Goal: Task Accomplishment & Management: Complete application form

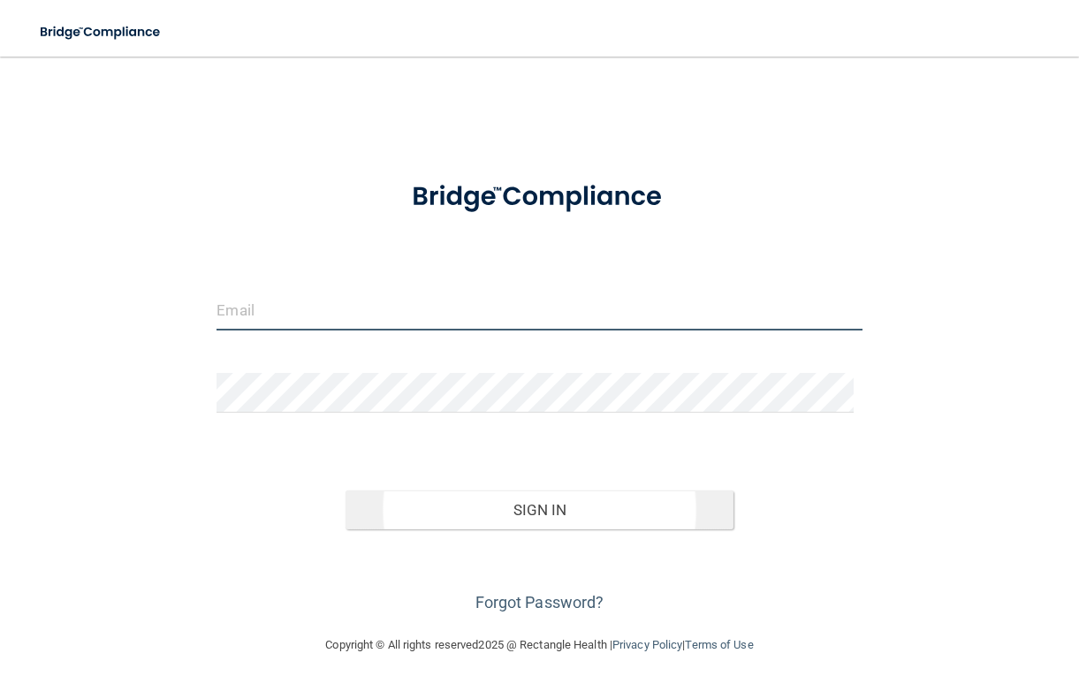
type input "[EMAIL_ADDRESS][DOMAIN_NAME]"
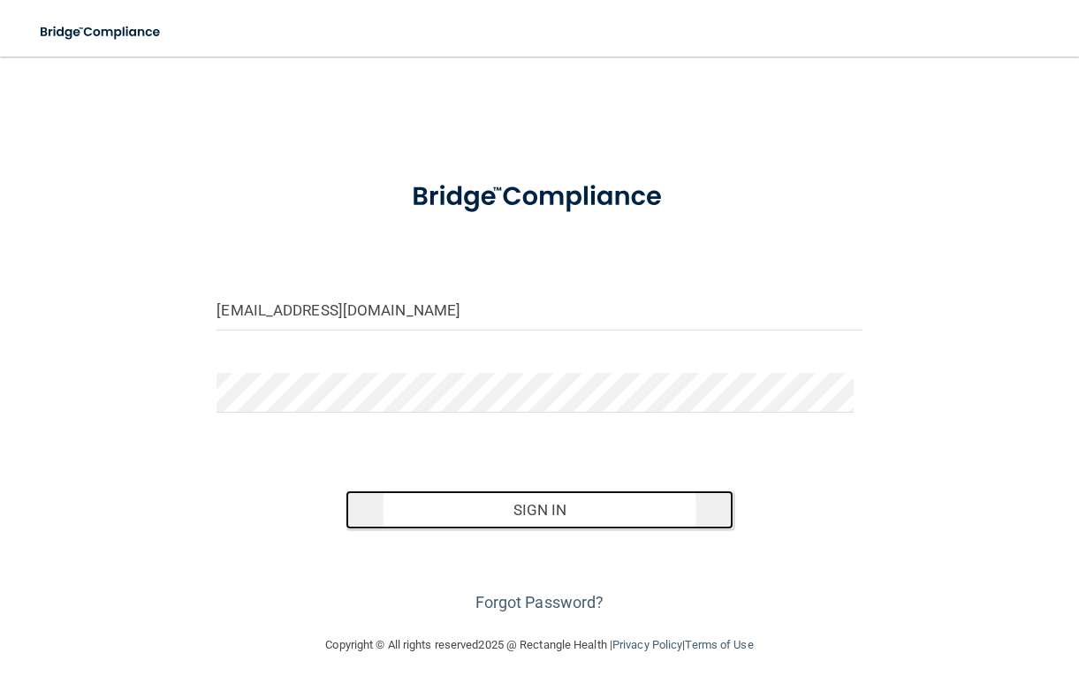
click at [570, 503] on button "Sign In" at bounding box center [539, 510] width 387 height 39
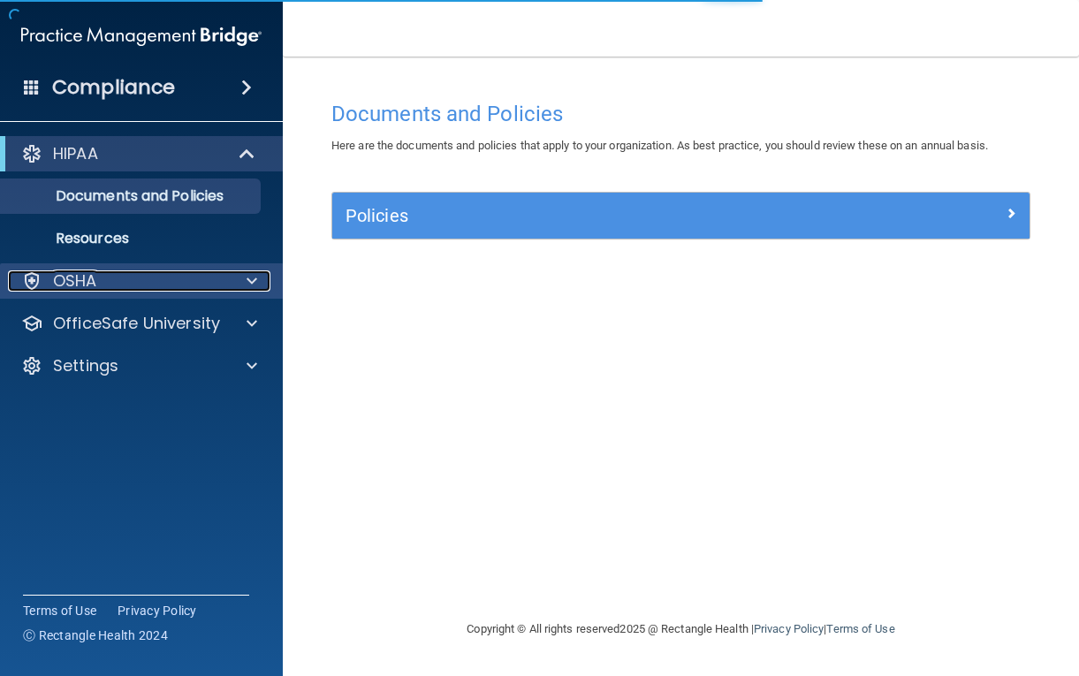
click at [164, 284] on div "OSHA" at bounding box center [117, 280] width 219 height 21
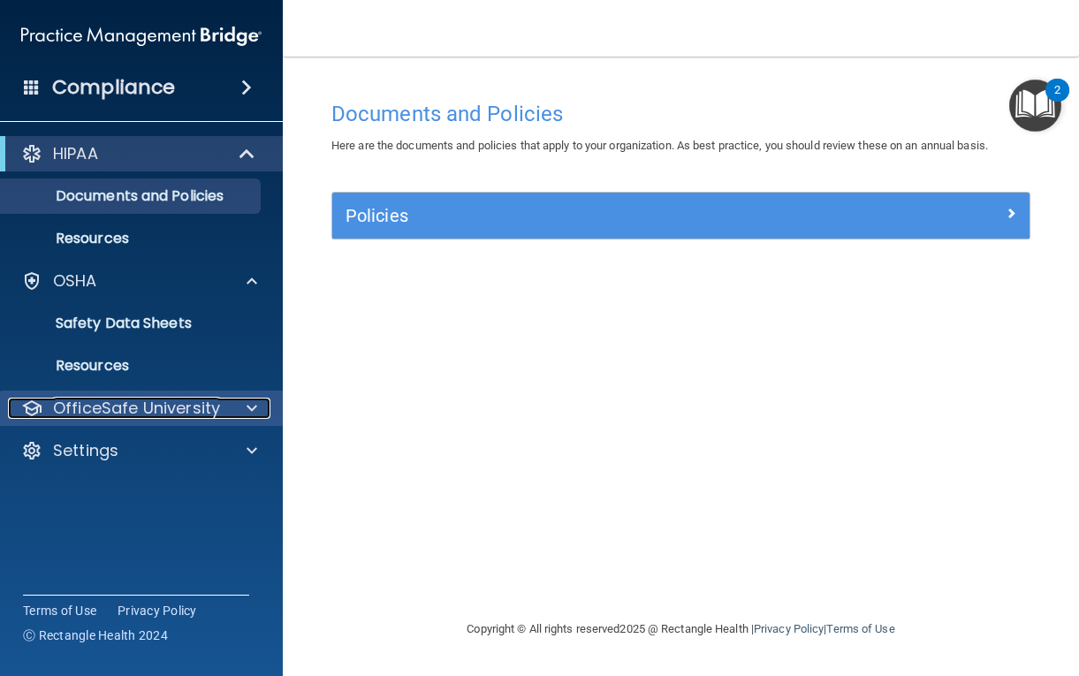
click at [84, 406] on p "OfficeSafe University" at bounding box center [136, 408] width 167 height 21
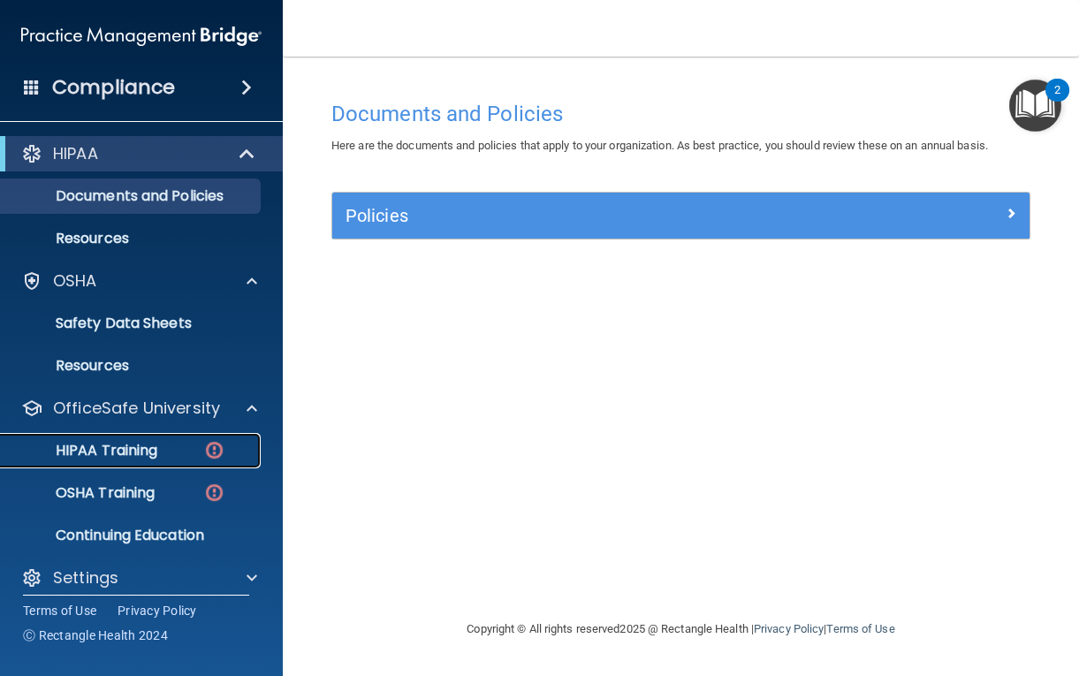
click at [94, 458] on p "HIPAA Training" at bounding box center [84, 451] width 146 height 18
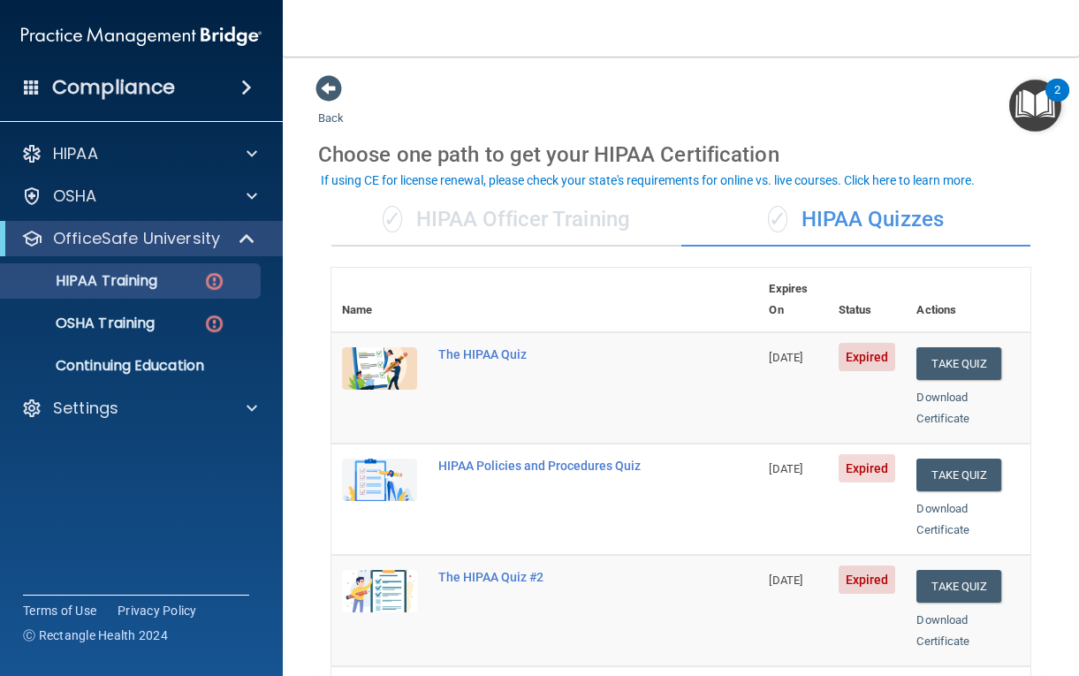
click at [460, 232] on div "✓ HIPAA Officer Training" at bounding box center [506, 220] width 350 height 53
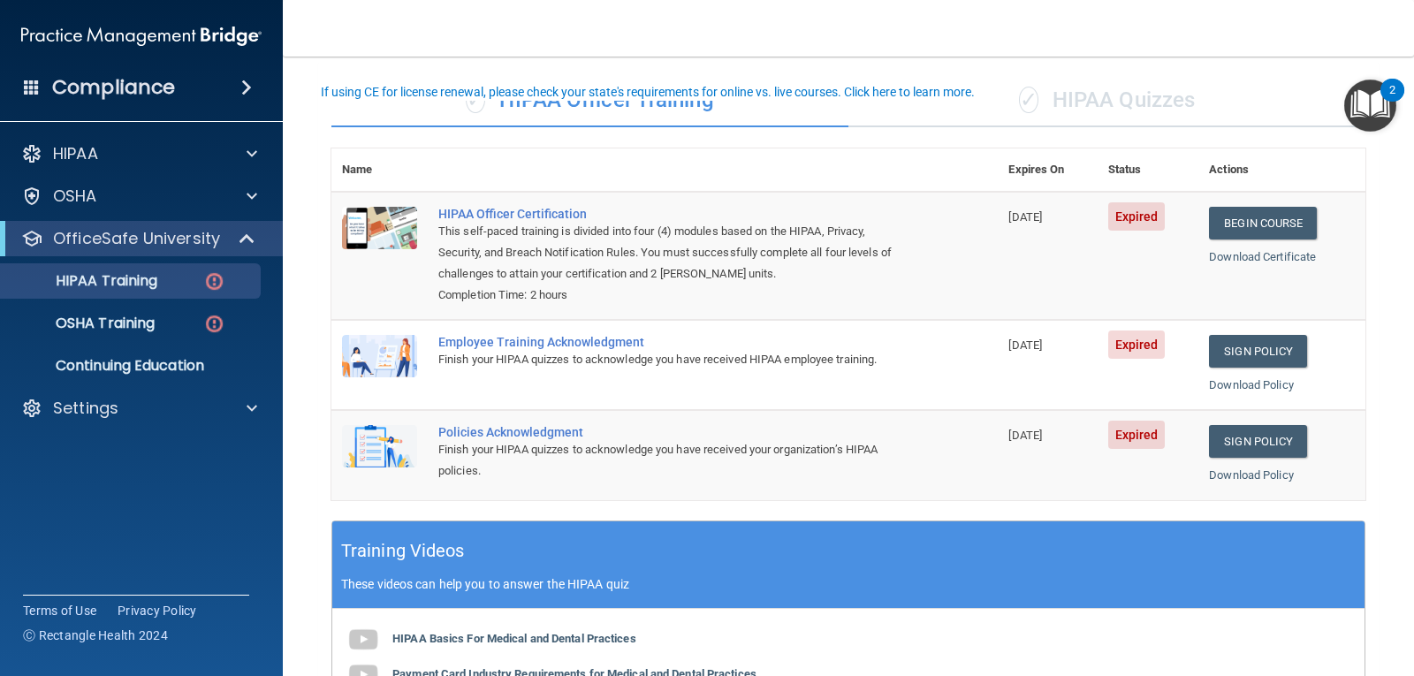
scroll to position [88, 0]
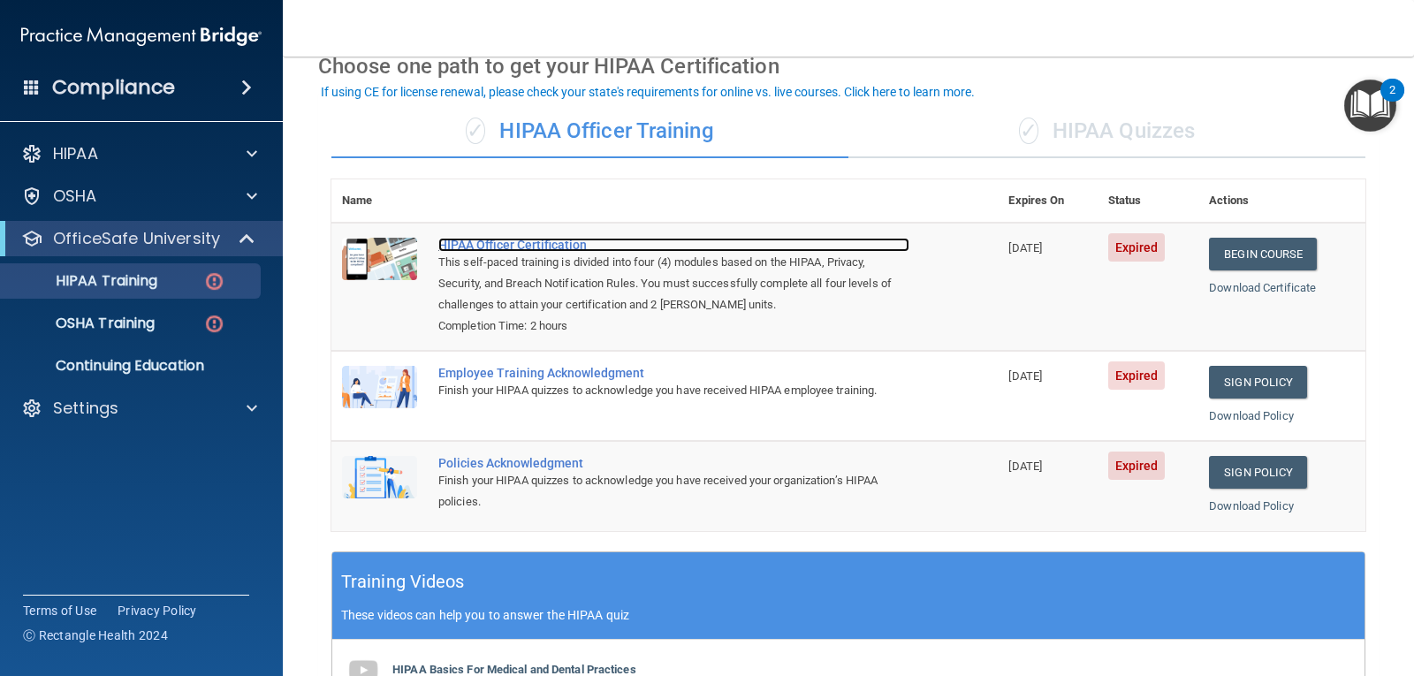
click at [485, 246] on div "HIPAA Officer Certification" at bounding box center [673, 245] width 471 height 14
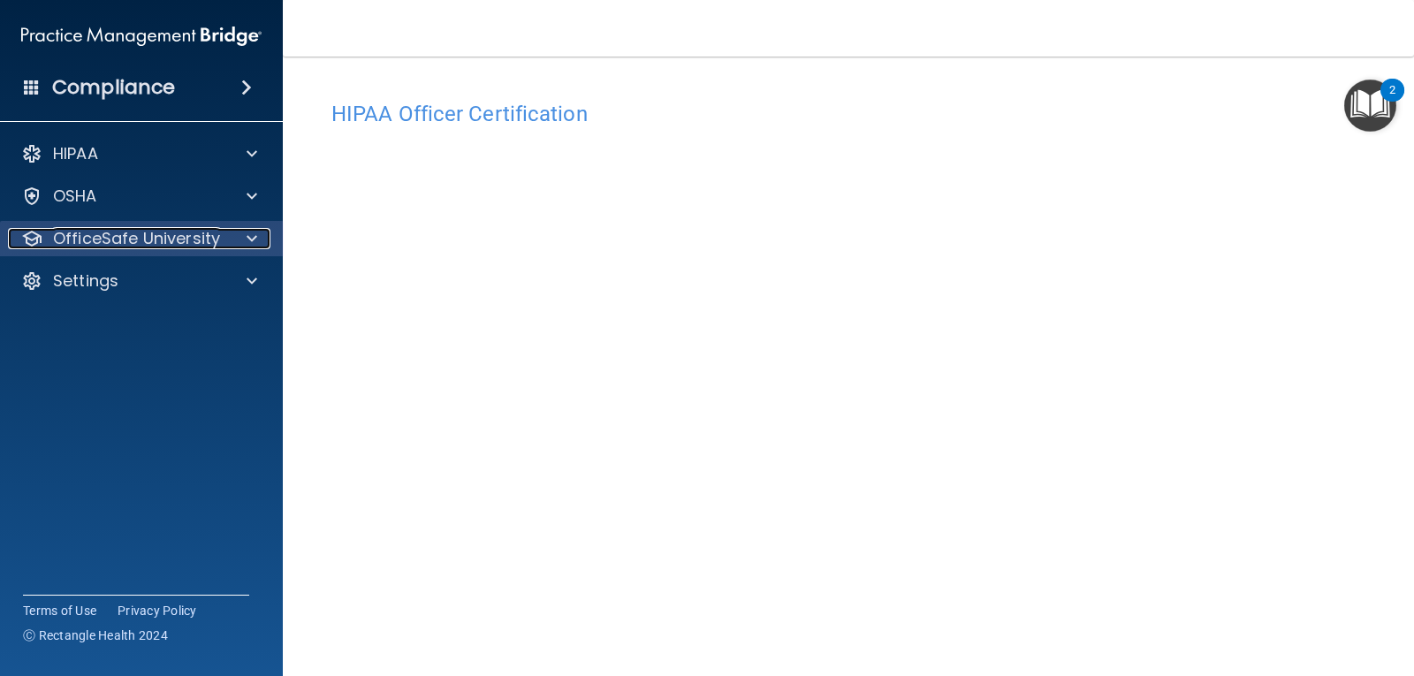
click at [146, 234] on p "OfficeSafe University" at bounding box center [136, 238] width 167 height 21
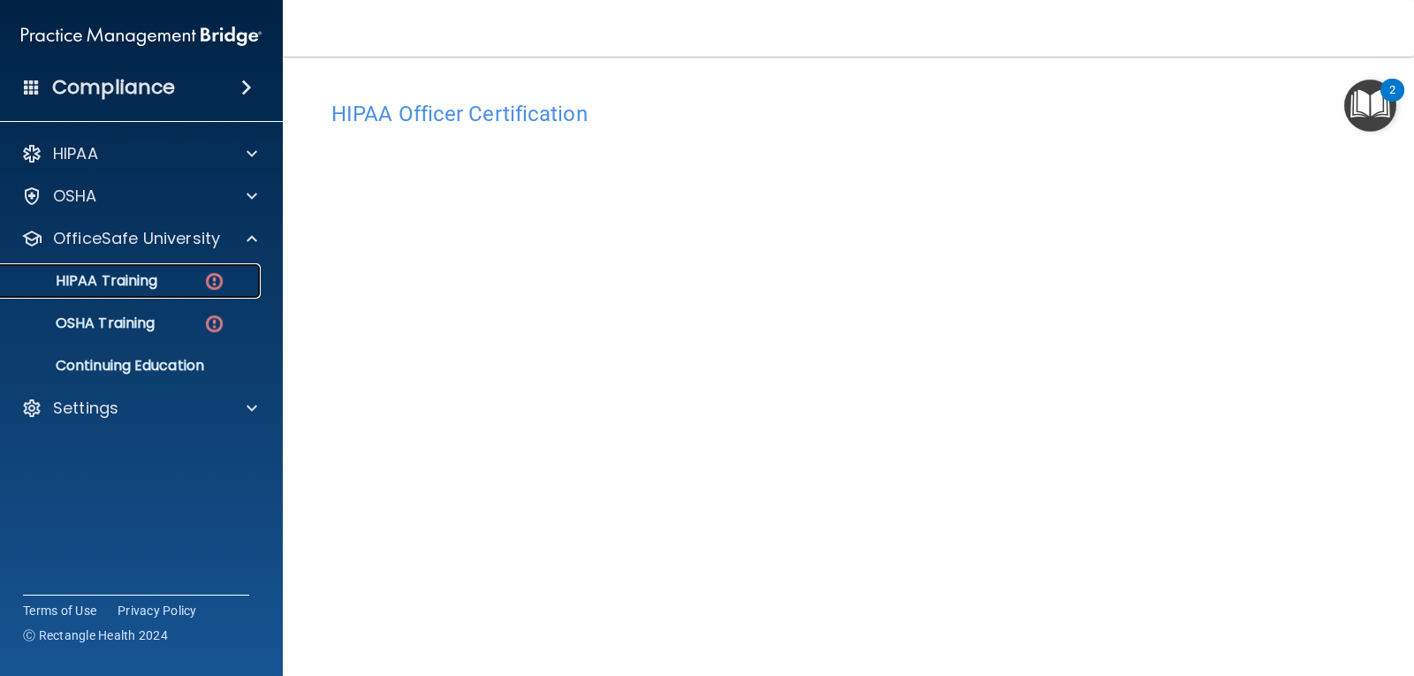
click at [113, 278] on p "HIPAA Training" at bounding box center [84, 281] width 146 height 18
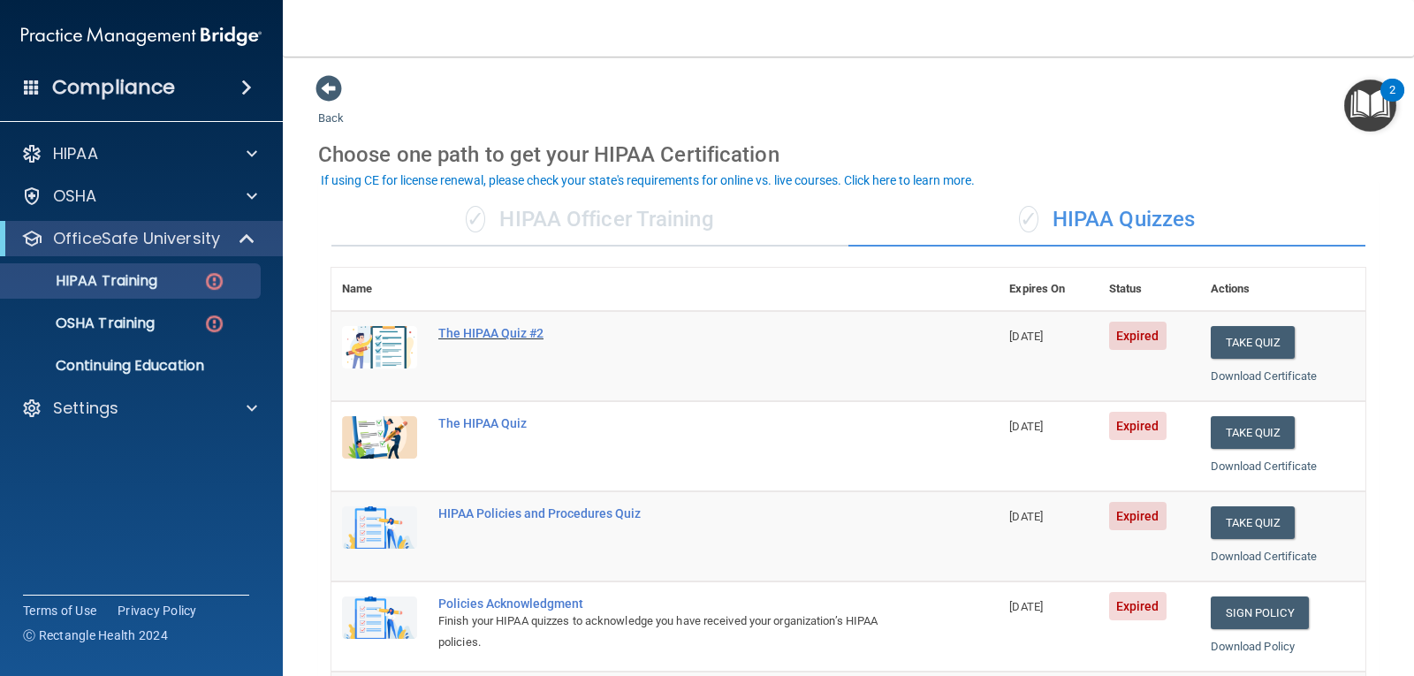
click at [515, 335] on div "The HIPAA Quiz #2" at bounding box center [674, 333] width 472 height 14
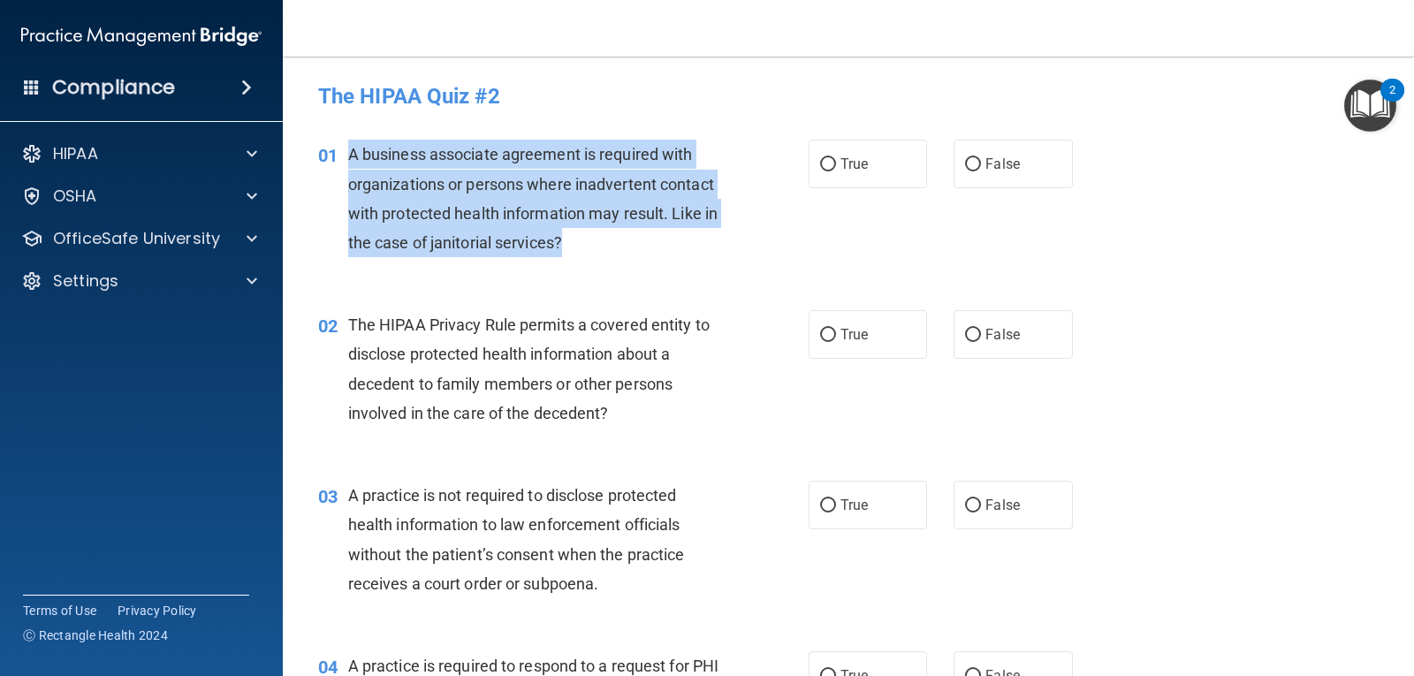
drag, startPoint x: 347, startPoint y: 152, endPoint x: 608, endPoint y: 263, distance: 283.5
click at [608, 263] on div "01 A business associate agreement is required with organizations or persons whe…" at bounding box center [564, 203] width 544 height 126
copy span "A business associate agreement is required with organizations or persons where …"
click at [965, 163] on input "False" at bounding box center [973, 164] width 16 height 13
radio input "true"
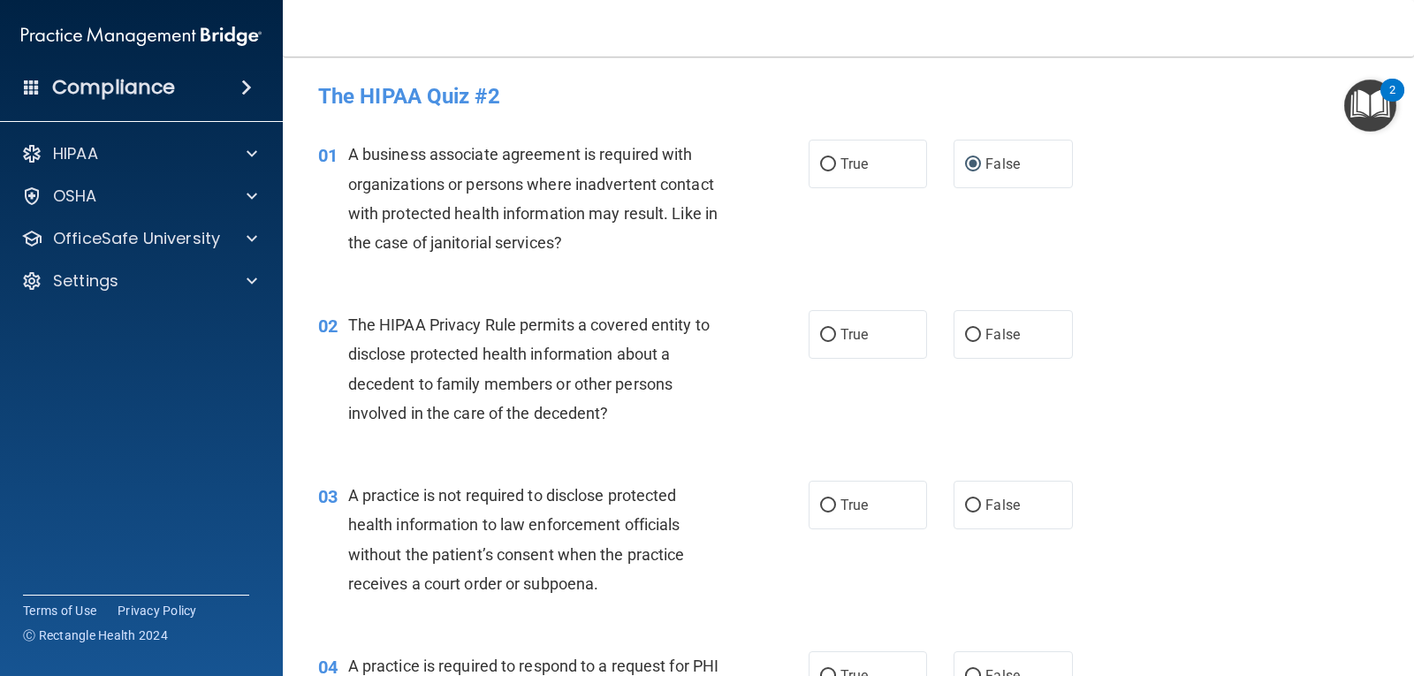
click at [838, 228] on div "01 A business associate agreement is required with organizations or persons whe…" at bounding box center [848, 203] width 1087 height 171
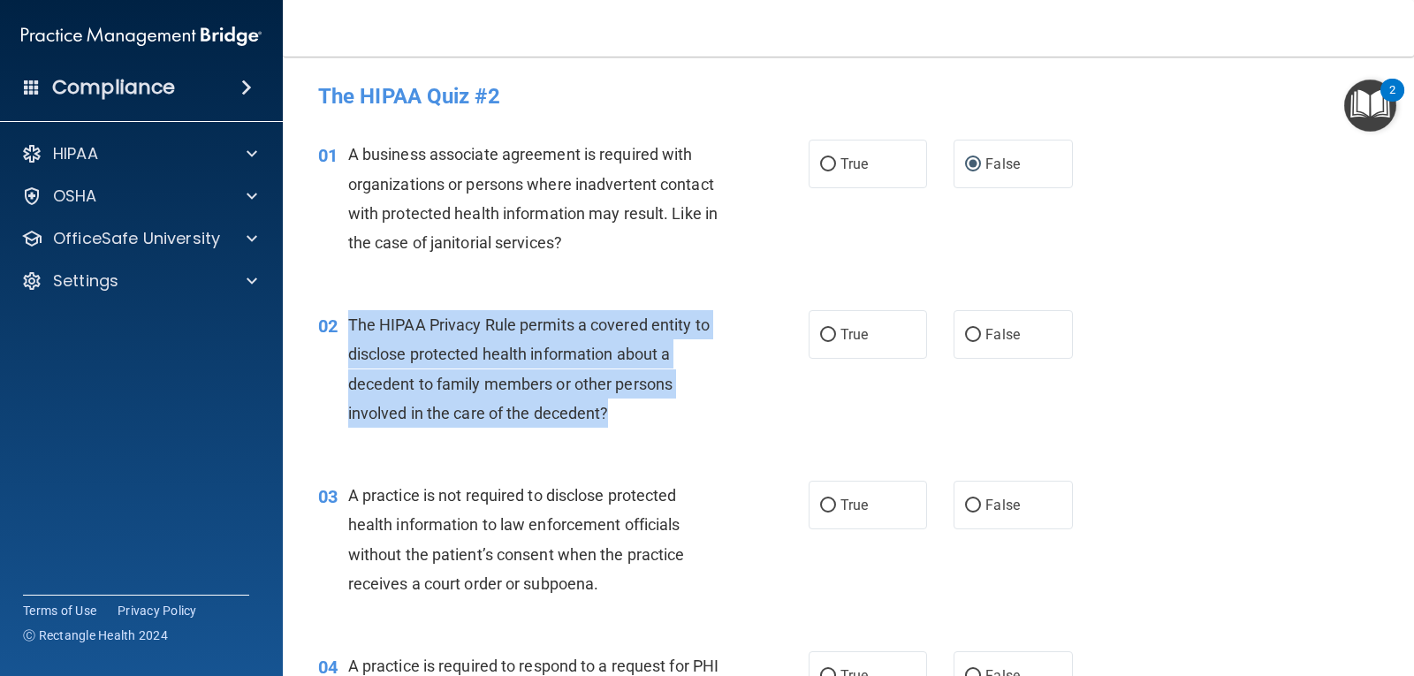
drag, startPoint x: 347, startPoint y: 323, endPoint x: 626, endPoint y: 431, distance: 298.9
click at [626, 431] on div "02 The HIPAA Privacy Rule permits a covered entity to disclose protected health…" at bounding box center [564, 373] width 544 height 126
copy span "The HIPAA Privacy Rule permits a covered entity to disclose protected health in…"
click at [820, 338] on input "True" at bounding box center [828, 335] width 16 height 13
radio input "true"
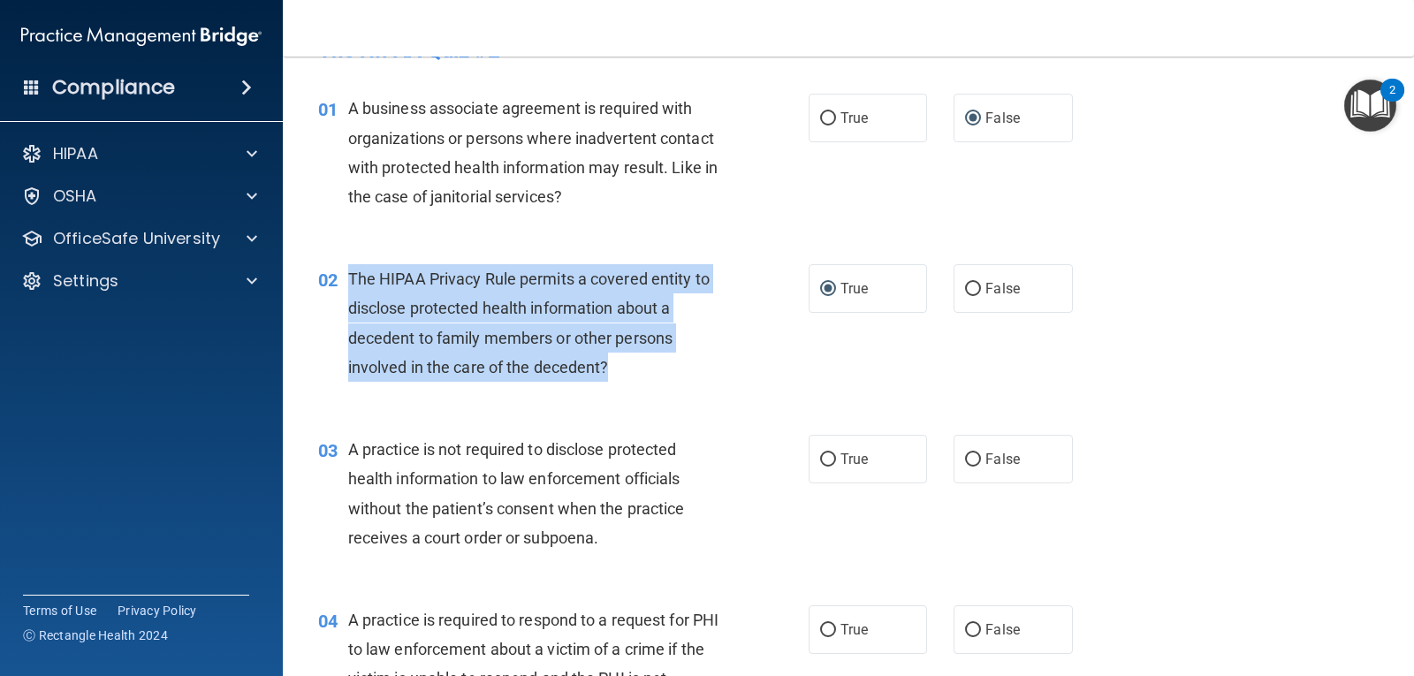
scroll to position [88, 0]
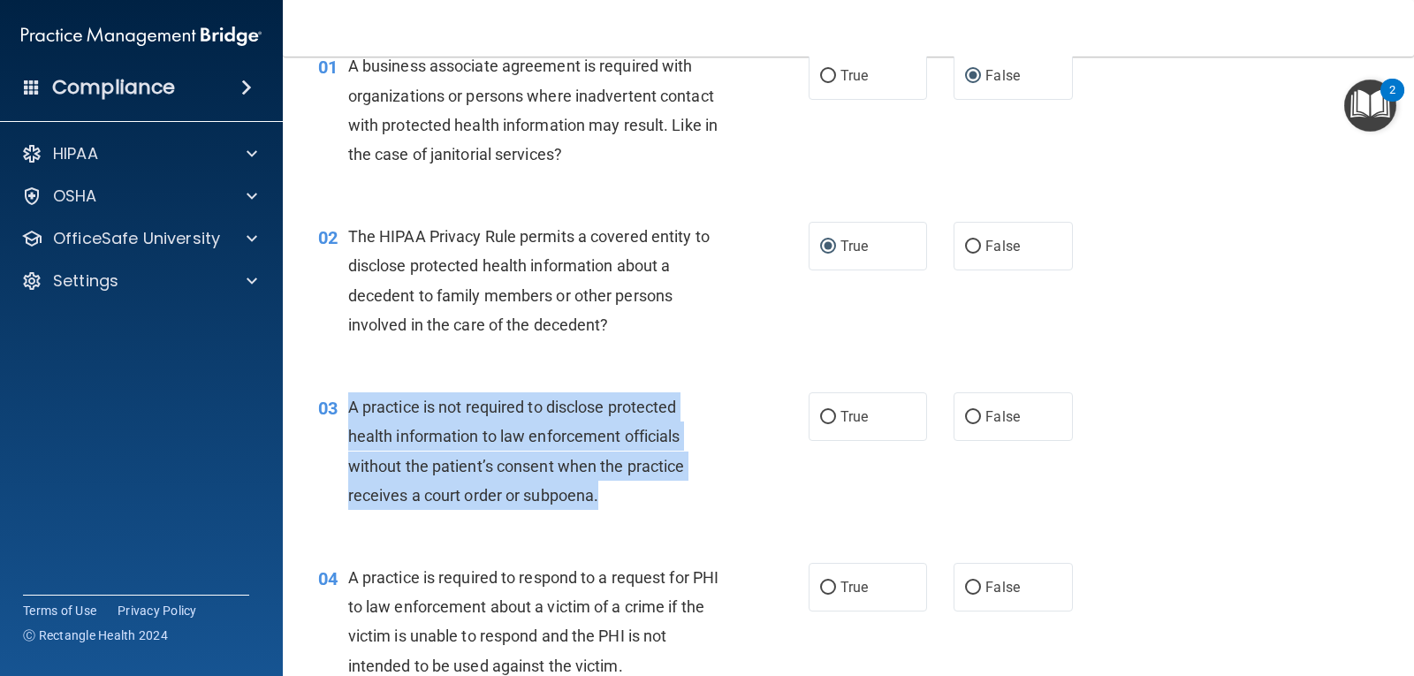
drag, startPoint x: 347, startPoint y: 406, endPoint x: 639, endPoint y: 515, distance: 311.6
click at [639, 515] on div "03 A practice is not required to disclose protected health information to law e…" at bounding box center [564, 455] width 544 height 126
copy span "A practice is not required to disclose protected health information to law enfo…"
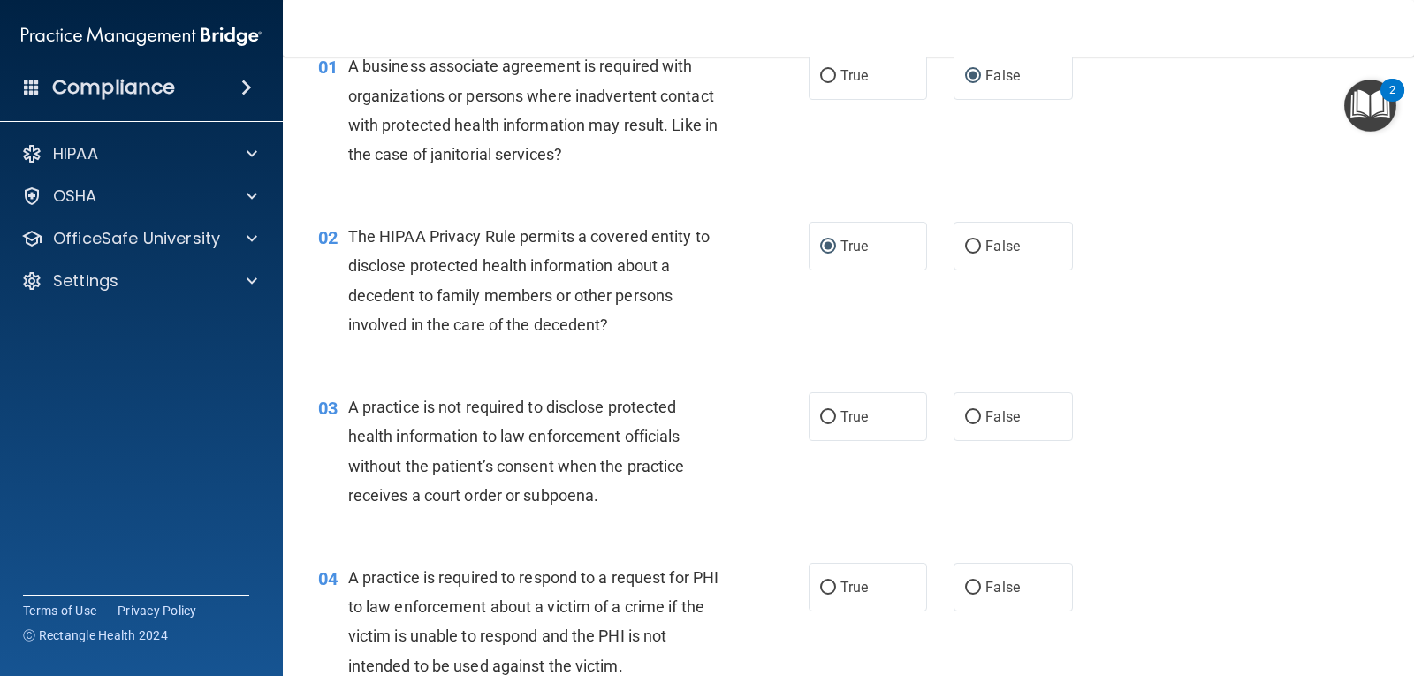
click at [303, 335] on div "02 The HIPAA Privacy Rule permits a covered entity to disclose protected health…" at bounding box center [564, 285] width 544 height 126
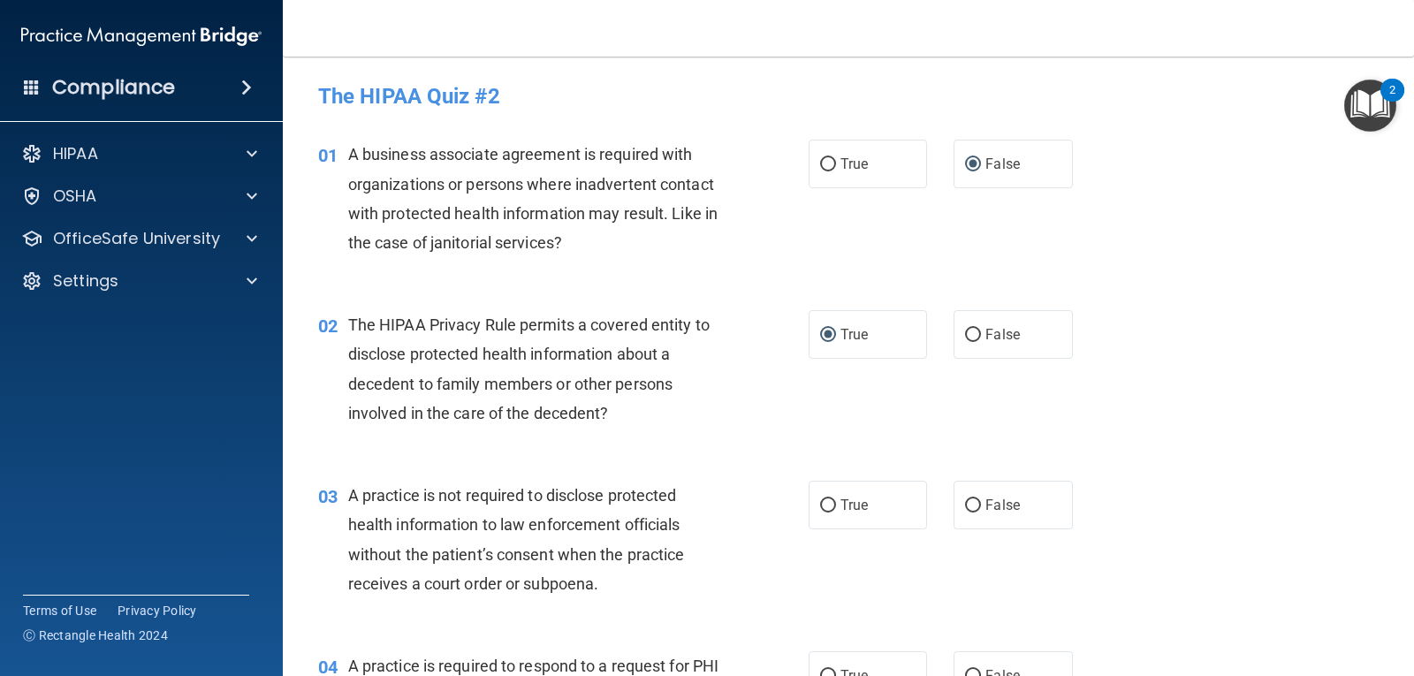
scroll to position [177, 0]
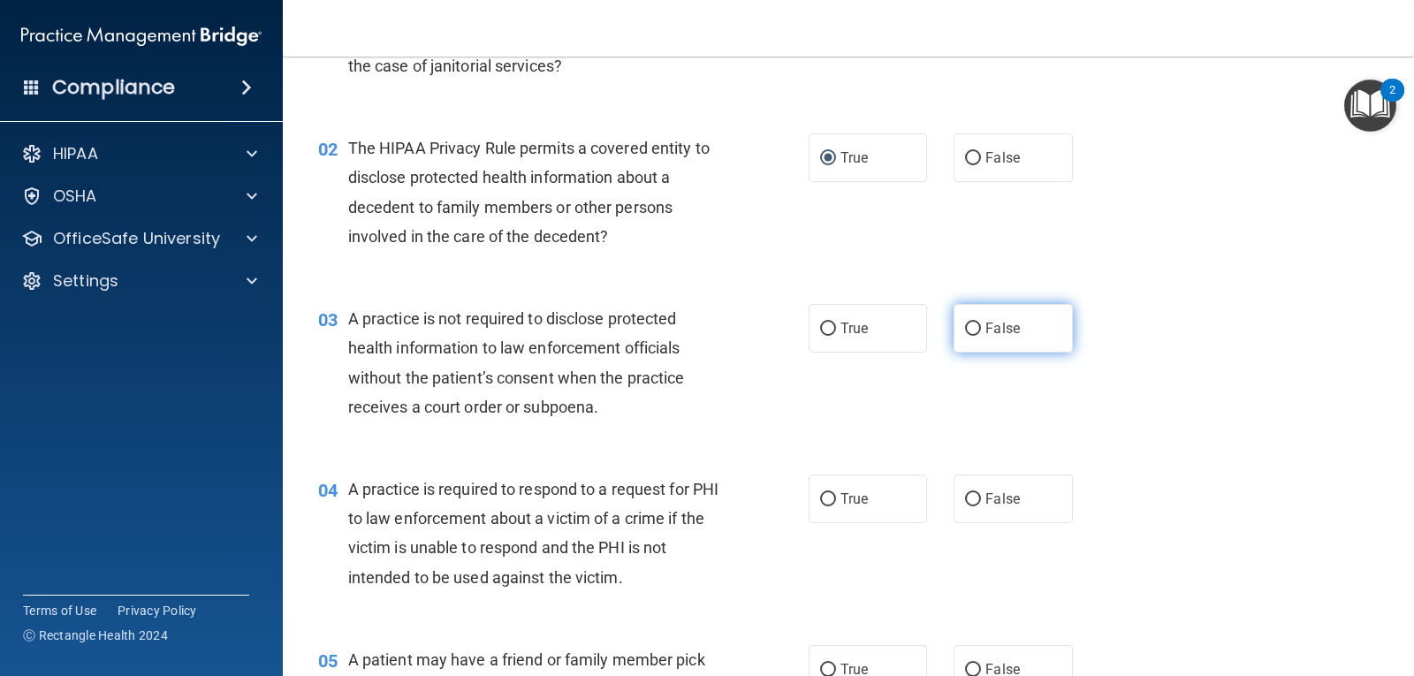
click at [985, 331] on span "False" at bounding box center [1002, 328] width 34 height 17
click at [979, 331] on input "False" at bounding box center [973, 329] width 16 height 13
radio input "true"
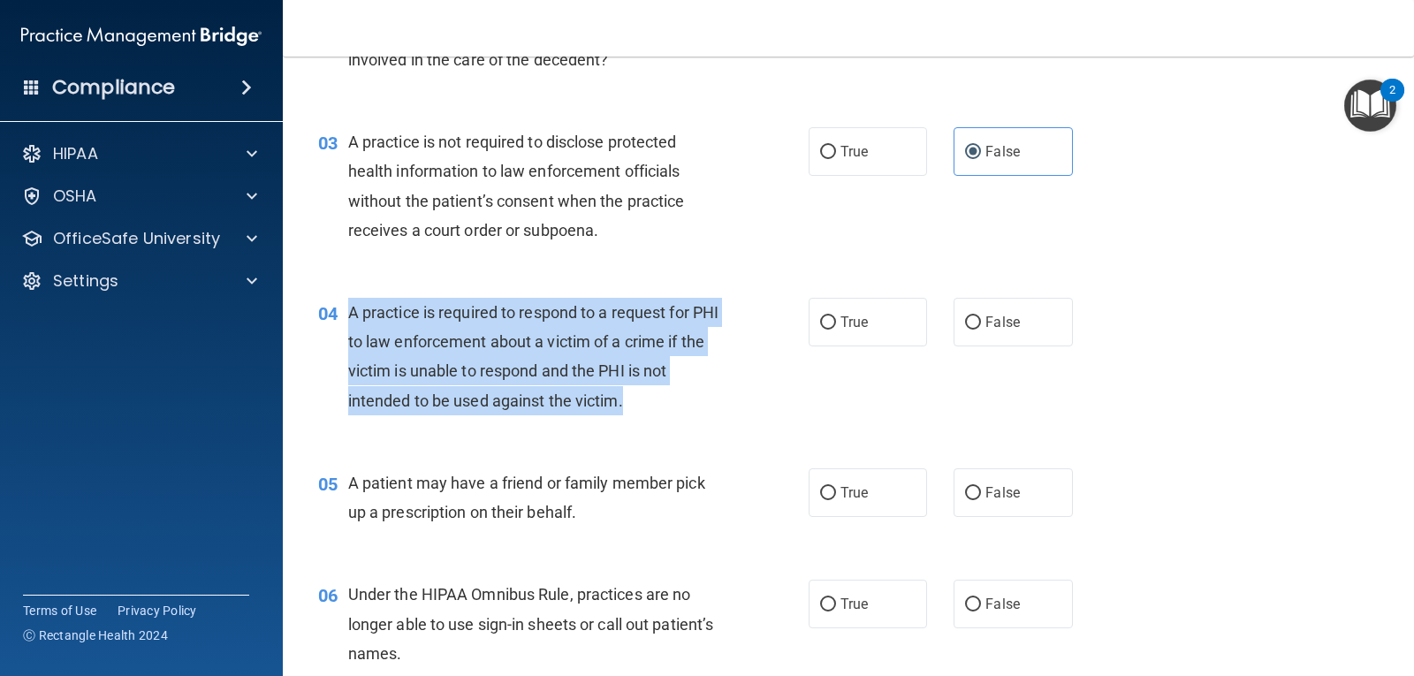
drag, startPoint x: 350, startPoint y: 310, endPoint x: 648, endPoint y: 423, distance: 318.6
click at [648, 423] on div "04 A practice is required to respond to a request for PHI to law enforcement ab…" at bounding box center [564, 361] width 544 height 126
copy span "A practice is required to respond to a request for PHI to law enforcement about…"
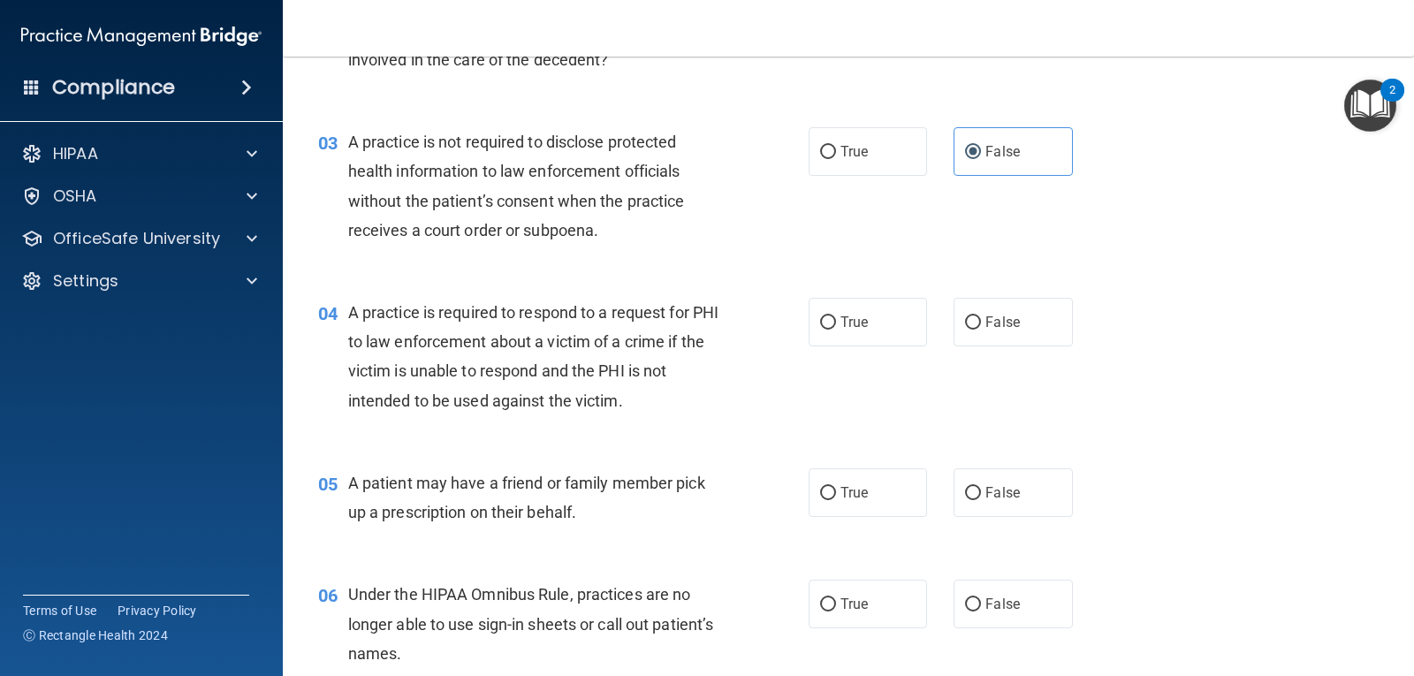
click at [317, 233] on div "03 A practice is not required to disclose protected health information to law e…" at bounding box center [564, 190] width 544 height 126
click at [852, 323] on span "True" at bounding box center [854, 322] width 27 height 17
click at [836, 323] on input "True" at bounding box center [828, 322] width 16 height 13
radio input "true"
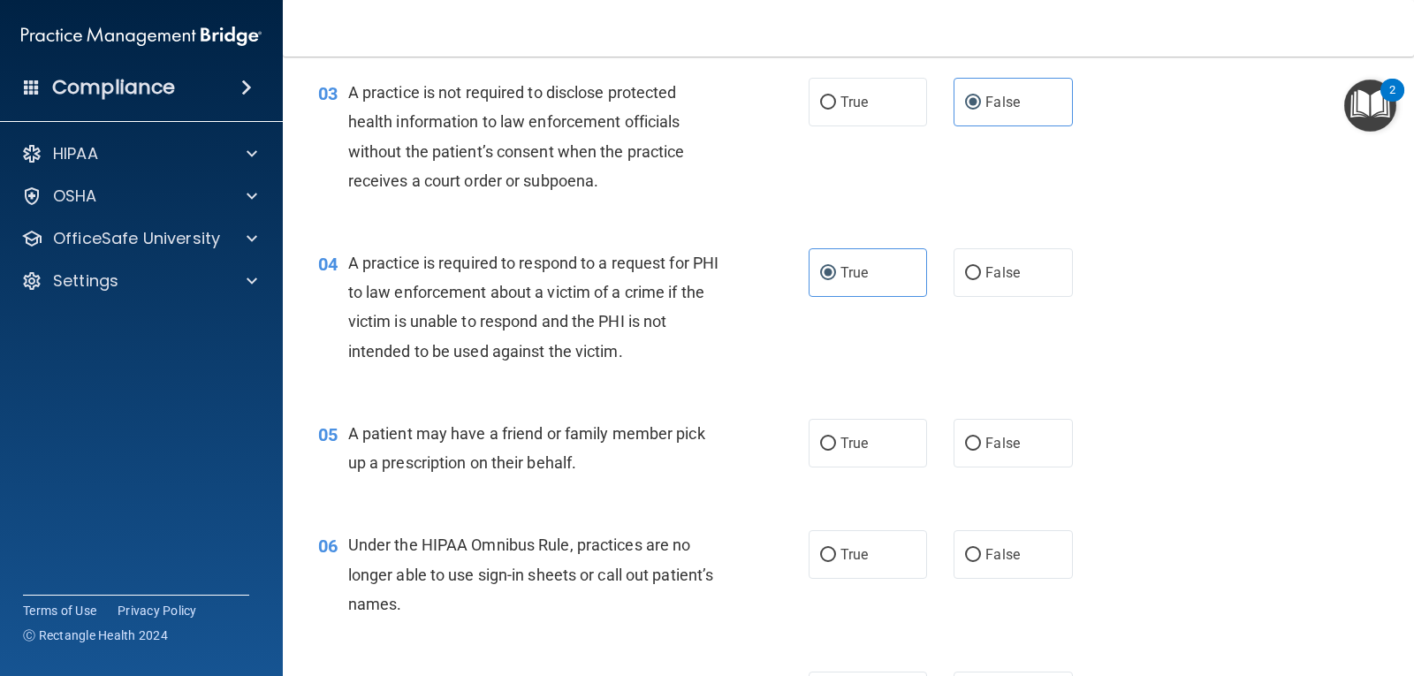
scroll to position [442, 0]
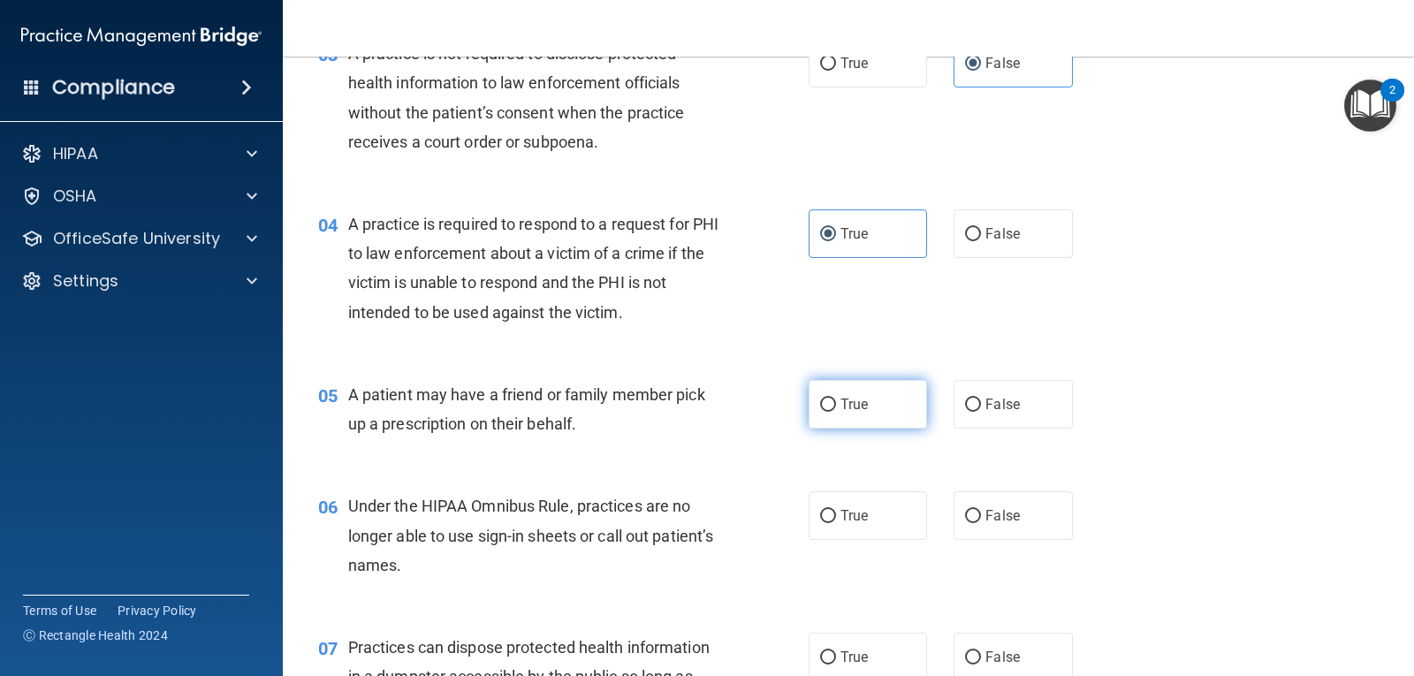
click at [828, 399] on input "True" at bounding box center [828, 405] width 16 height 13
radio input "true"
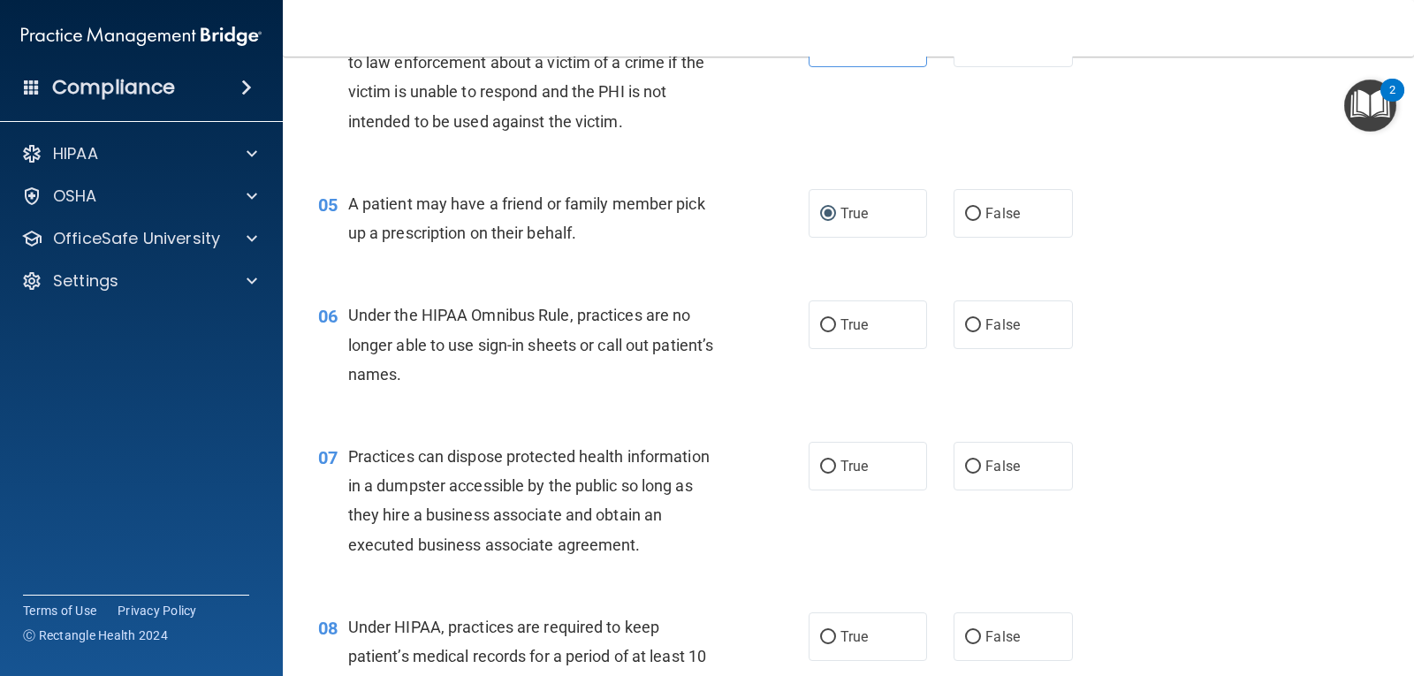
scroll to position [707, 0]
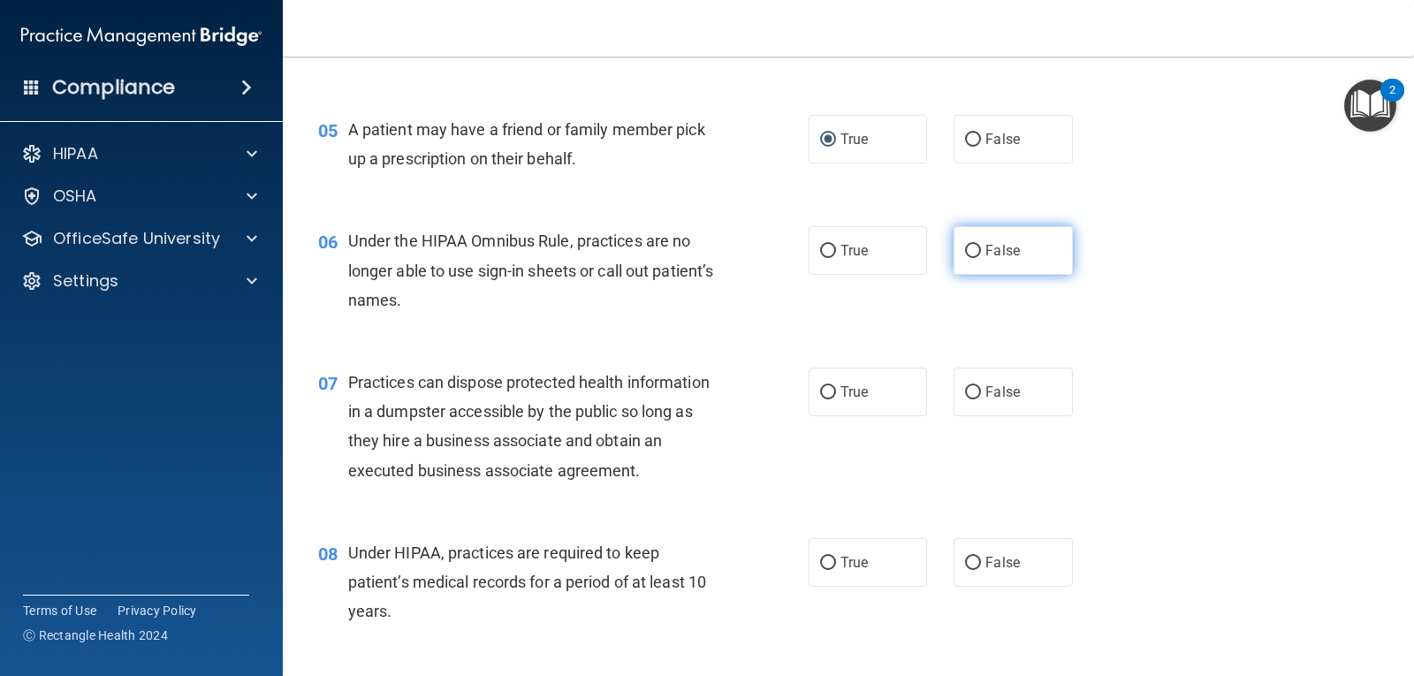
click at [987, 250] on span "False" at bounding box center [1002, 250] width 34 height 17
click at [981, 250] on input "False" at bounding box center [973, 251] width 16 height 13
radio input "true"
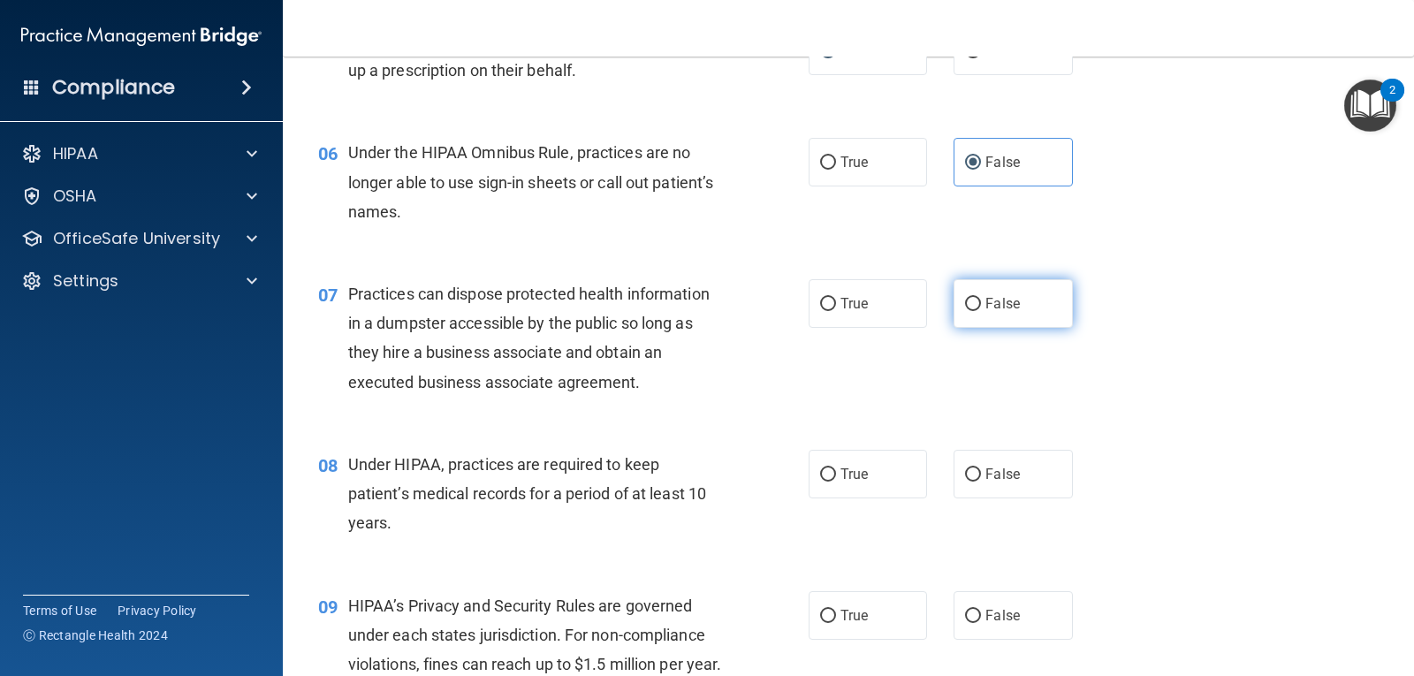
click at [987, 300] on span "False" at bounding box center [1002, 303] width 34 height 17
click at [981, 300] on input "False" at bounding box center [973, 304] width 16 height 13
radio input "true"
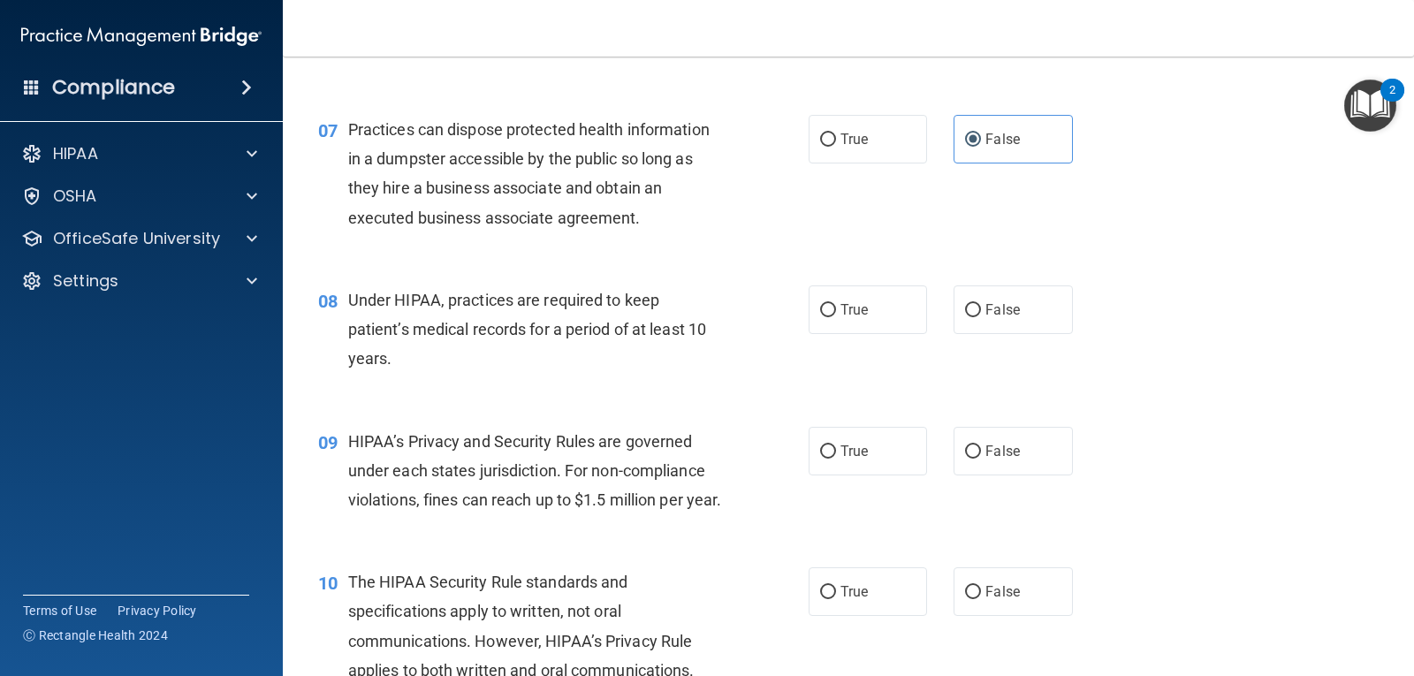
scroll to position [972, 0]
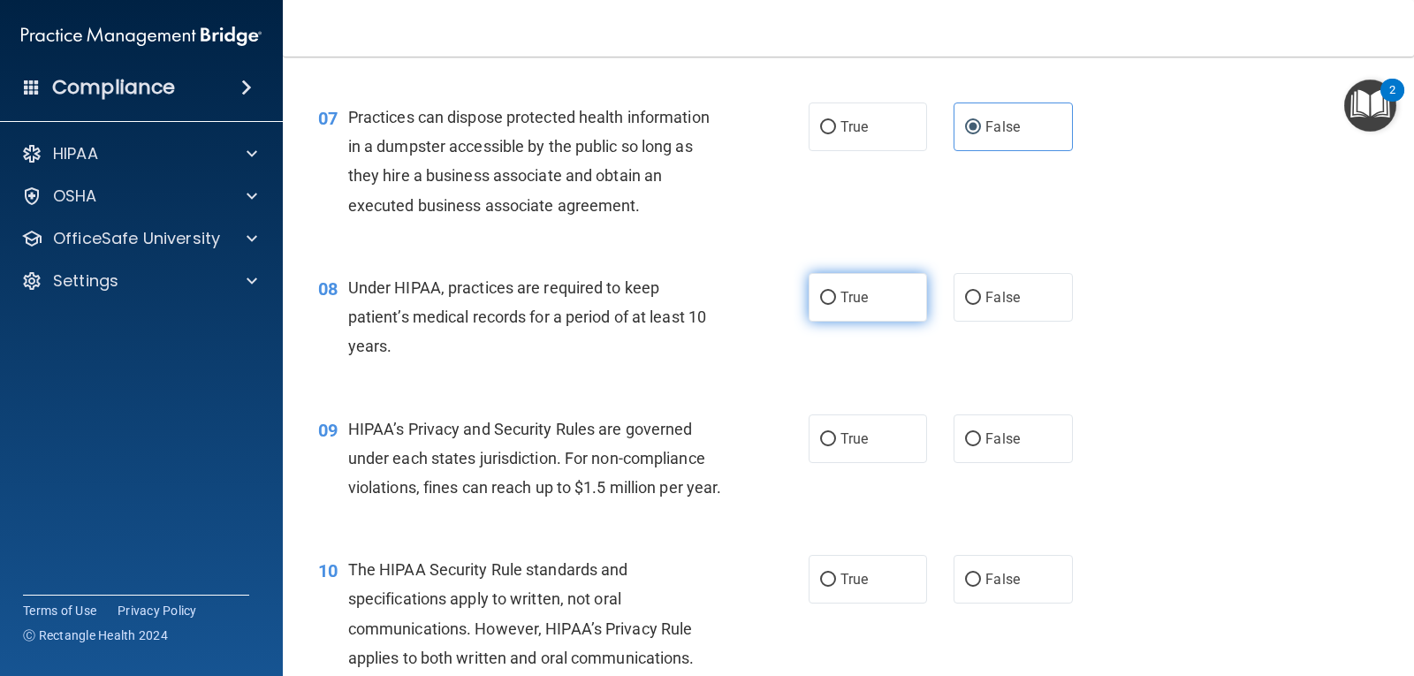
click at [851, 315] on label "True" at bounding box center [868, 297] width 118 height 49
click at [836, 305] on input "True" at bounding box center [828, 298] width 16 height 13
radio input "true"
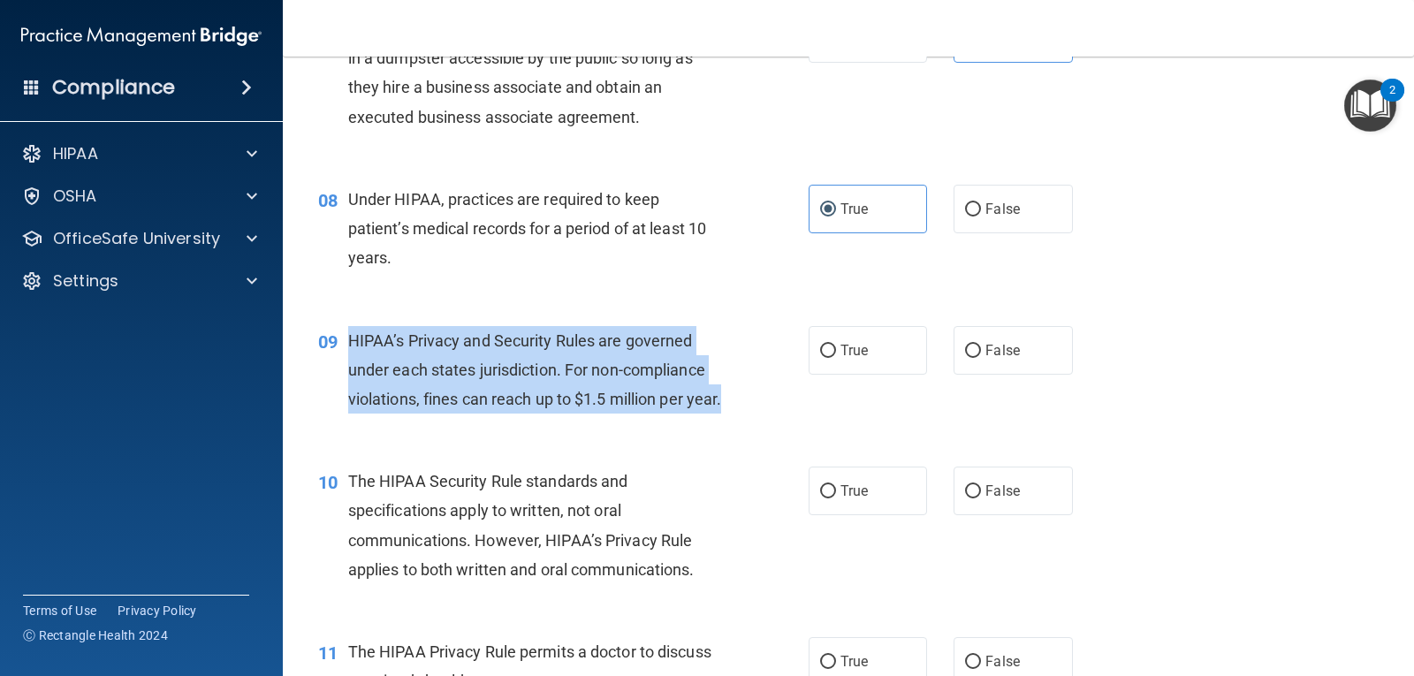
drag, startPoint x: 346, startPoint y: 339, endPoint x: 417, endPoint y: 418, distance: 105.8
click at [417, 418] on div "09 HIPAA’s Privacy and Security Rules are governed under each states jurisdicti…" at bounding box center [564, 374] width 544 height 97
copy div "HIPAA’s Privacy and Security Rules are governed under each states jurisdiction.…"
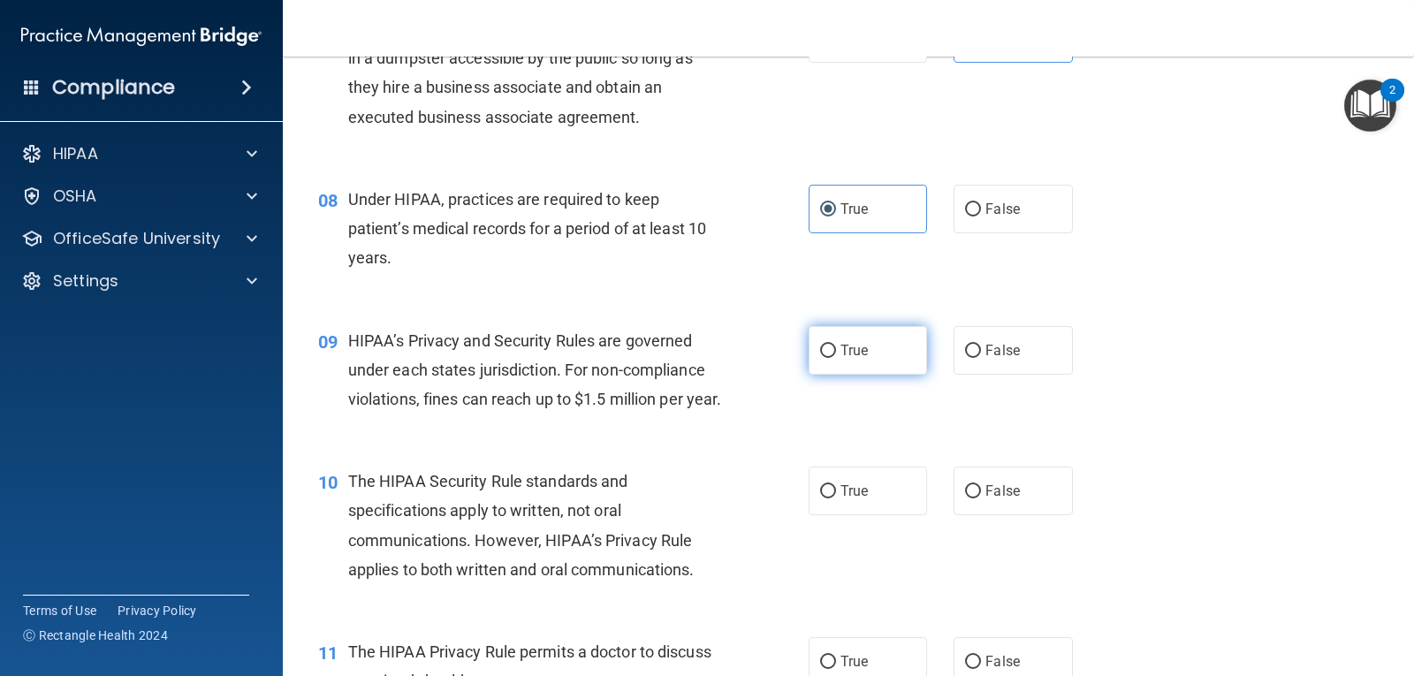
click at [859, 341] on label "True" at bounding box center [868, 350] width 118 height 49
click at [836, 345] on input "True" at bounding box center [828, 351] width 16 height 13
radio input "true"
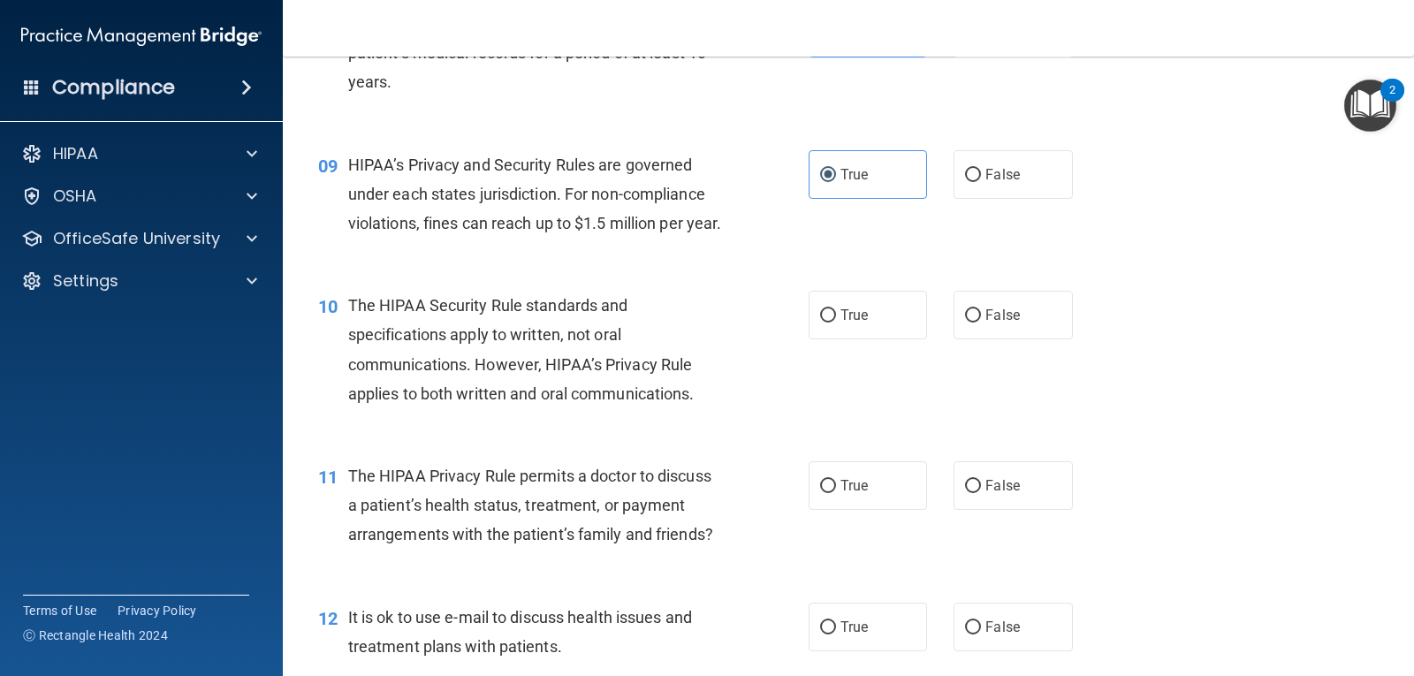
scroll to position [1237, 0]
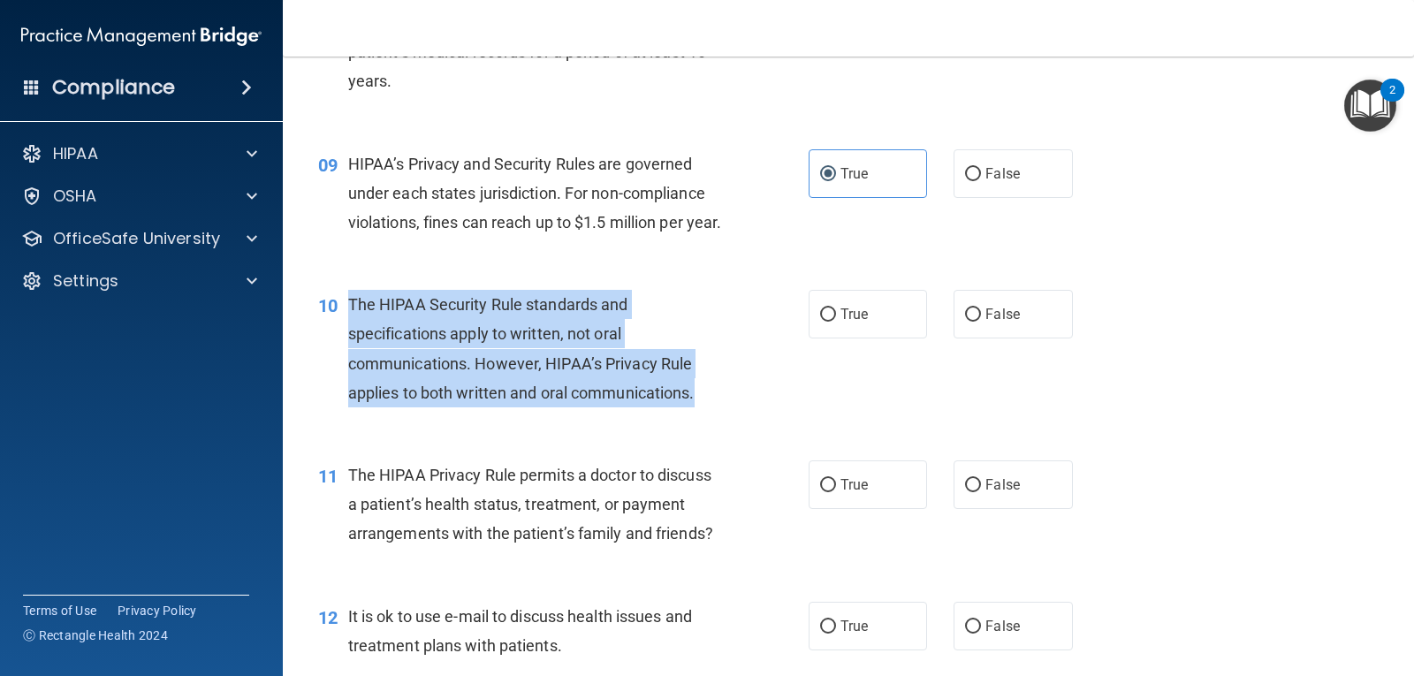
drag, startPoint x: 348, startPoint y: 330, endPoint x: 711, endPoint y: 430, distance: 377.0
click at [711, 407] on div "The HIPAA Security Rule standards and specifications apply to written, not oral…" at bounding box center [542, 349] width 388 height 118
copy span "The HIPAA Security Rule standards and specifications apply to written, not oral…"
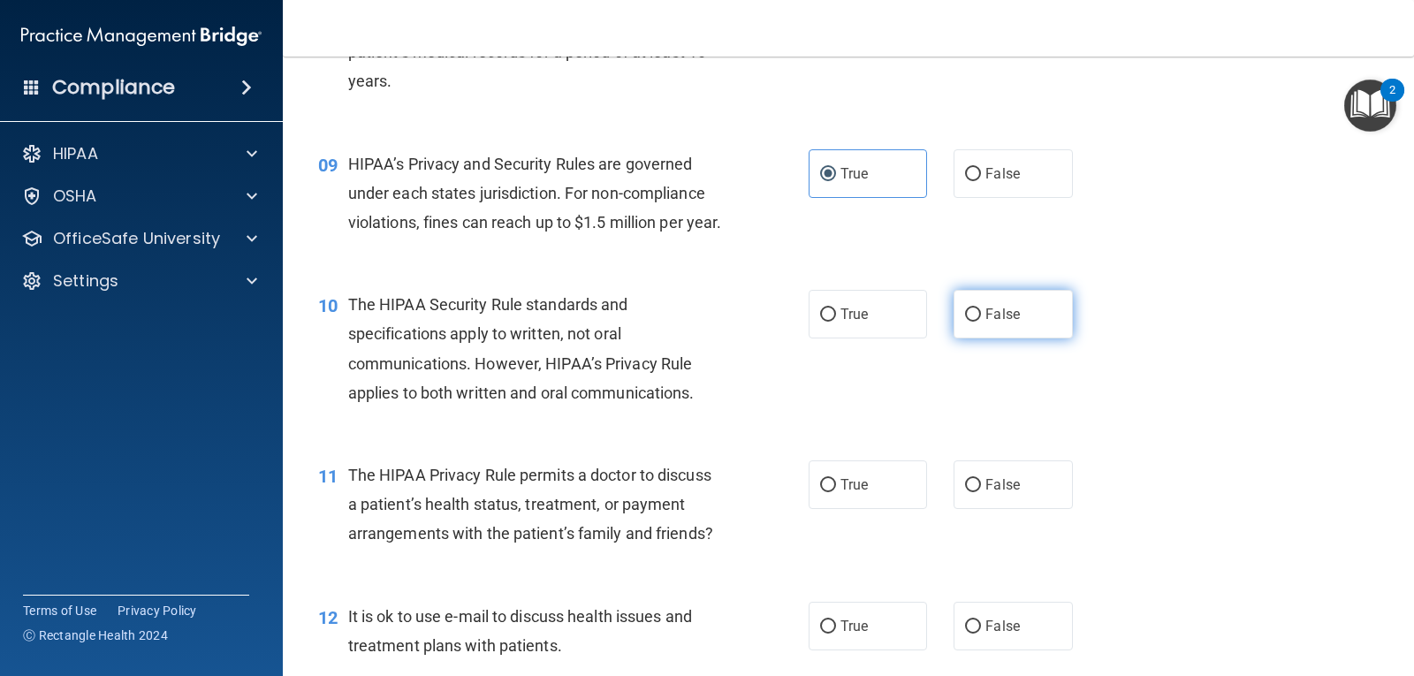
click at [985, 323] on span "False" at bounding box center [1002, 314] width 34 height 17
click at [980, 322] on input "False" at bounding box center [973, 314] width 16 height 13
radio input "true"
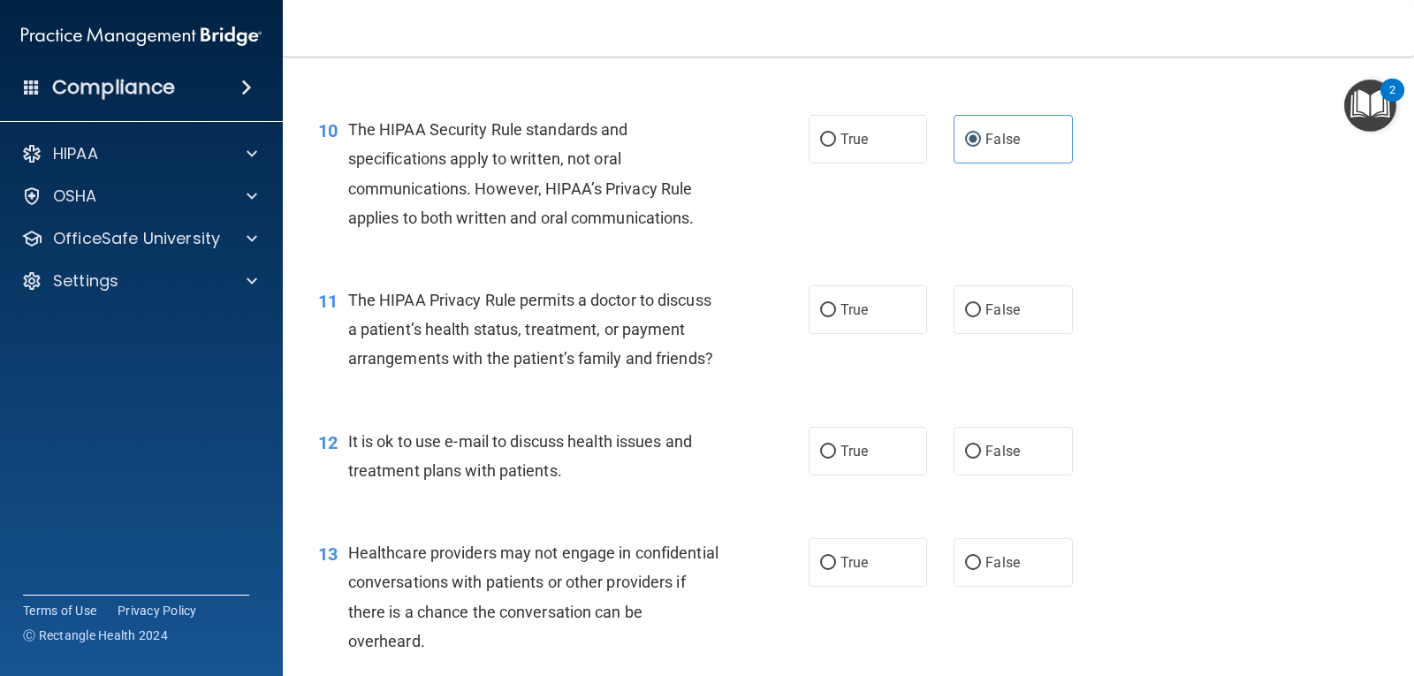
scroll to position [1414, 0]
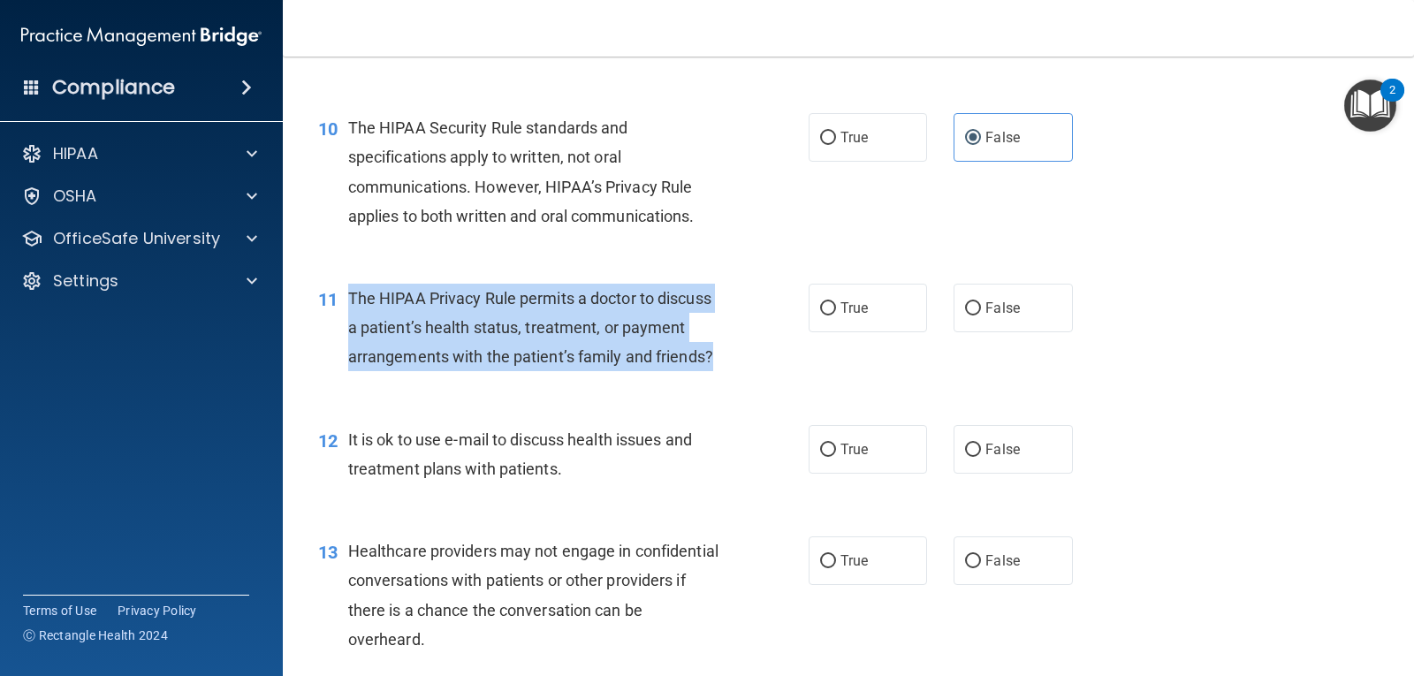
drag, startPoint x: 350, startPoint y: 322, endPoint x: 741, endPoint y: 402, distance: 398.8
click at [741, 381] on div "11 The HIPAA Privacy Rule permits a doctor to discuss a patient’s health status…" at bounding box center [564, 332] width 544 height 97
copy span "The HIPAA Privacy Rule permits a doctor to discuss a patient’s health status, t…"
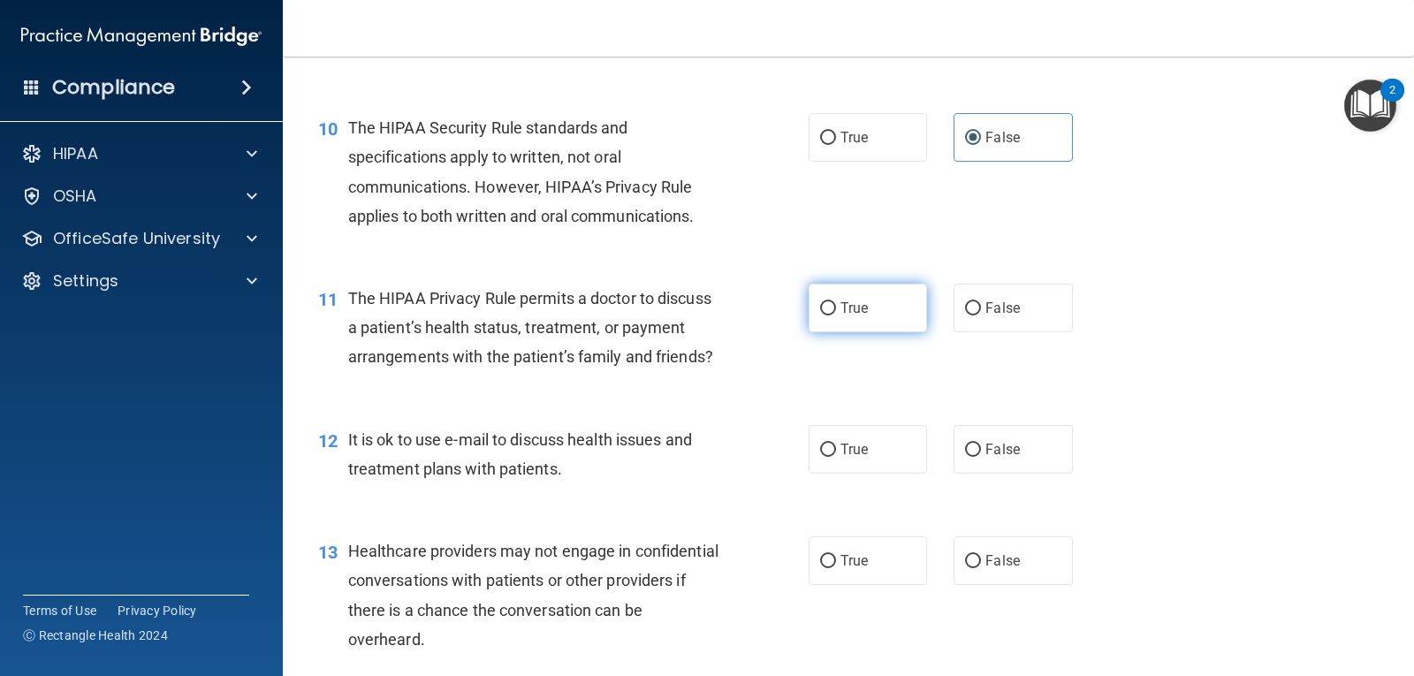
click at [822, 332] on label "True" at bounding box center [868, 308] width 118 height 49
click at [822, 316] on input "True" at bounding box center [828, 308] width 16 height 13
radio input "true"
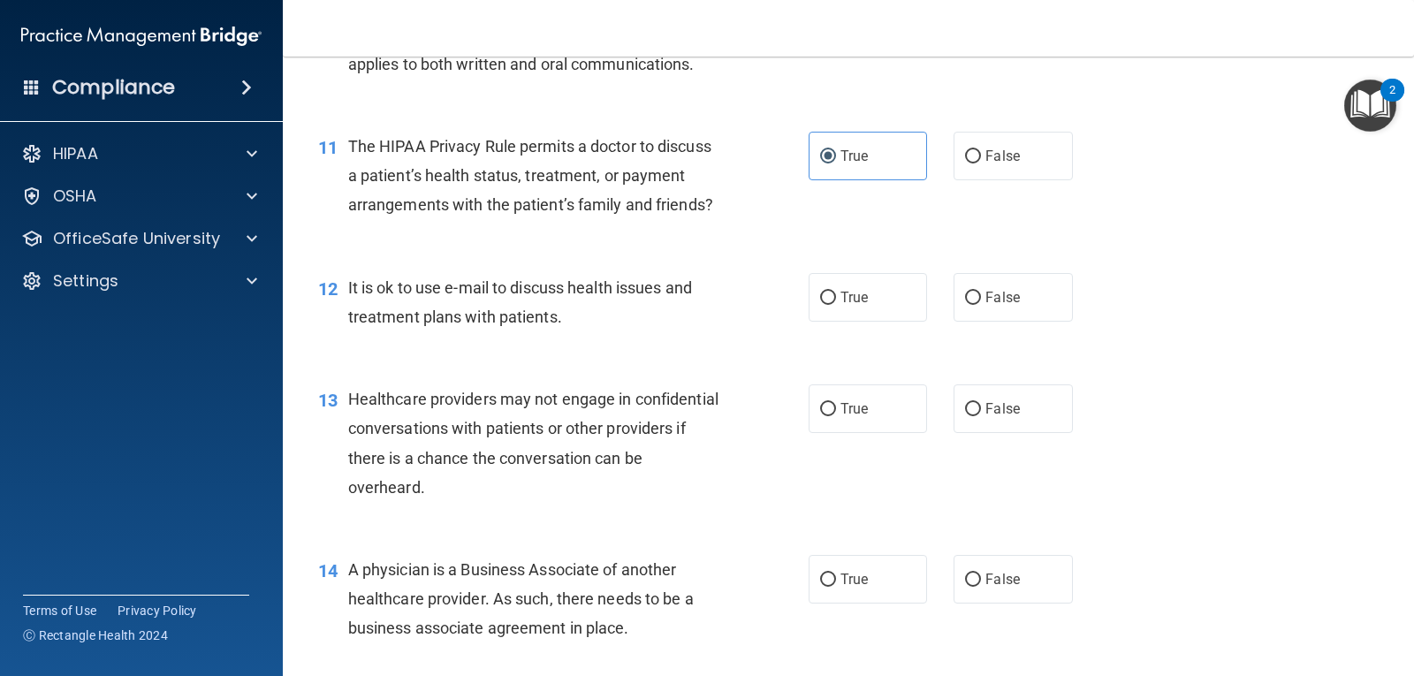
scroll to position [1591, 0]
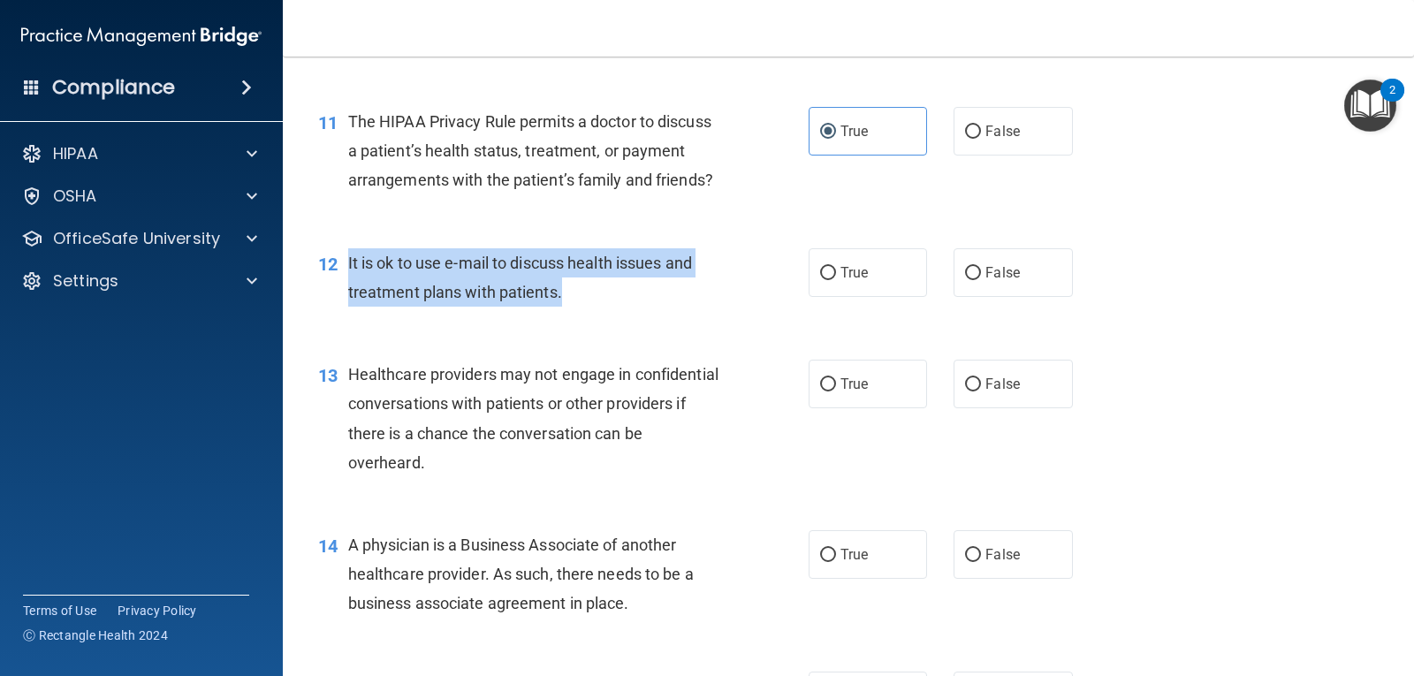
drag, startPoint x: 349, startPoint y: 291, endPoint x: 620, endPoint y: 338, distance: 275.3
click at [620, 316] on div "12 It is ok to use e-mail to discuss health issues and treatment plans with pat…" at bounding box center [564, 281] width 544 height 67
copy span "It is ok to use e-mail to discuss health issues and treatment plans with patien…"
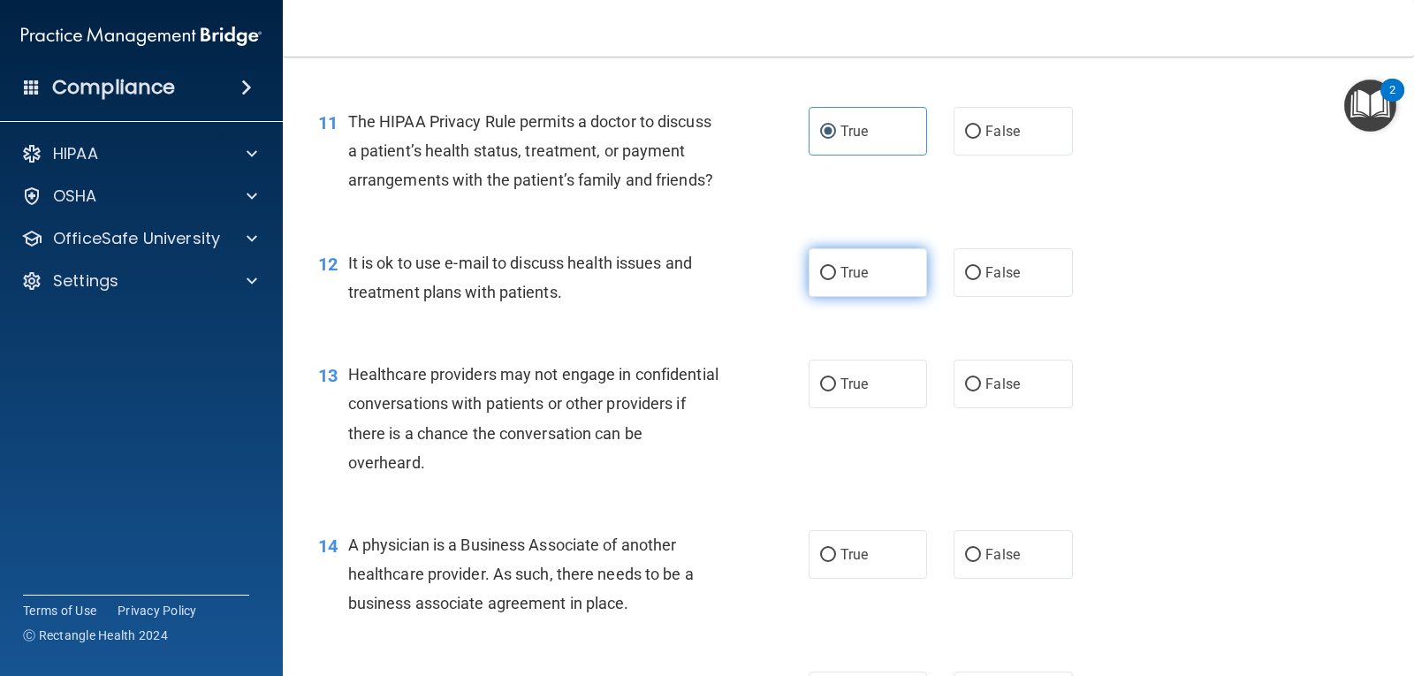
click at [831, 297] on label "True" at bounding box center [868, 272] width 118 height 49
click at [831, 280] on input "True" at bounding box center [828, 273] width 16 height 13
radio input "true"
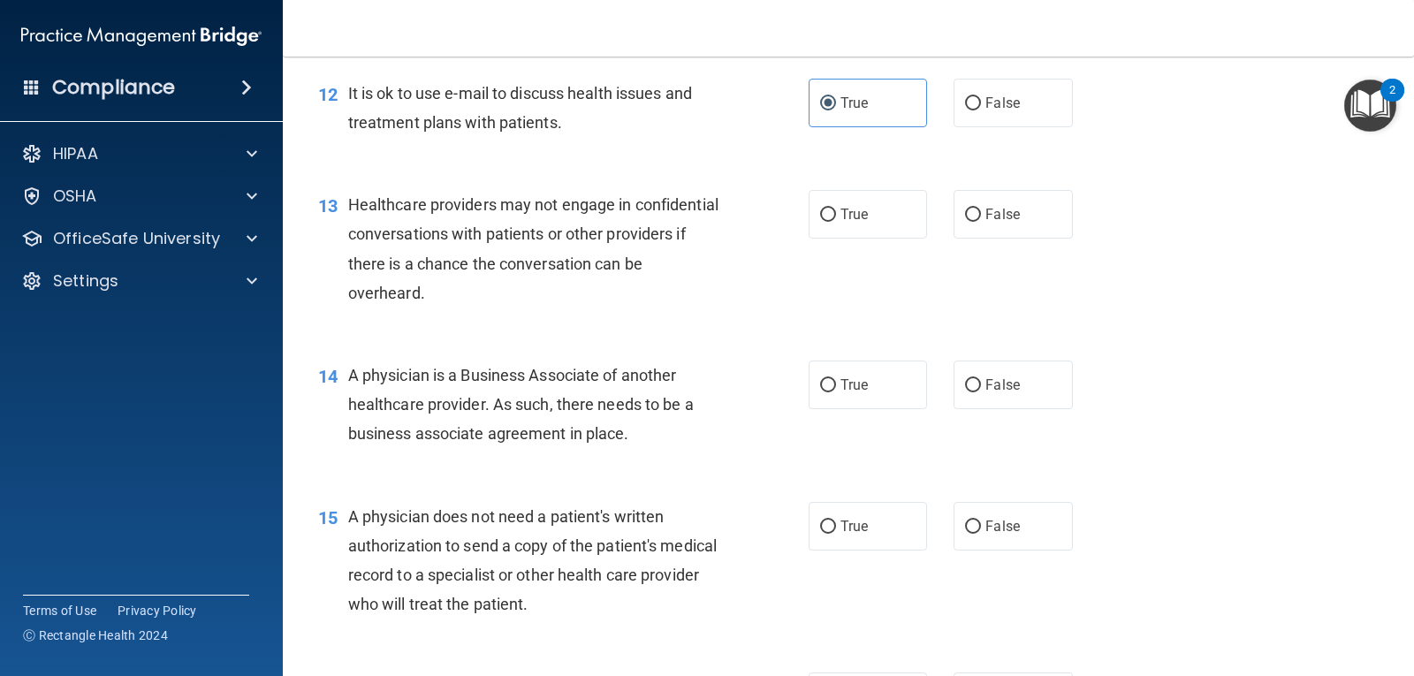
scroll to position [1768, 0]
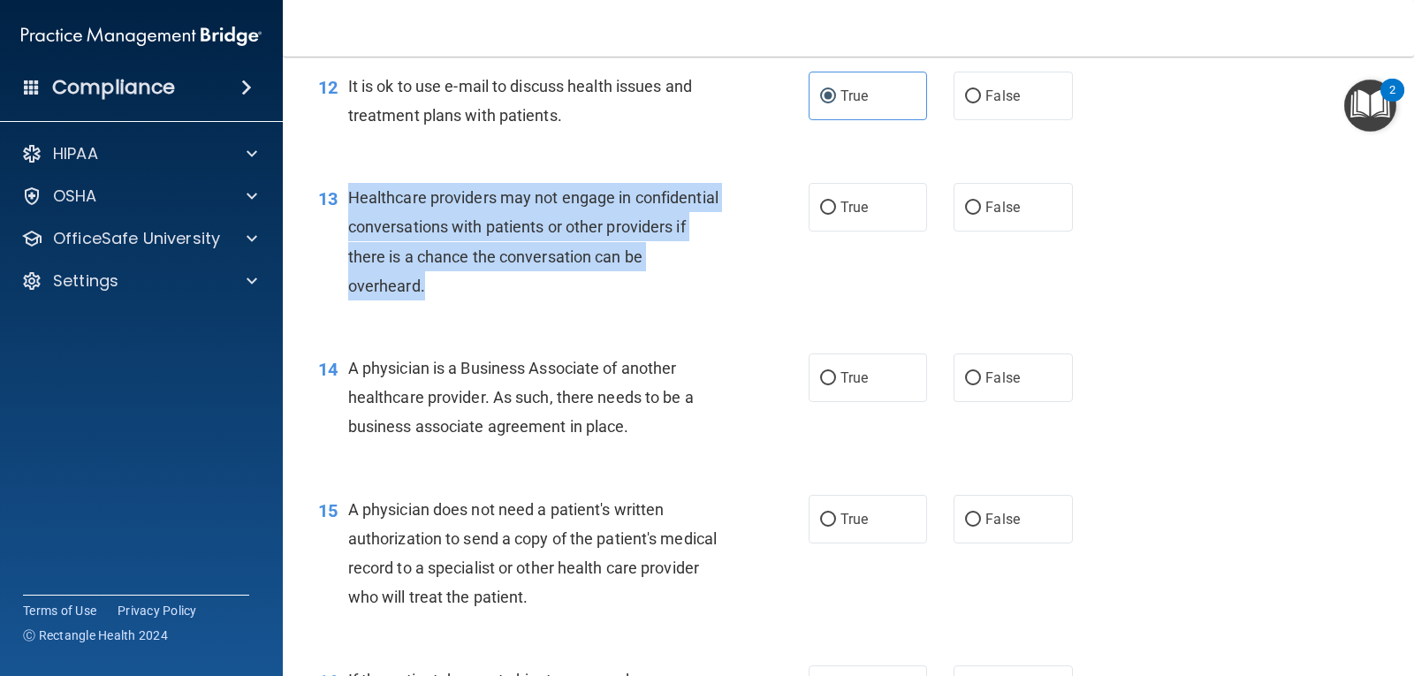
drag, startPoint x: 346, startPoint y: 225, endPoint x: 513, endPoint y: 335, distance: 199.8
click at [513, 309] on div "13 Healthcare providers may not engage in confidential conversations with patie…" at bounding box center [564, 246] width 544 height 126
copy div "Healthcare providers may not engage in confidential conversations with patients…"
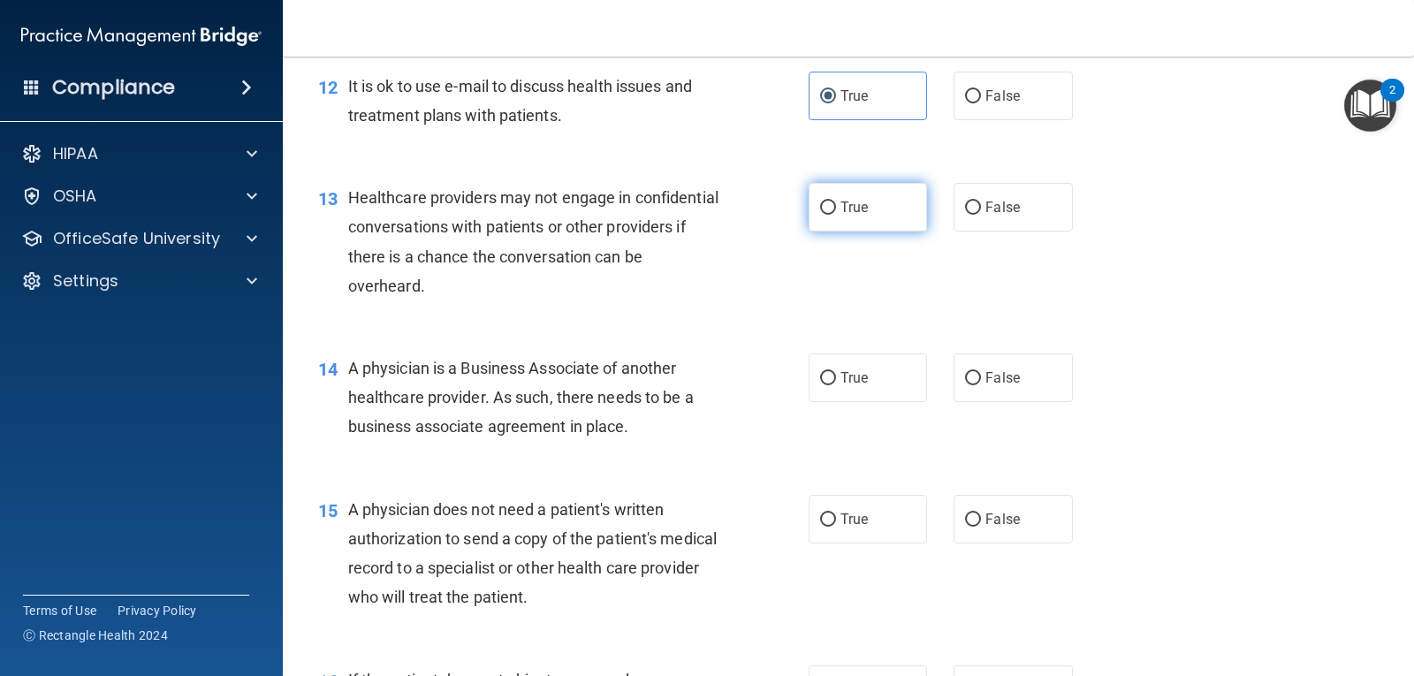
click at [823, 224] on label "True" at bounding box center [868, 207] width 118 height 49
click at [823, 215] on input "True" at bounding box center [828, 208] width 16 height 13
radio input "true"
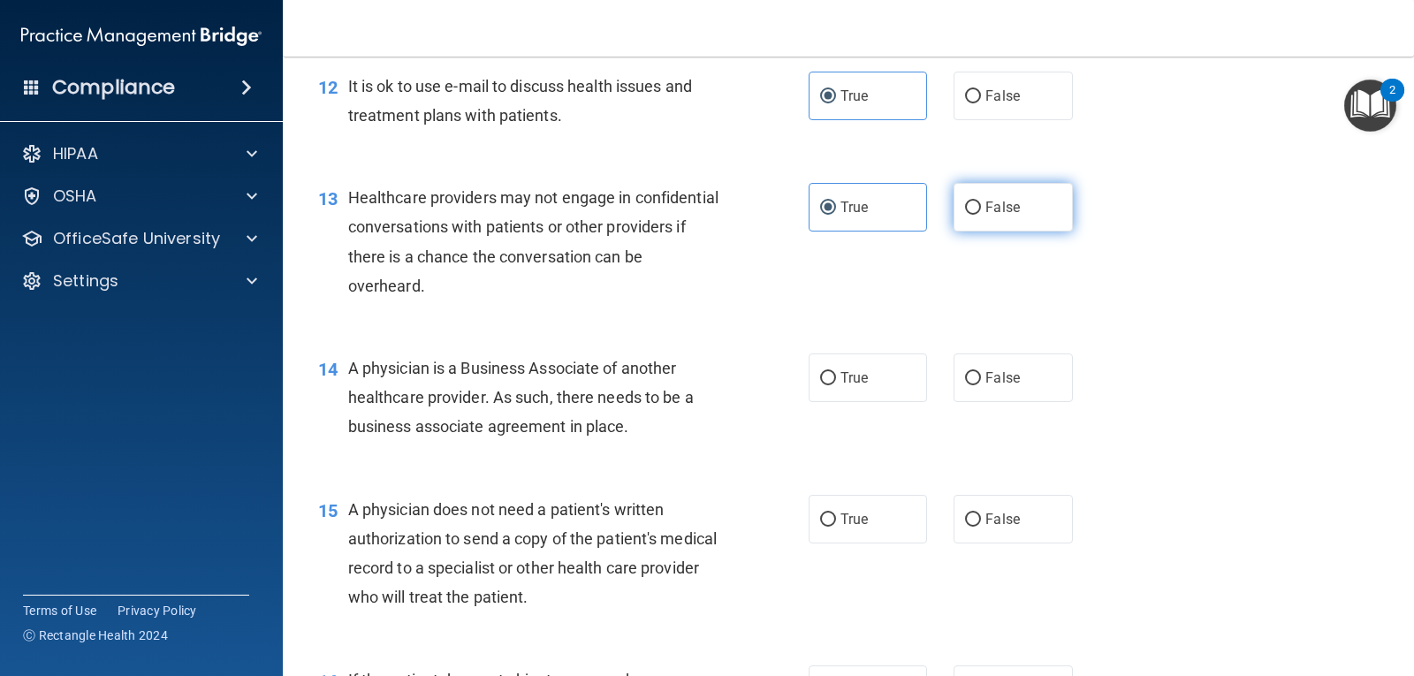
click at [969, 232] on label "False" at bounding box center [1013, 207] width 118 height 49
click at [969, 215] on input "False" at bounding box center [973, 208] width 16 height 13
radio input "true"
radio input "false"
drag, startPoint x: 348, startPoint y: 394, endPoint x: 649, endPoint y: 473, distance: 310.6
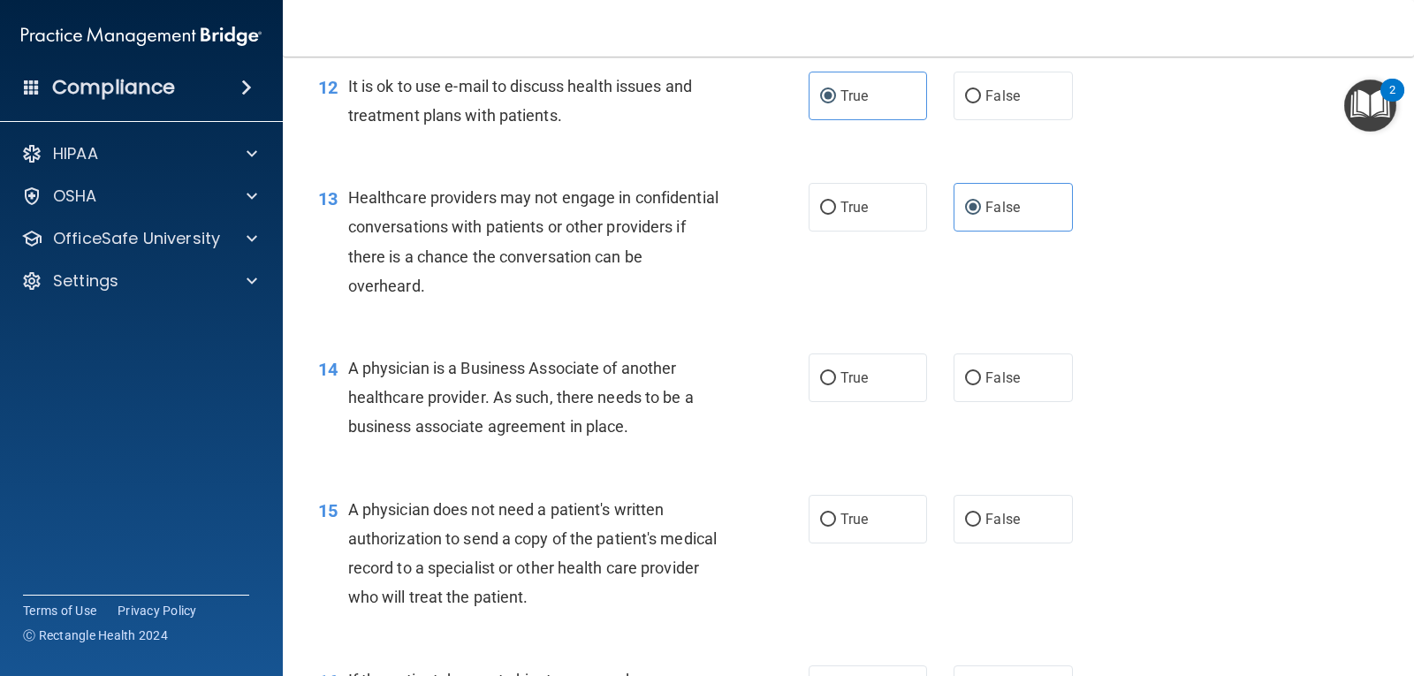
click at [649, 451] on div "14 A physician is a Business Associate of another healthcare provider. As such,…" at bounding box center [564, 402] width 544 height 97
copy span "A physician is a Business Associate of another healthcare provider. As such, th…"
click at [1134, 392] on div "14 A physician is a Business Associate of another healthcare provider. As such,…" at bounding box center [848, 401] width 1087 height 141
click at [831, 402] on label "True" at bounding box center [868, 378] width 118 height 49
click at [831, 385] on input "True" at bounding box center [828, 378] width 16 height 13
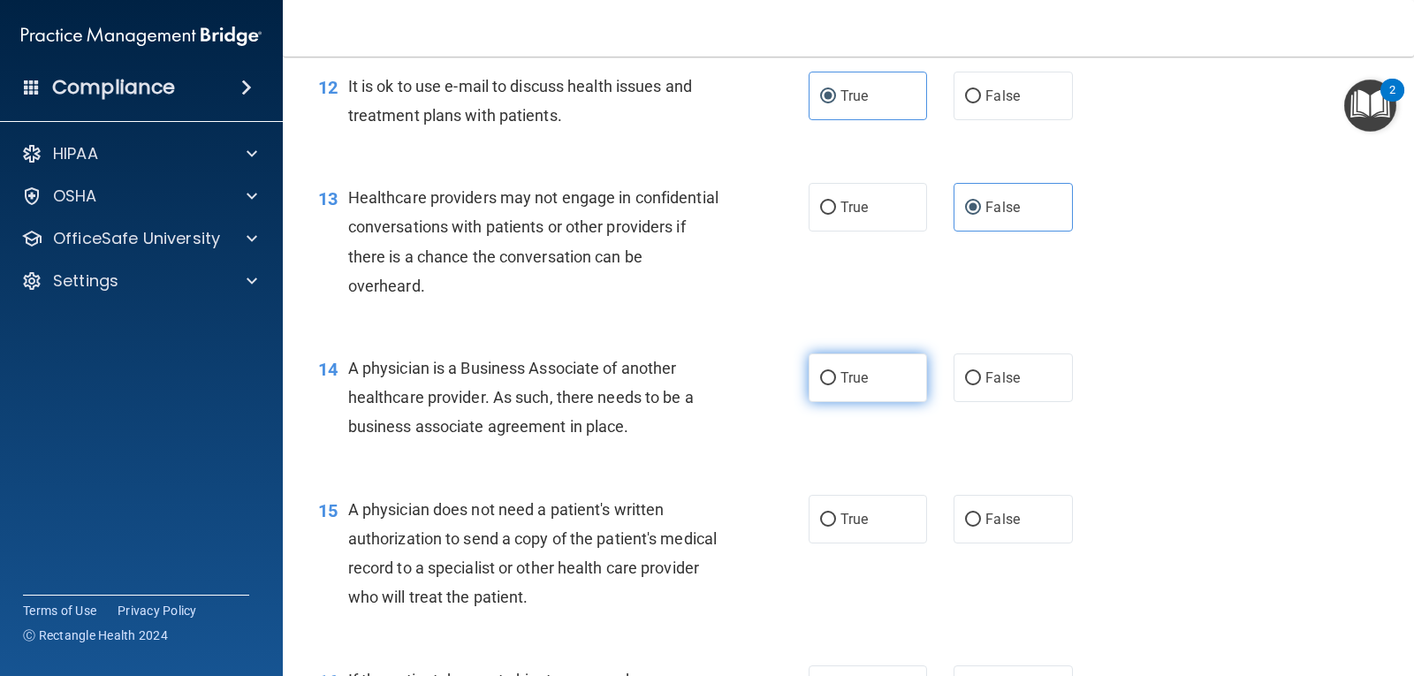
radio input "true"
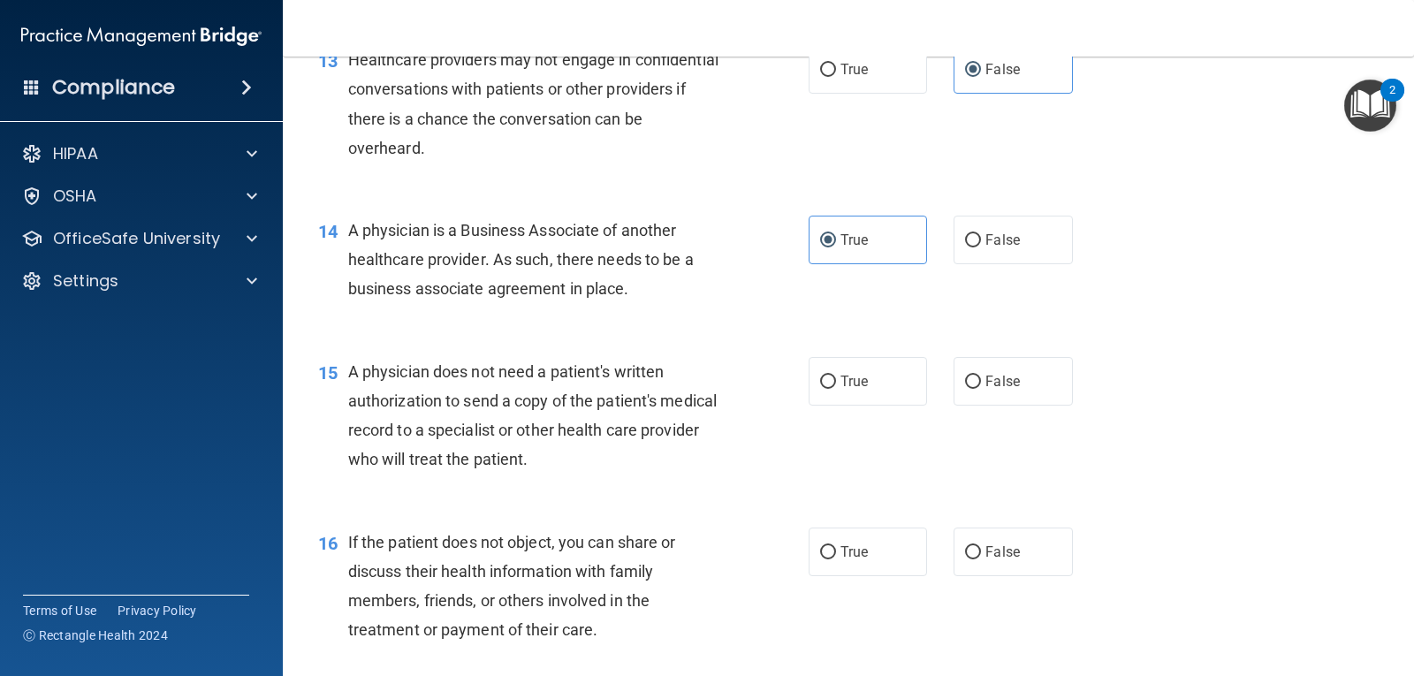
scroll to position [1944, 0]
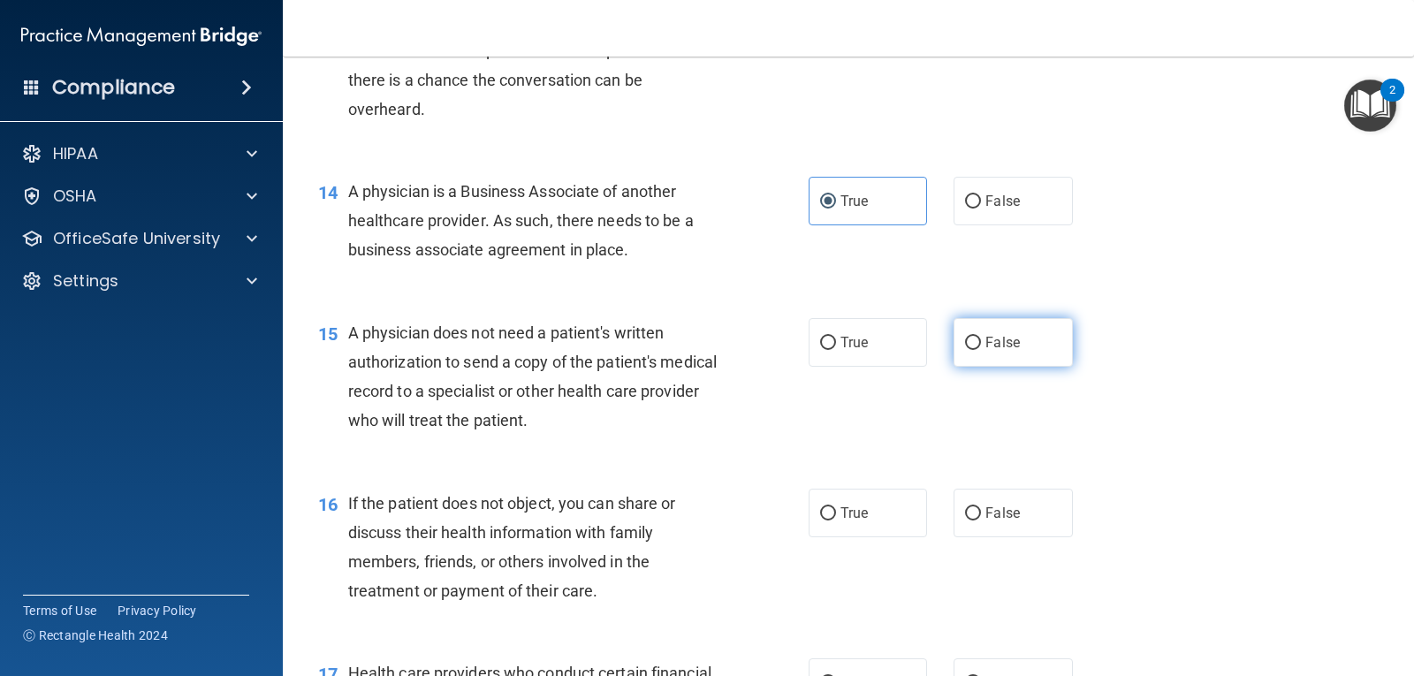
click at [1031, 366] on label "False" at bounding box center [1013, 342] width 118 height 49
click at [981, 350] on input "False" at bounding box center [973, 343] width 16 height 13
radio input "true"
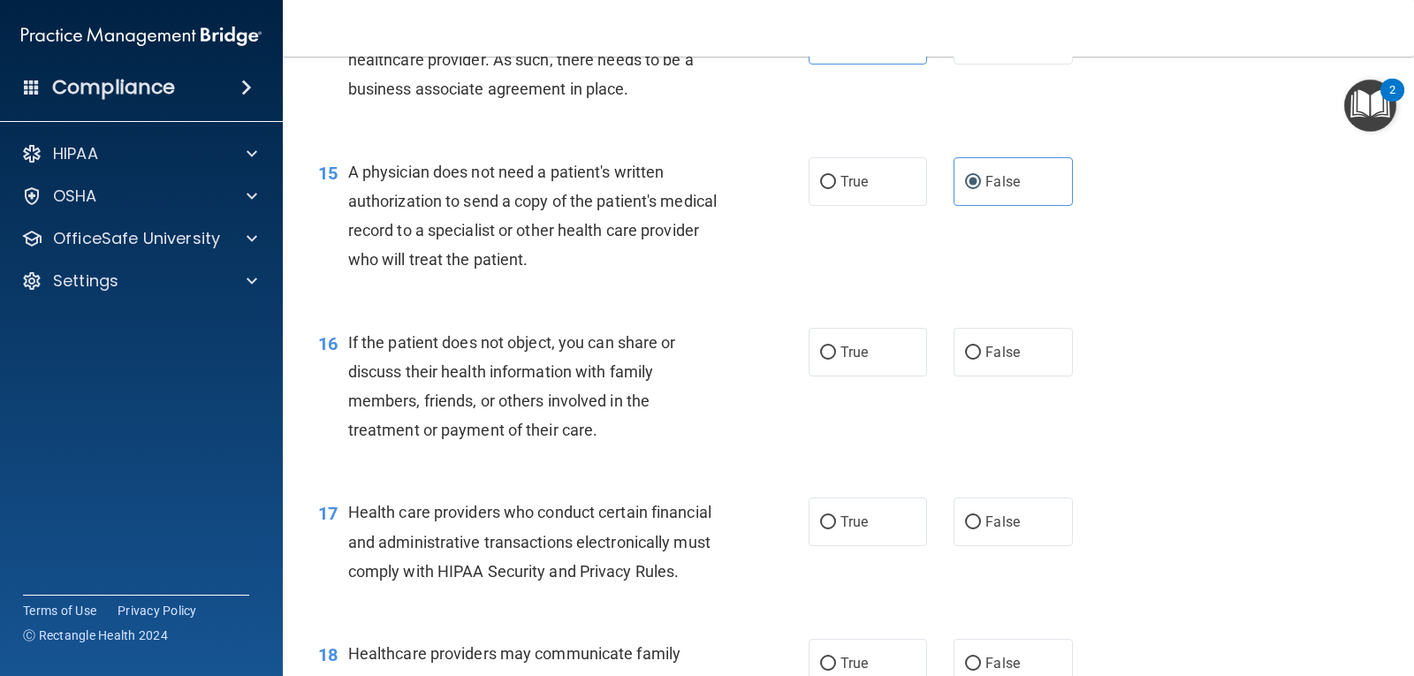
scroll to position [2121, 0]
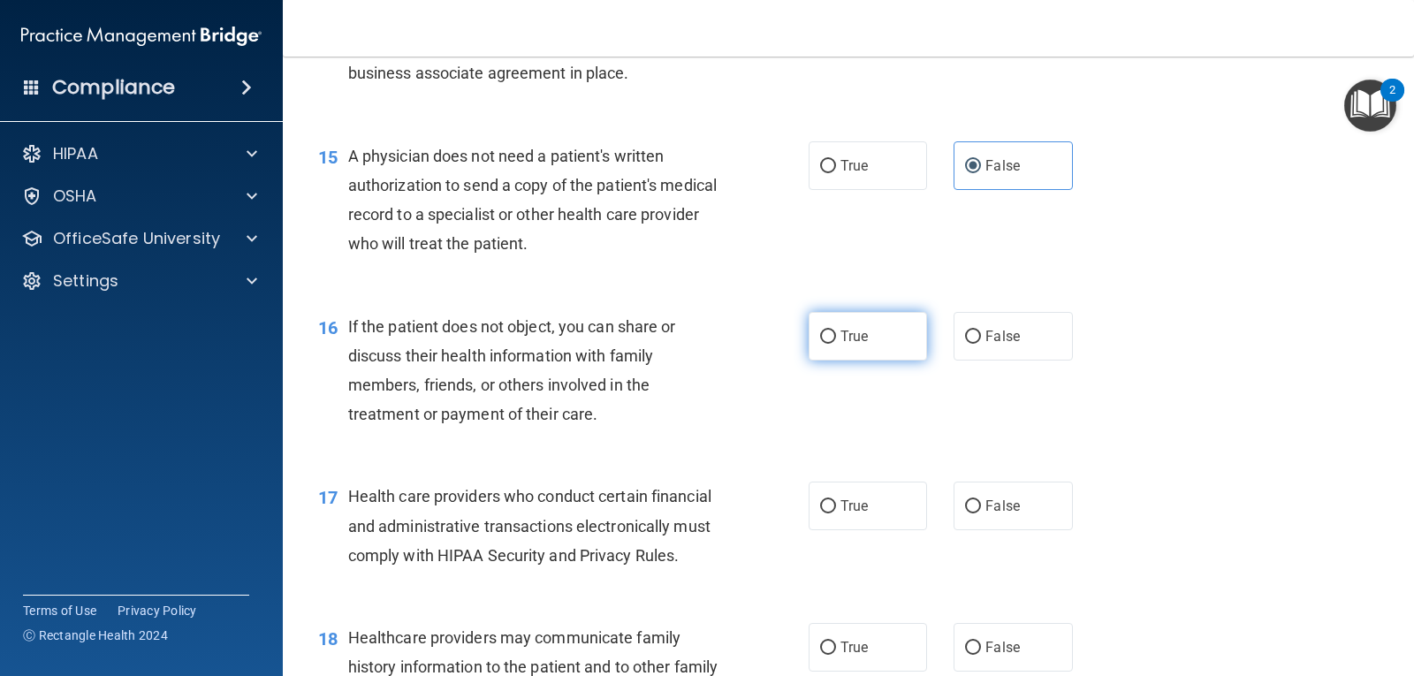
click at [825, 344] on input "True" at bounding box center [828, 337] width 16 height 13
radio input "true"
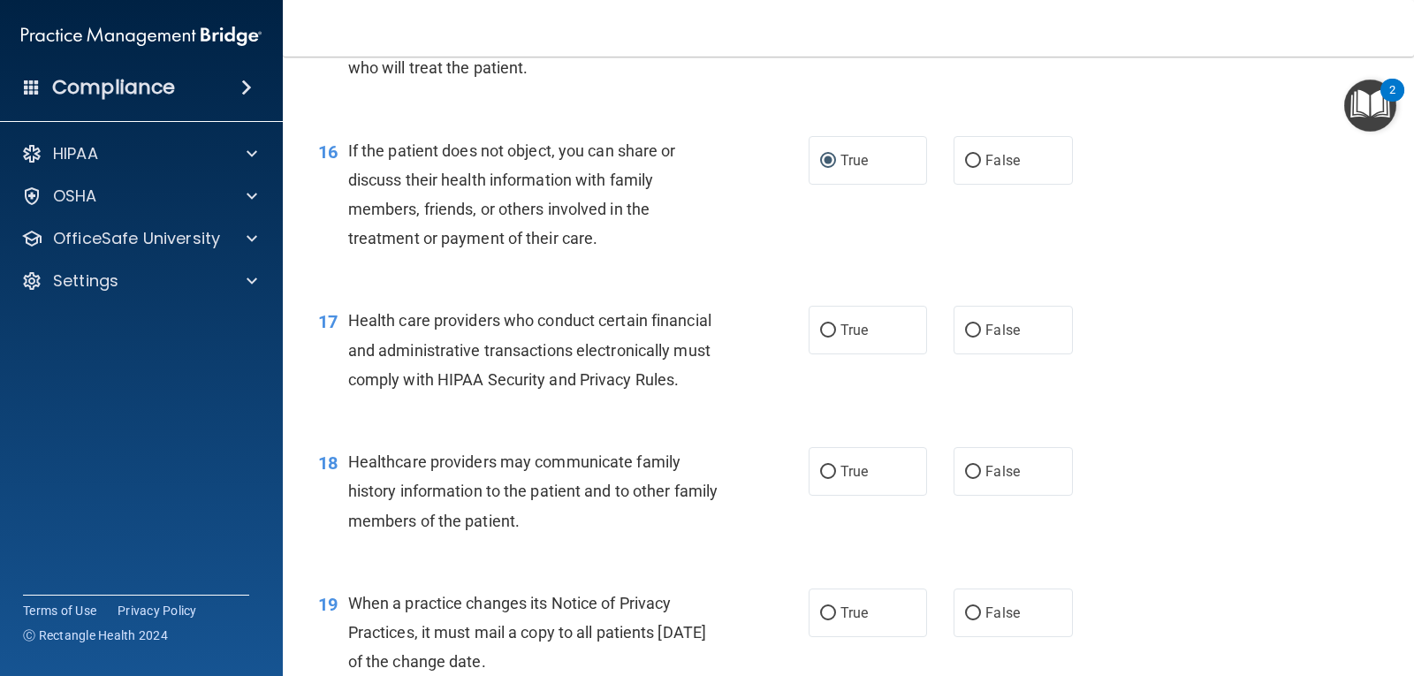
scroll to position [2298, 0]
click at [823, 337] on input "True" at bounding box center [828, 329] width 16 height 13
radio input "true"
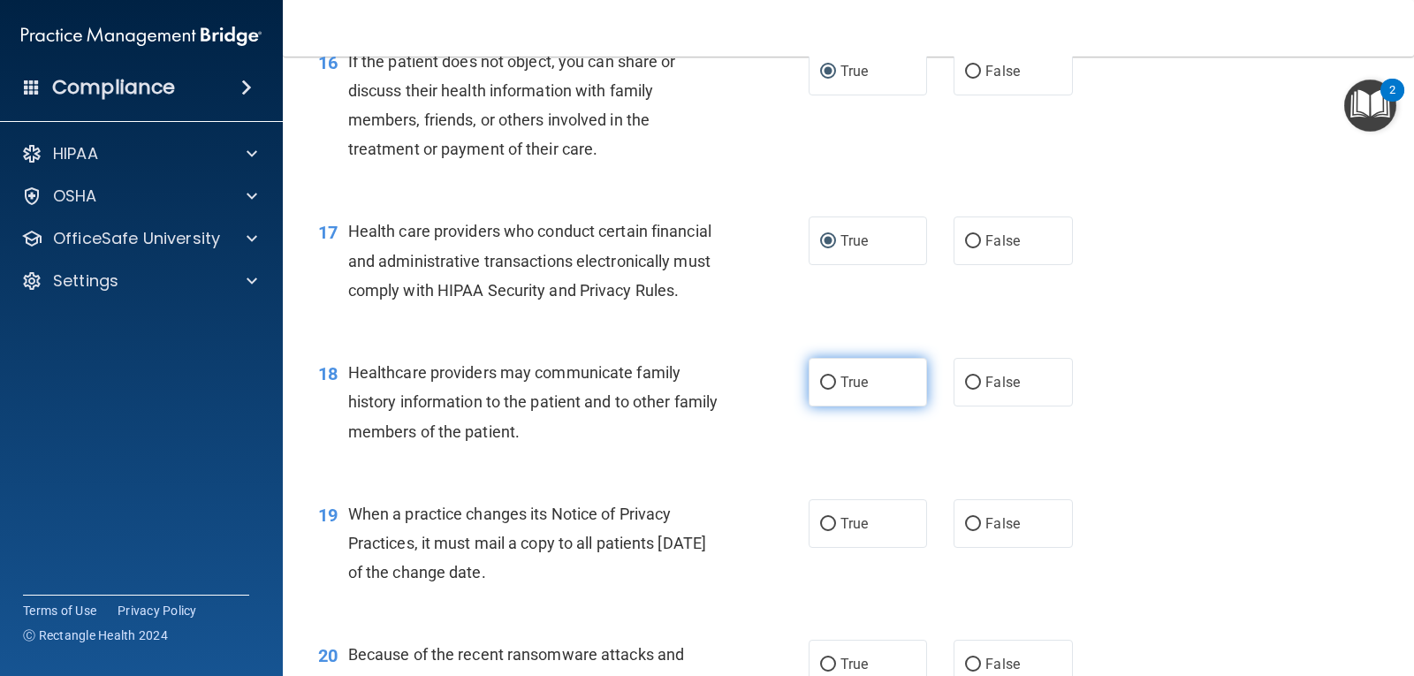
click at [866, 407] on label "True" at bounding box center [868, 382] width 118 height 49
click at [836, 390] on input "True" at bounding box center [828, 383] width 16 height 13
radio input "true"
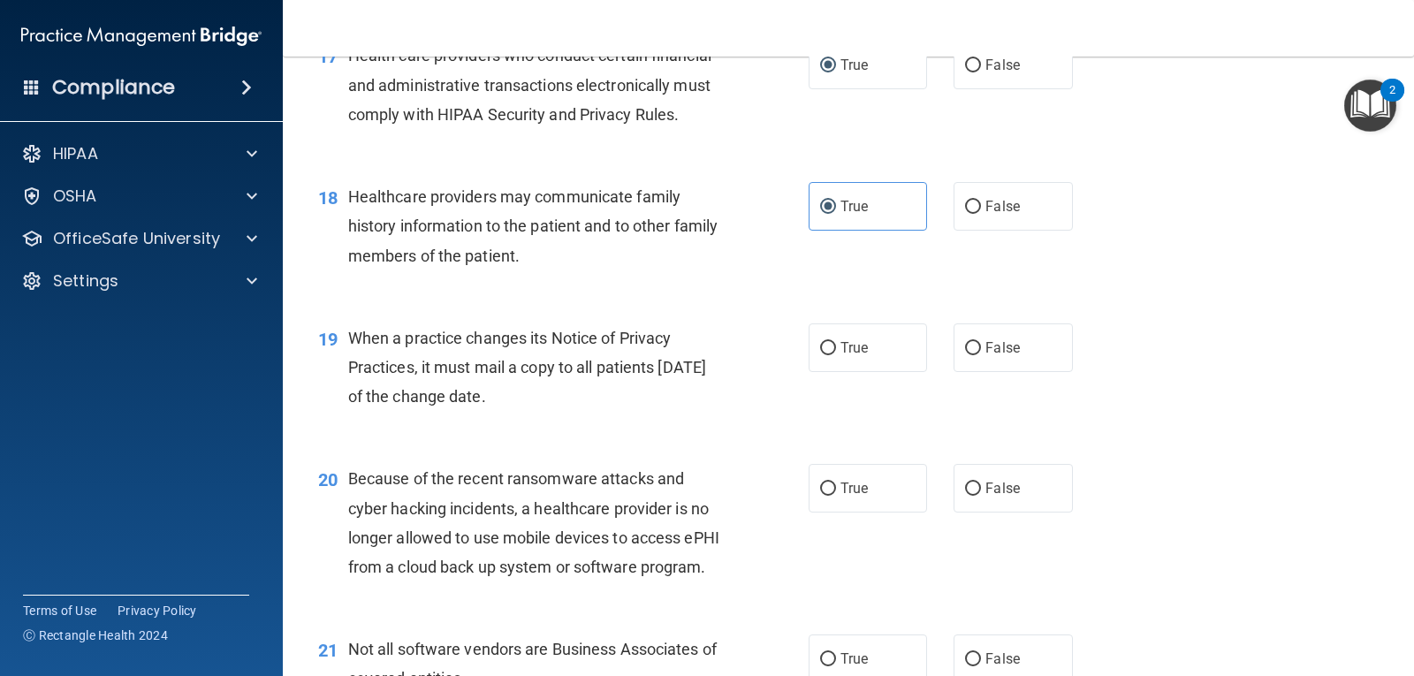
scroll to position [2563, 0]
drag, startPoint x: 347, startPoint y: 357, endPoint x: 580, endPoint y: 437, distance: 245.7
click at [580, 411] on div "When a practice changes its Notice of Privacy Practices, it must mail a copy to…" at bounding box center [542, 367] width 388 height 88
click at [820, 354] on input "True" at bounding box center [828, 347] width 16 height 13
radio input "true"
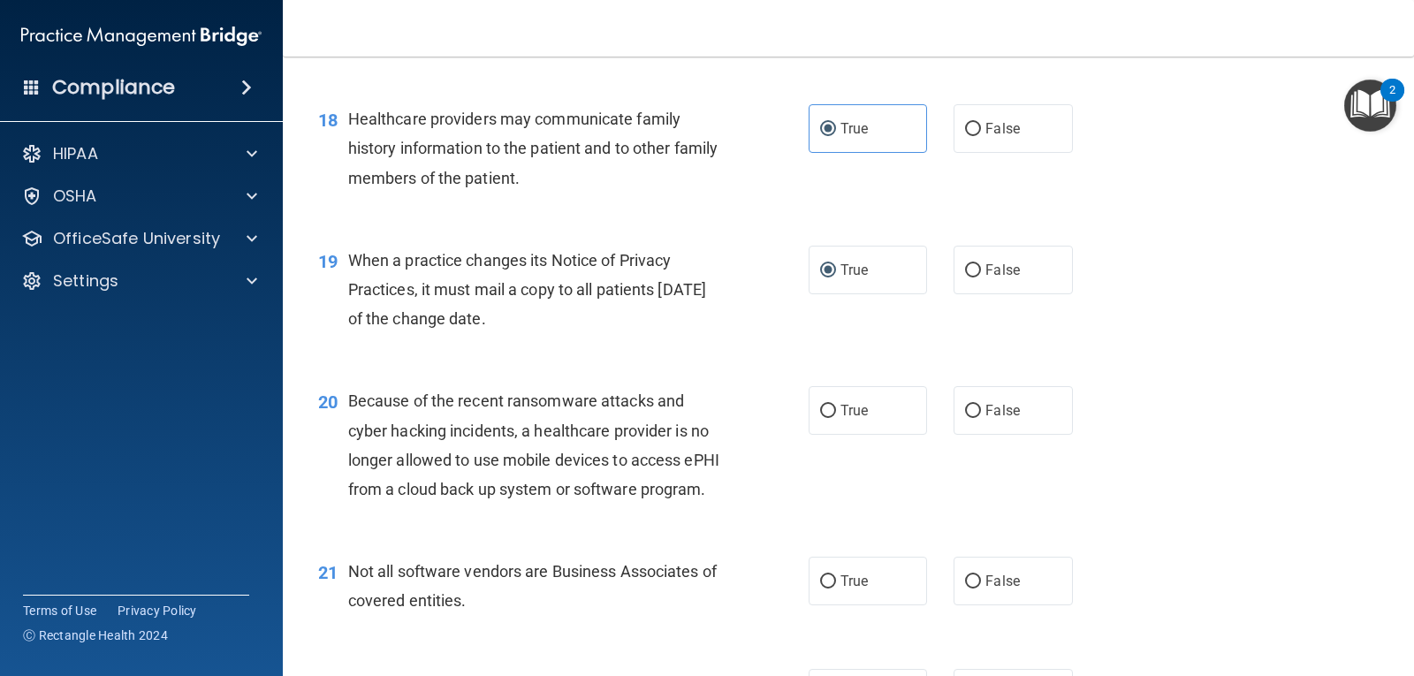
scroll to position [2740, 0]
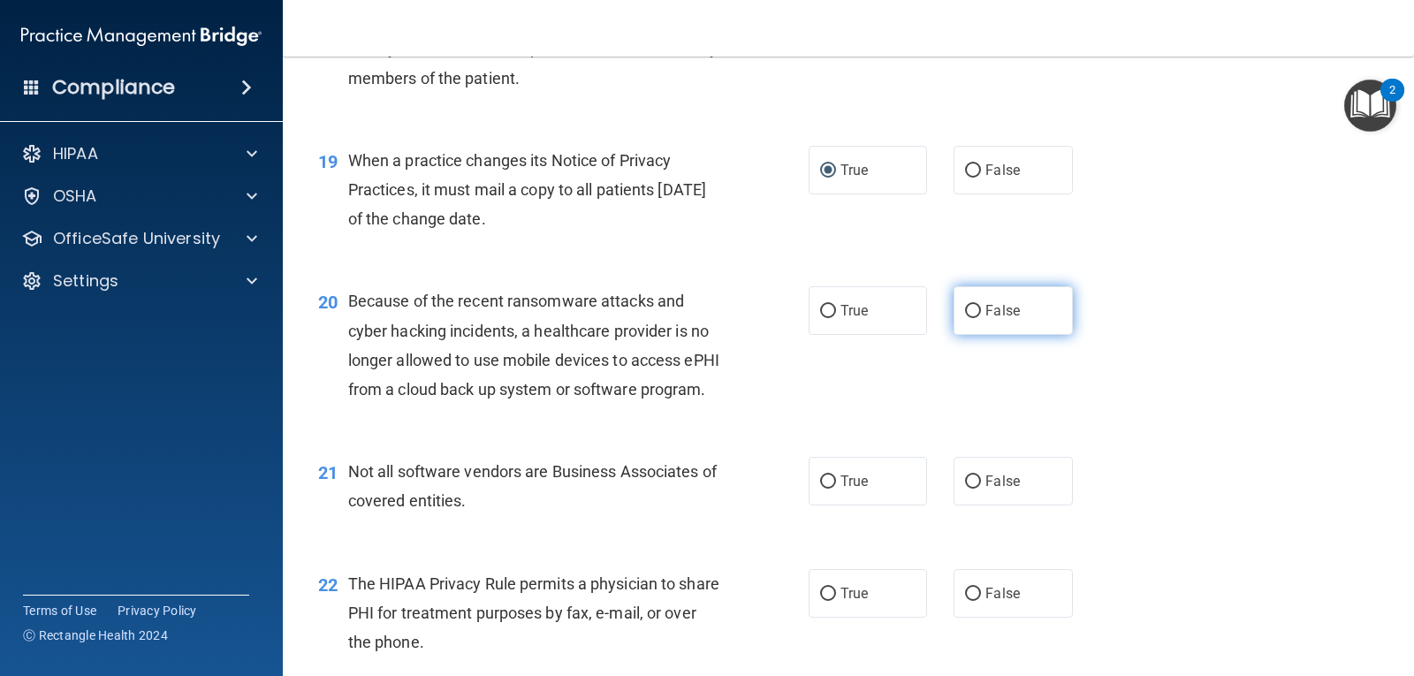
click at [1026, 335] on label "False" at bounding box center [1013, 310] width 118 height 49
click at [981, 318] on input "False" at bounding box center [973, 311] width 16 height 13
radio input "true"
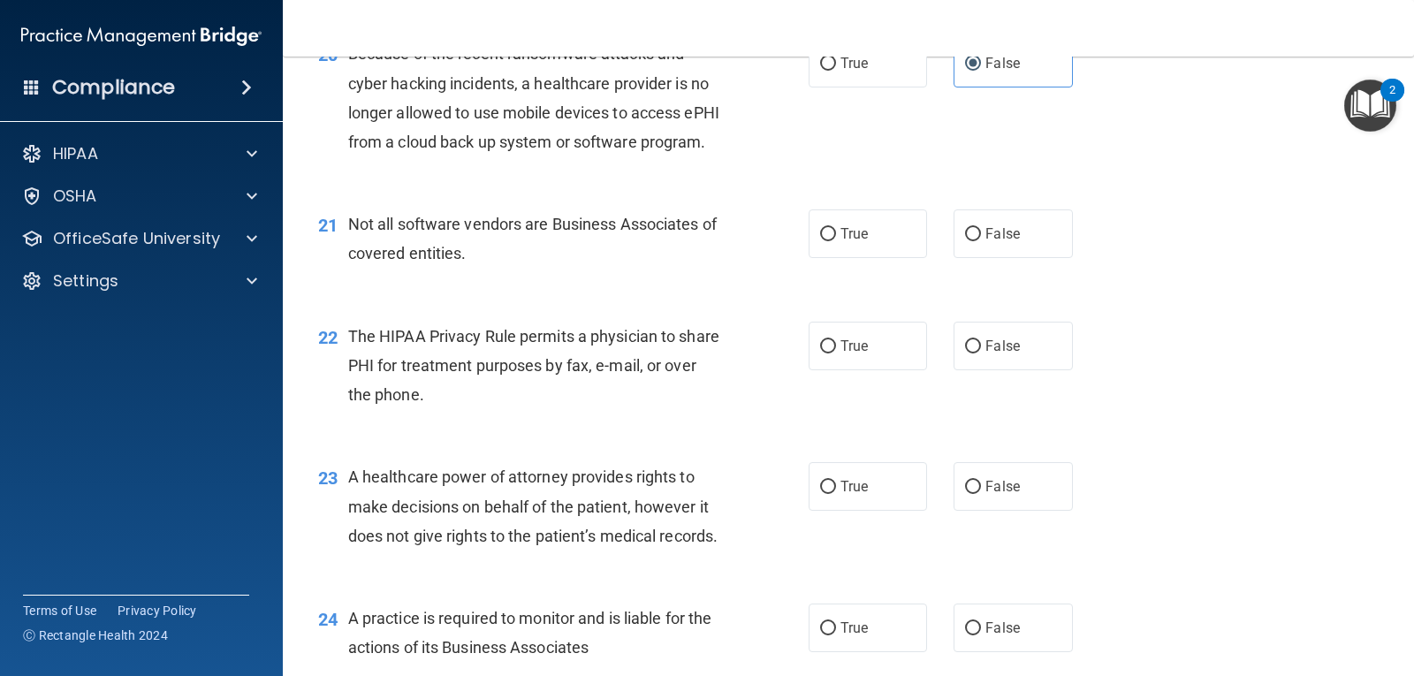
scroll to position [3005, 0]
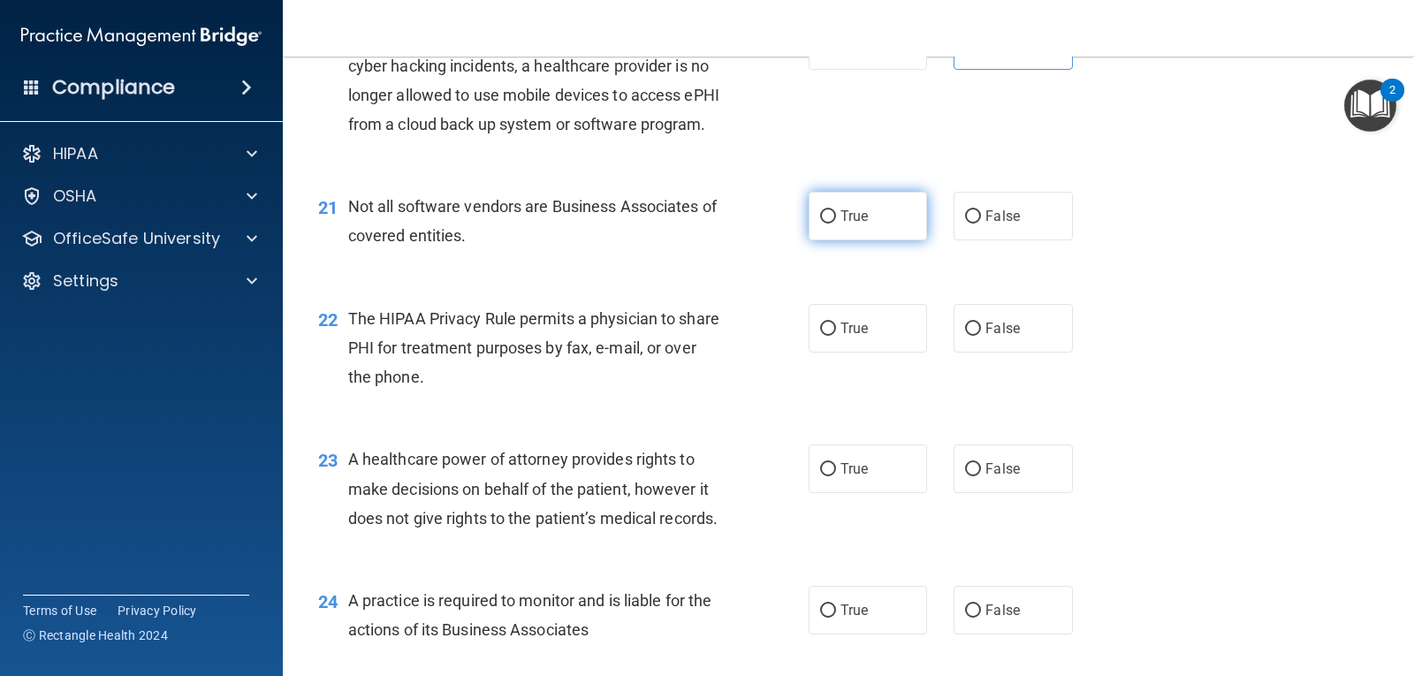
click at [862, 240] on label "True" at bounding box center [868, 216] width 118 height 49
click at [836, 224] on input "True" at bounding box center [828, 216] width 16 height 13
radio input "true"
click at [915, 353] on label "True" at bounding box center [868, 328] width 118 height 49
click at [836, 336] on input "True" at bounding box center [828, 329] width 16 height 13
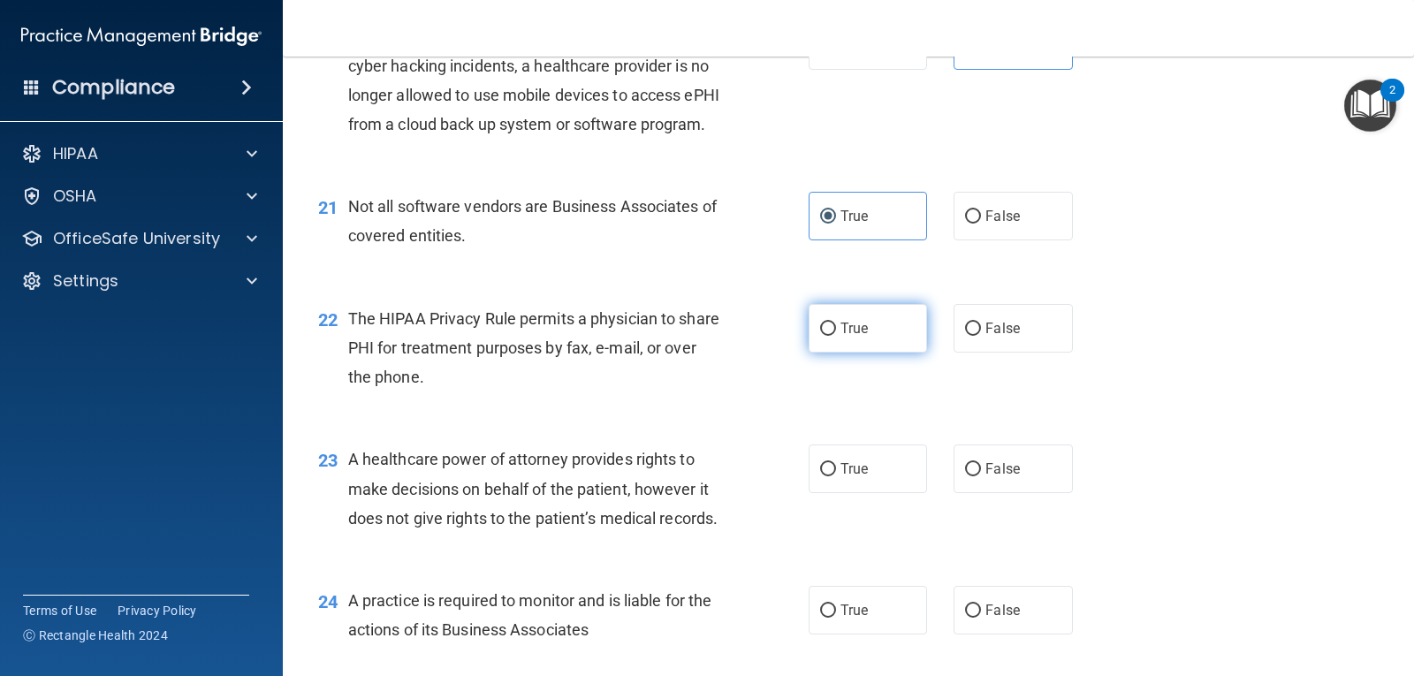
radio input "true"
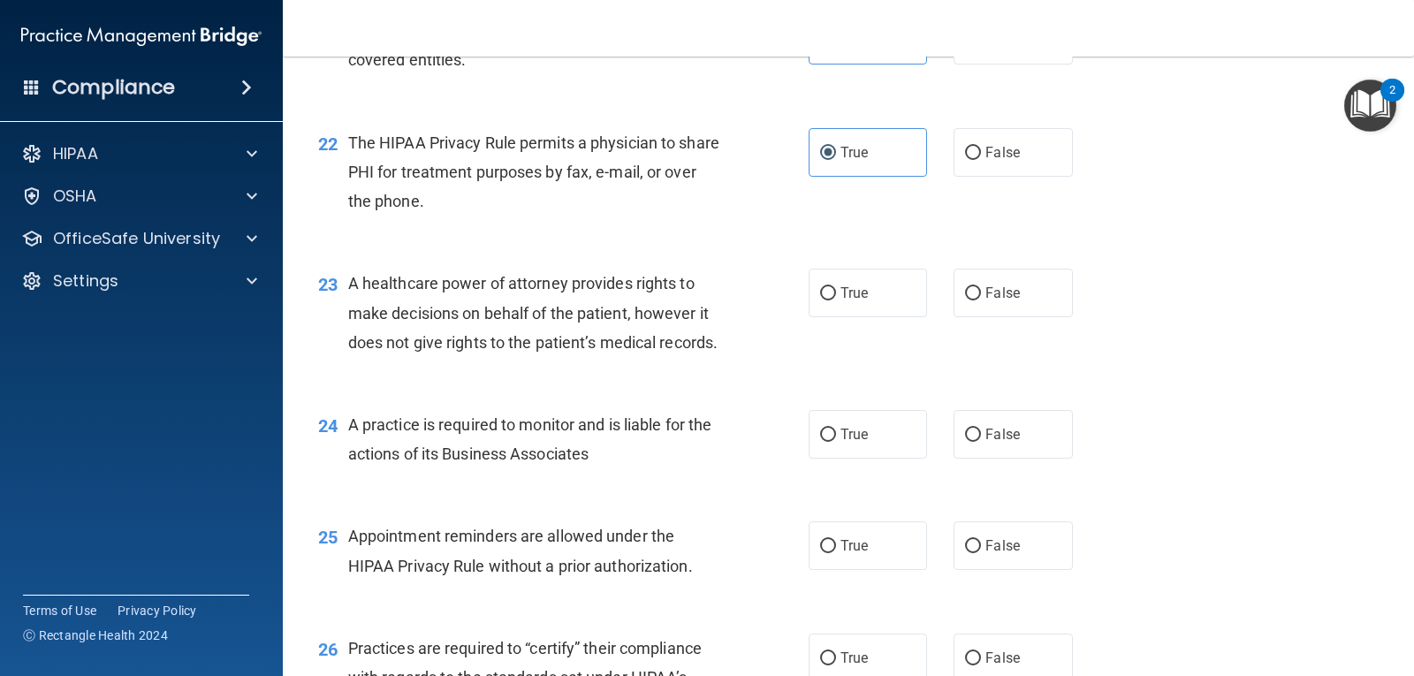
scroll to position [3182, 0]
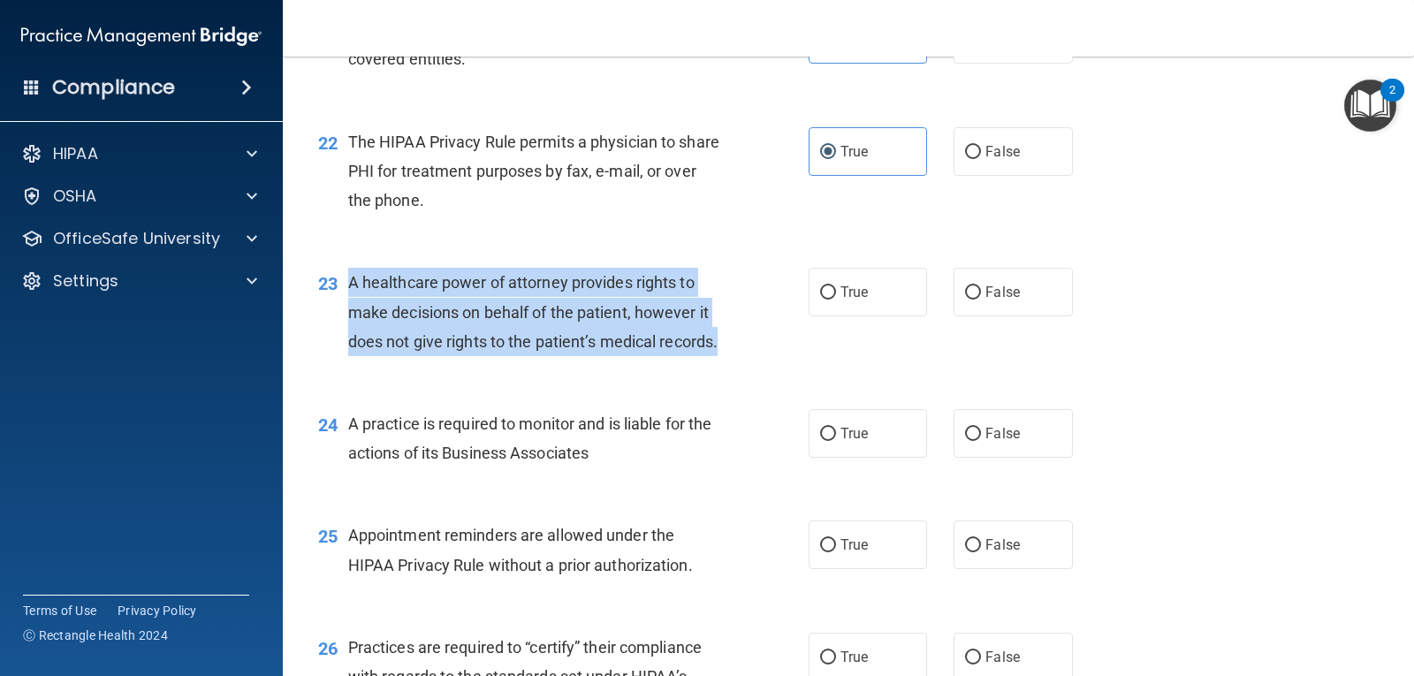
drag, startPoint x: 347, startPoint y: 336, endPoint x: 422, endPoint y: 425, distance: 116.1
click at [422, 356] on div "A healthcare power of attorney provides rights to make decisions on behalf of t…" at bounding box center [542, 312] width 388 height 88
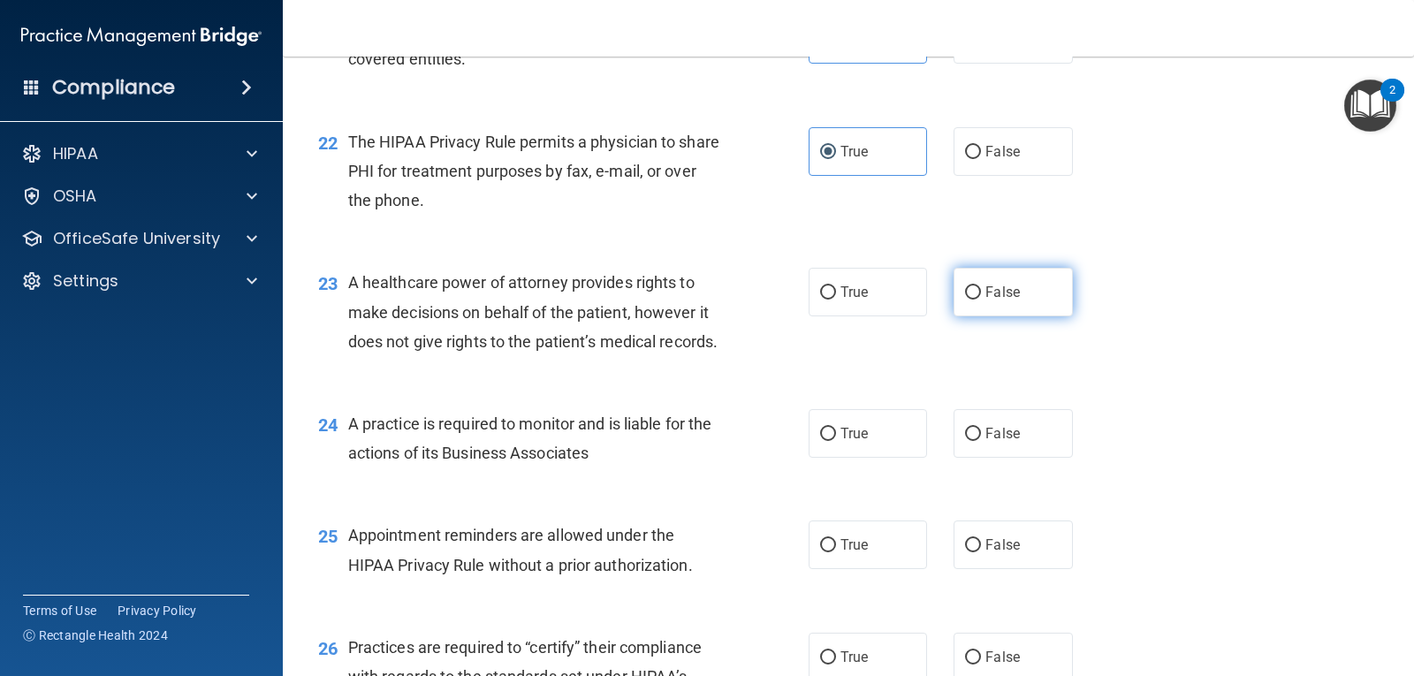
click at [987, 301] on span "False" at bounding box center [1002, 292] width 34 height 17
click at [981, 300] on input "False" at bounding box center [973, 292] width 16 height 13
radio input "true"
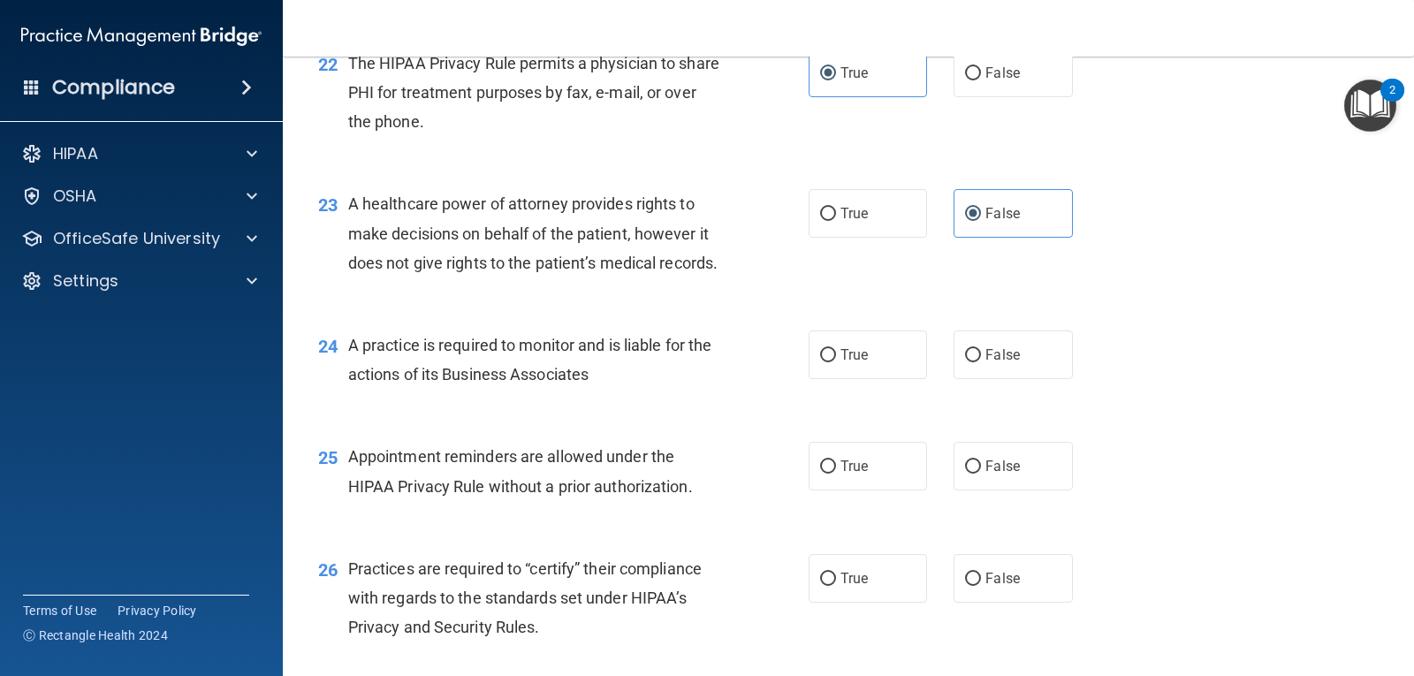
scroll to position [3359, 0]
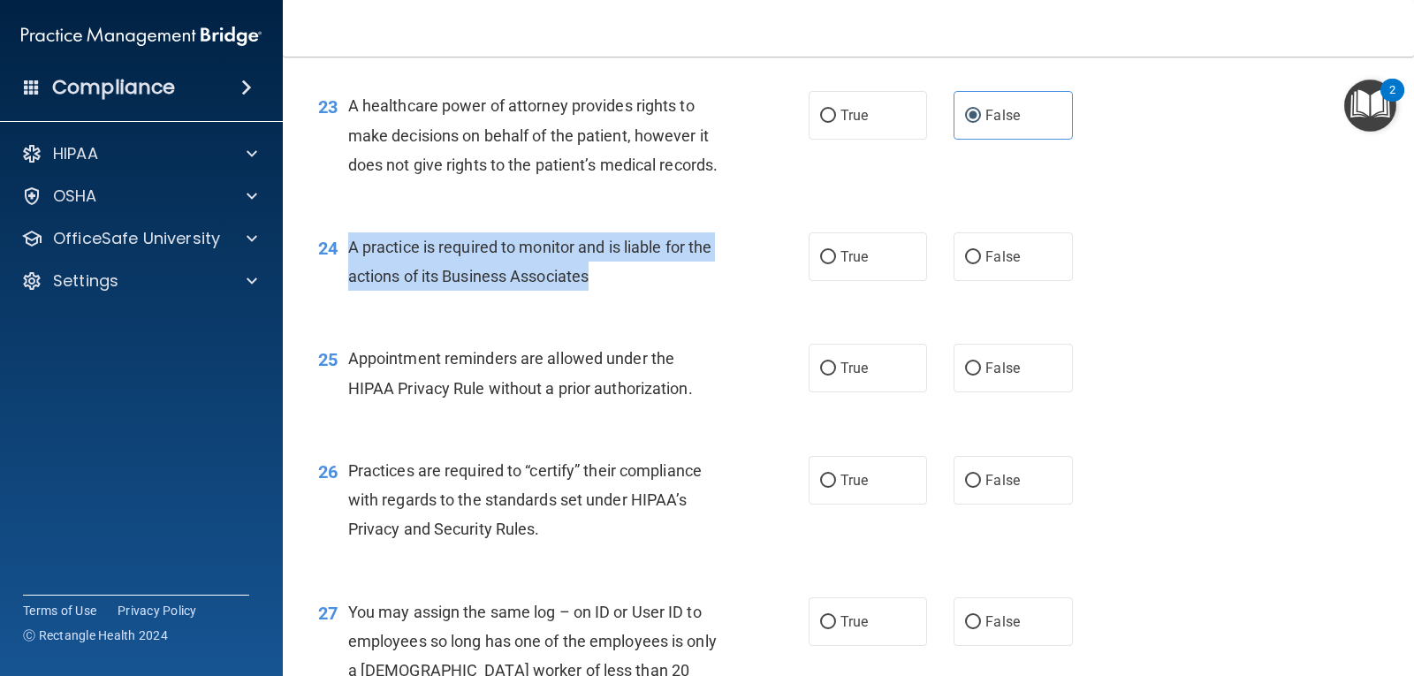
drag, startPoint x: 350, startPoint y: 336, endPoint x: 632, endPoint y: 371, distance: 284.1
click at [632, 291] on div "A practice is required to monitor and is liable for the actions of its Business…" at bounding box center [542, 261] width 388 height 58
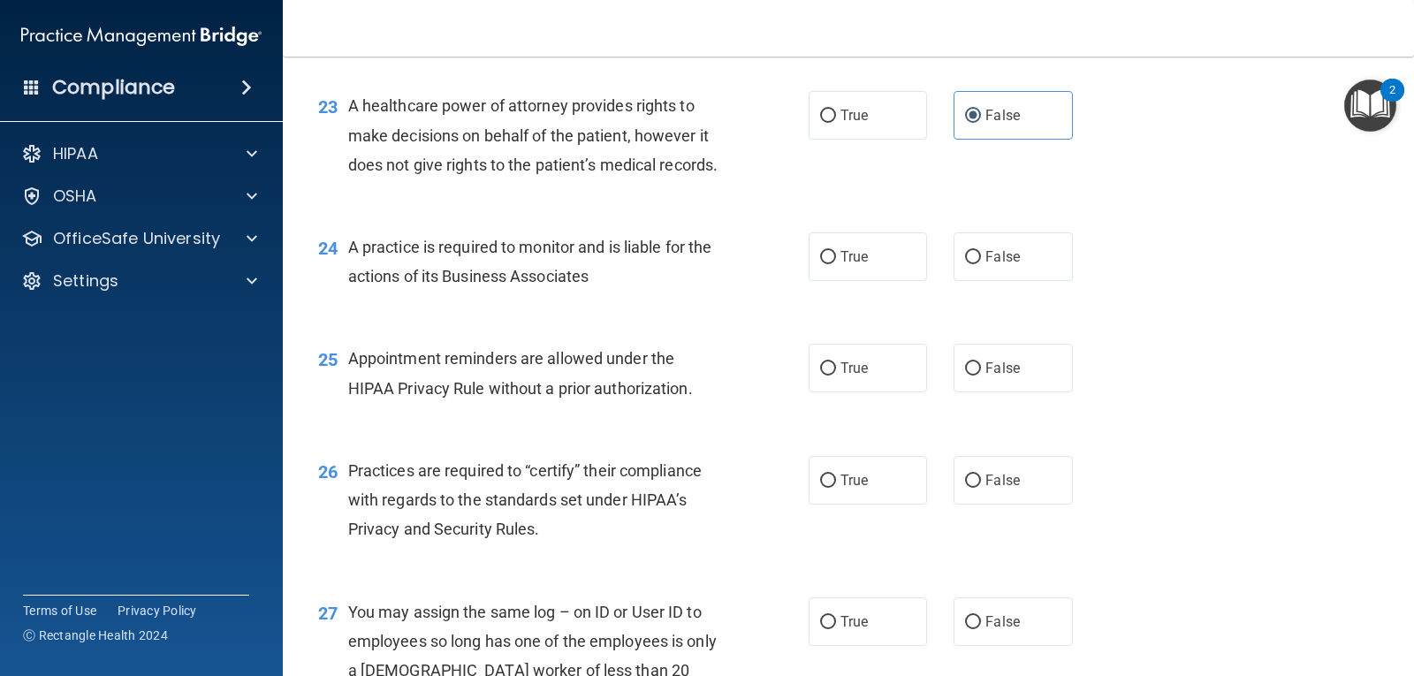
click at [705, 179] on div "A healthcare power of attorney provides rights to make decisions on behalf of t…" at bounding box center [542, 135] width 388 height 88
click at [969, 281] on label "False" at bounding box center [1013, 256] width 118 height 49
click at [969, 264] on input "False" at bounding box center [973, 257] width 16 height 13
radio input "true"
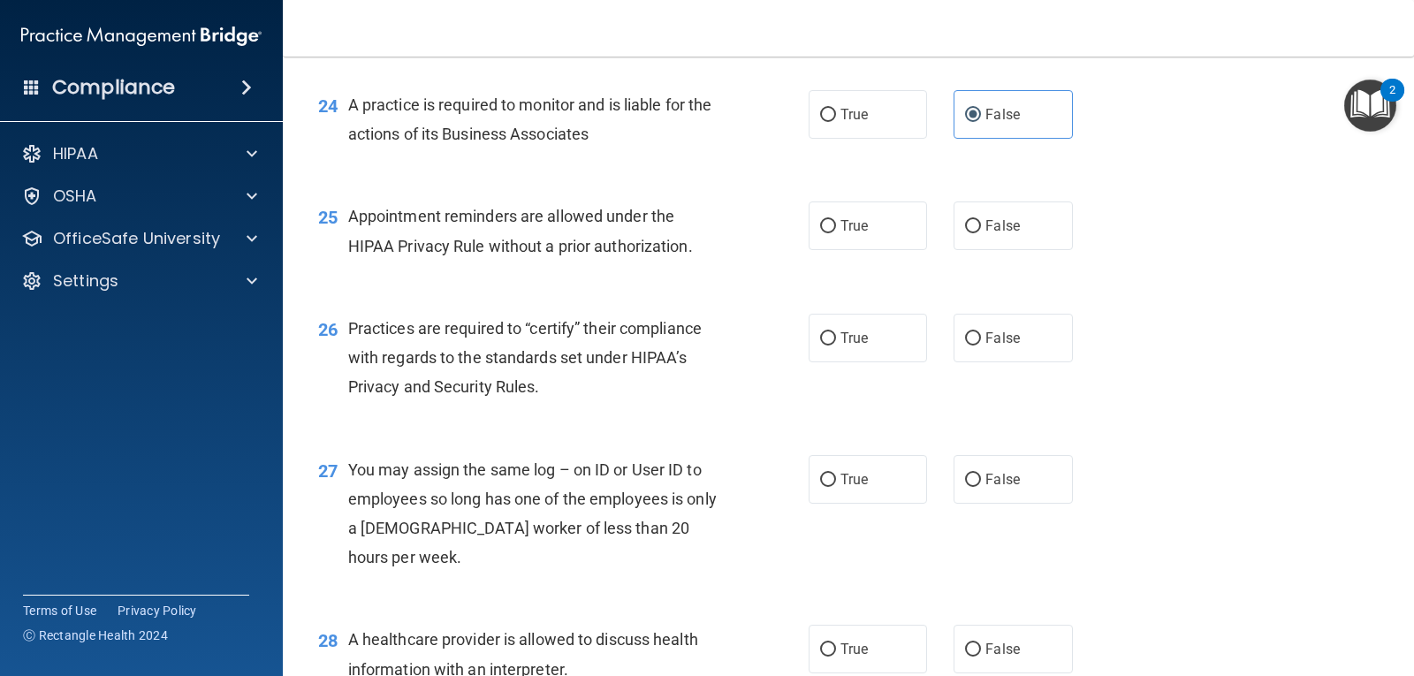
scroll to position [3535, 0]
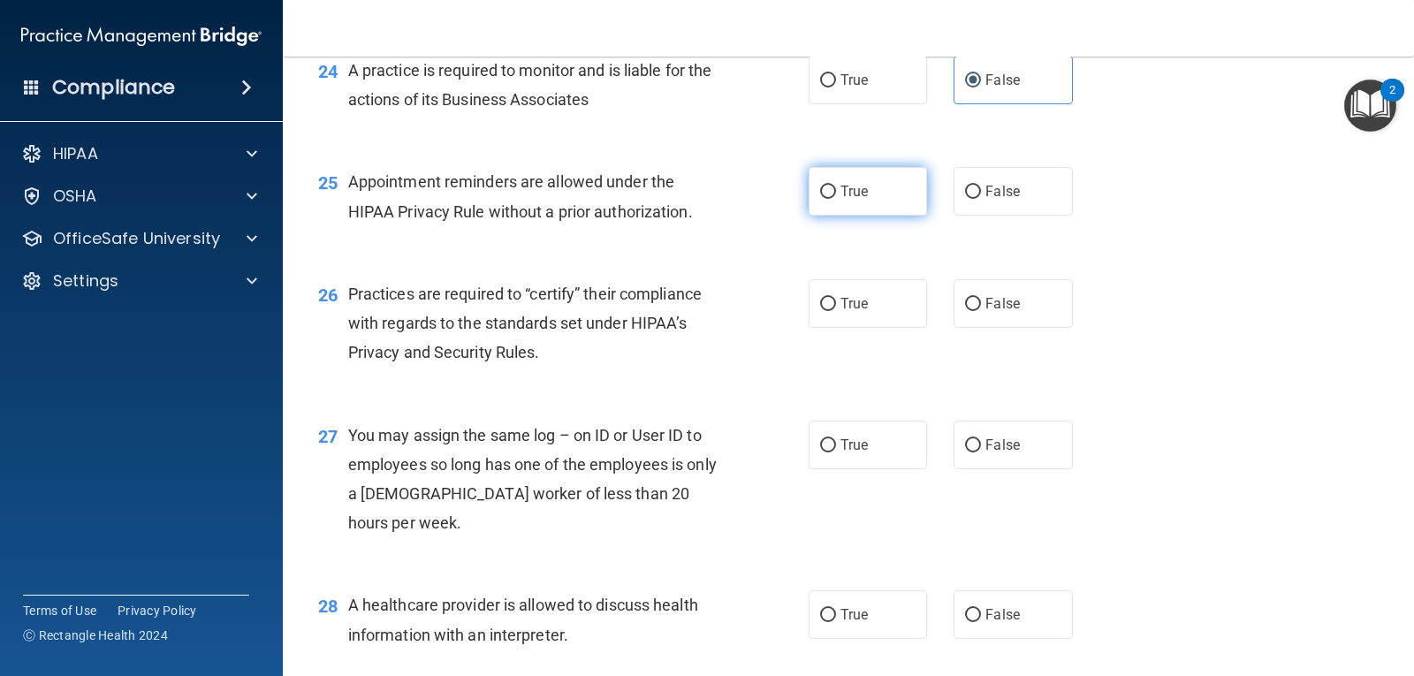
click at [907, 216] on label "True" at bounding box center [868, 191] width 118 height 49
click at [836, 199] on input "True" at bounding box center [828, 192] width 16 height 13
radio input "true"
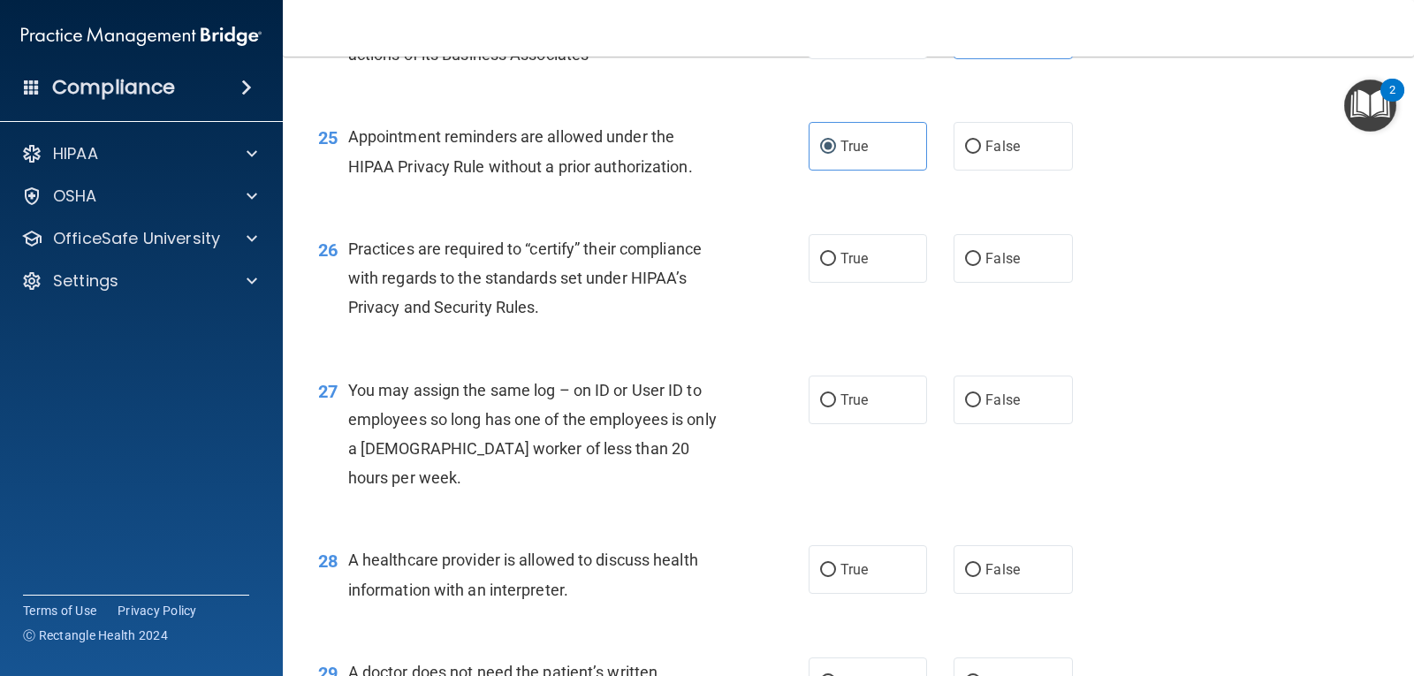
scroll to position [3624, 0]
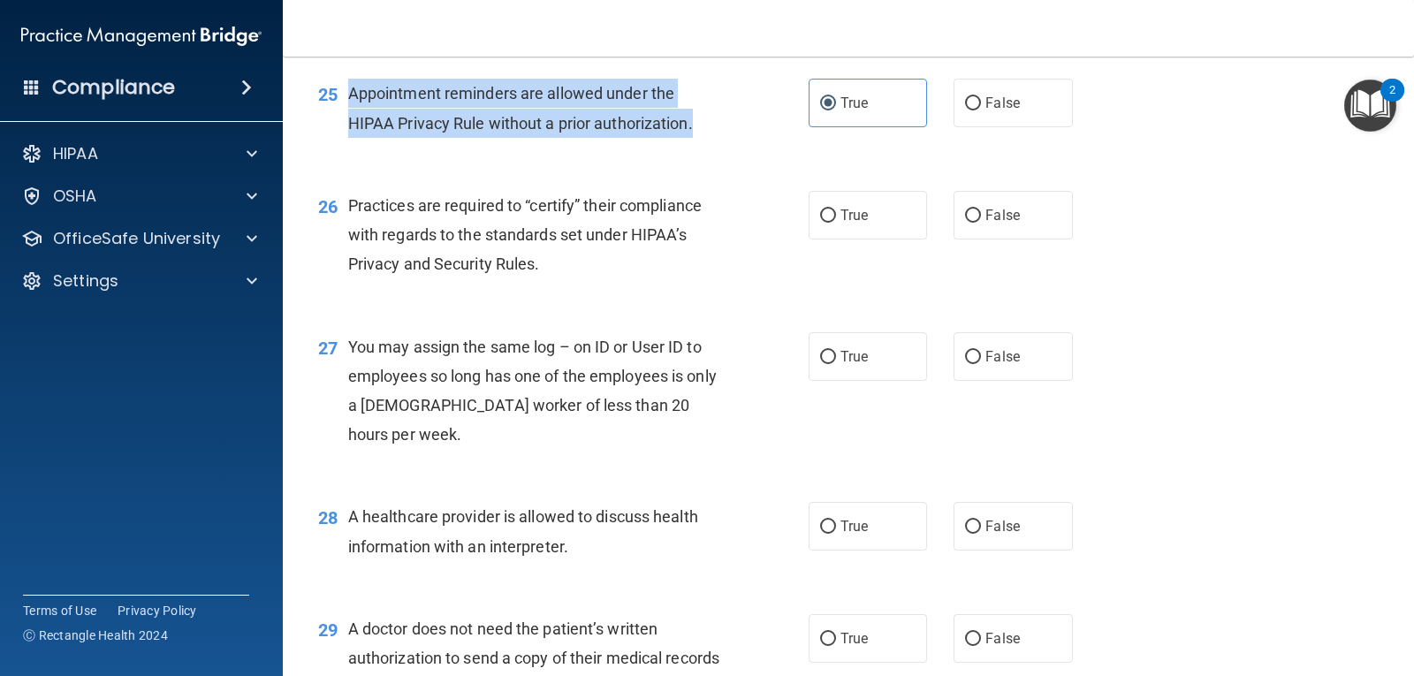
drag, startPoint x: 349, startPoint y: 174, endPoint x: 709, endPoint y: 232, distance: 364.4
click at [709, 146] on div "25 Appointment reminders are allowed under the HIPAA Privacy Rule without a pri…" at bounding box center [564, 112] width 544 height 67
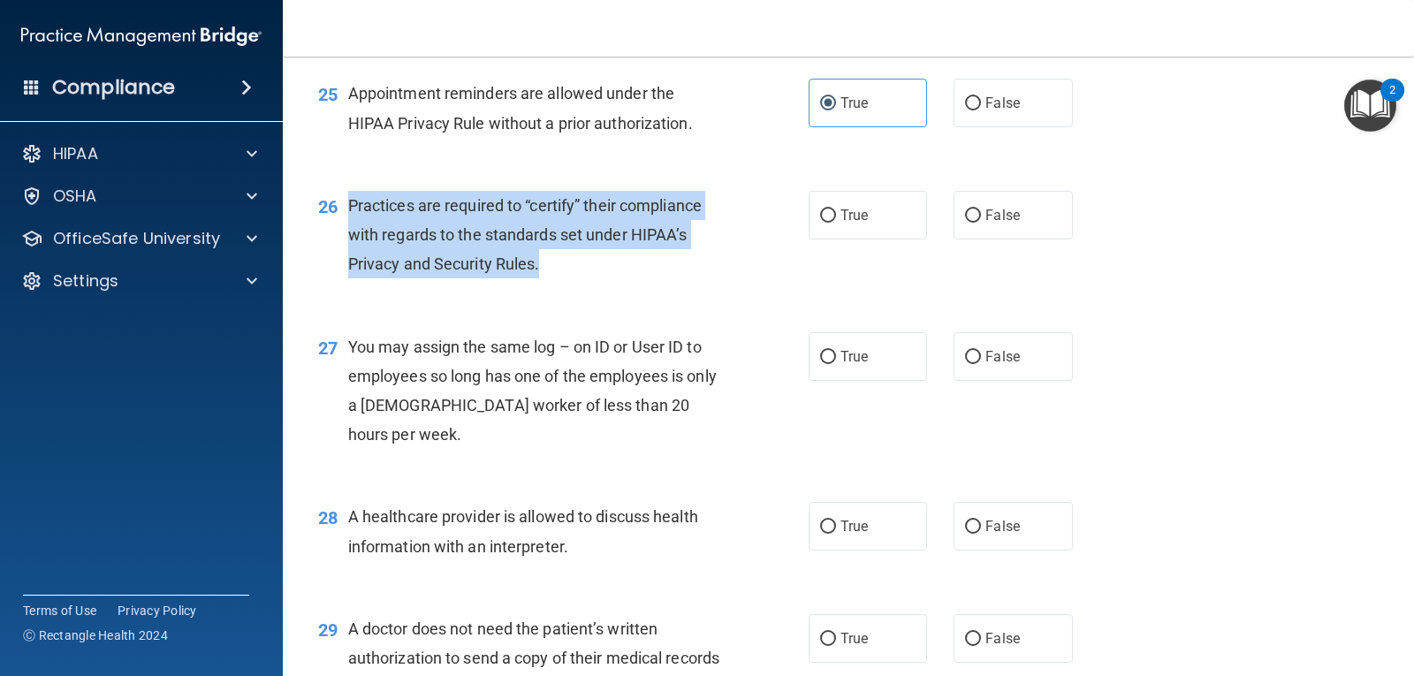
drag, startPoint x: 349, startPoint y: 294, endPoint x: 568, endPoint y: 360, distance: 228.7
click at [568, 279] on div "Practices are required to “certify” their compliance with regards to the standa…" at bounding box center [542, 235] width 388 height 88
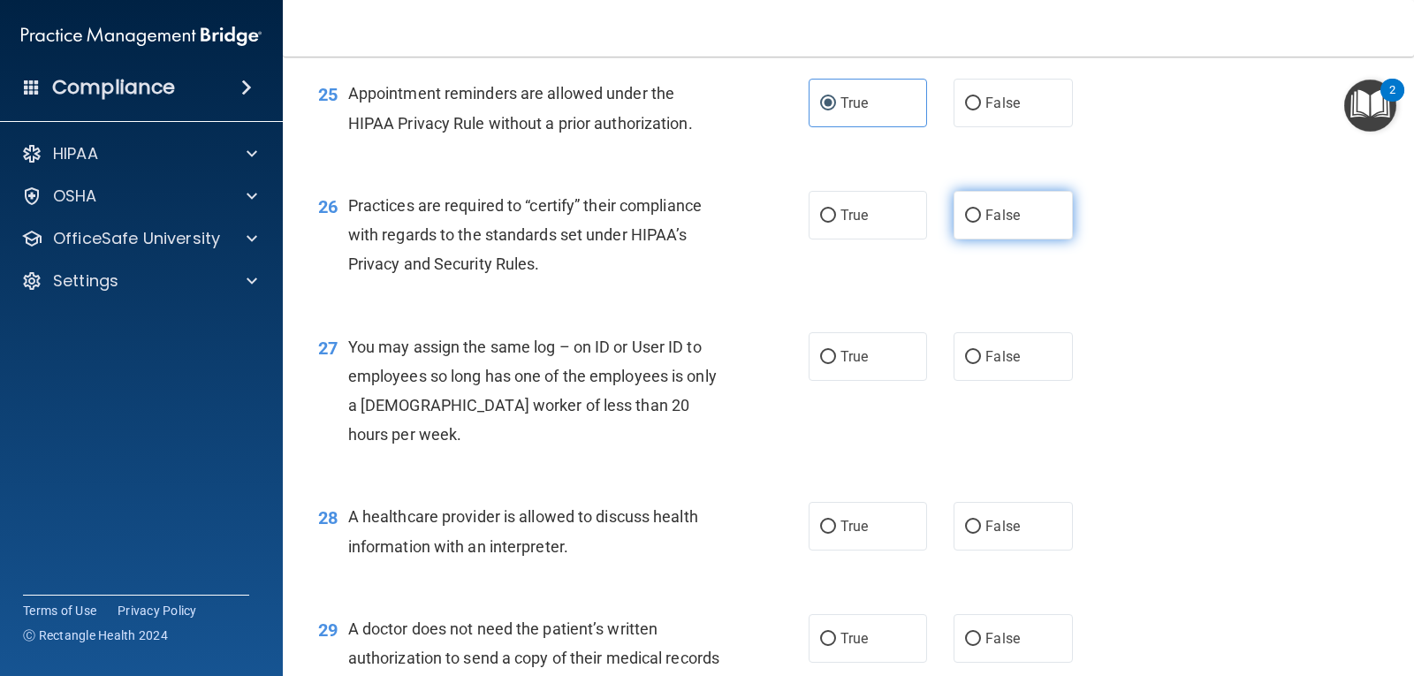
click at [985, 224] on span "False" at bounding box center [1002, 215] width 34 height 17
click at [981, 223] on input "False" at bounding box center [973, 215] width 16 height 13
radio input "true"
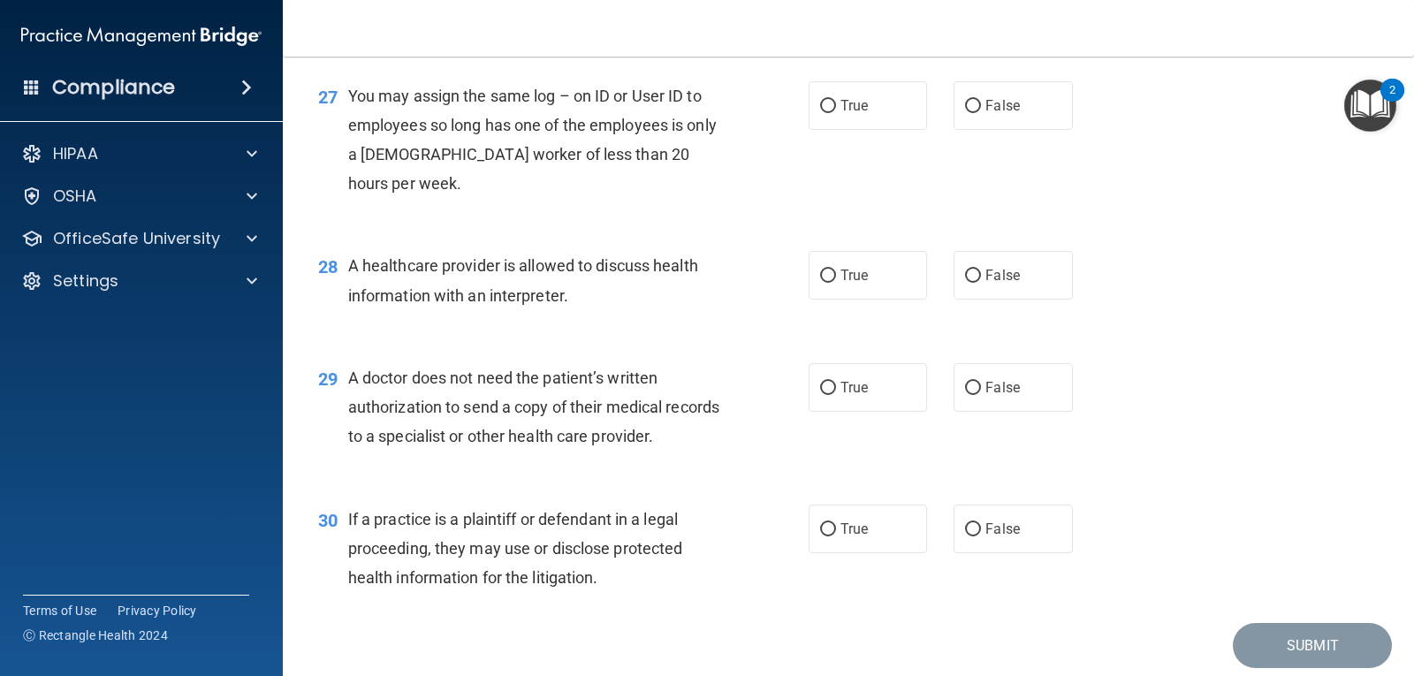
scroll to position [3848, 0]
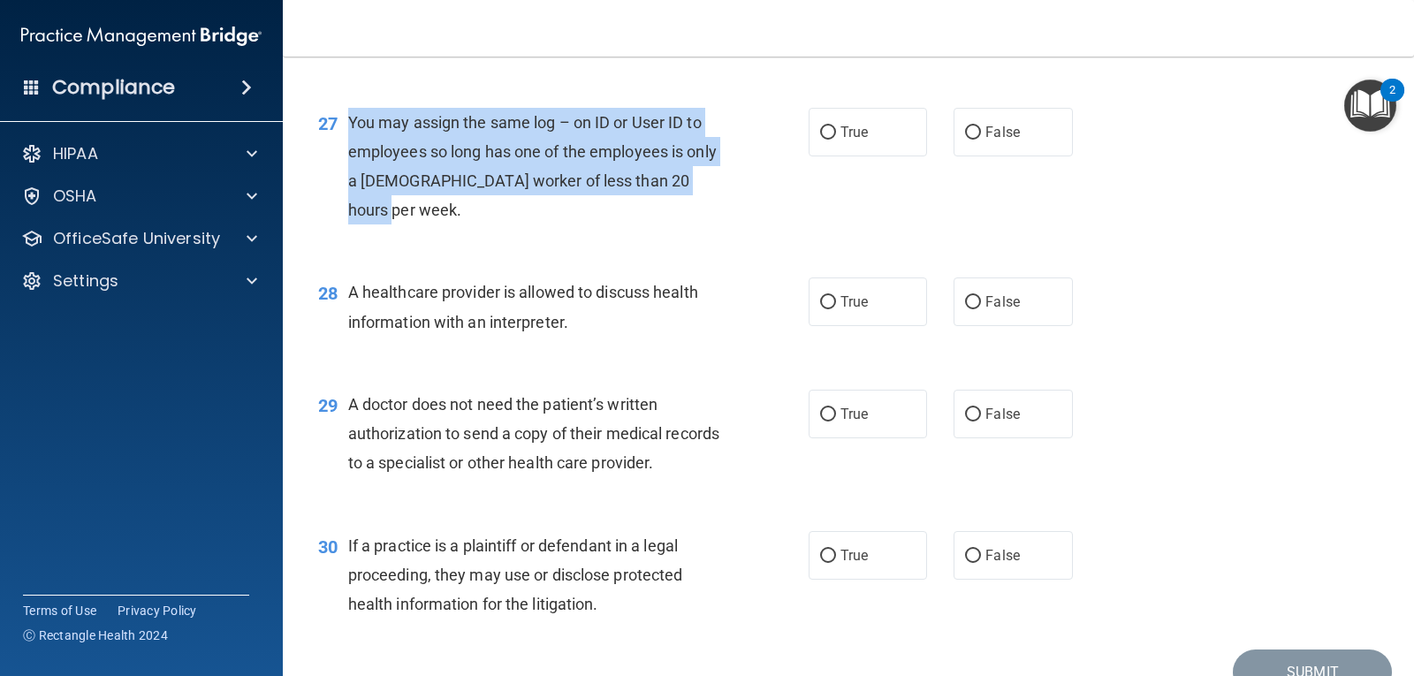
drag, startPoint x: 351, startPoint y: 201, endPoint x: 423, endPoint y: 293, distance: 117.1
click at [423, 225] on div "You may assign the same log – on ID or User ID to employees so long has one of …" at bounding box center [542, 167] width 388 height 118
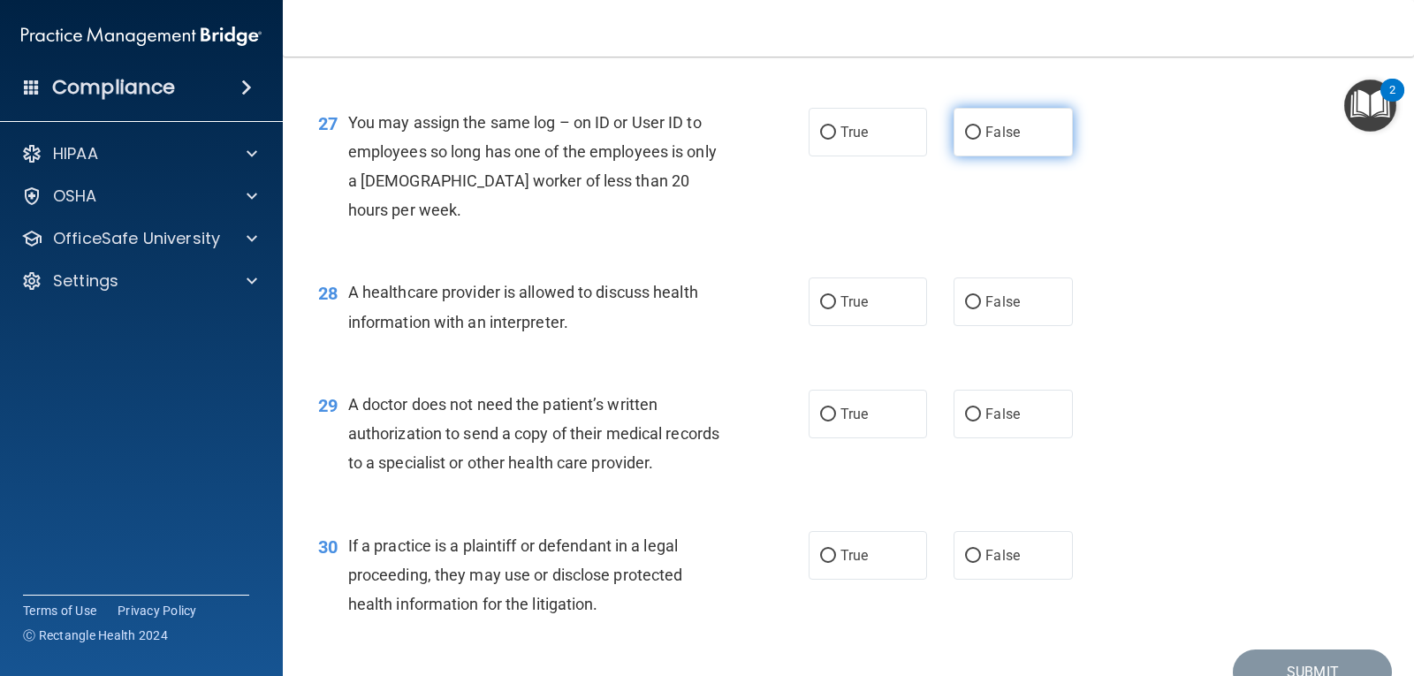
click at [989, 156] on label "False" at bounding box center [1013, 132] width 118 height 49
click at [981, 140] on input "False" at bounding box center [973, 132] width 16 height 13
radio input "true"
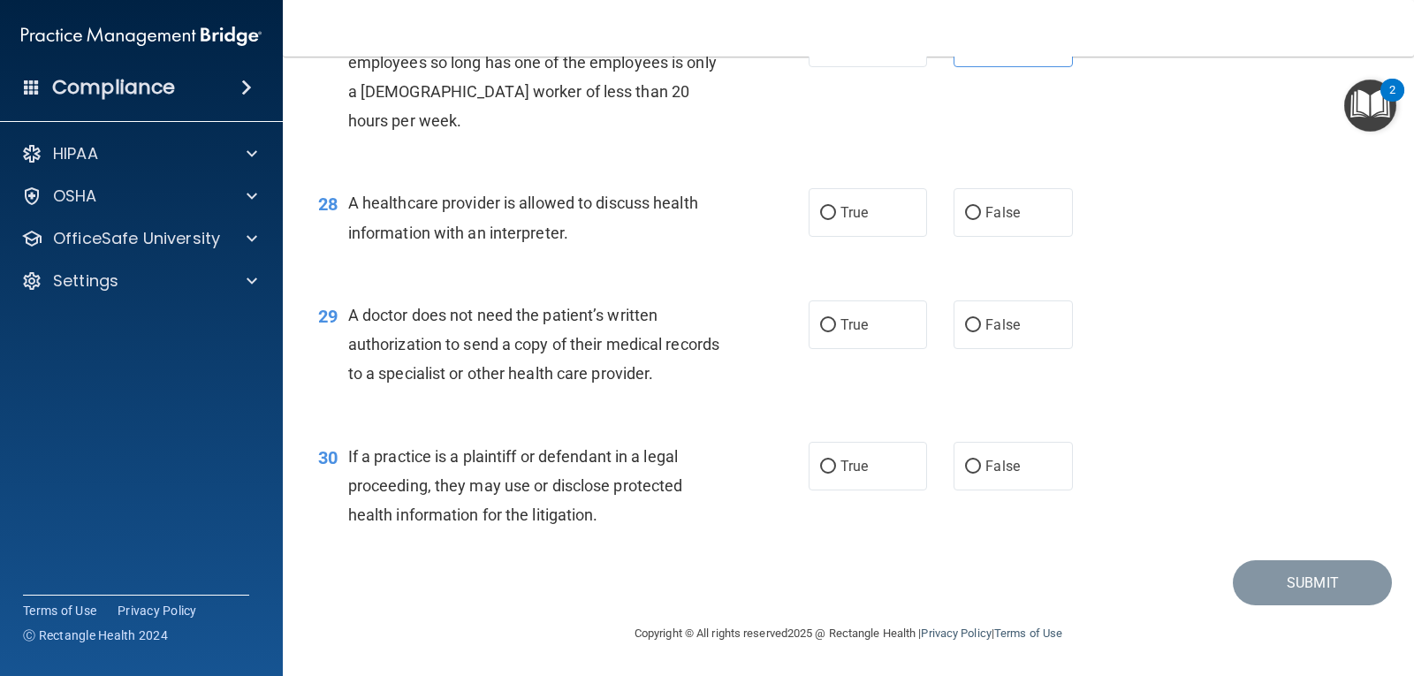
scroll to position [4025, 0]
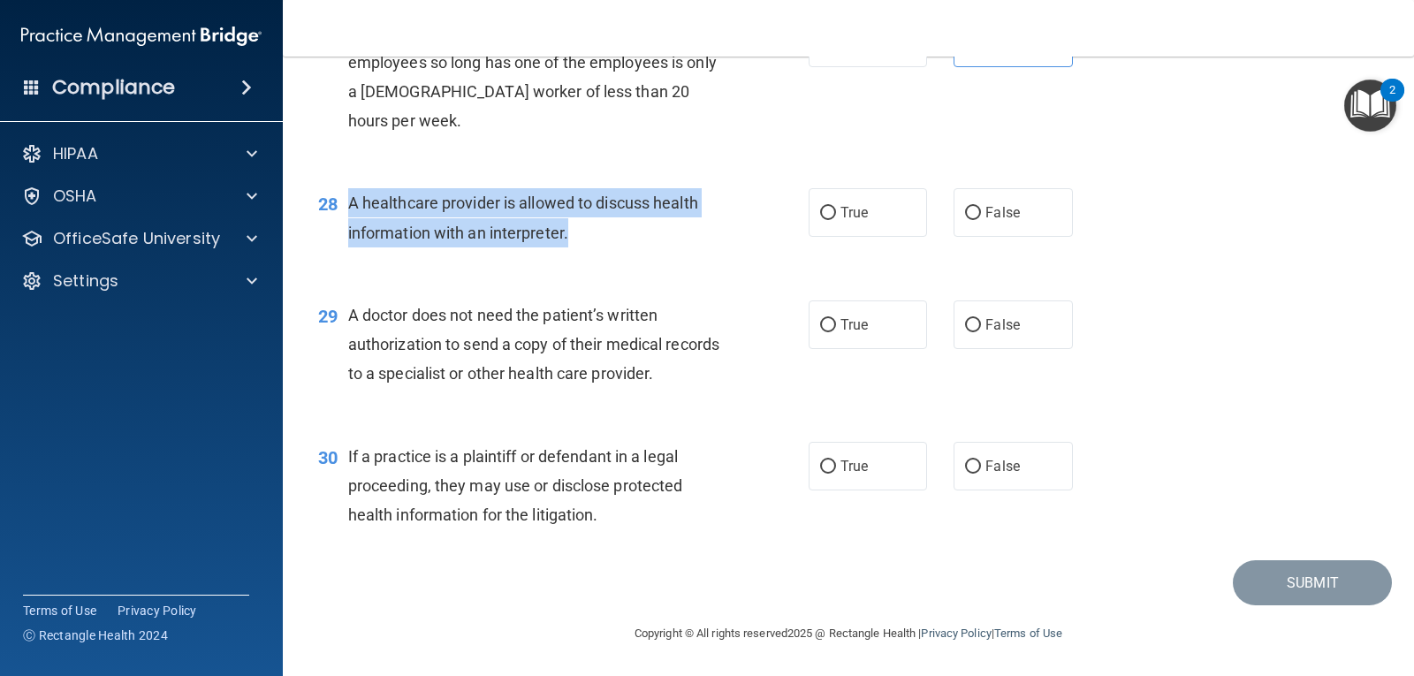
drag, startPoint x: 348, startPoint y: 200, endPoint x: 601, endPoint y: 255, distance: 258.6
click at [601, 255] on div "28 A healthcare provider is allowed to discuss health information with an inter…" at bounding box center [564, 221] width 544 height 67
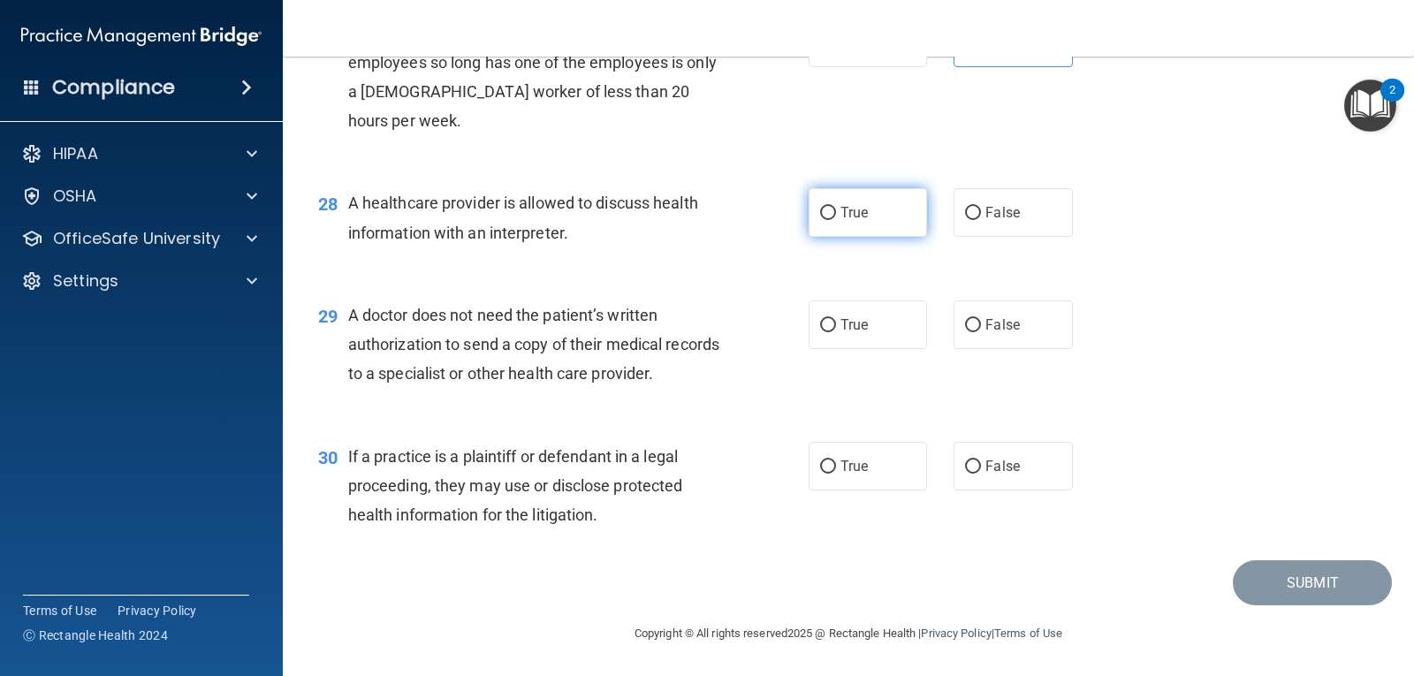
click at [856, 217] on span "True" at bounding box center [854, 212] width 27 height 17
click at [836, 217] on input "True" at bounding box center [828, 213] width 16 height 13
radio input "true"
drag, startPoint x: 351, startPoint y: 314, endPoint x: 724, endPoint y: 380, distance: 378.8
click at [724, 380] on div "A doctor does not need the patient’s written authorization to send a copy of th…" at bounding box center [542, 345] width 388 height 88
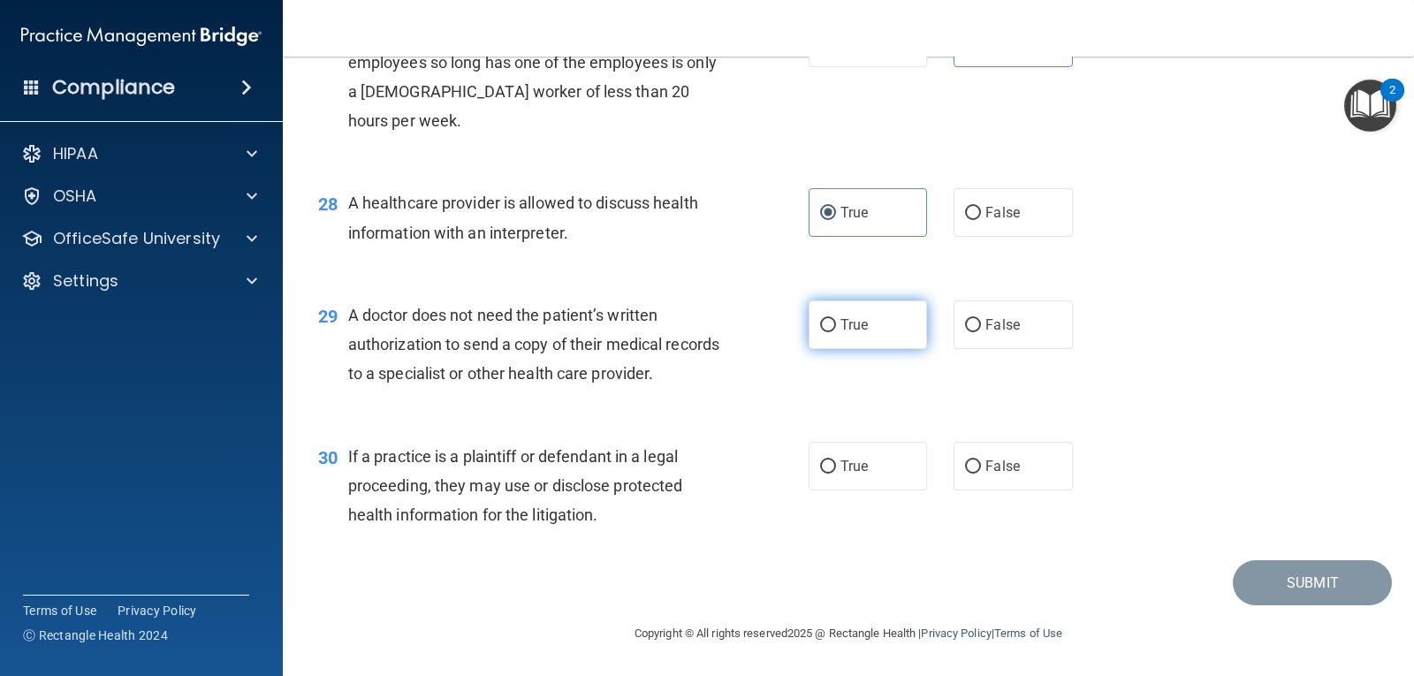
click at [841, 326] on span "True" at bounding box center [854, 324] width 27 height 17
click at [834, 326] on input "True" at bounding box center [828, 325] width 16 height 13
radio input "true"
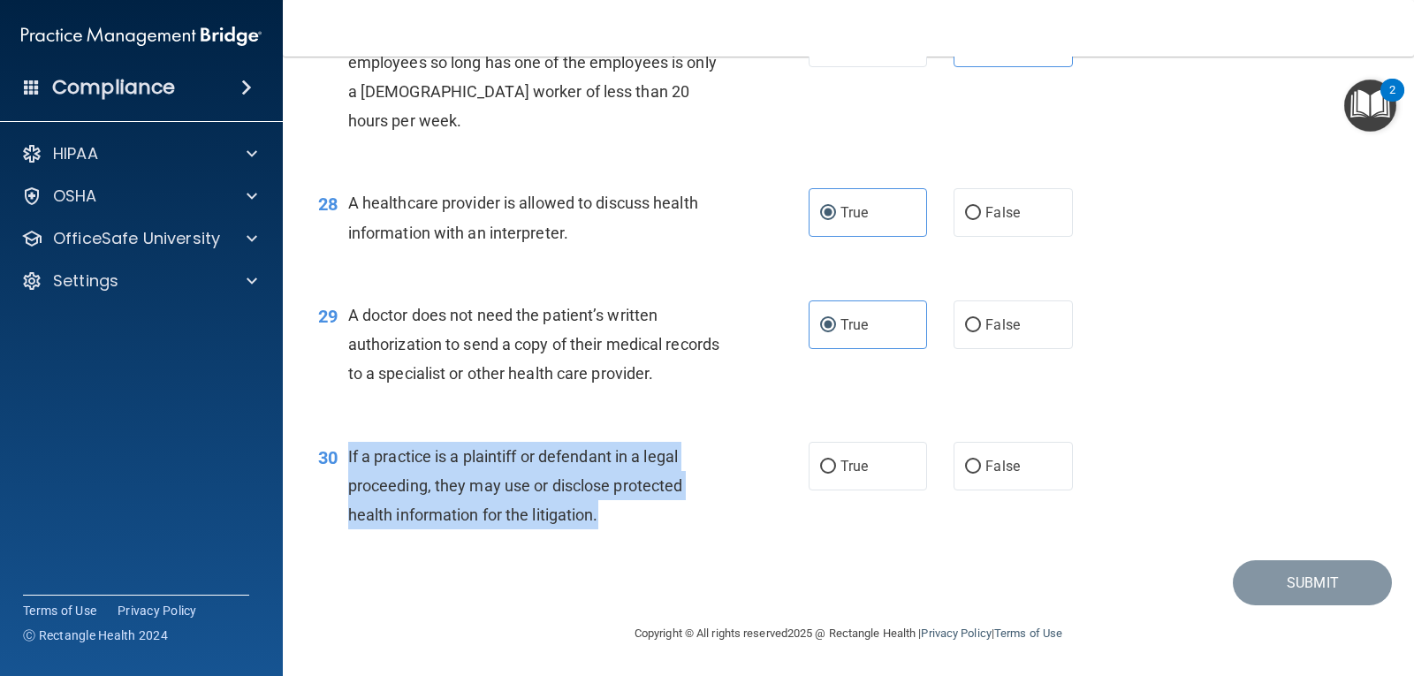
drag, startPoint x: 346, startPoint y: 455, endPoint x: 609, endPoint y: 527, distance: 272.9
click at [609, 527] on div "30 If a practice is a plaintiff or defendant in a legal proceeding, they may us…" at bounding box center [564, 490] width 544 height 97
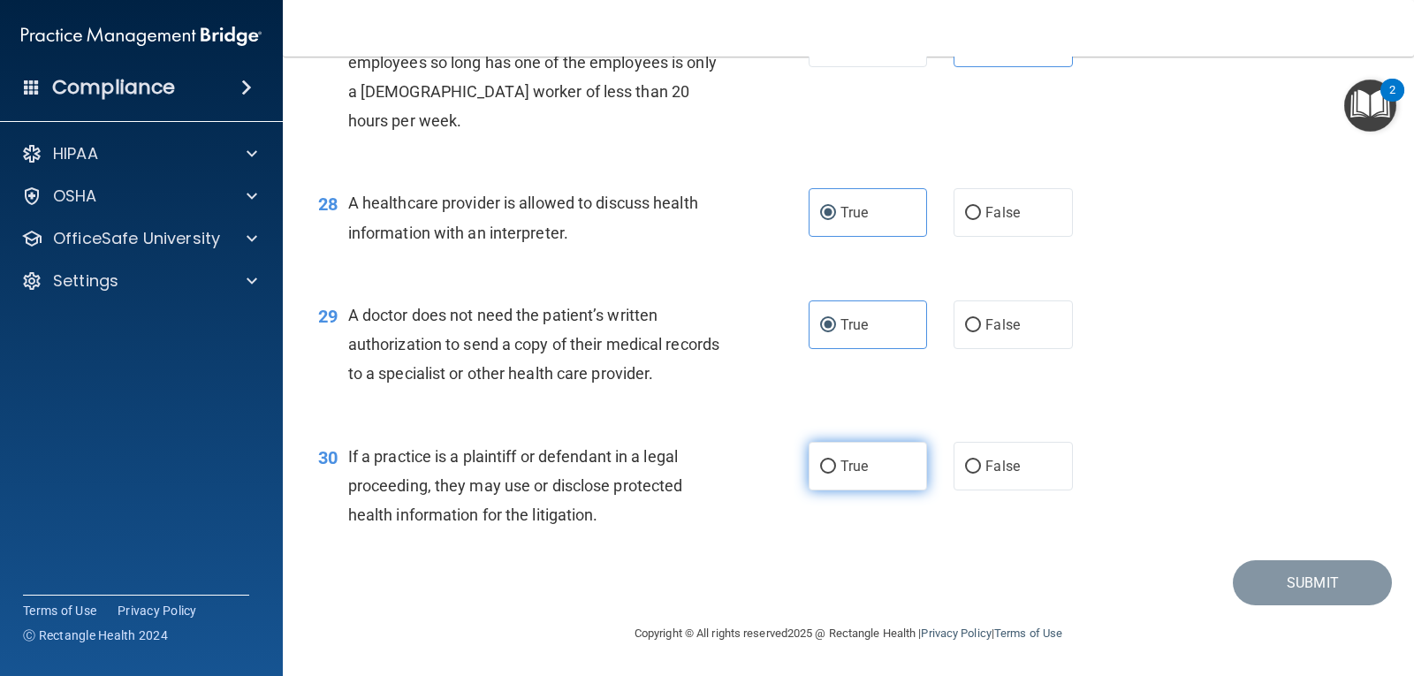
click at [850, 460] on span "True" at bounding box center [854, 466] width 27 height 17
click at [836, 460] on input "True" at bounding box center [828, 466] width 16 height 13
radio input "true"
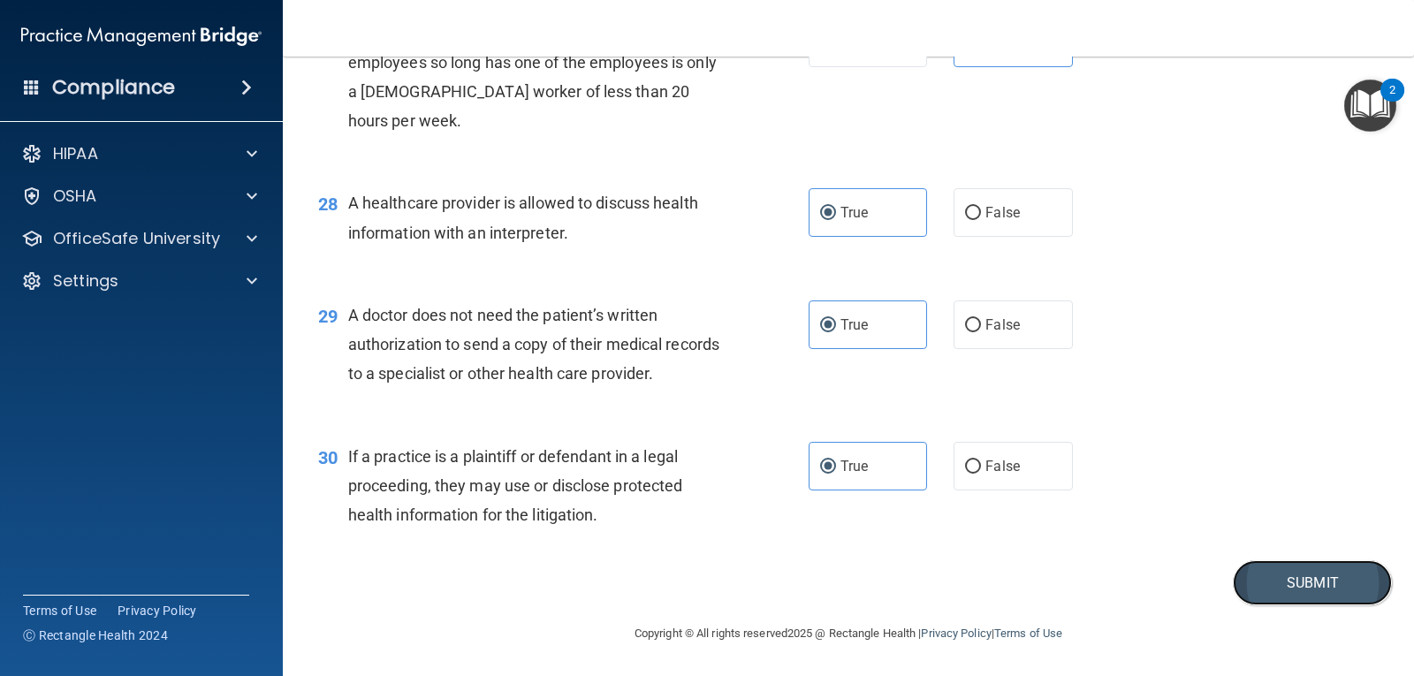
click at [1279, 598] on button "Submit" at bounding box center [1312, 582] width 159 height 45
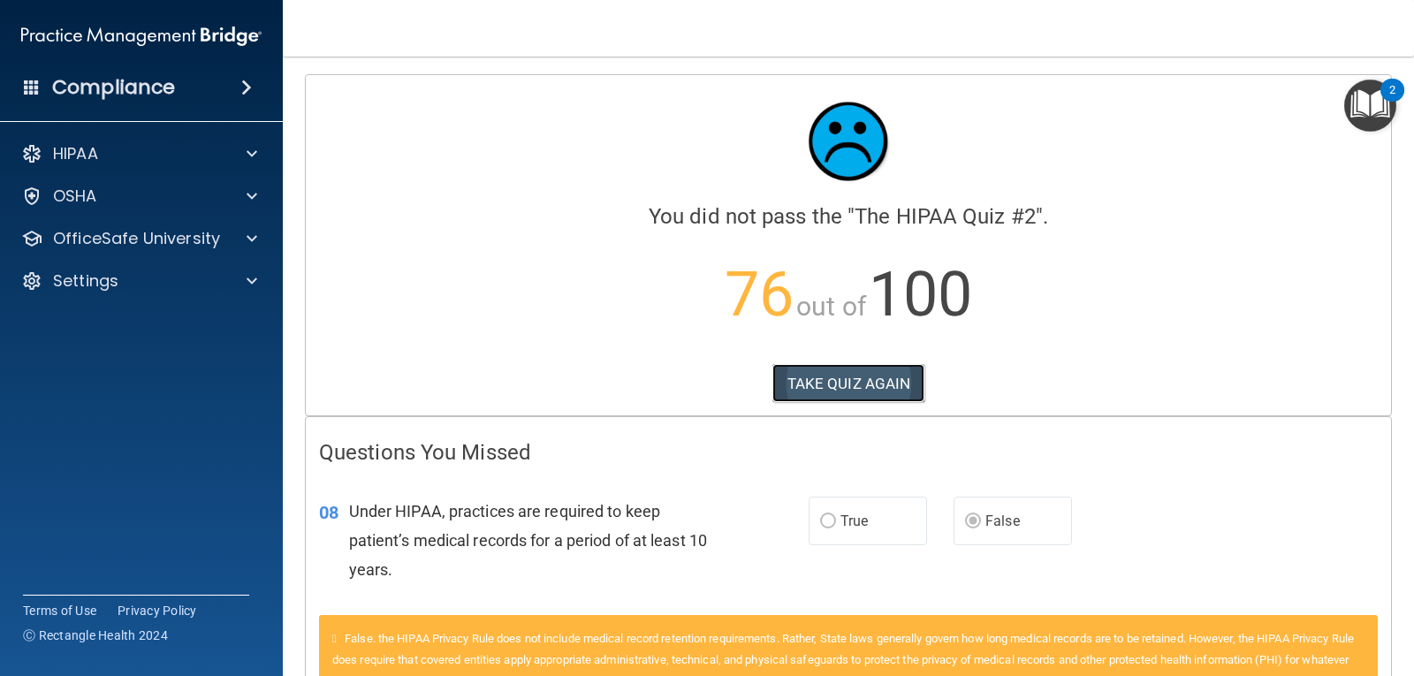
click at [796, 380] on button "TAKE QUIZ AGAIN" at bounding box center [848, 383] width 153 height 39
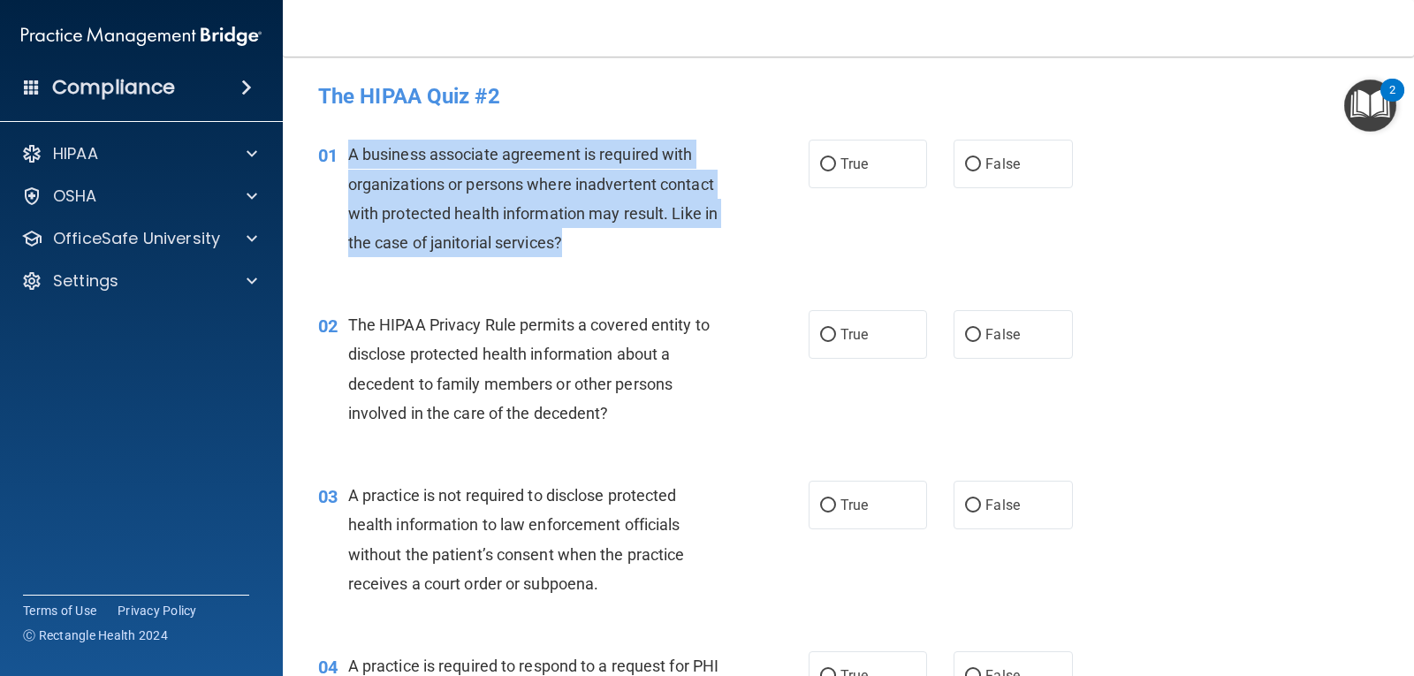
drag, startPoint x: 351, startPoint y: 148, endPoint x: 644, endPoint y: 248, distance: 310.0
click at [644, 248] on div "A business associate agreement is required with organizations or persons where …" at bounding box center [542, 199] width 388 height 118
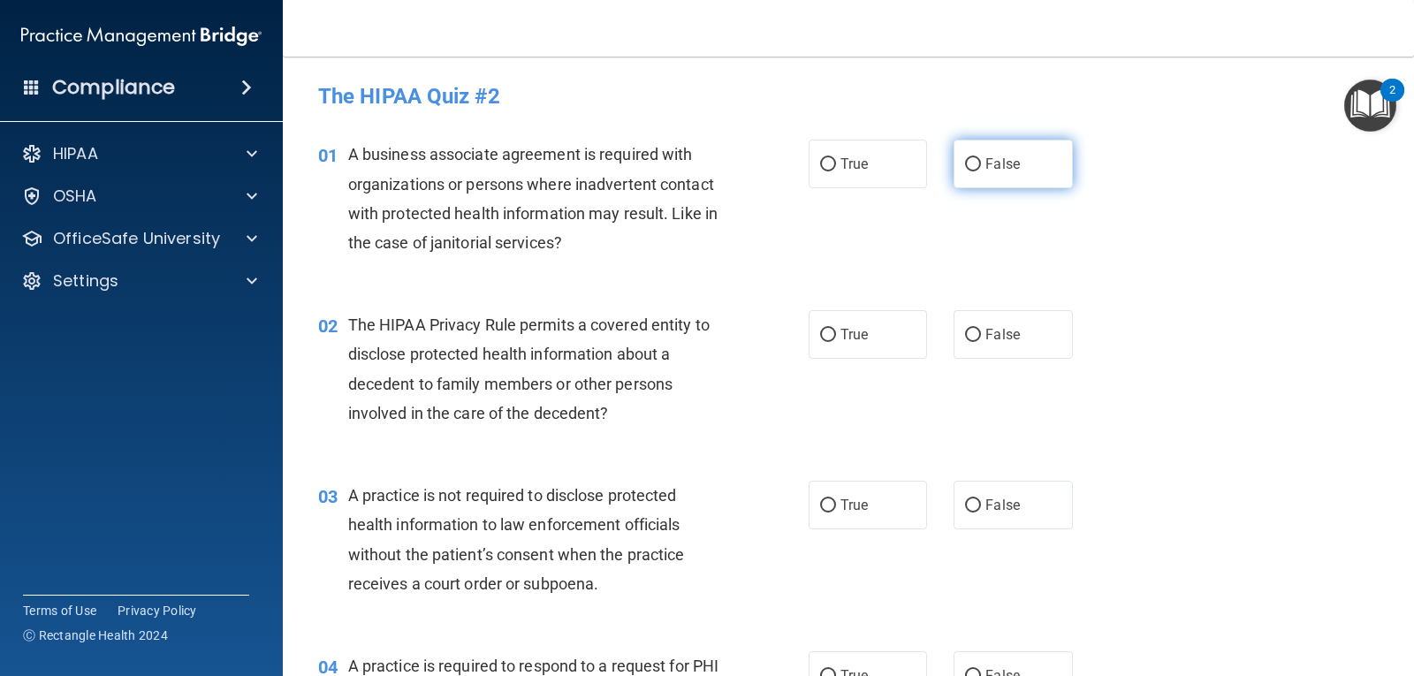
click at [969, 172] on label "False" at bounding box center [1013, 164] width 118 height 49
click at [969, 171] on input "False" at bounding box center [973, 164] width 16 height 13
radio input "true"
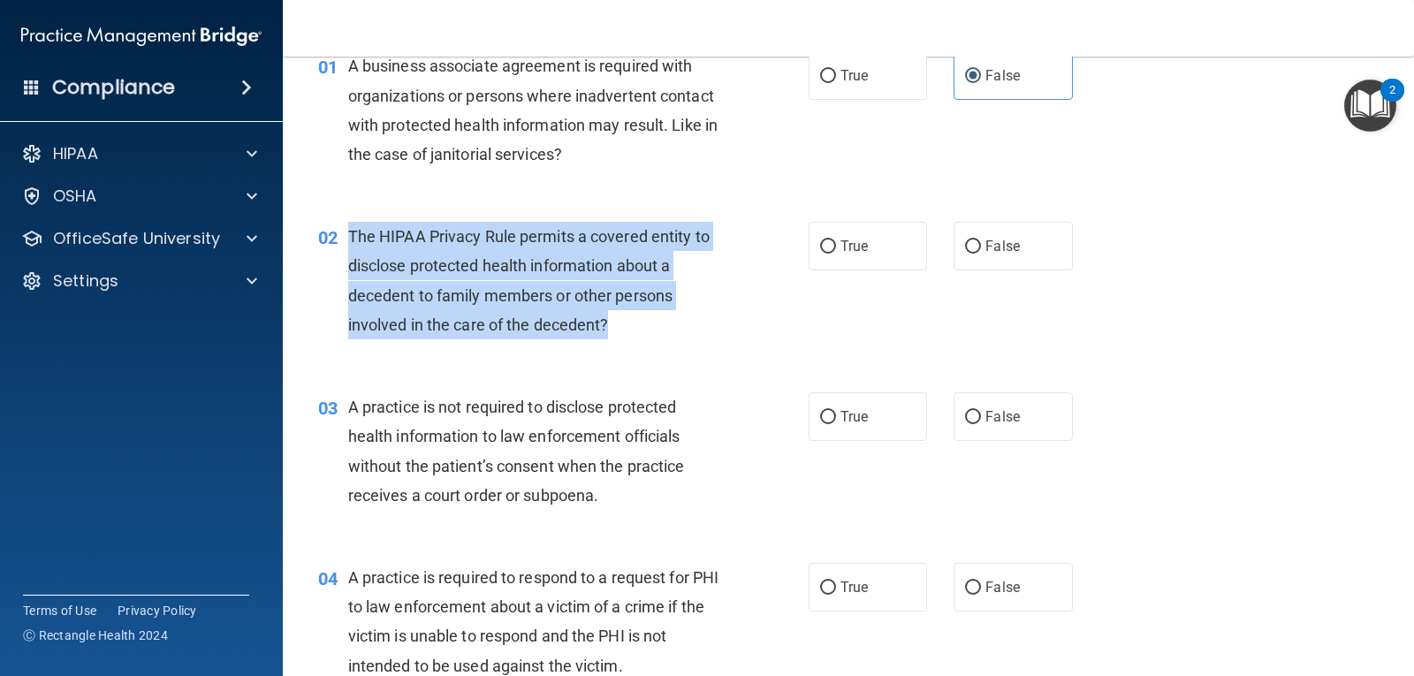
drag, startPoint x: 350, startPoint y: 234, endPoint x: 650, endPoint y: 346, distance: 319.6
click at [650, 346] on div "02 The HIPAA Privacy Rule permits a covered entity to disclose protected health…" at bounding box center [564, 285] width 544 height 126
click at [824, 246] on input "True" at bounding box center [828, 246] width 16 height 13
radio input "true"
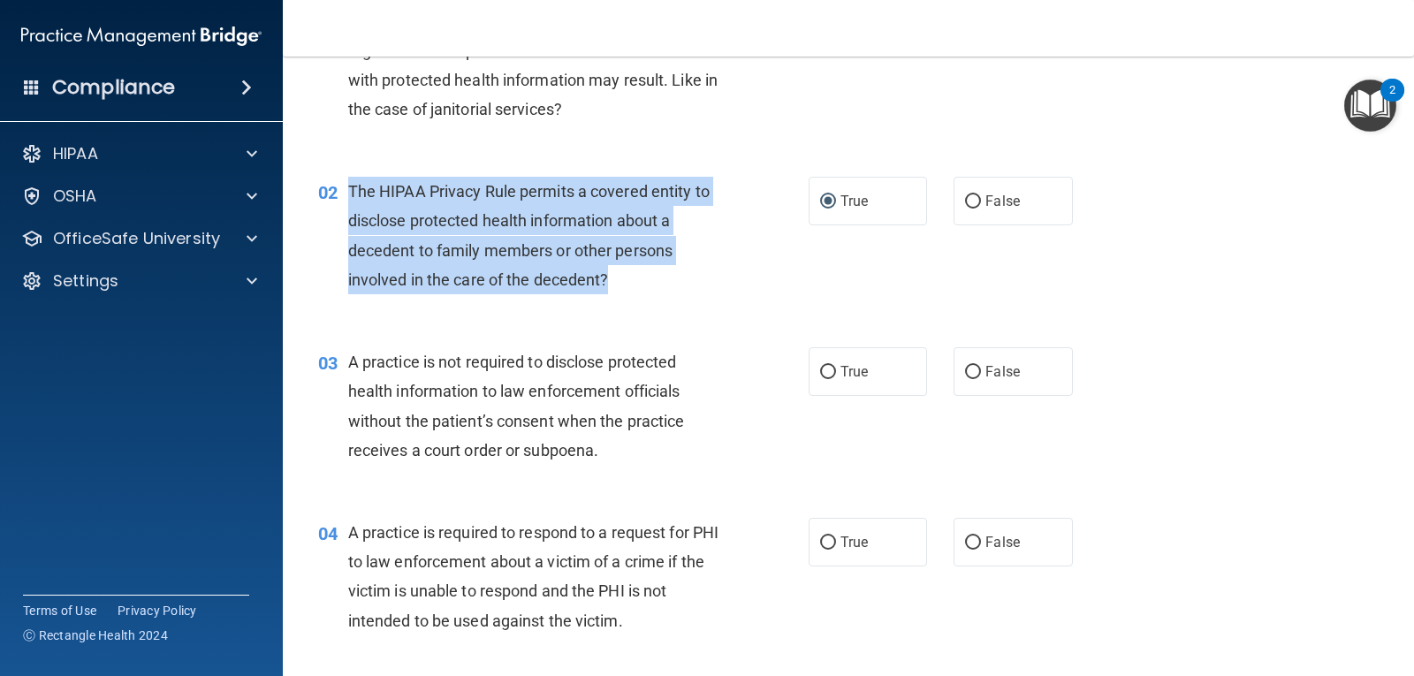
scroll to position [177, 0]
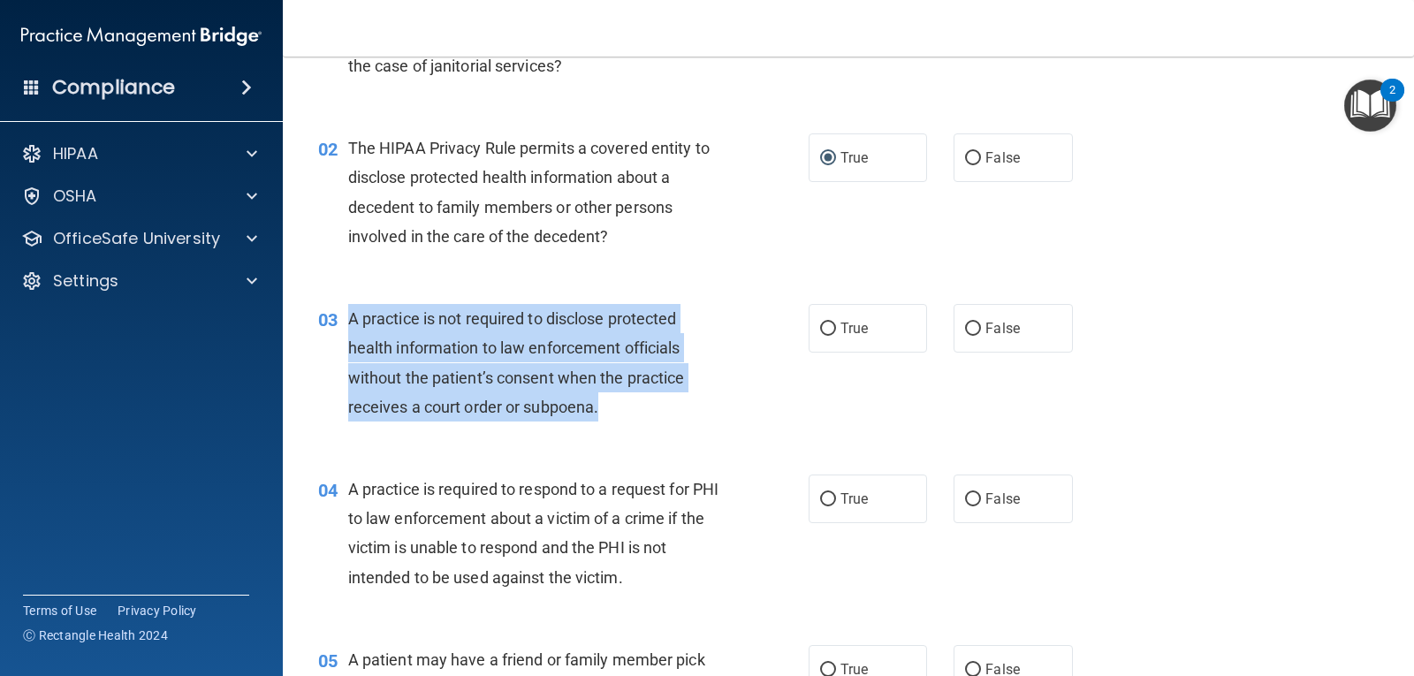
drag, startPoint x: 353, startPoint y: 321, endPoint x: 671, endPoint y: 414, distance: 331.4
click at [671, 414] on div "A practice is not required to disclose protected health information to law enfo…" at bounding box center [542, 363] width 388 height 118
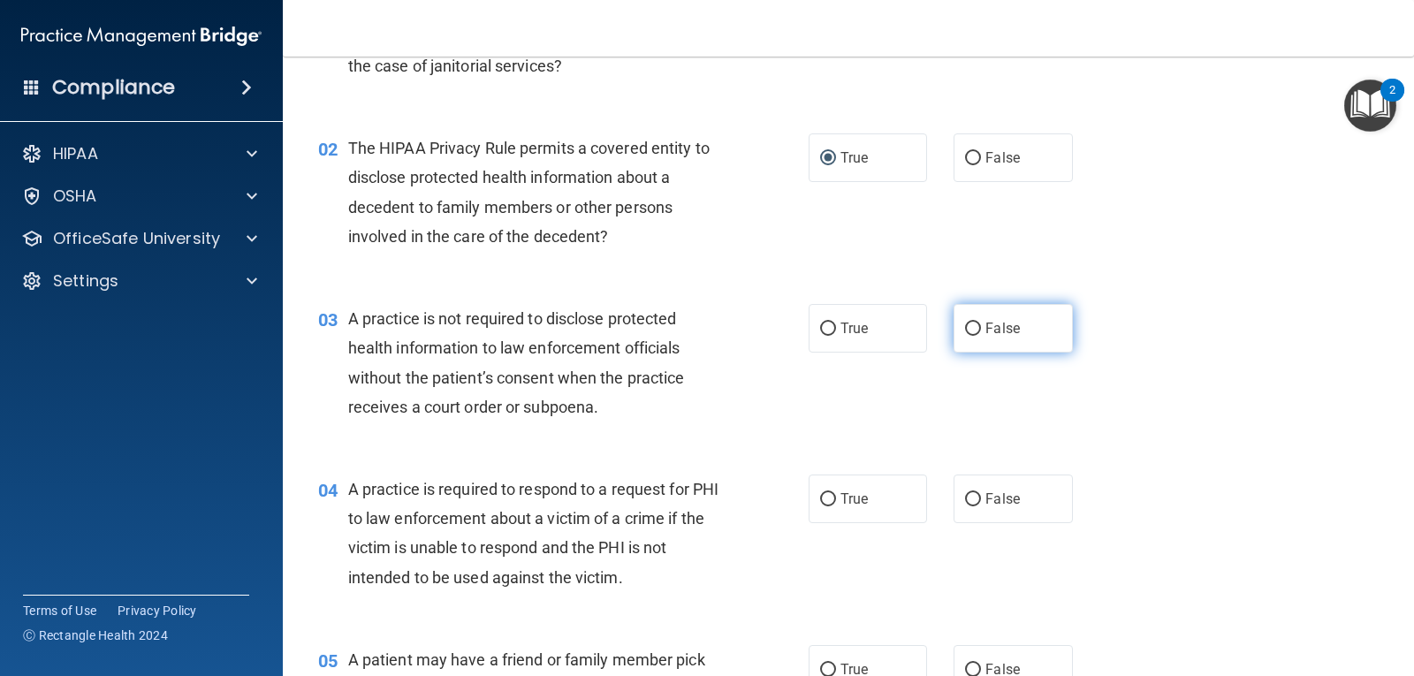
click at [985, 329] on span "False" at bounding box center [1002, 328] width 34 height 17
click at [978, 329] on input "False" at bounding box center [973, 329] width 16 height 13
radio input "true"
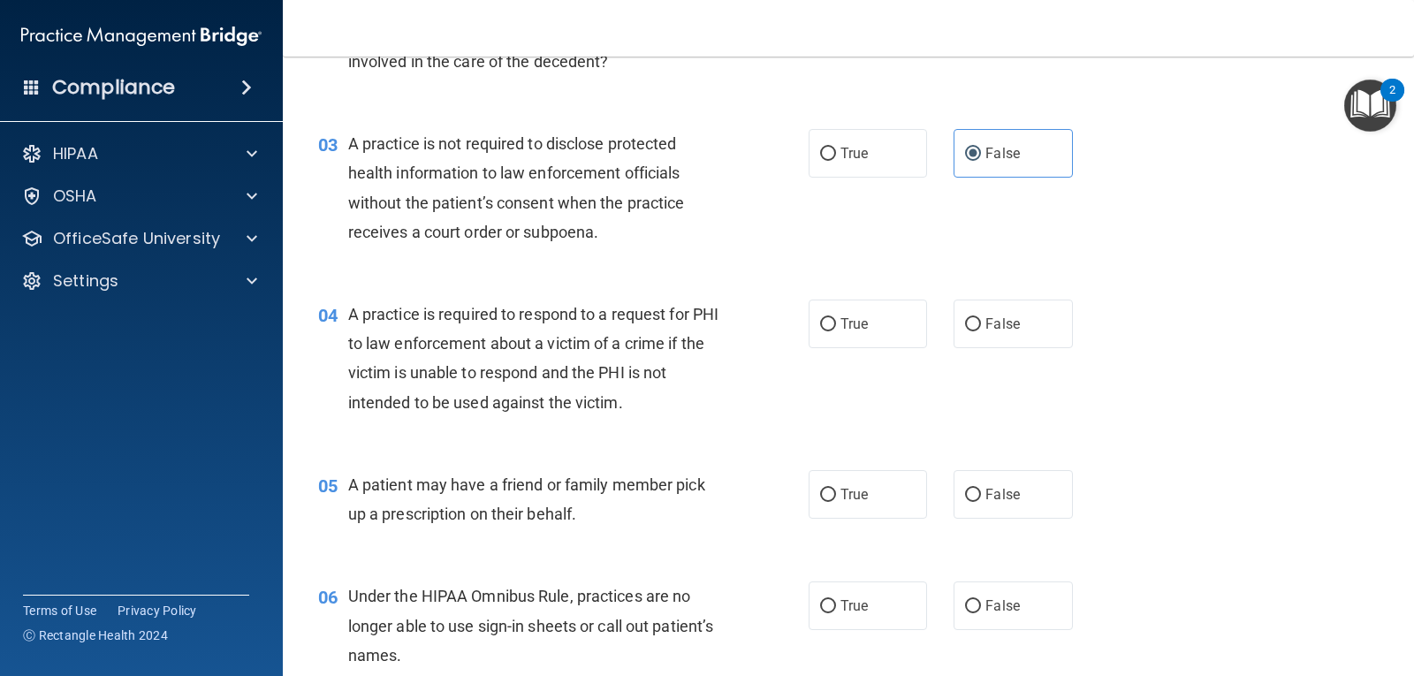
scroll to position [354, 0]
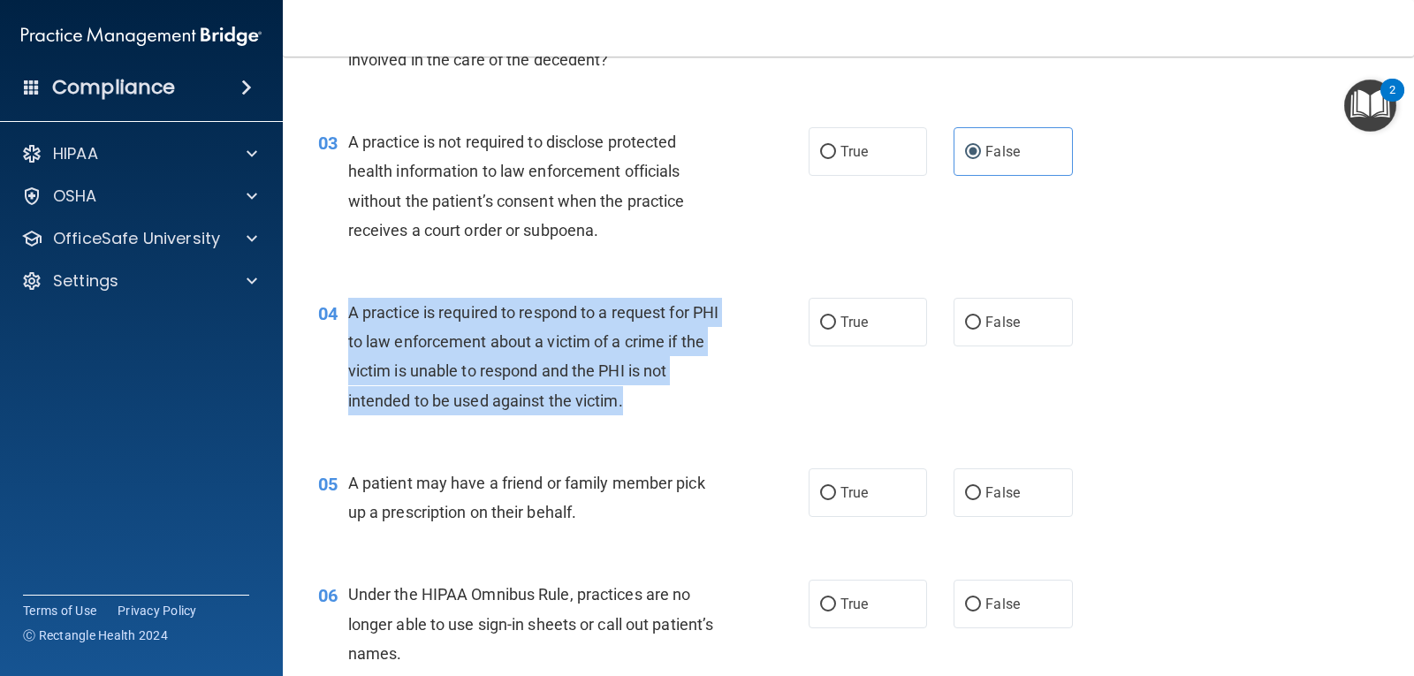
drag, startPoint x: 351, startPoint y: 308, endPoint x: 694, endPoint y: 420, distance: 360.6
click at [694, 420] on div "04 A practice is required to respond to a request for PHI to law enforcement ab…" at bounding box center [564, 361] width 544 height 126
click at [823, 326] on input "True" at bounding box center [828, 322] width 16 height 13
radio input "true"
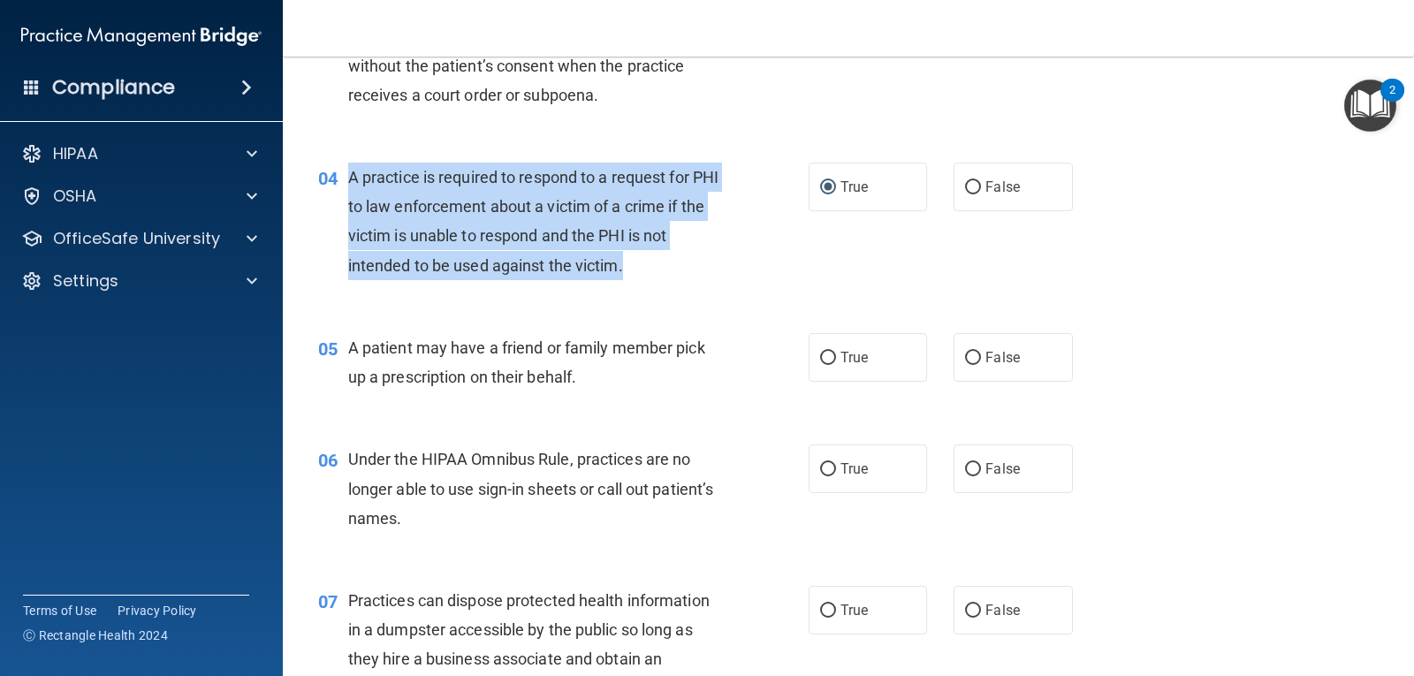
scroll to position [530, 0]
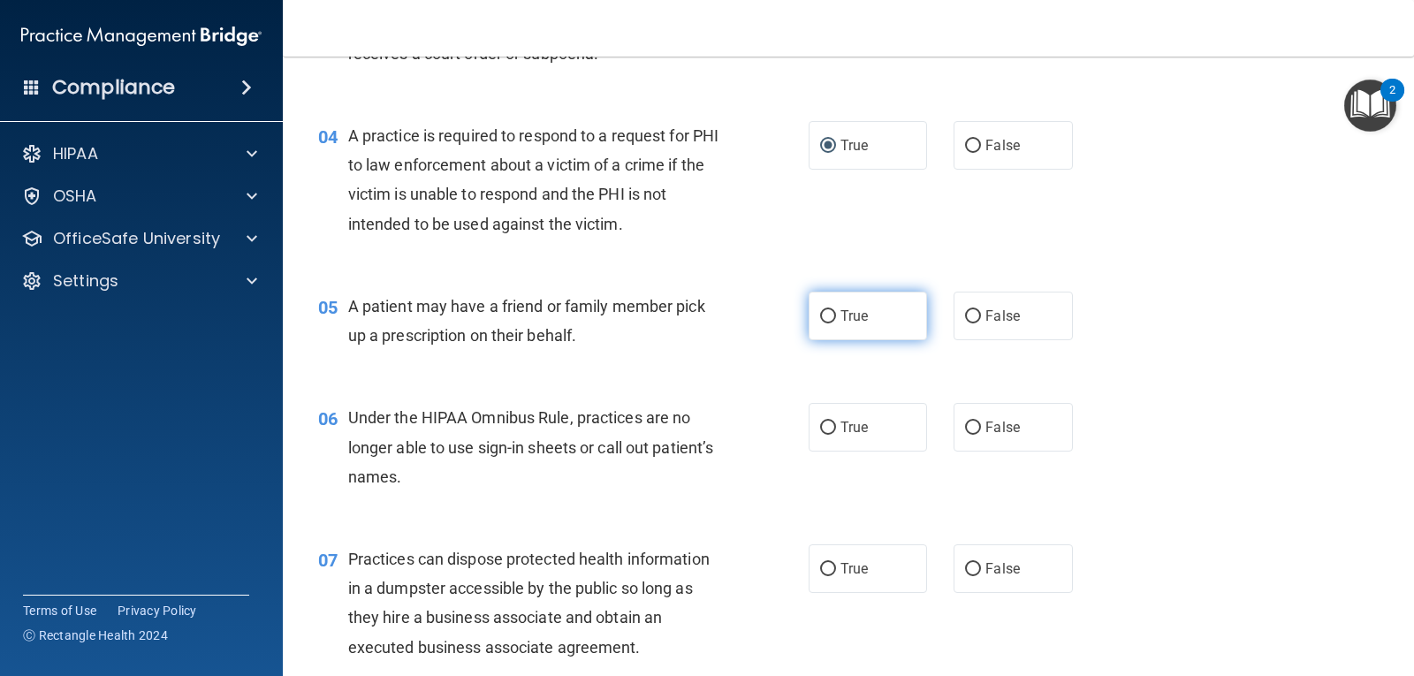
click at [855, 315] on span "True" at bounding box center [854, 316] width 27 height 17
click at [836, 315] on input "True" at bounding box center [828, 316] width 16 height 13
radio input "true"
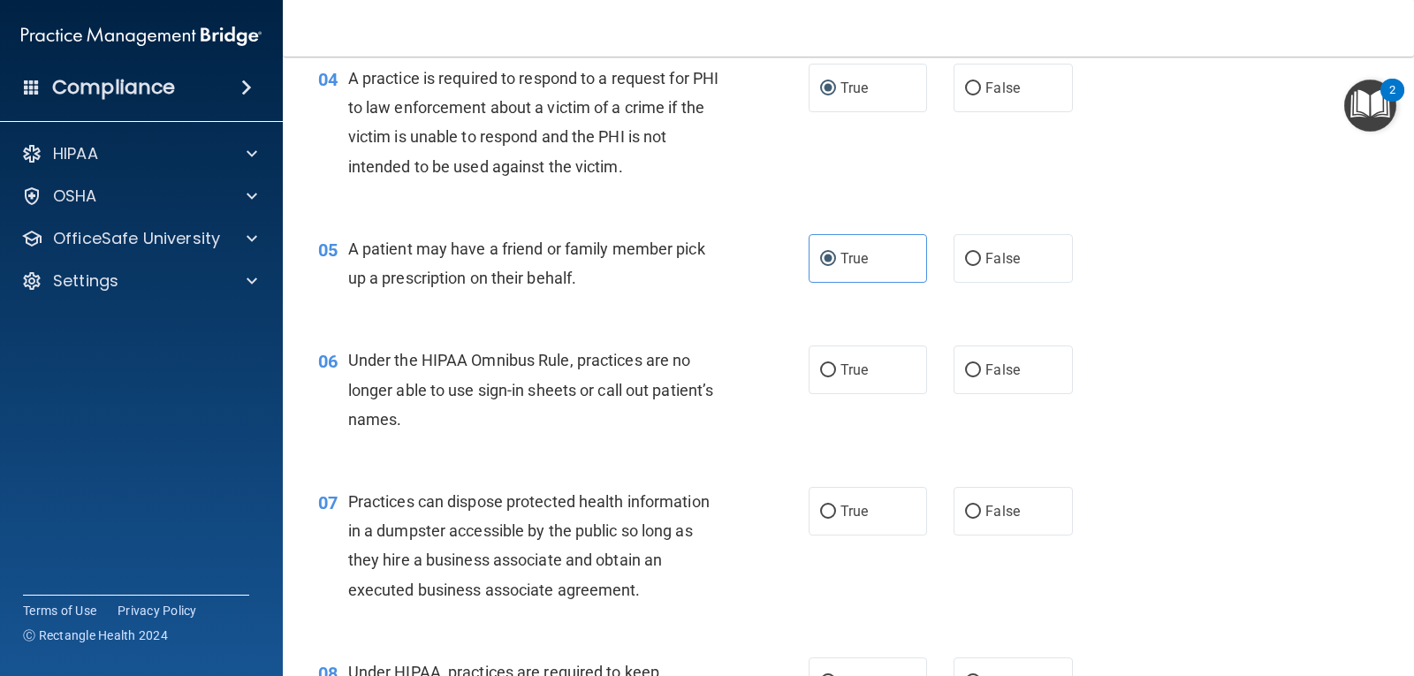
scroll to position [619, 0]
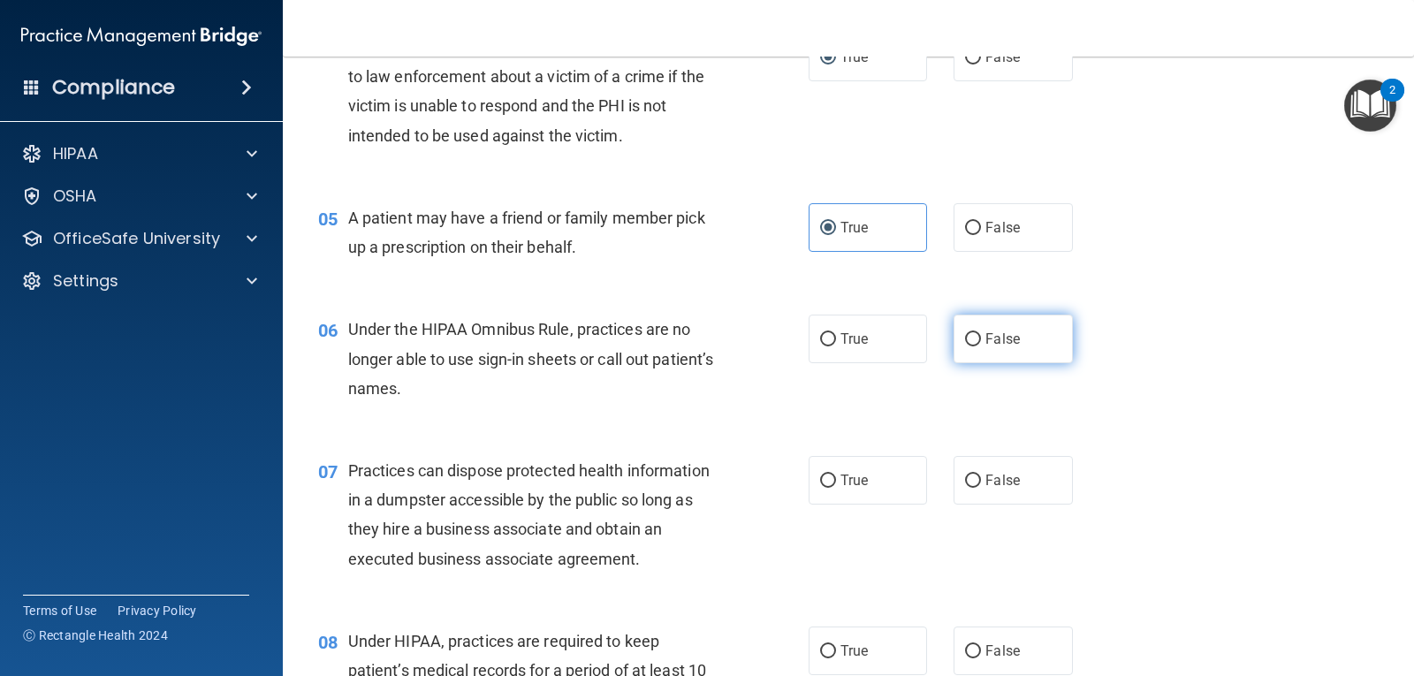
click at [965, 337] on input "False" at bounding box center [973, 339] width 16 height 13
radio input "true"
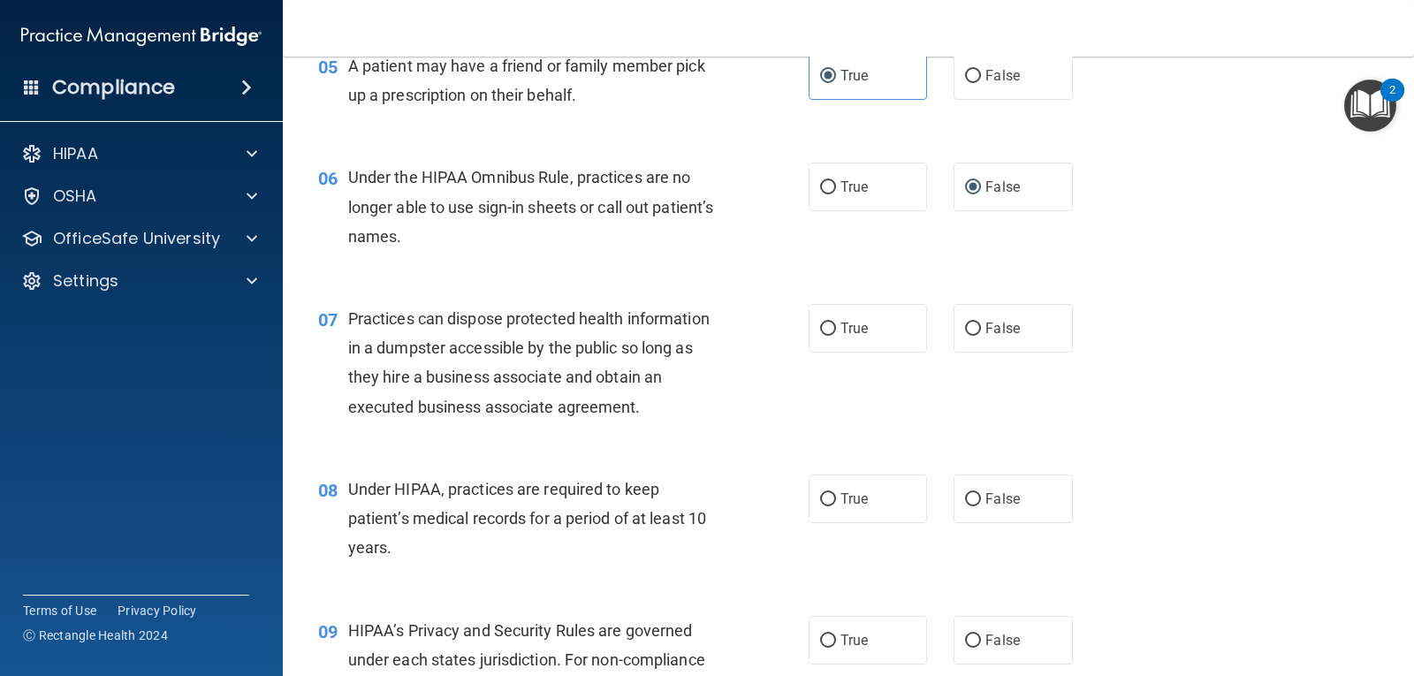
scroll to position [795, 0]
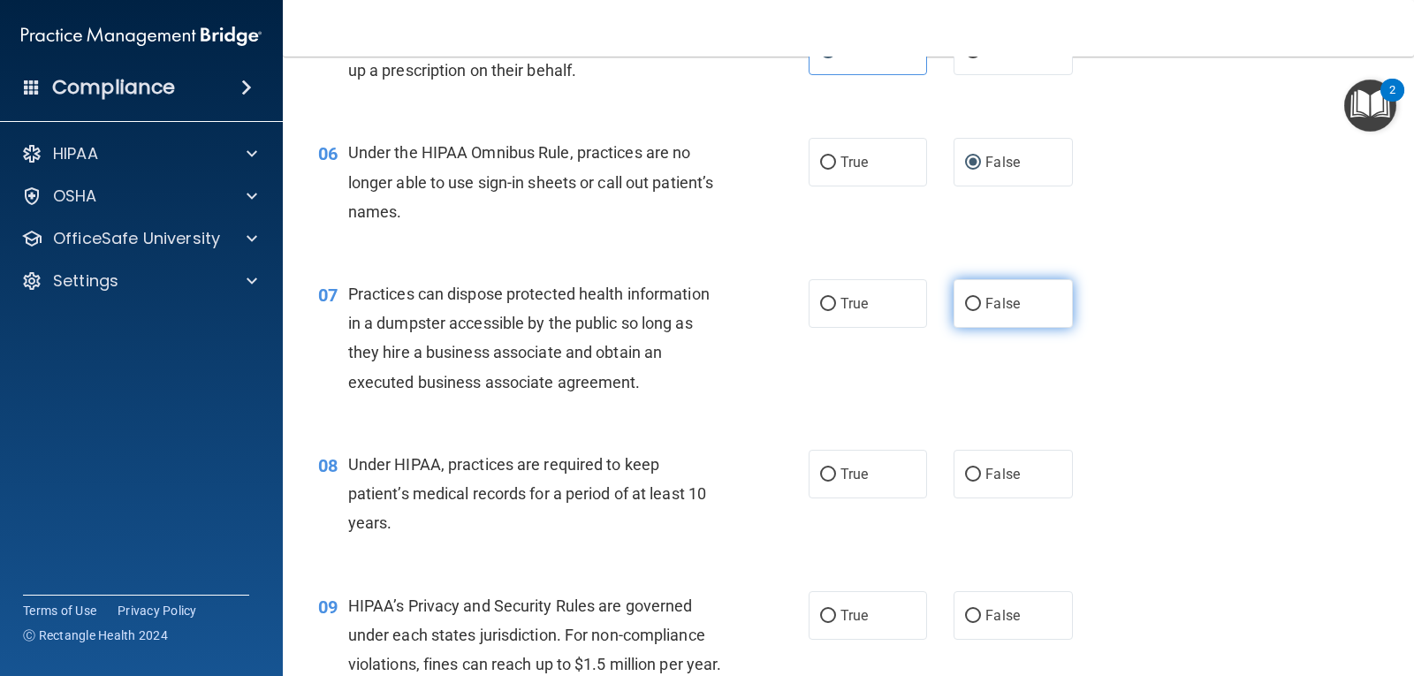
click at [993, 303] on span "False" at bounding box center [1002, 303] width 34 height 17
click at [981, 303] on input "False" at bounding box center [973, 304] width 16 height 13
radio input "true"
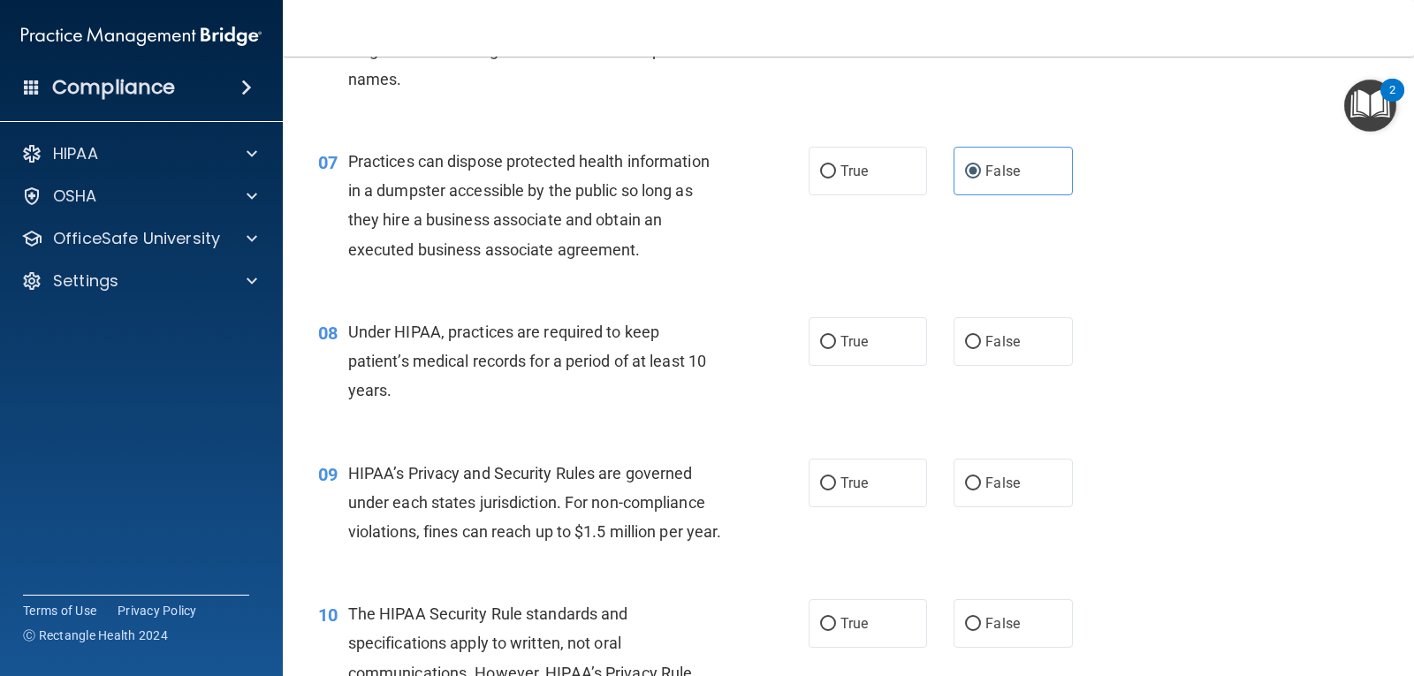
scroll to position [972, 0]
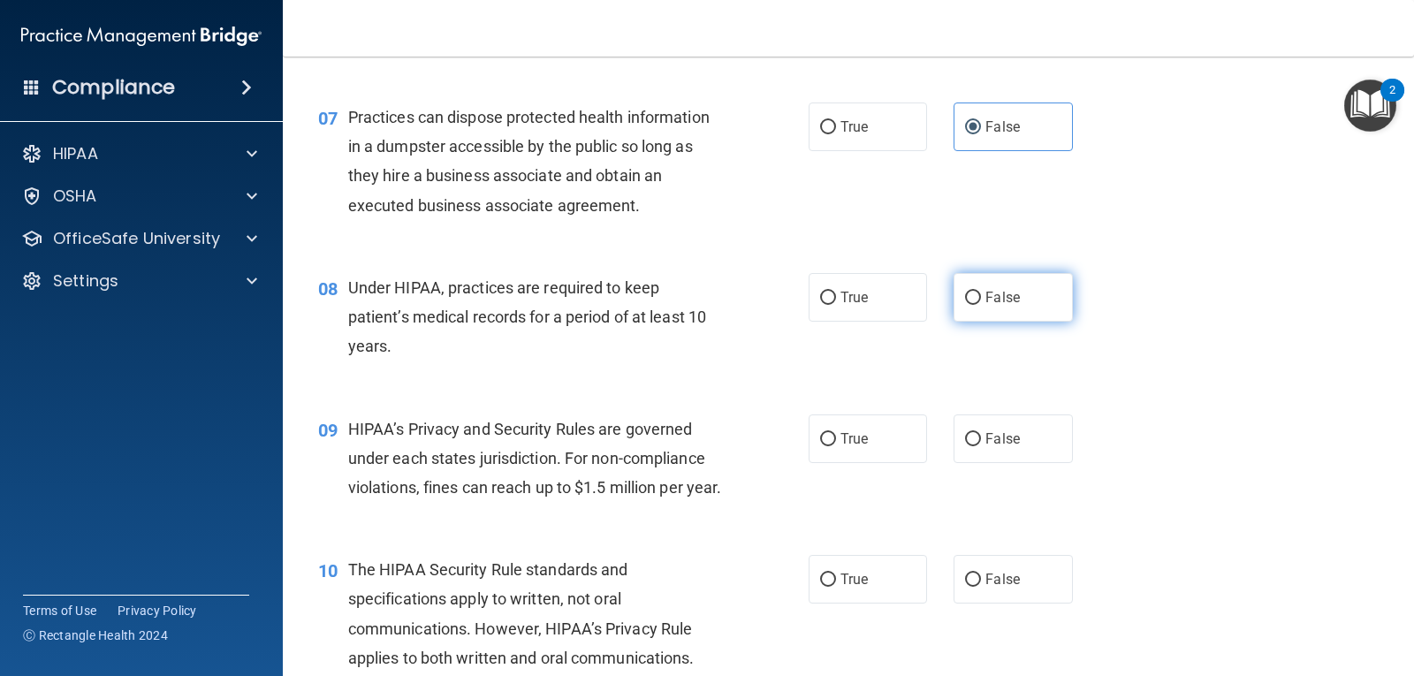
click at [972, 304] on input "False" at bounding box center [973, 298] width 16 height 13
radio input "true"
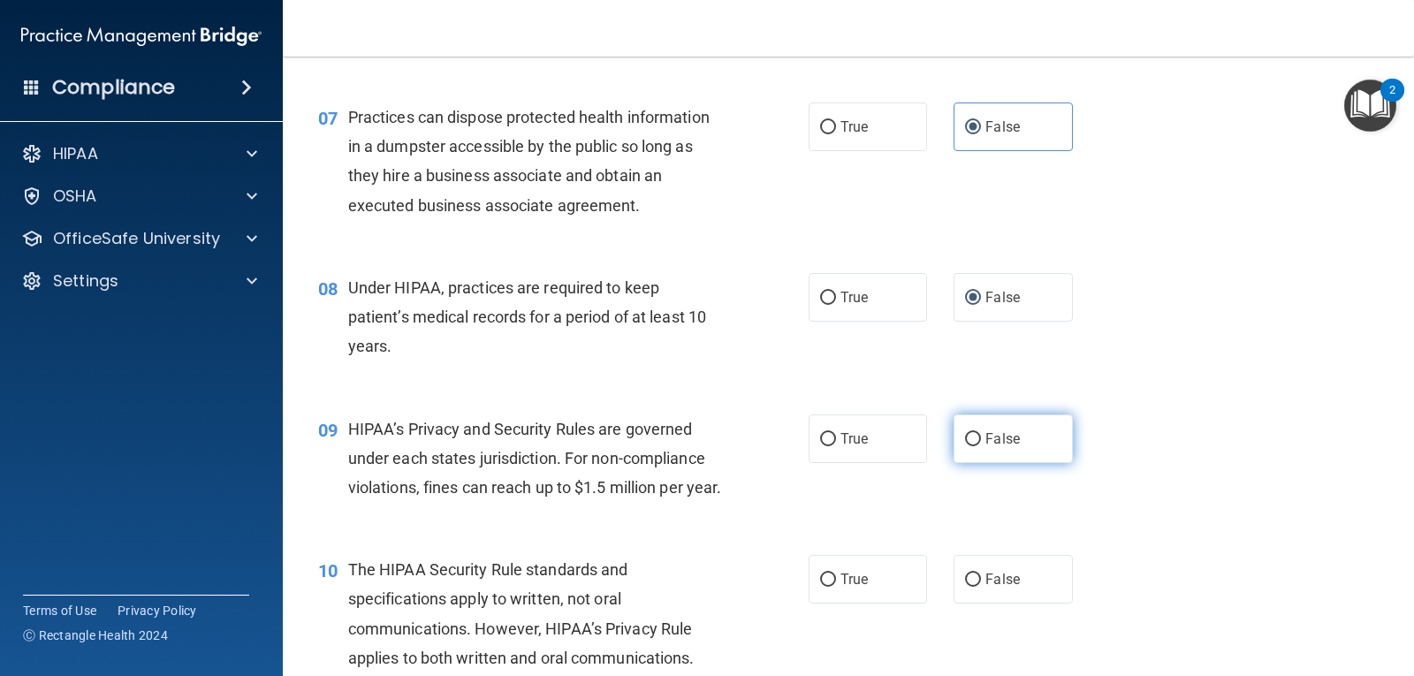
click at [1004, 446] on span "False" at bounding box center [1002, 438] width 34 height 17
click at [981, 446] on input "False" at bounding box center [973, 439] width 16 height 13
radio input "true"
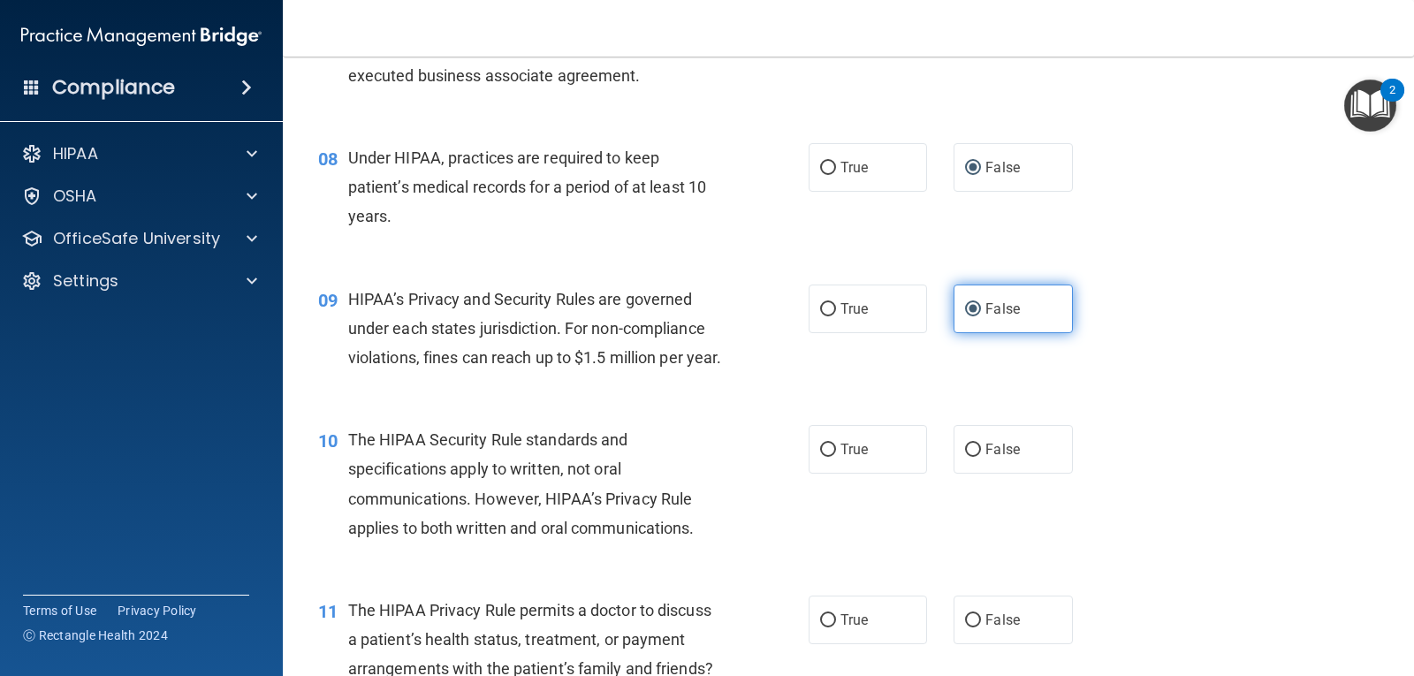
scroll to position [1149, 0]
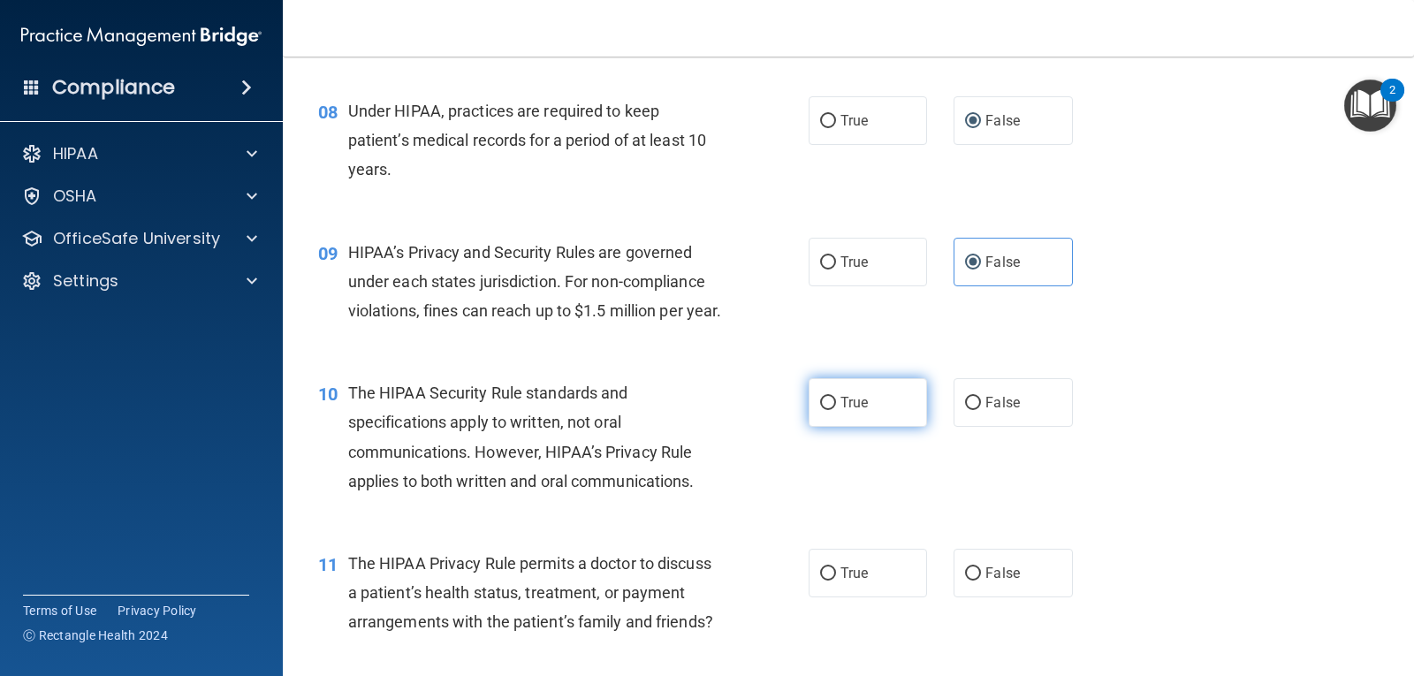
click at [869, 427] on label "True" at bounding box center [868, 402] width 118 height 49
click at [836, 410] on input "True" at bounding box center [828, 403] width 16 height 13
radio input "true"
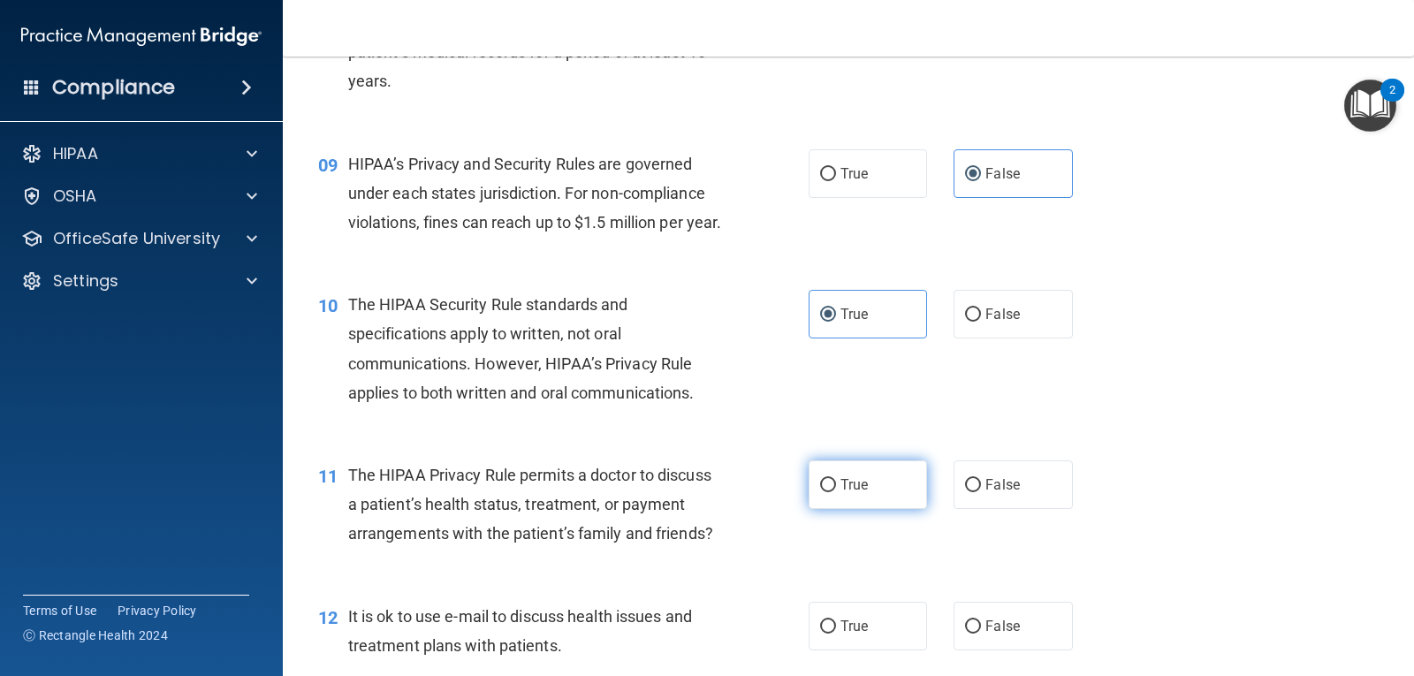
click at [846, 493] on span "True" at bounding box center [854, 484] width 27 height 17
click at [836, 492] on input "True" at bounding box center [828, 485] width 16 height 13
radio input "true"
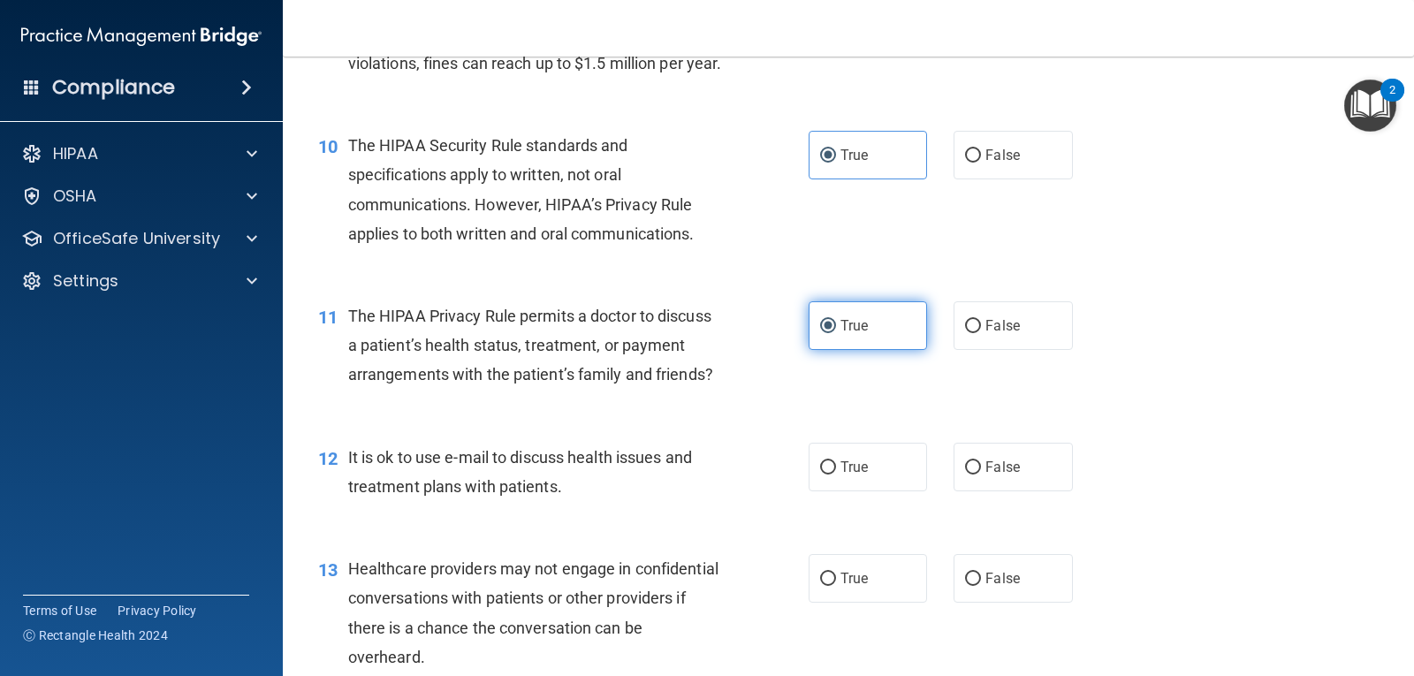
scroll to position [1414, 0]
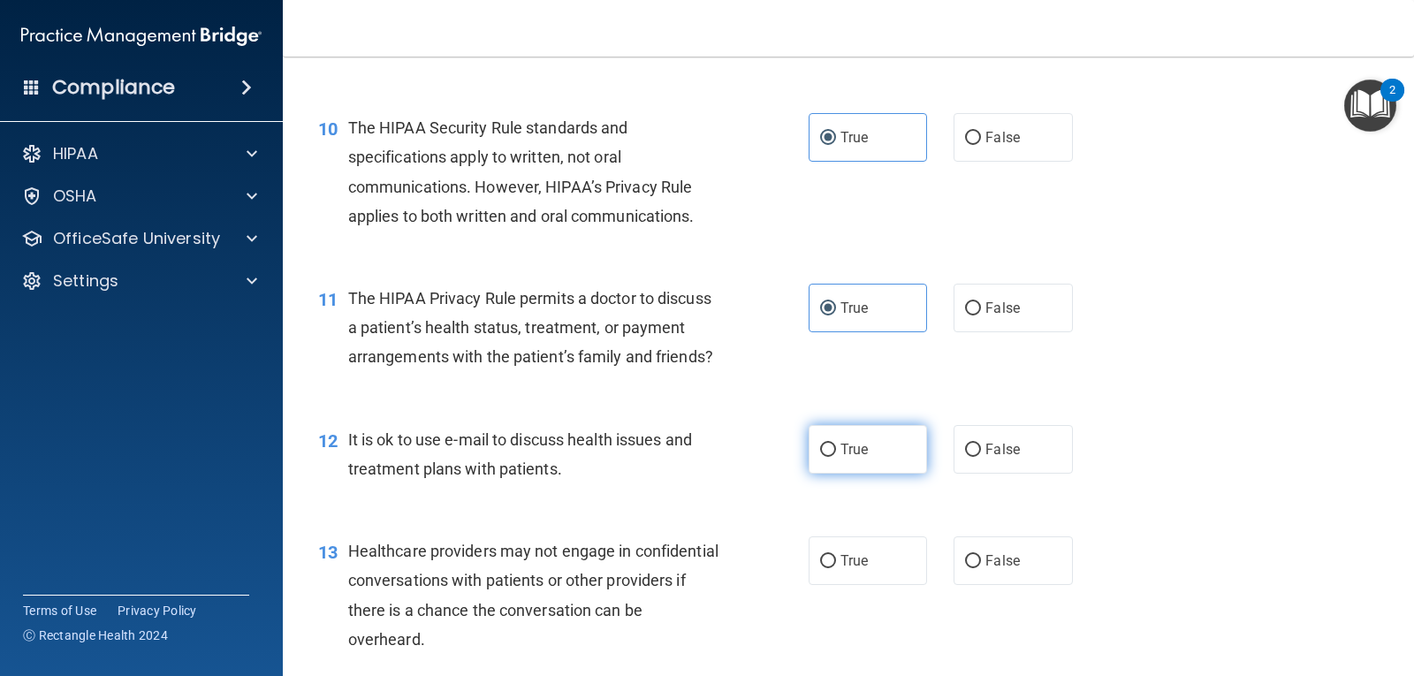
click at [840, 467] on label "True" at bounding box center [868, 449] width 118 height 49
click at [836, 457] on input "True" at bounding box center [828, 450] width 16 height 13
radio input "true"
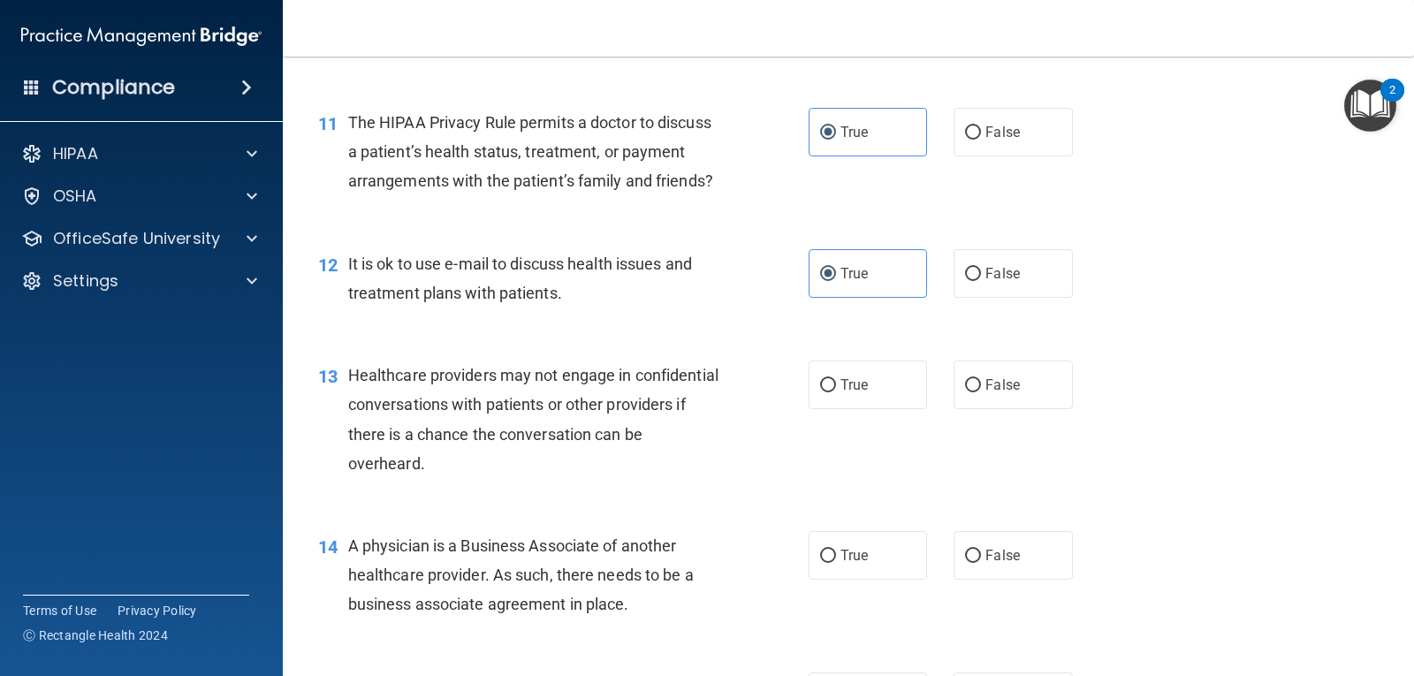
scroll to position [1591, 0]
click at [986, 408] on label "False" at bounding box center [1013, 384] width 118 height 49
click at [981, 392] on input "False" at bounding box center [973, 384] width 16 height 13
radio input "true"
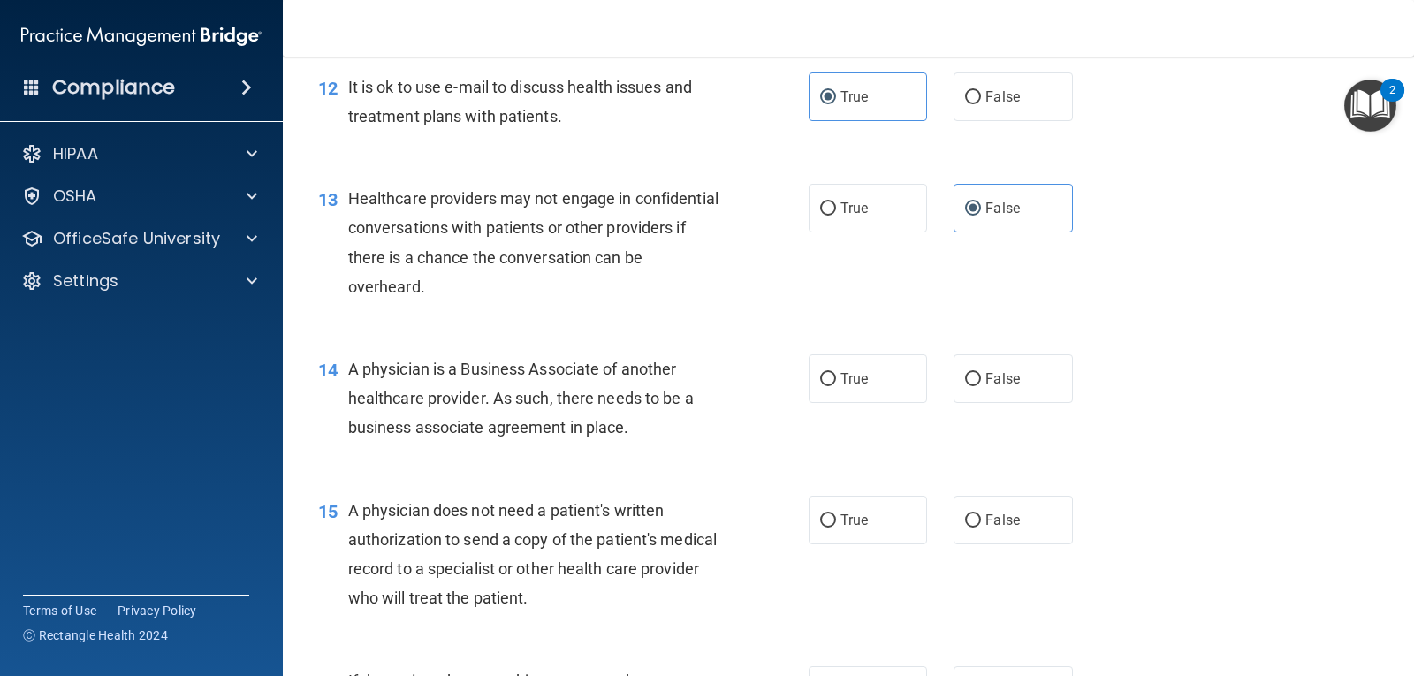
scroll to position [1768, 0]
click at [957, 402] on label "False" at bounding box center [1013, 378] width 118 height 49
click at [965, 385] on input "False" at bounding box center [973, 378] width 16 height 13
radio input "true"
click at [879, 544] on label "True" at bounding box center [868, 519] width 118 height 49
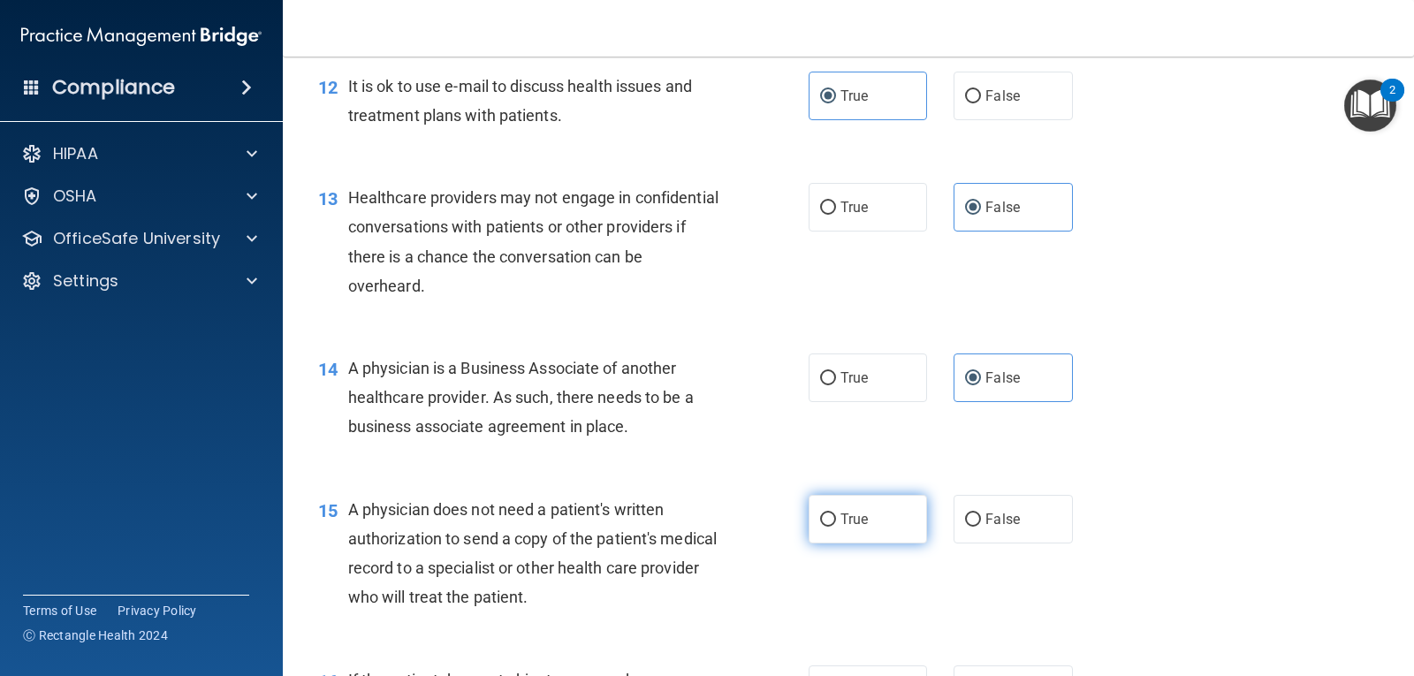
click at [836, 527] on input "True" at bounding box center [828, 520] width 16 height 13
radio input "true"
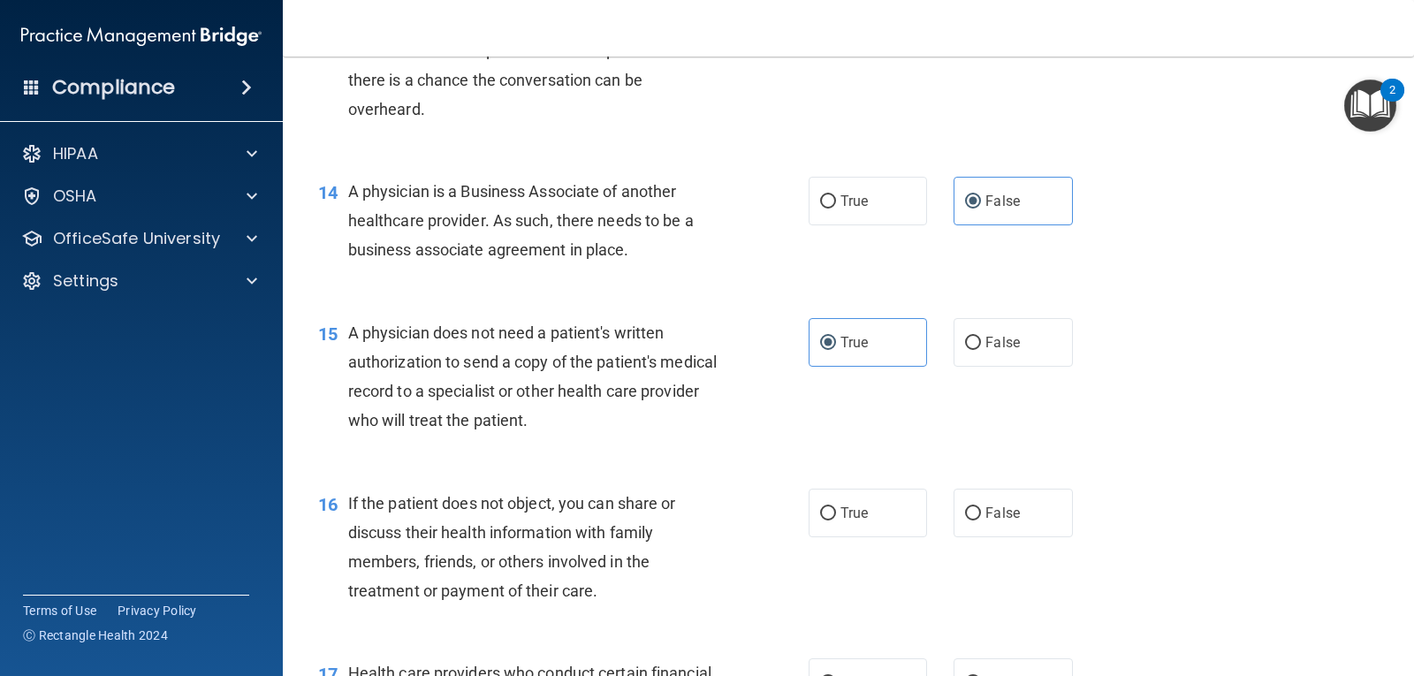
scroll to position [2033, 0]
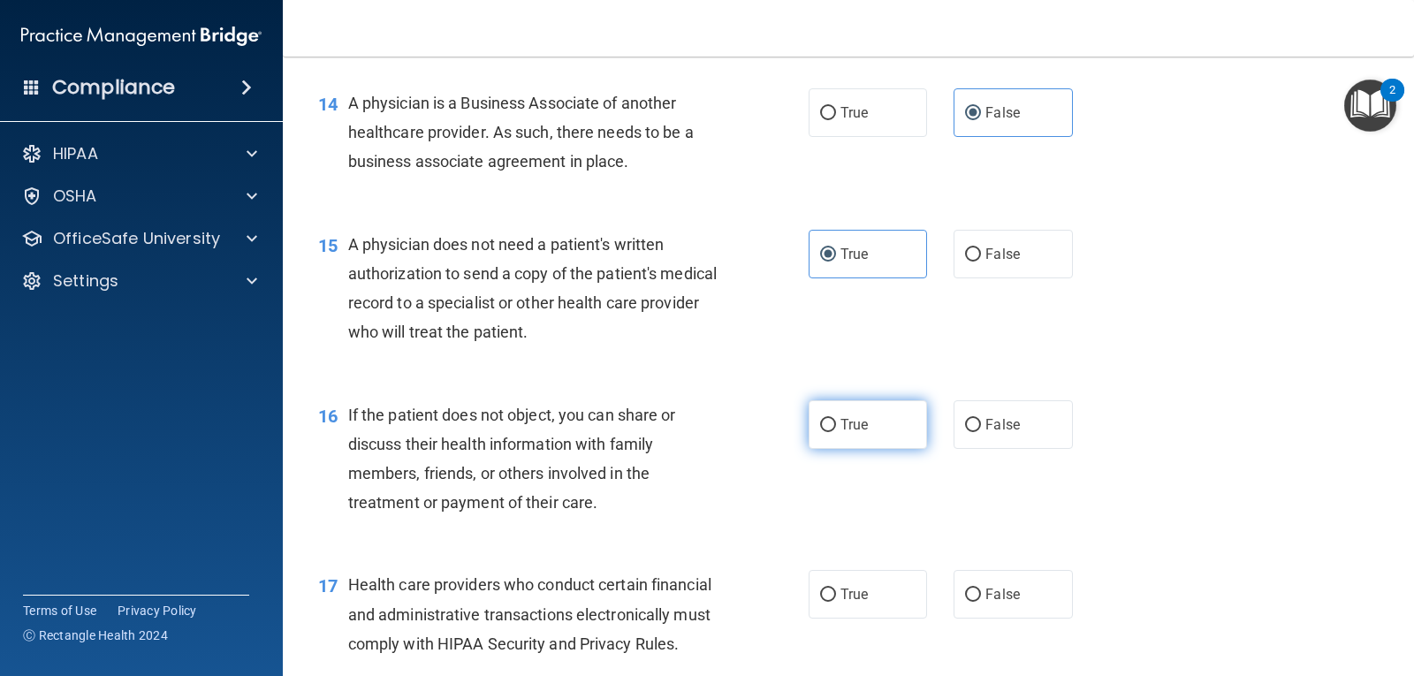
click at [846, 433] on span "True" at bounding box center [854, 424] width 27 height 17
click at [836, 432] on input "True" at bounding box center [828, 425] width 16 height 13
radio input "true"
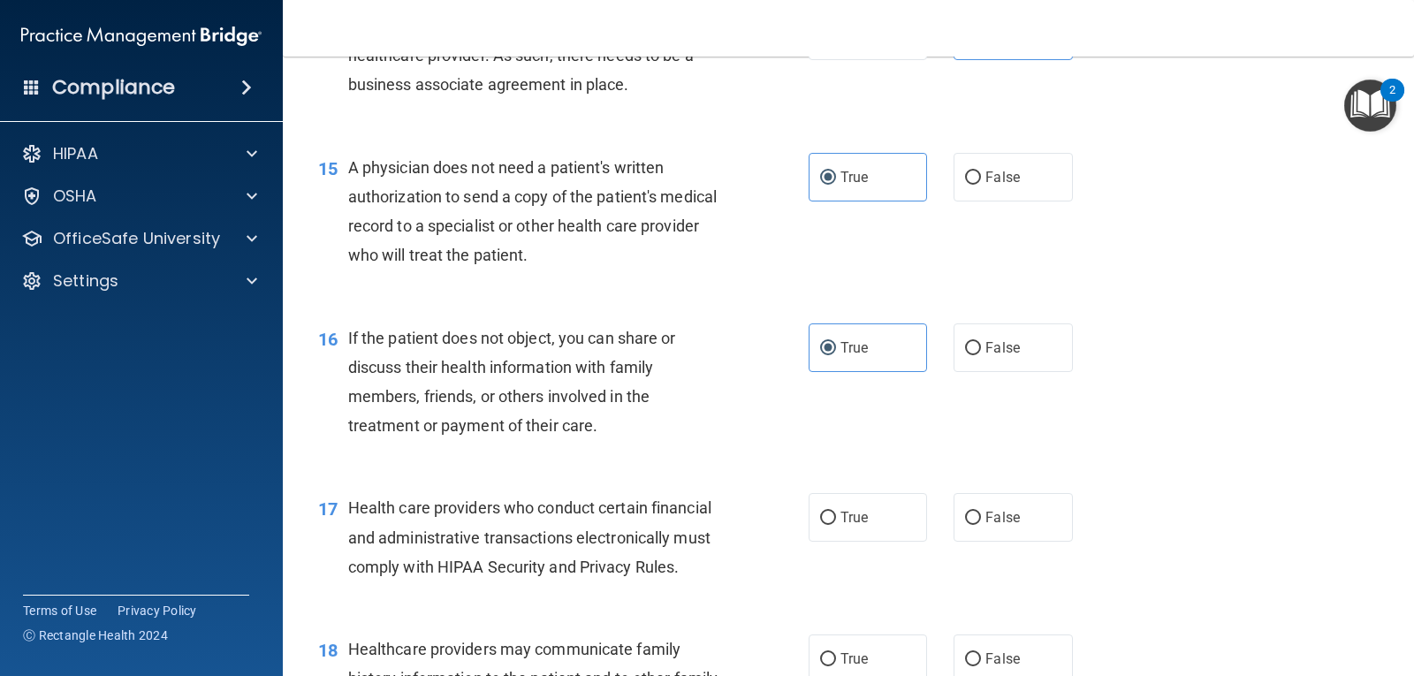
scroll to position [2210, 0]
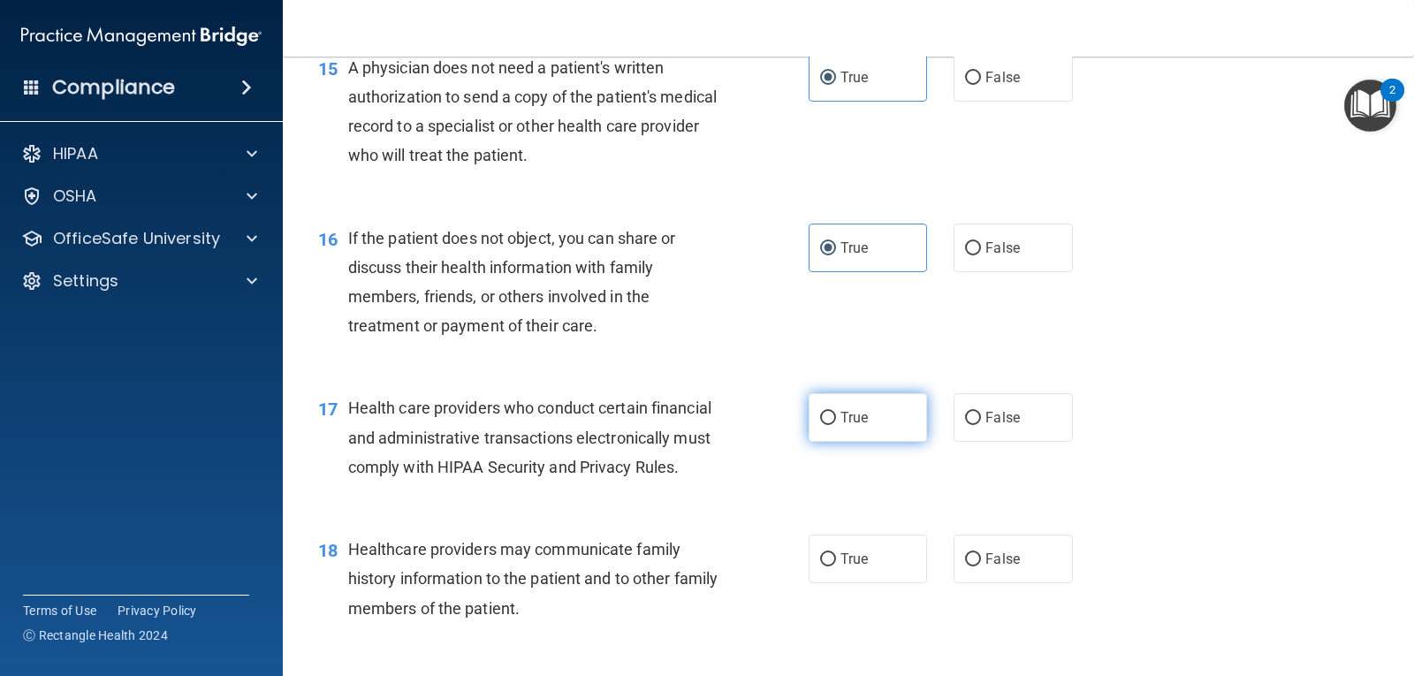
click at [841, 442] on label "True" at bounding box center [868, 417] width 118 height 49
click at [836, 425] on input "True" at bounding box center [828, 418] width 16 height 13
radio input "true"
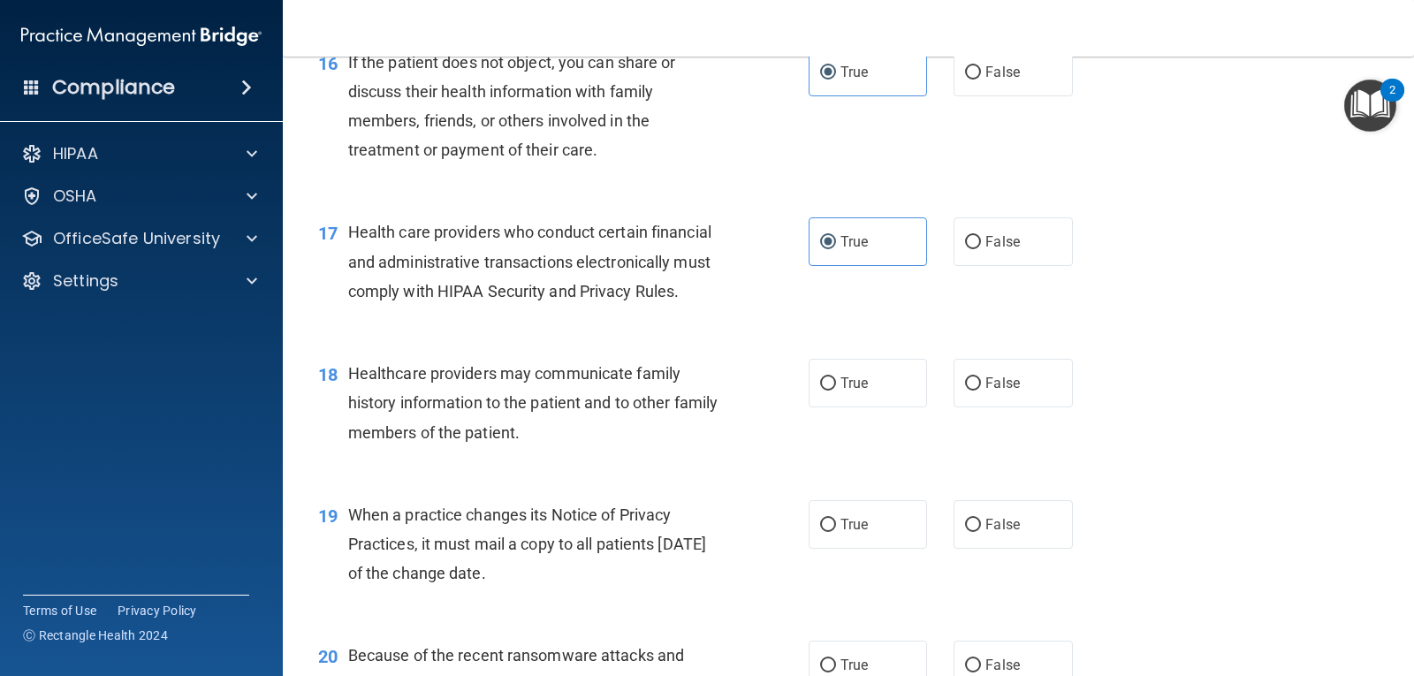
scroll to position [2386, 0]
click at [970, 390] on input "False" at bounding box center [973, 383] width 16 height 13
radio input "true"
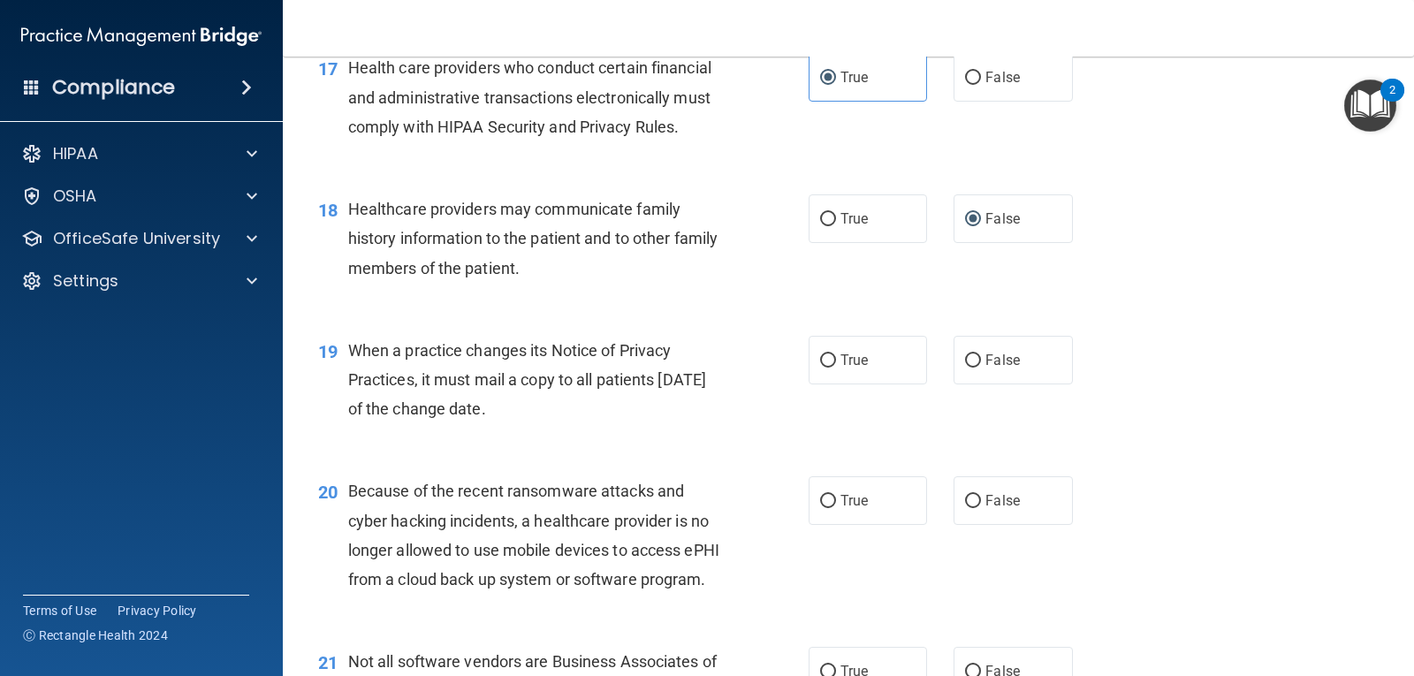
scroll to position [2563, 0]
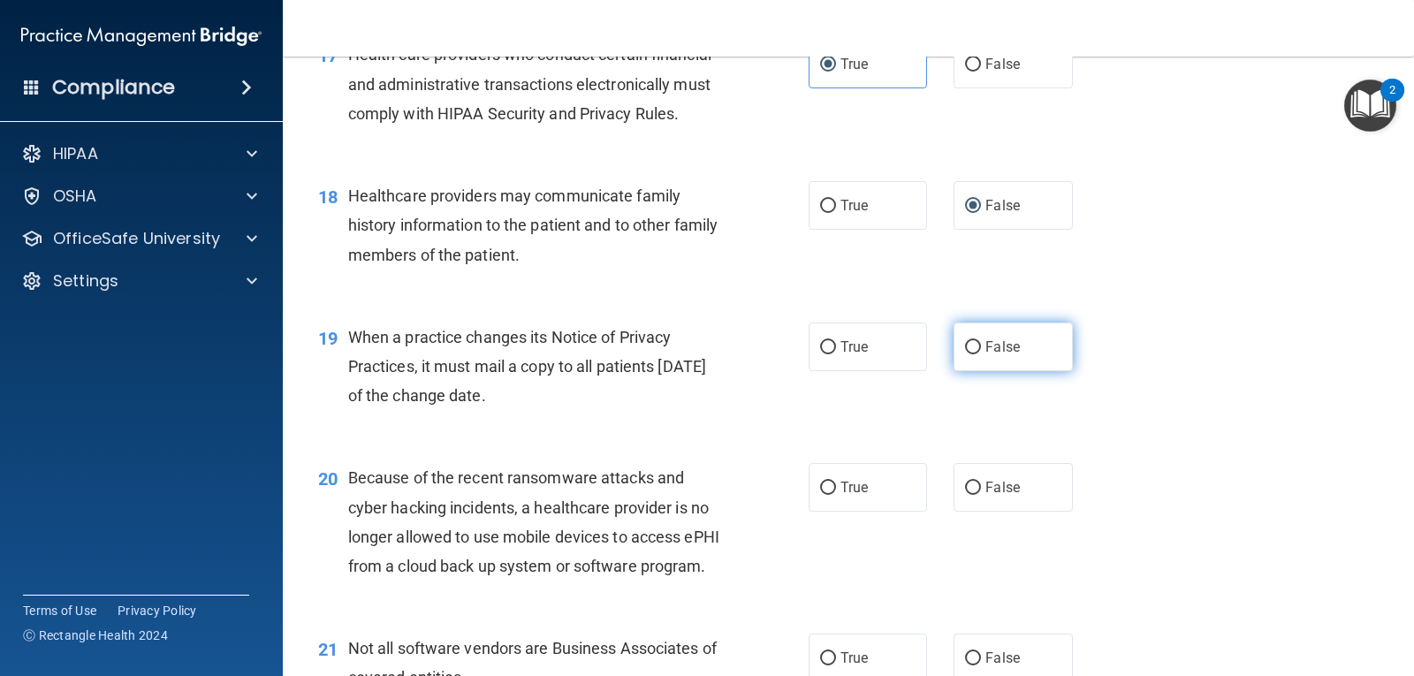
click at [971, 354] on input "False" at bounding box center [973, 347] width 16 height 13
radio input "true"
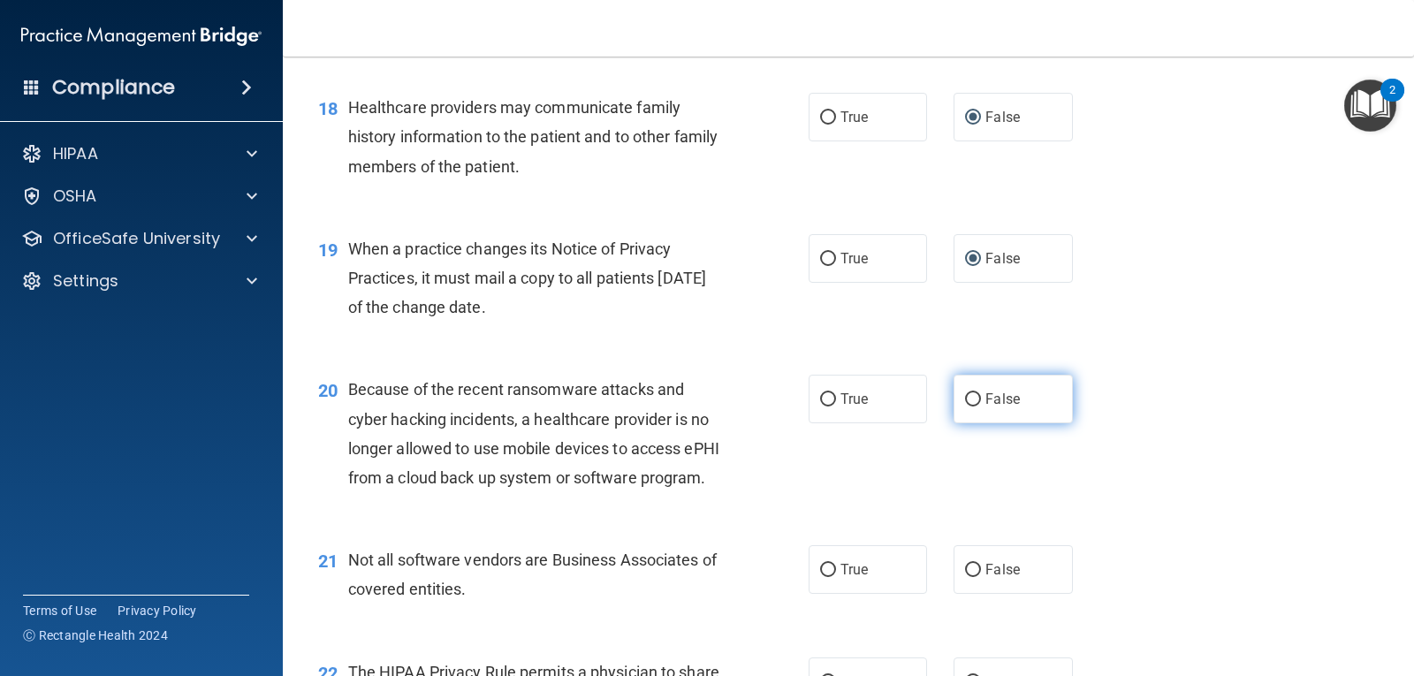
click at [985, 407] on span "False" at bounding box center [1002, 399] width 34 height 17
click at [979, 407] on input "False" at bounding box center [973, 399] width 16 height 13
radio input "true"
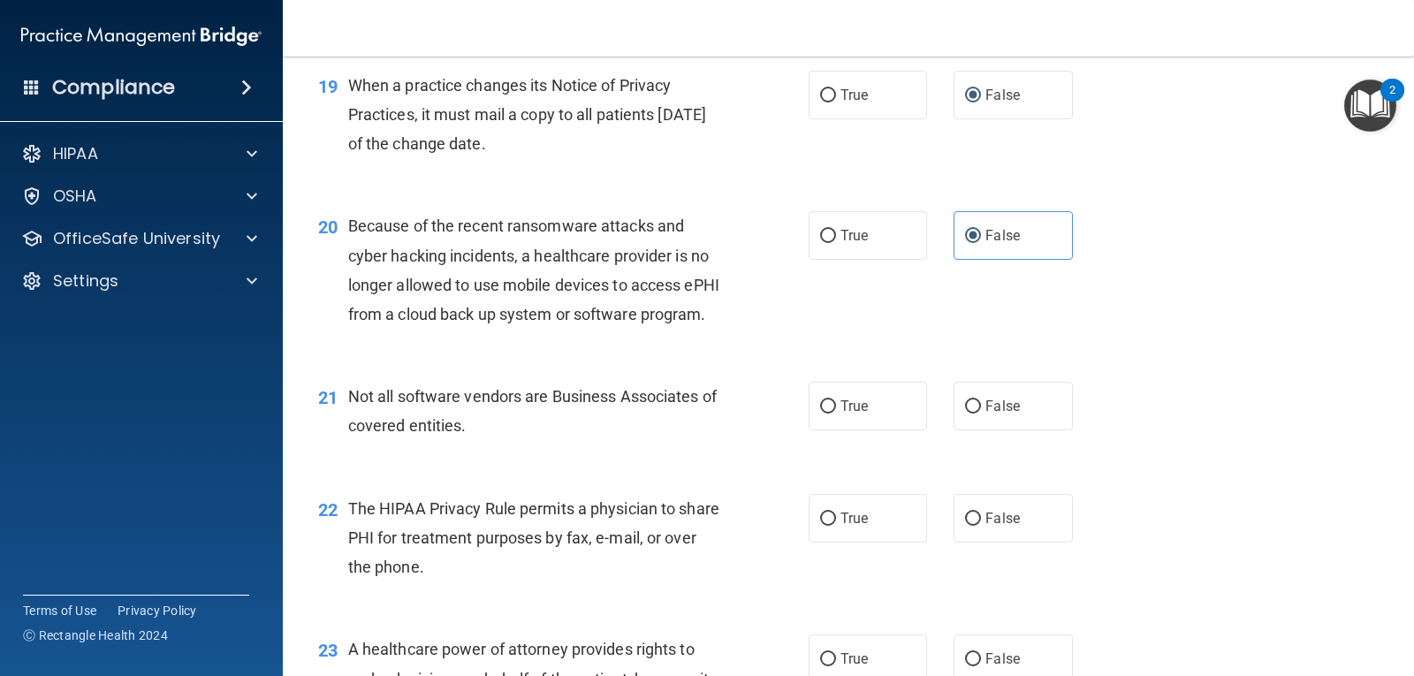
scroll to position [2828, 0]
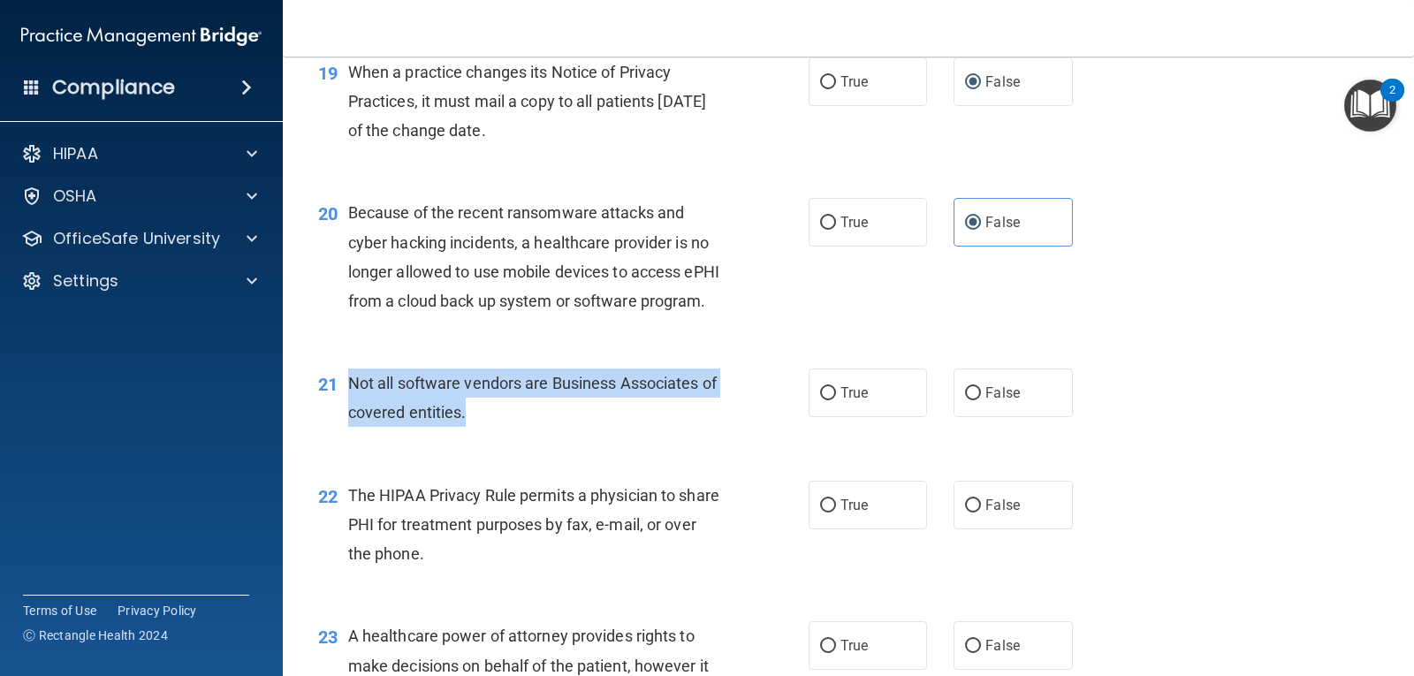
drag, startPoint x: 352, startPoint y: 437, endPoint x: 524, endPoint y: 491, distance: 180.6
click at [524, 436] on div "21 Not all software vendors are Business Associates of covered entities." at bounding box center [564, 402] width 544 height 67
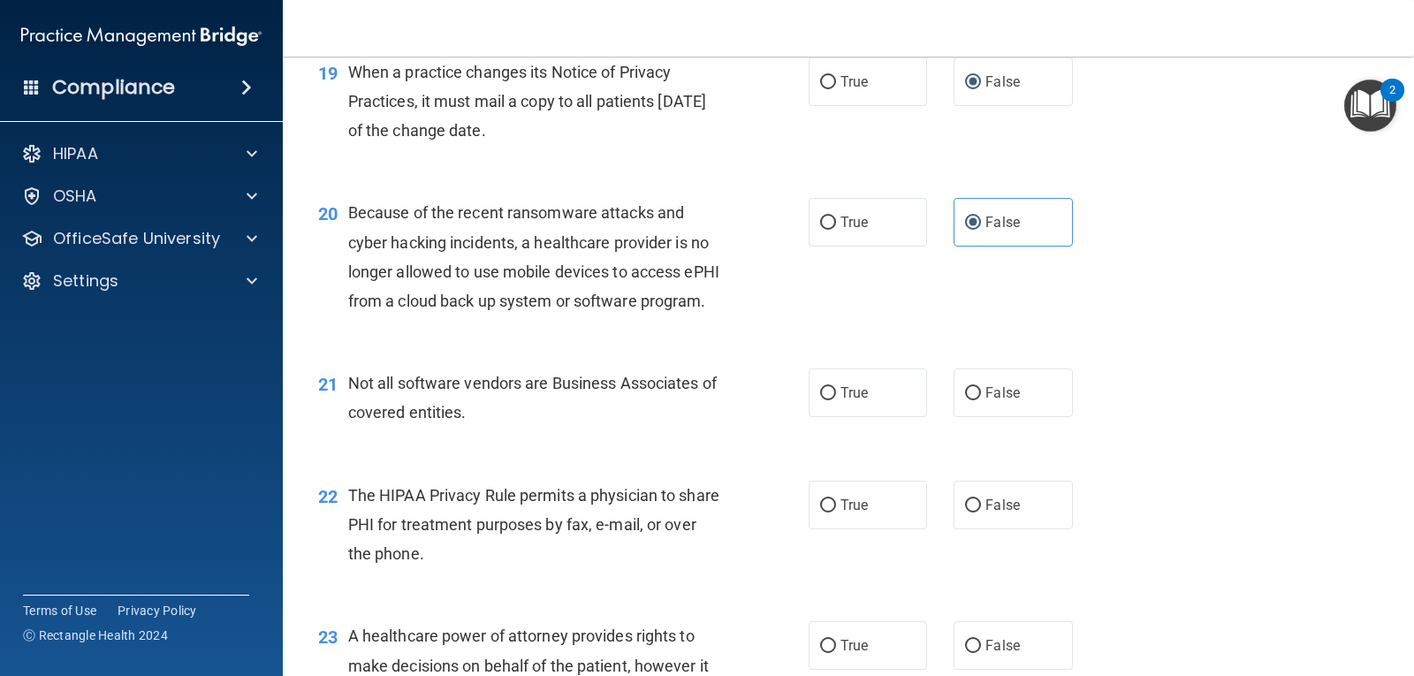
click at [1201, 346] on div "20 Because of the recent ransomware attacks and cyber hacking incidents, a heal…" at bounding box center [848, 261] width 1087 height 171
click at [881, 417] on label "True" at bounding box center [868, 393] width 118 height 49
click at [836, 400] on input "True" at bounding box center [828, 393] width 16 height 13
radio input "true"
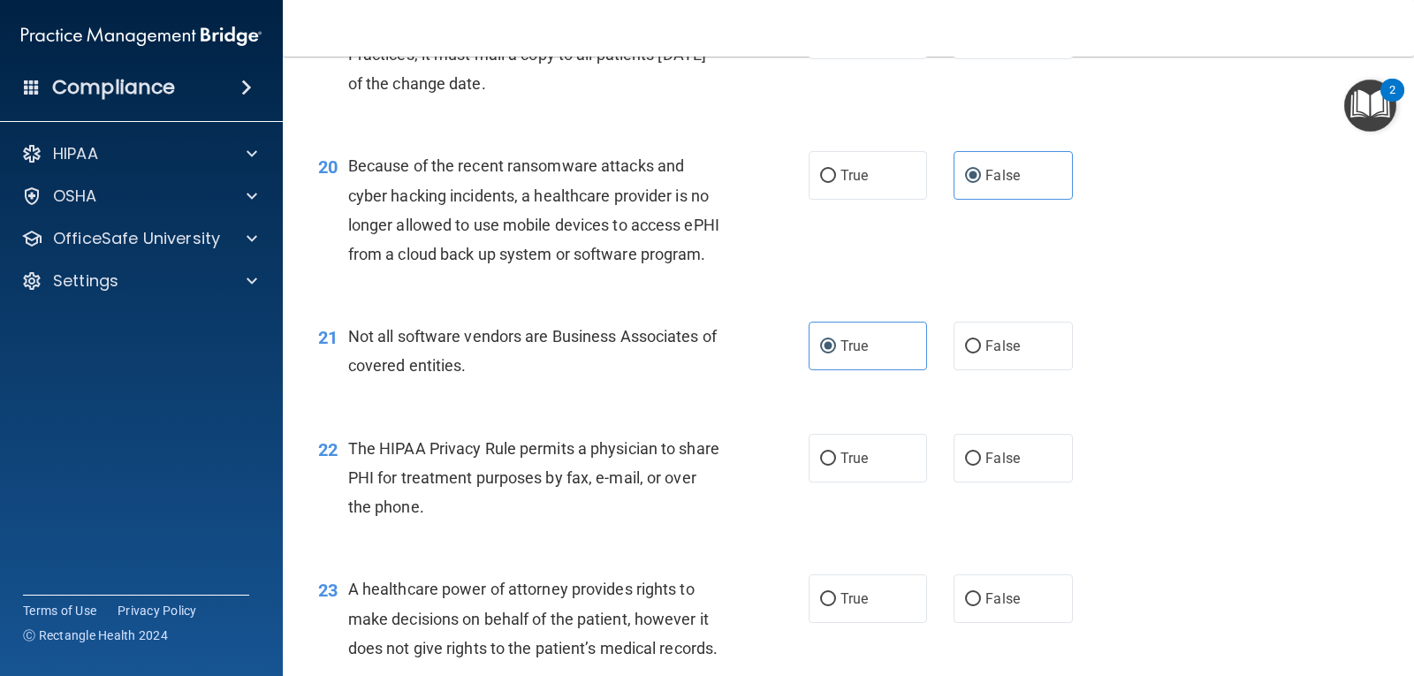
scroll to position [2917, 0]
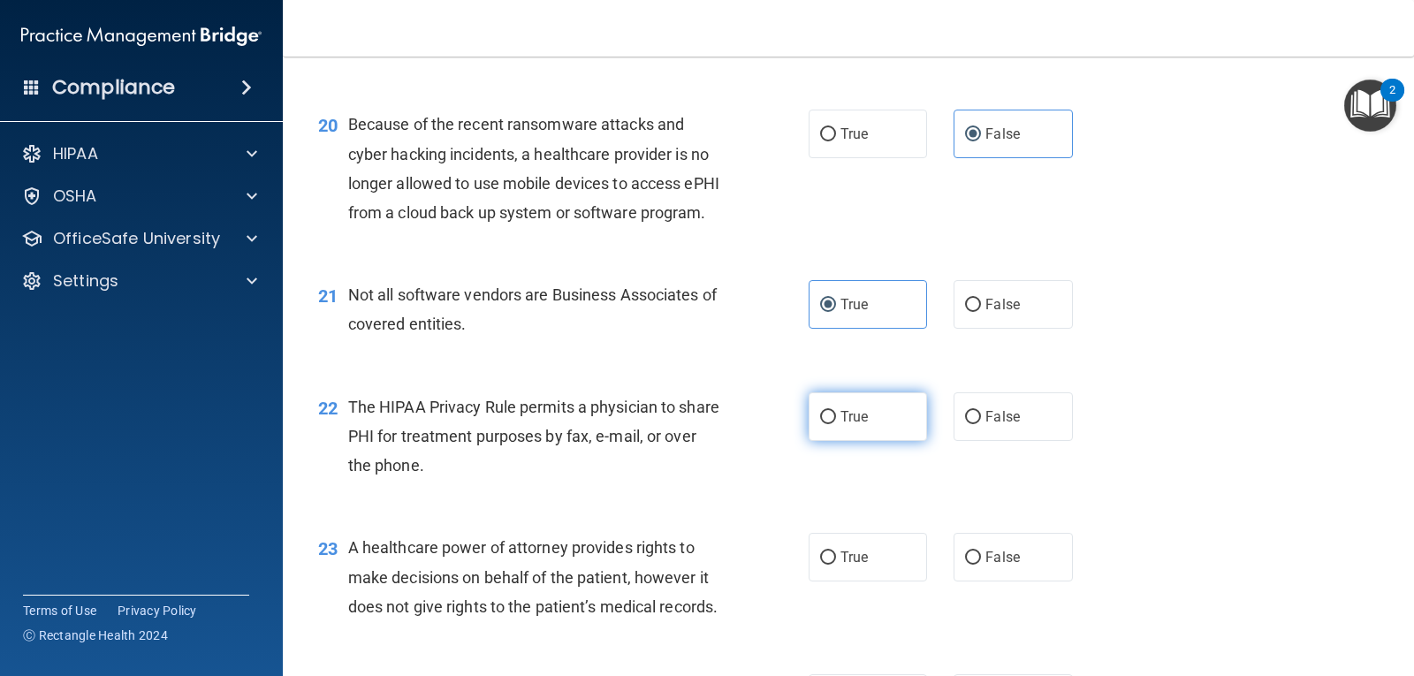
click at [855, 441] on label "True" at bounding box center [868, 416] width 118 height 49
click at [836, 424] on input "True" at bounding box center [828, 417] width 16 height 13
radio input "true"
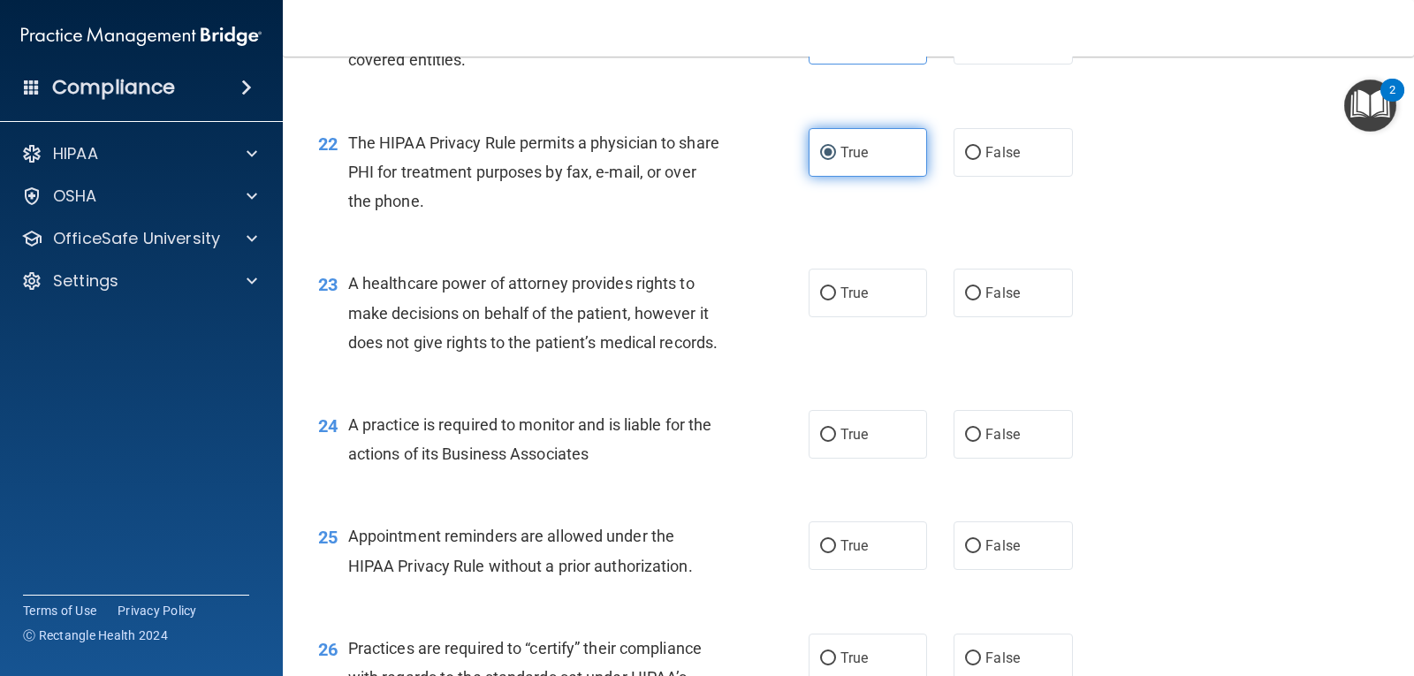
scroll to position [3182, 0]
drag, startPoint x: 346, startPoint y: 342, endPoint x: 439, endPoint y: 453, distance: 145.5
click at [439, 387] on div "23 A healthcare power of attorney provides rights to make decisions on behalf o…" at bounding box center [848, 316] width 1087 height 141
click at [363, 356] on div "A healthcare power of attorney provides rights to make decisions on behalf of t…" at bounding box center [542, 312] width 388 height 88
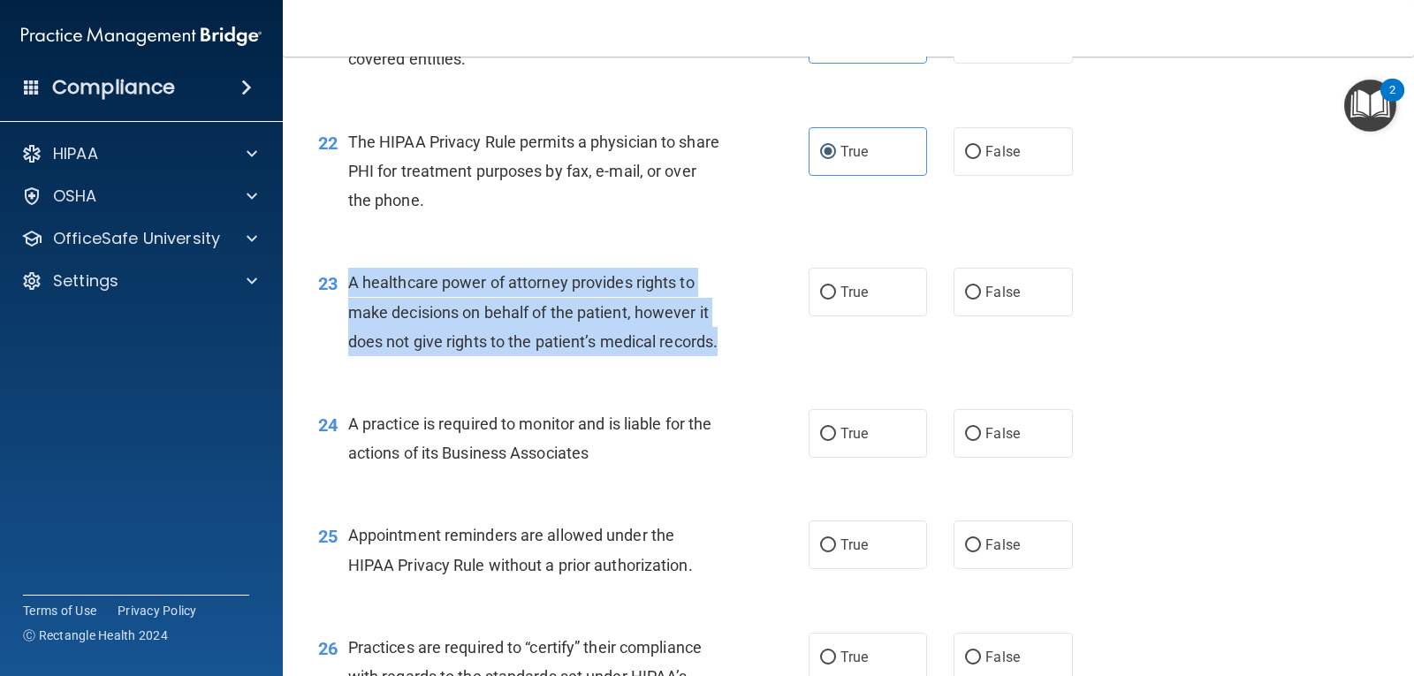
drag, startPoint x: 349, startPoint y: 342, endPoint x: 447, endPoint y: 453, distance: 147.8
click at [447, 365] on div "23 A healthcare power of attorney provides rights to make decisions on behalf o…" at bounding box center [564, 316] width 544 height 97
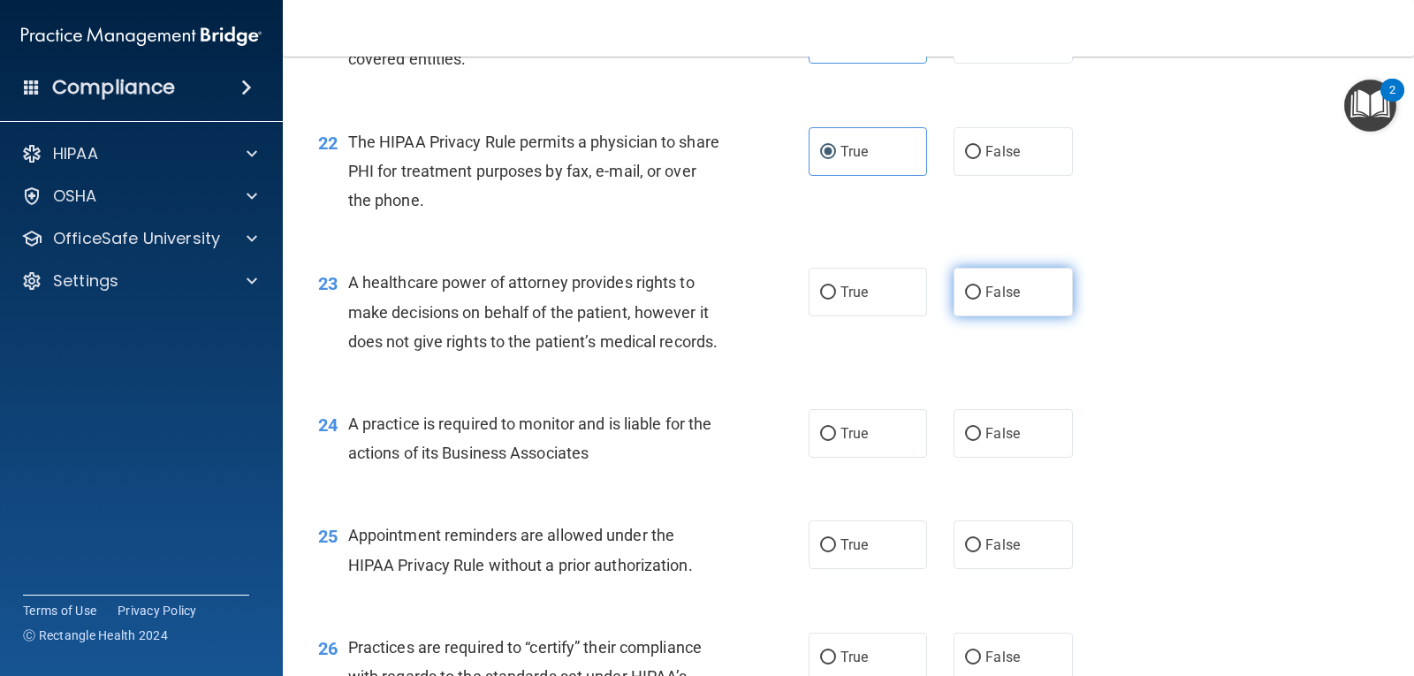
click at [988, 316] on label "False" at bounding box center [1013, 292] width 118 height 49
click at [981, 300] on input "False" at bounding box center [973, 292] width 16 height 13
radio input "true"
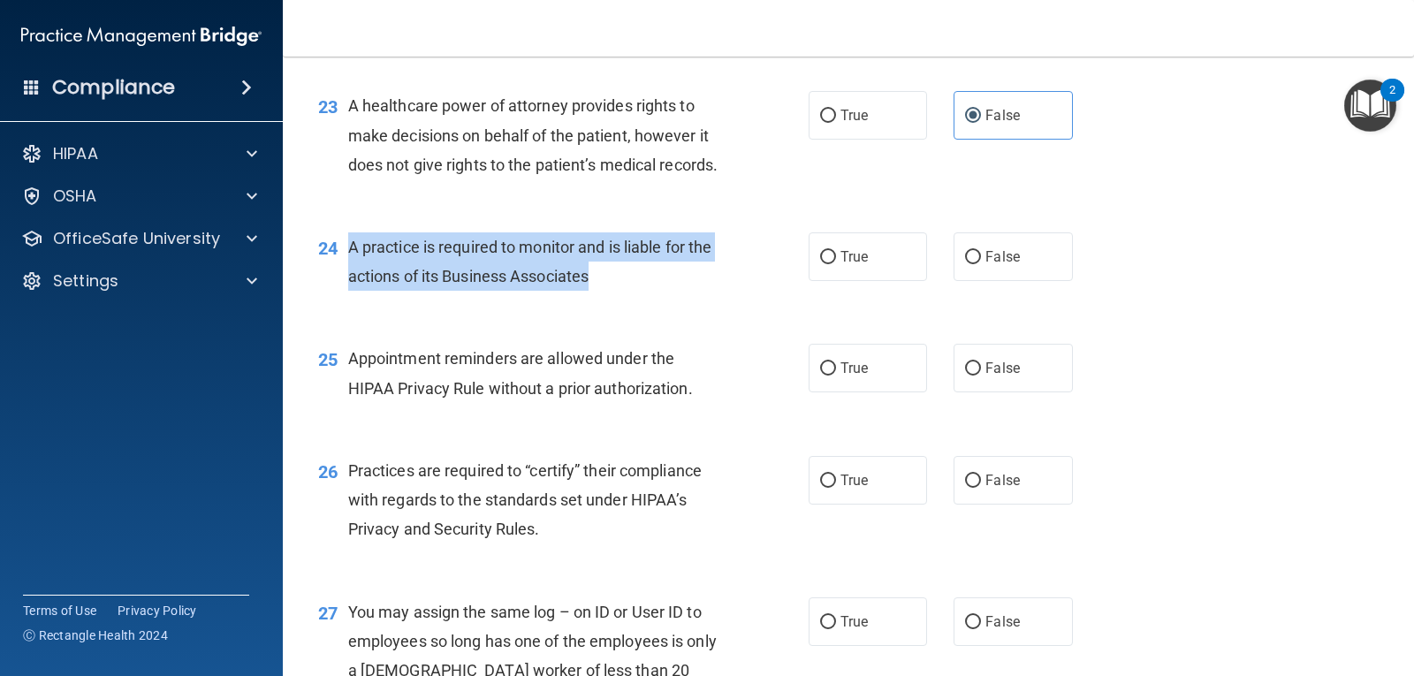
drag, startPoint x: 349, startPoint y: 333, endPoint x: 611, endPoint y: 377, distance: 265.3
click at [611, 291] on div "A practice is required to monitor and is liable for the actions of its Business…" at bounding box center [542, 261] width 388 height 58
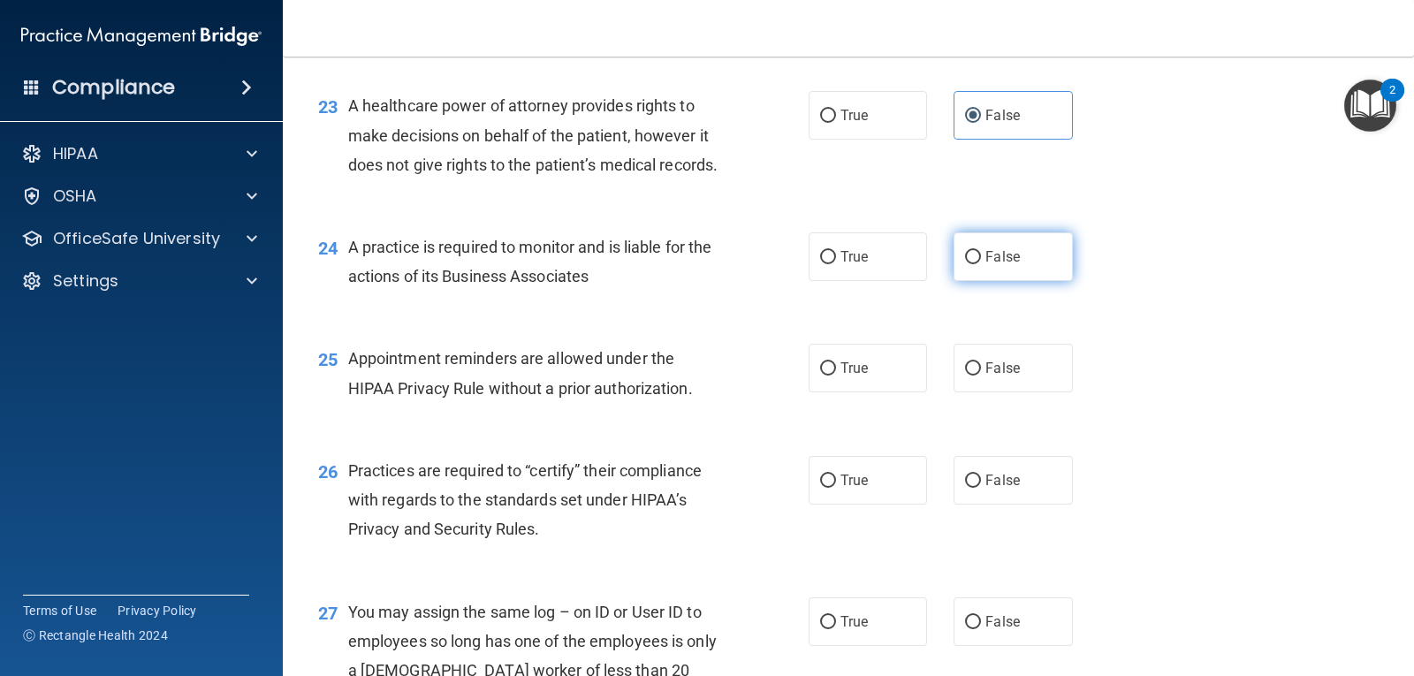
click at [961, 281] on label "False" at bounding box center [1013, 256] width 118 height 49
click at [965, 264] on input "False" at bounding box center [973, 257] width 16 height 13
radio input "true"
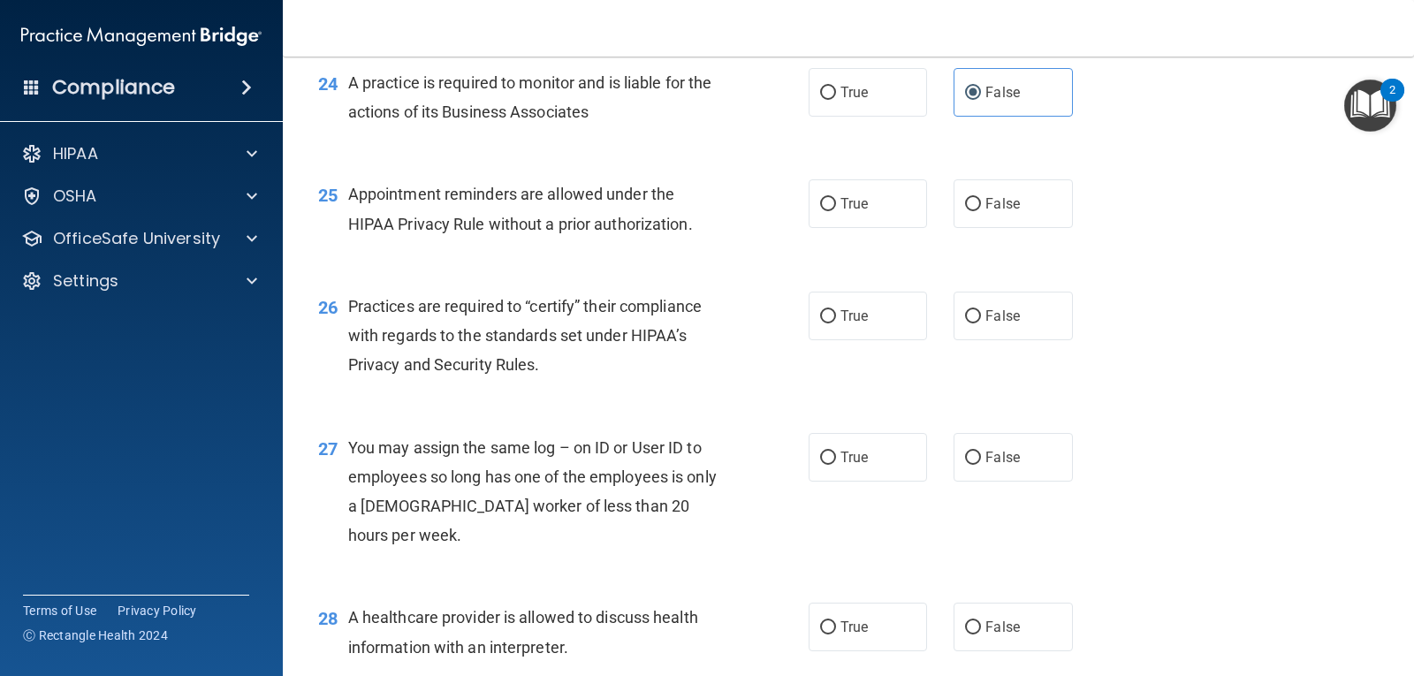
scroll to position [3535, 0]
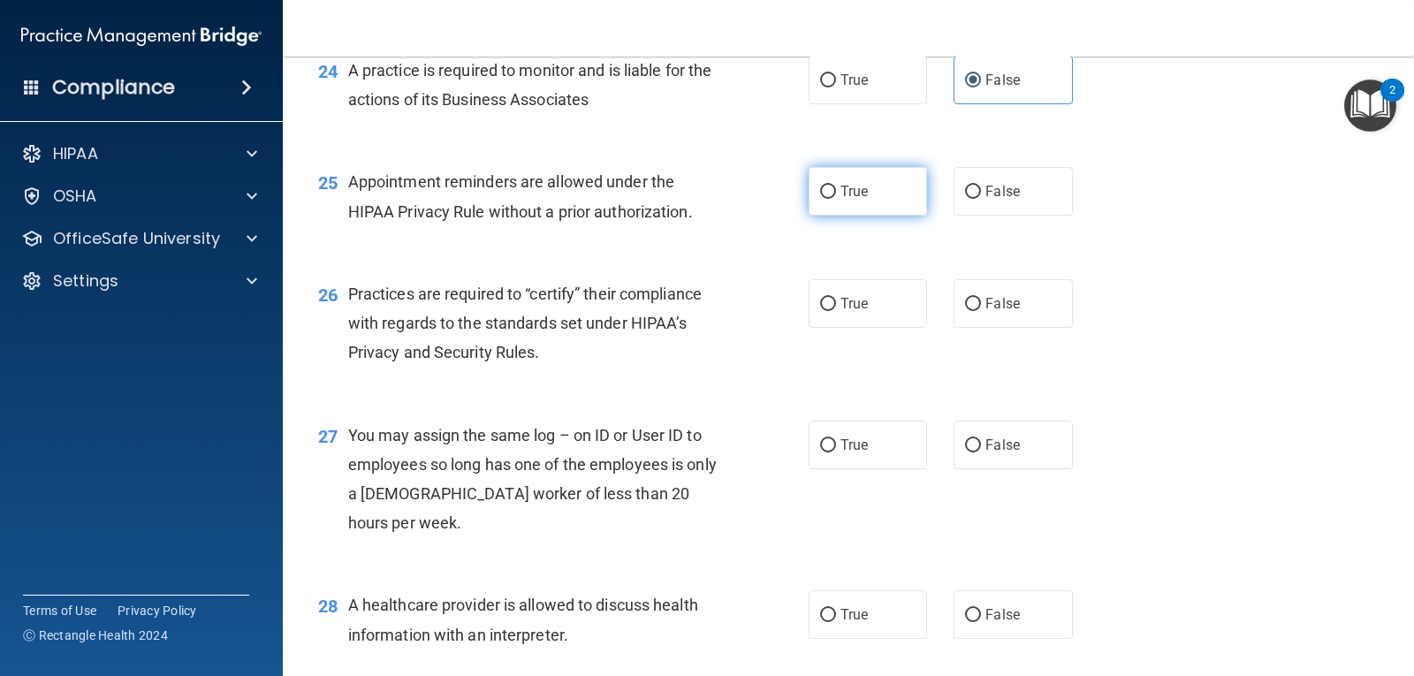
click at [851, 216] on label "True" at bounding box center [868, 191] width 118 height 49
click at [836, 199] on input "True" at bounding box center [828, 192] width 16 height 13
radio input "true"
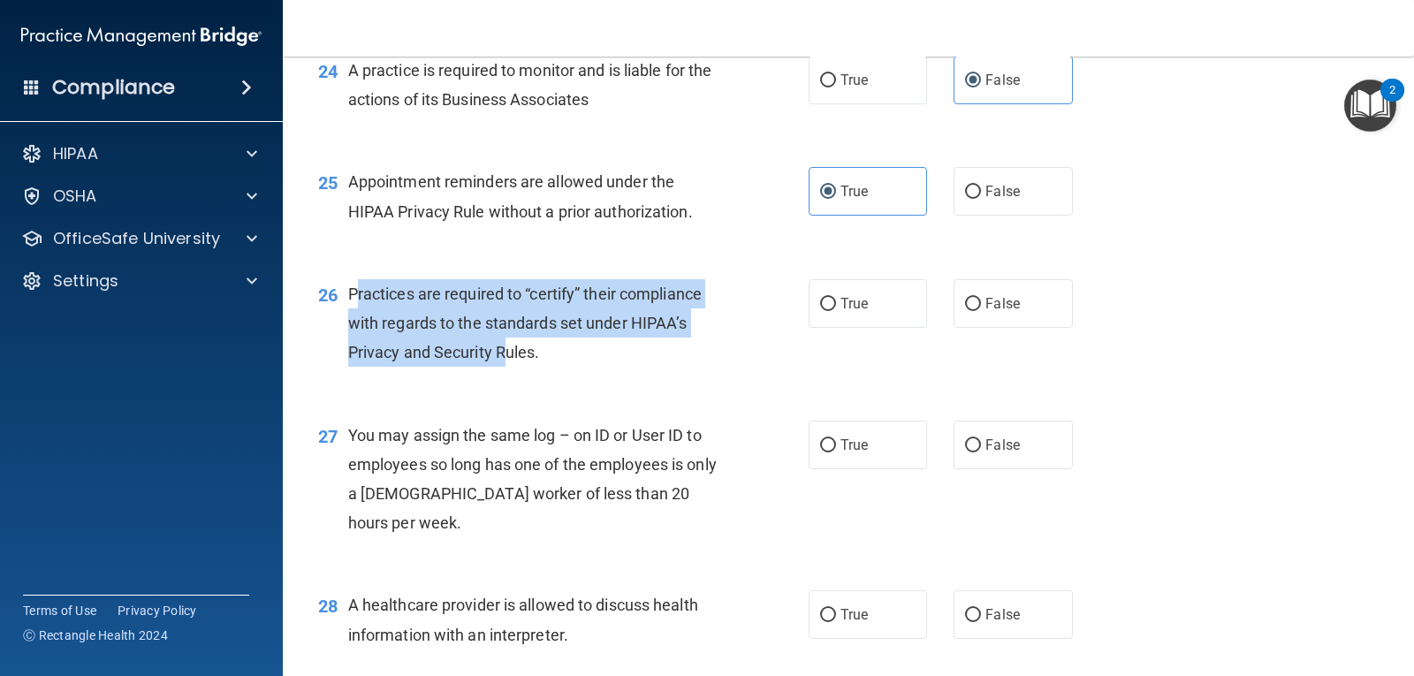
drag, startPoint x: 354, startPoint y: 380, endPoint x: 510, endPoint y: 452, distance: 172.0
click at [510, 368] on div "Practices are required to “certify” their compliance with regards to the standa…" at bounding box center [542, 323] width 388 height 88
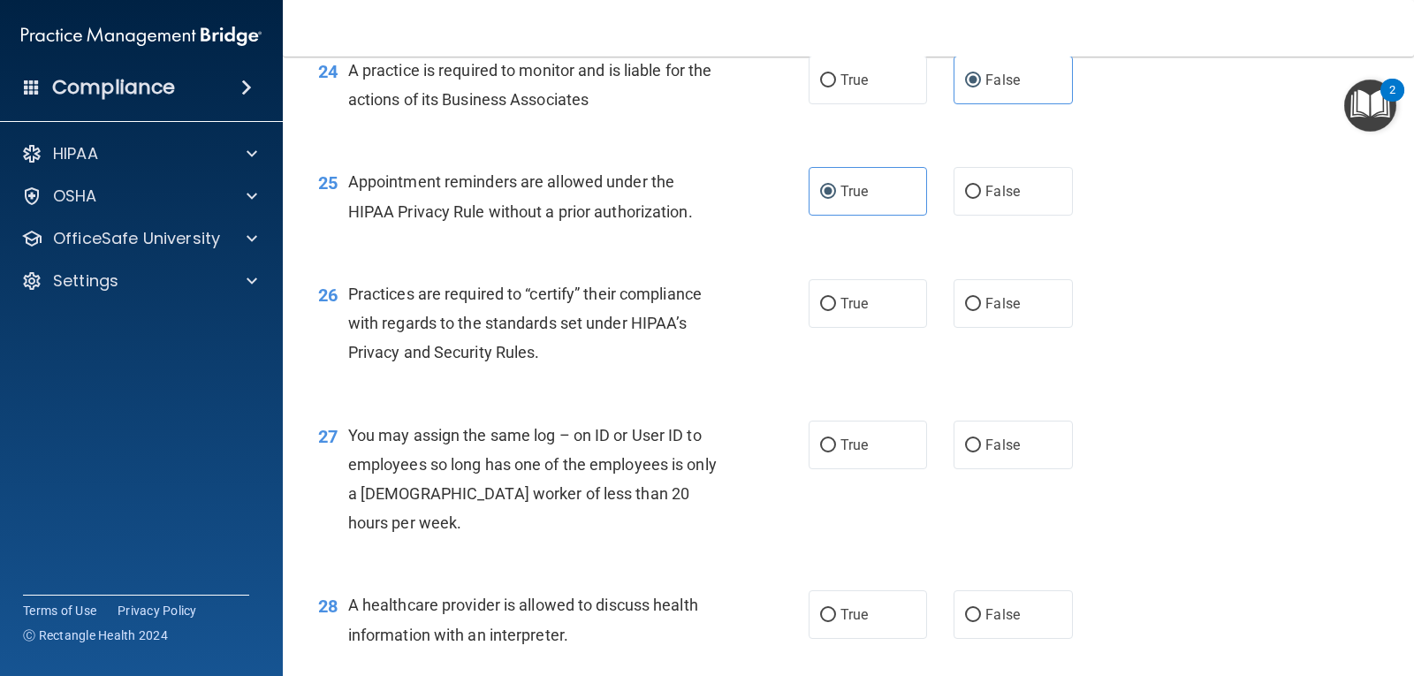
drag, startPoint x: 529, startPoint y: 486, endPoint x: 409, endPoint y: 432, distance: 131.7
click at [529, 487] on div "27 You may assign the same log – on ID or User ID to employees so long has one …" at bounding box center [848, 484] width 1087 height 171
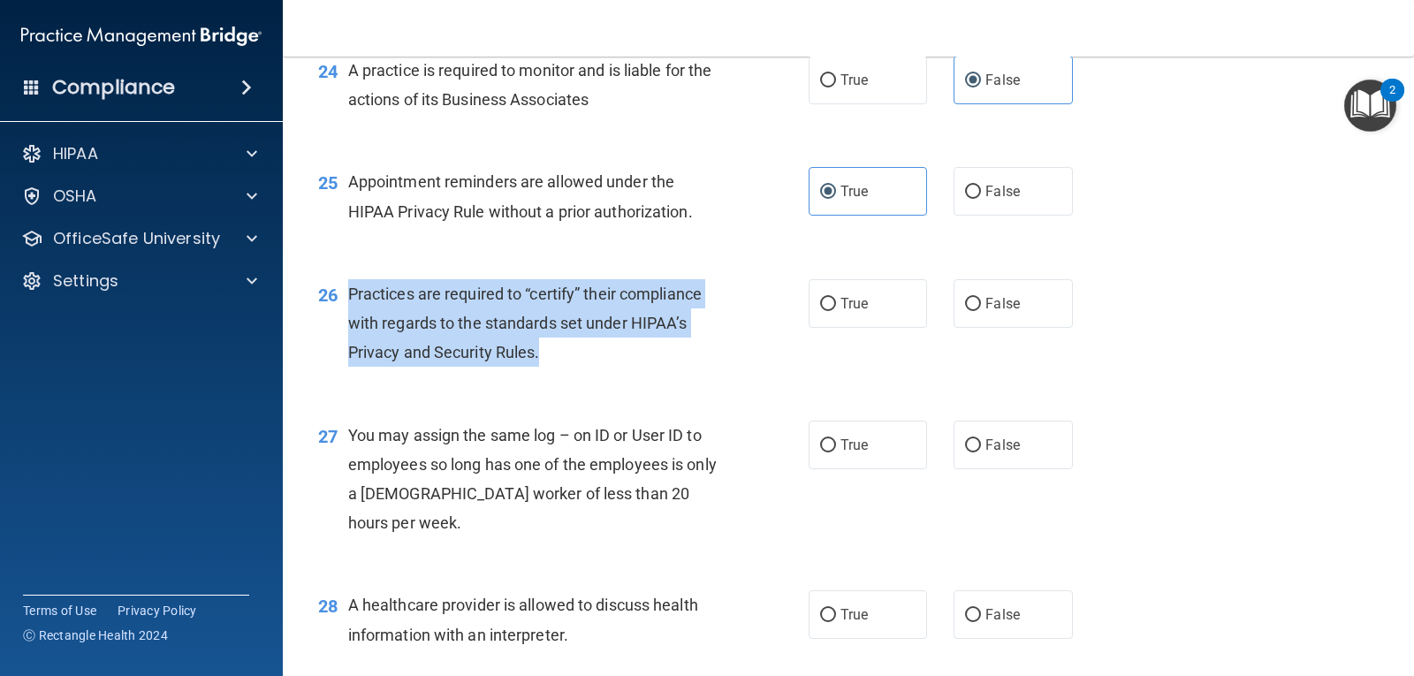
drag, startPoint x: 349, startPoint y: 377, endPoint x: 566, endPoint y: 459, distance: 231.6
click at [566, 377] on div "26 Practices are required to “certify” their compliance with regards to the sta…" at bounding box center [564, 327] width 544 height 97
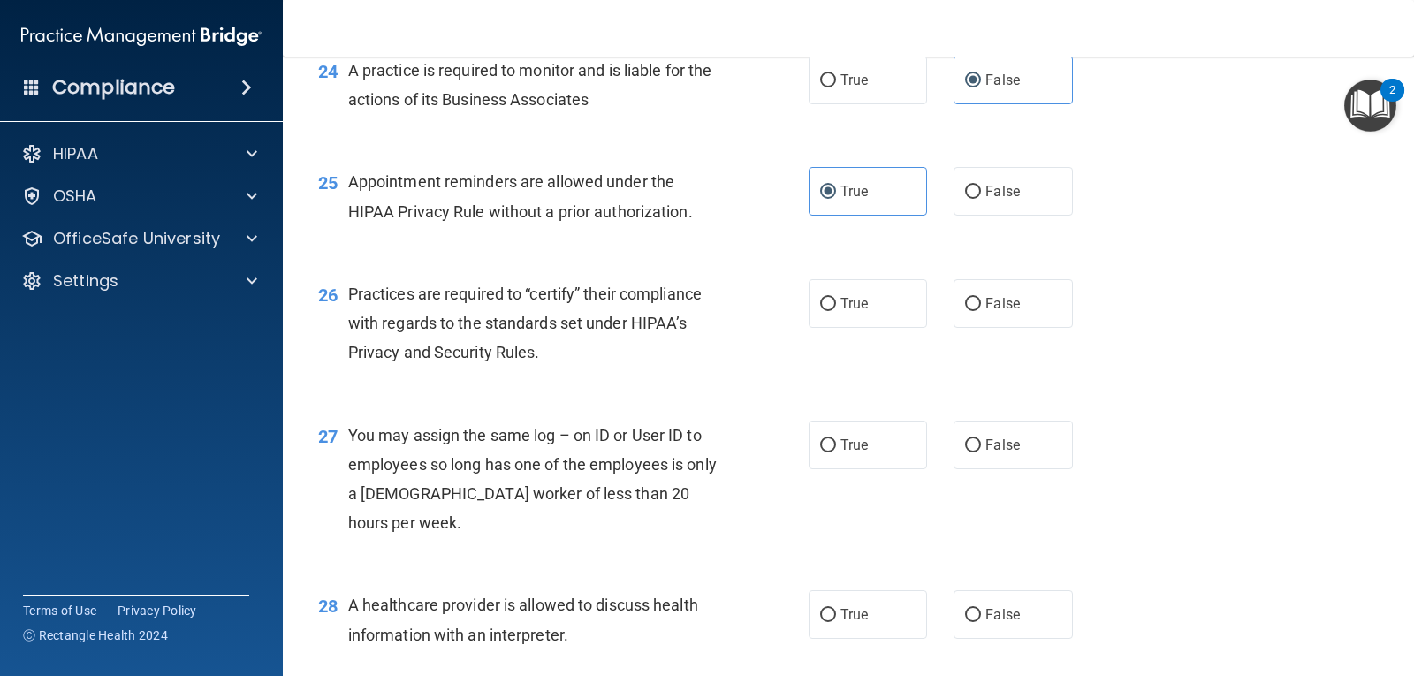
click at [611, 512] on div "You may assign the same log – on ID or User ID to employees so long has one of …" at bounding box center [542, 480] width 388 height 118
click at [1040, 328] on label "False" at bounding box center [1013, 303] width 118 height 49
click at [981, 311] on input "False" at bounding box center [973, 304] width 16 height 13
radio input "true"
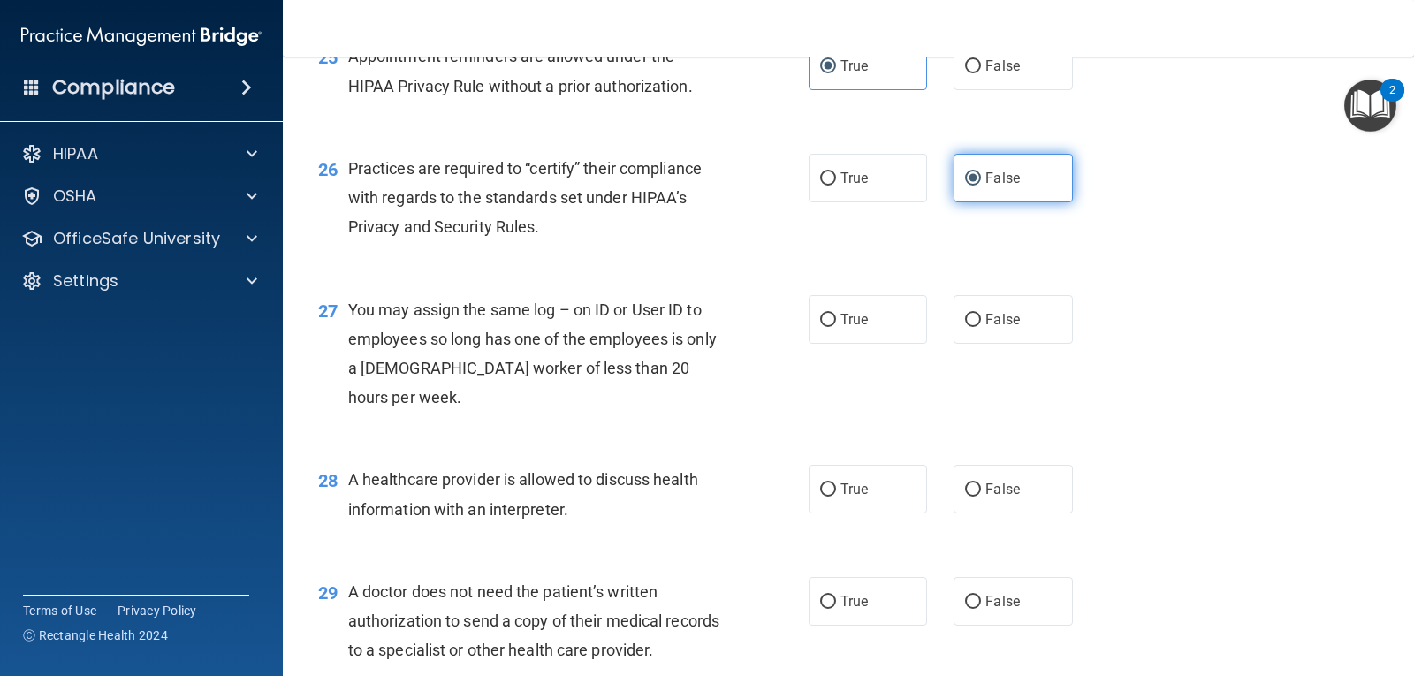
scroll to position [3712, 0]
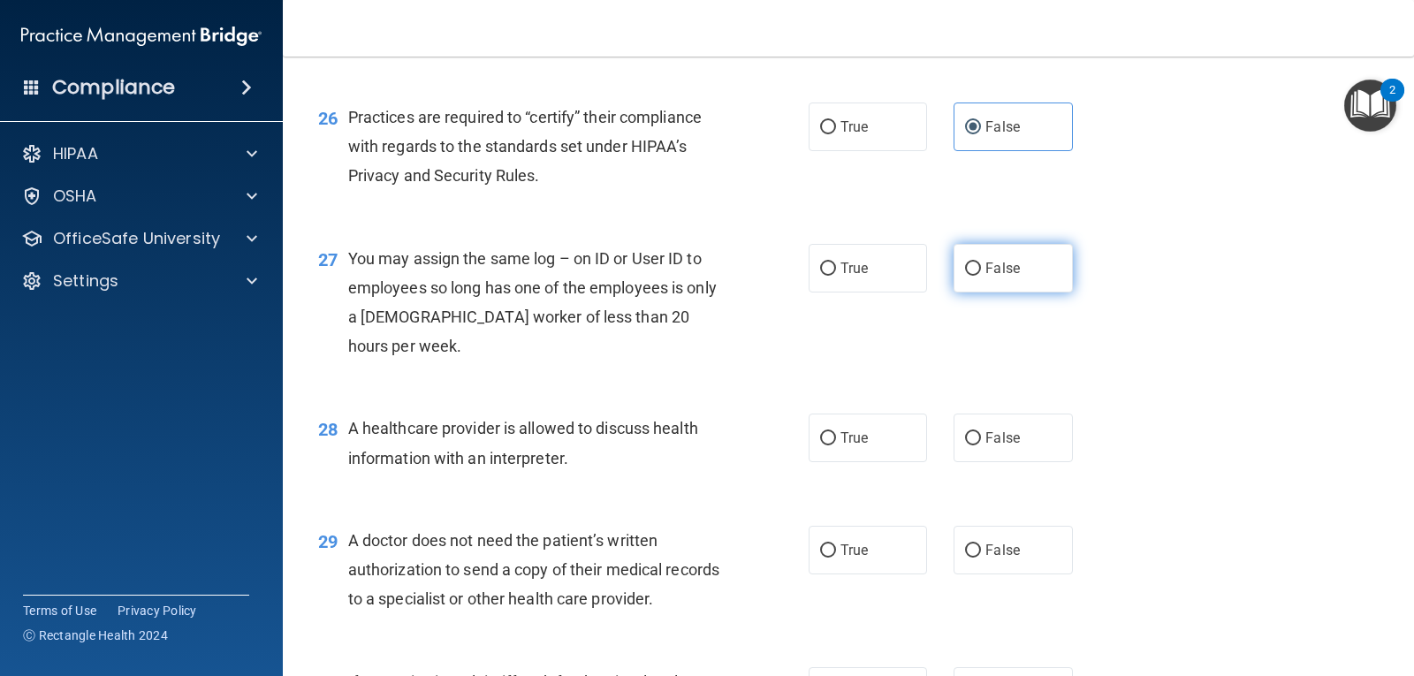
click at [1013, 293] on label "False" at bounding box center [1013, 268] width 118 height 49
click at [981, 276] on input "False" at bounding box center [973, 268] width 16 height 13
radio input "true"
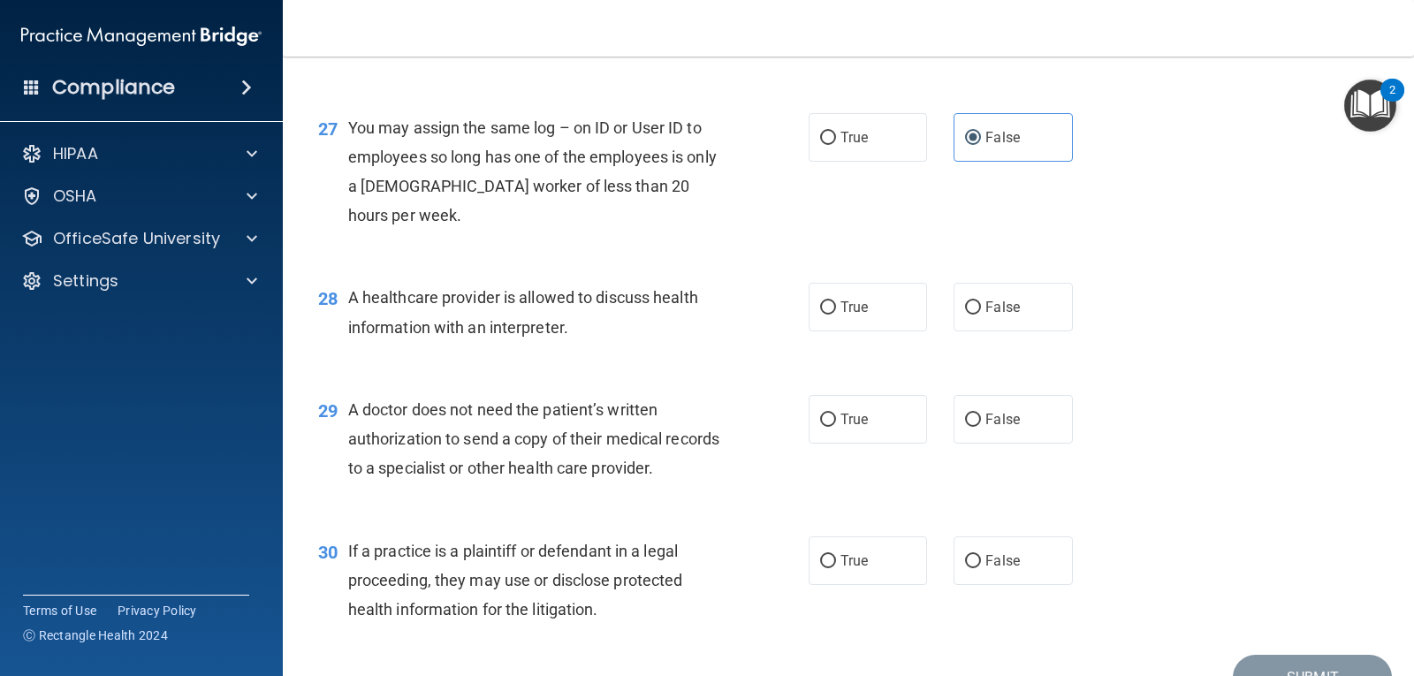
scroll to position [3889, 0]
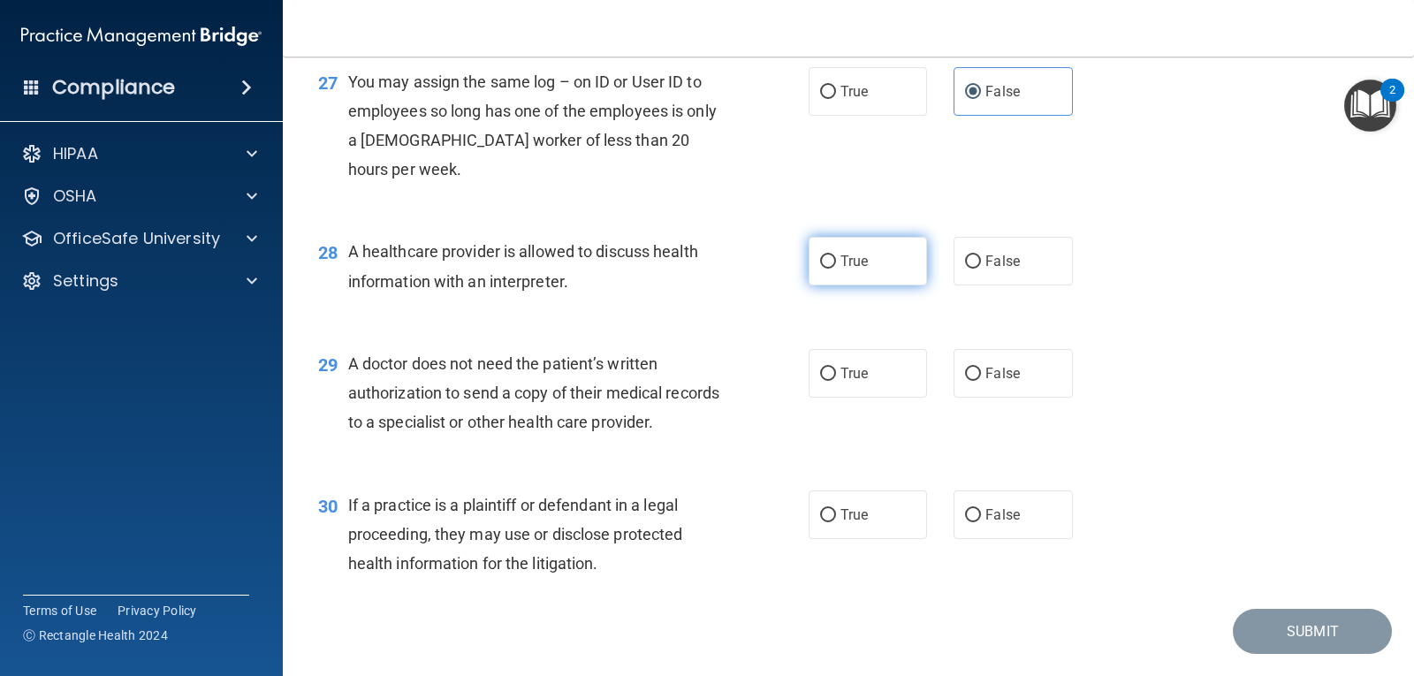
click at [884, 285] on label "True" at bounding box center [868, 261] width 118 height 49
click at [836, 269] on input "True" at bounding box center [828, 261] width 16 height 13
radio input "true"
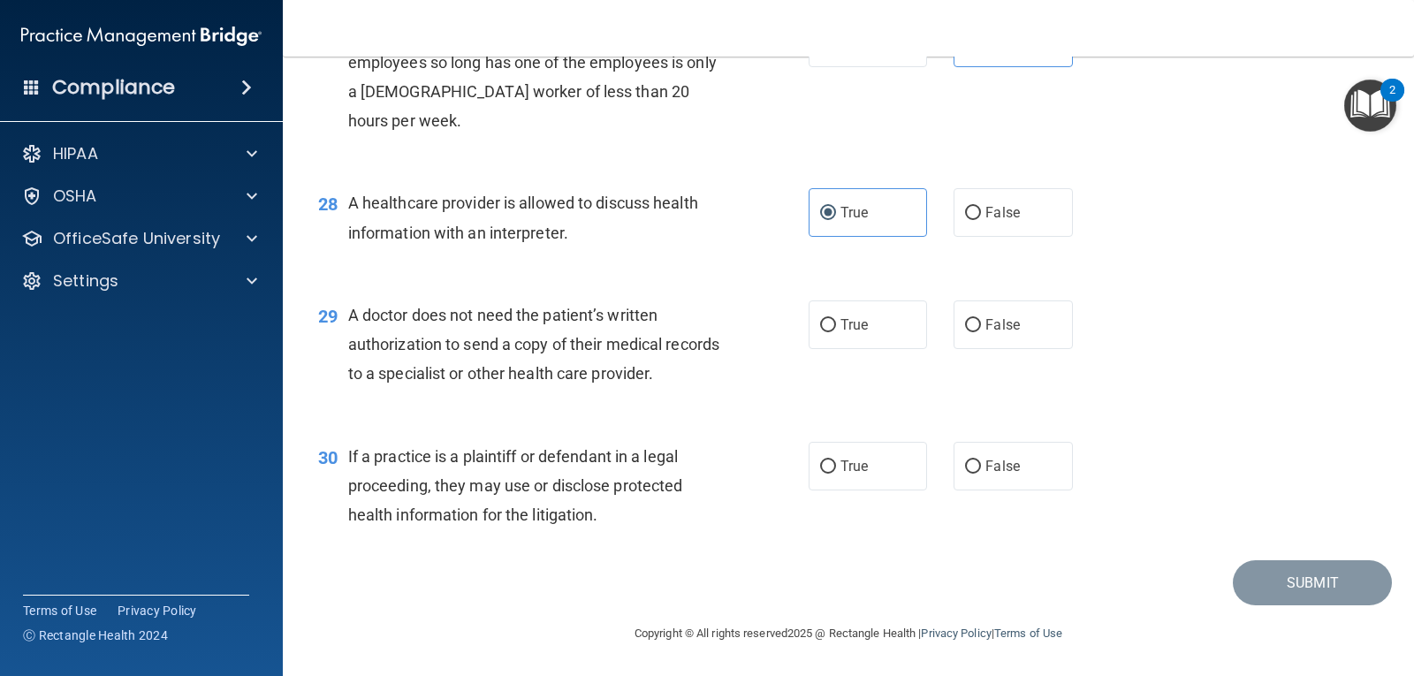
scroll to position [3977, 0]
click at [843, 349] on label "True" at bounding box center [868, 325] width 118 height 49
click at [836, 332] on input "True" at bounding box center [828, 325] width 16 height 13
radio input "true"
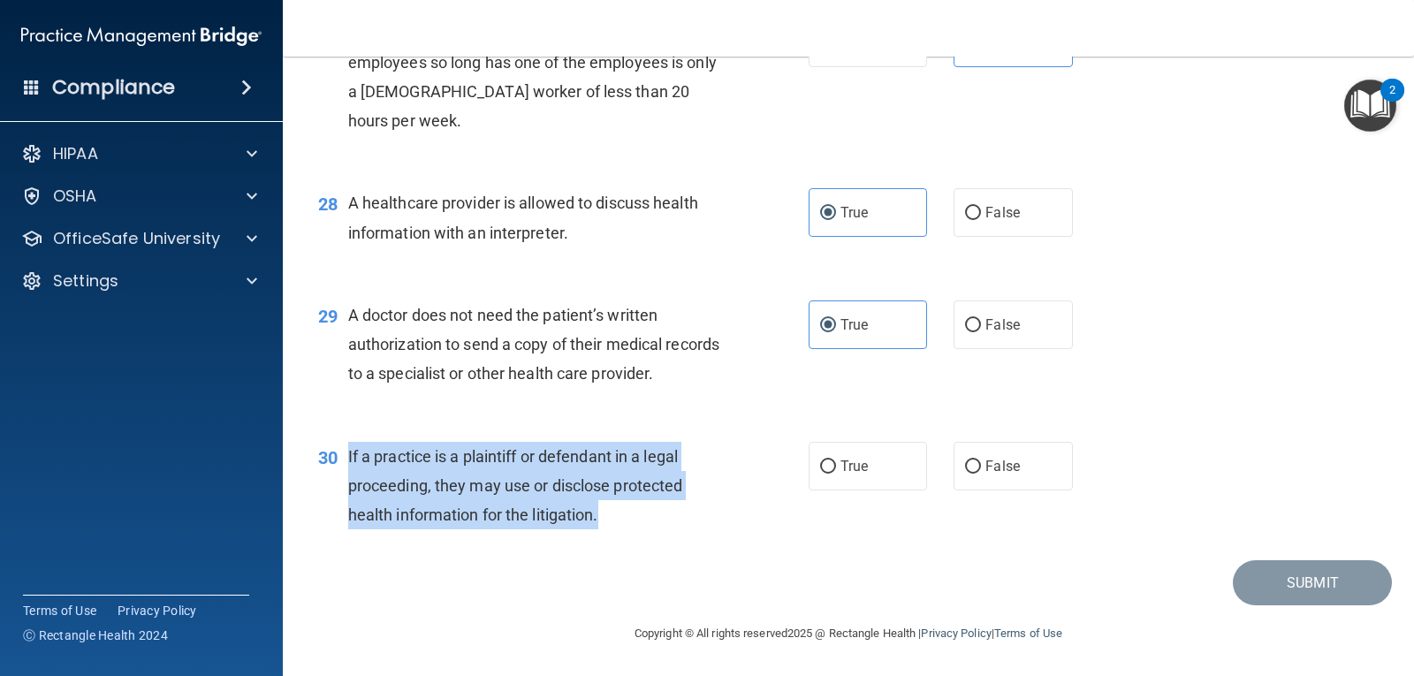
drag, startPoint x: 349, startPoint y: 506, endPoint x: 610, endPoint y: 585, distance: 272.6
click at [610, 539] on div "30 If a practice is a plaintiff or defendant in a legal proceeding, they may us…" at bounding box center [564, 490] width 544 height 97
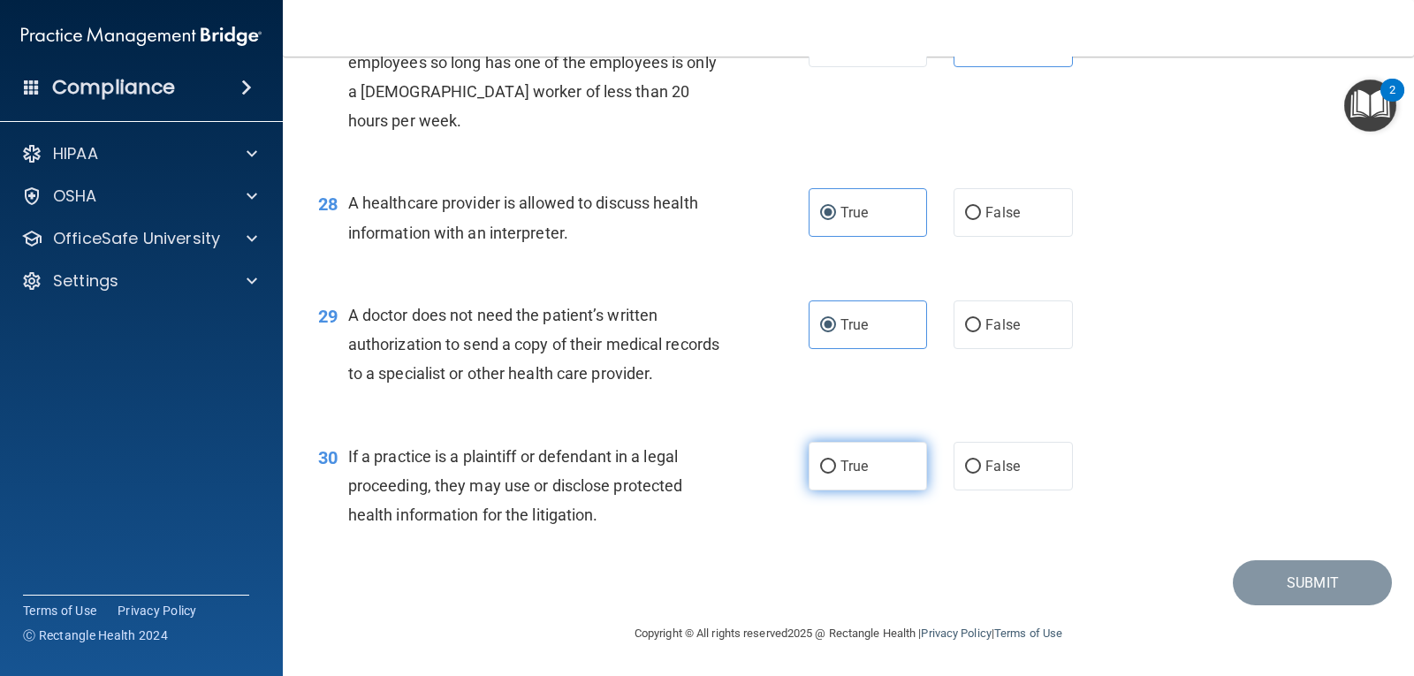
click at [843, 475] on span "True" at bounding box center [854, 466] width 27 height 17
click at [836, 474] on input "True" at bounding box center [828, 466] width 16 height 13
radio input "true"
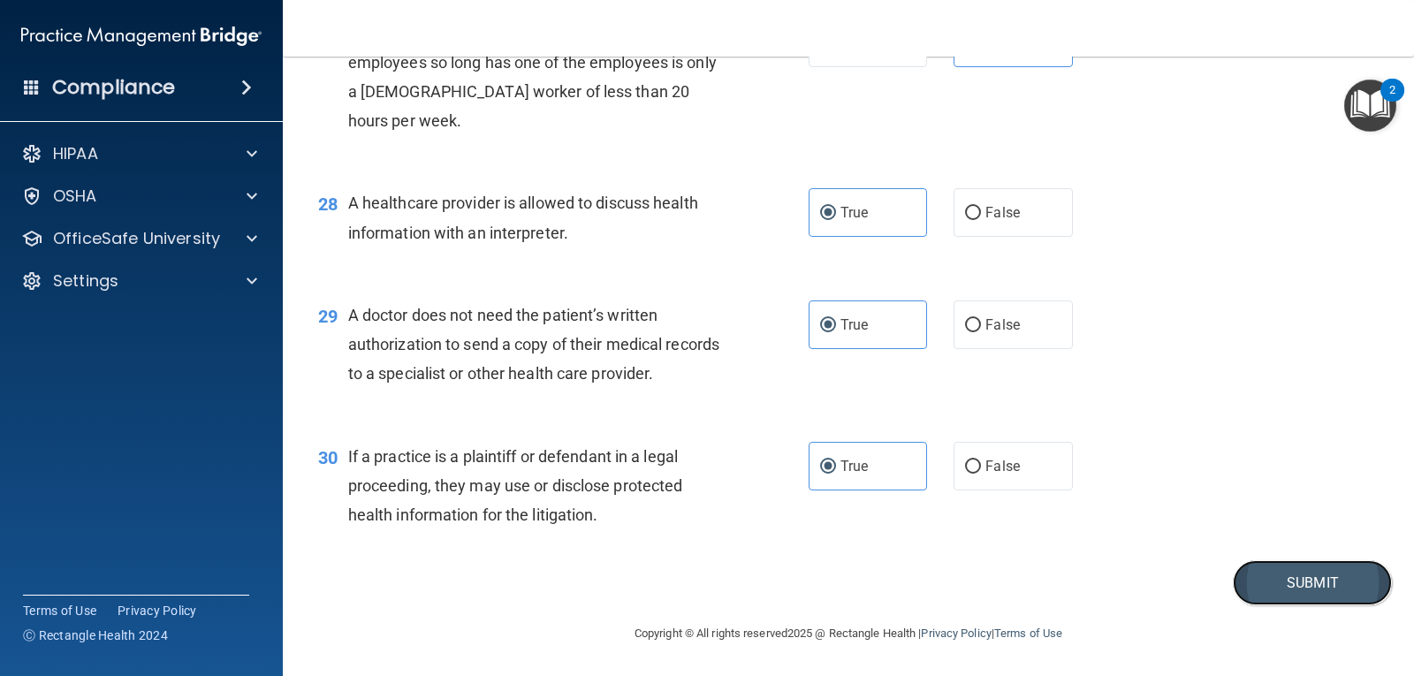
click at [1305, 605] on button "Submit" at bounding box center [1312, 582] width 159 height 45
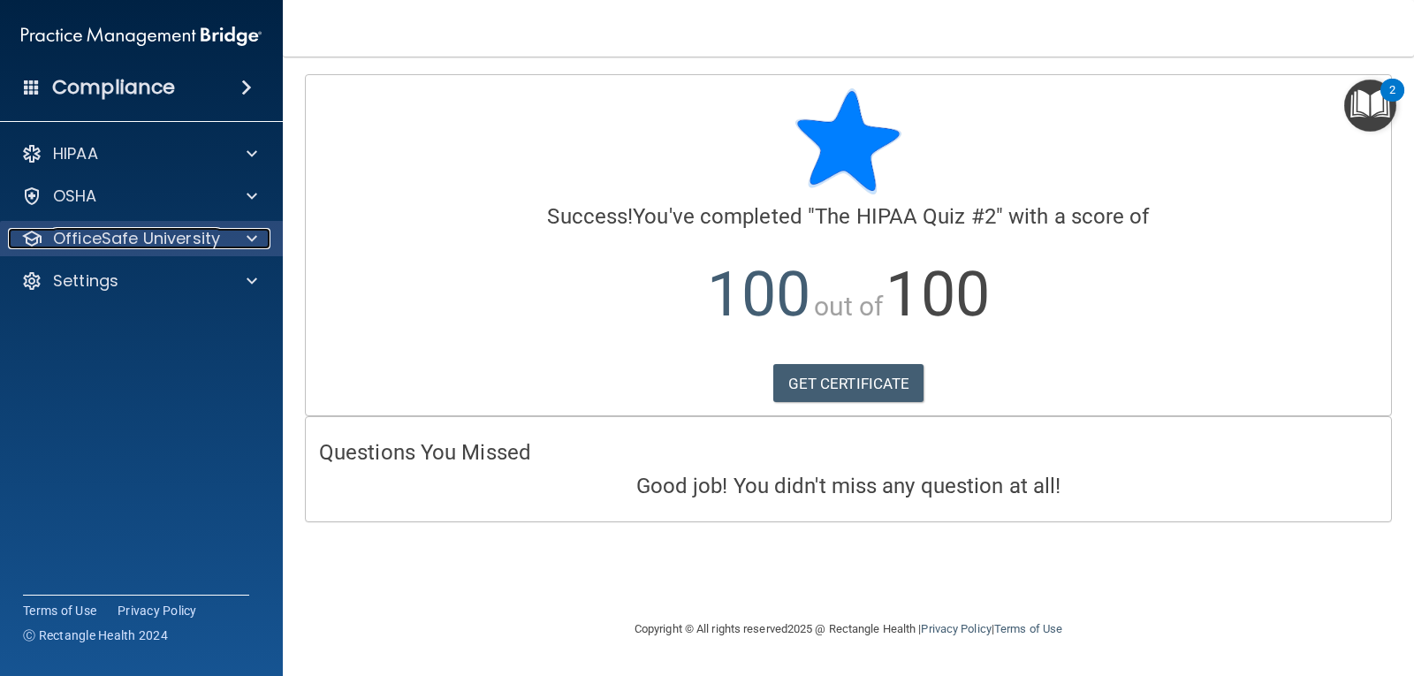
click at [156, 236] on p "OfficeSafe University" at bounding box center [136, 238] width 167 height 21
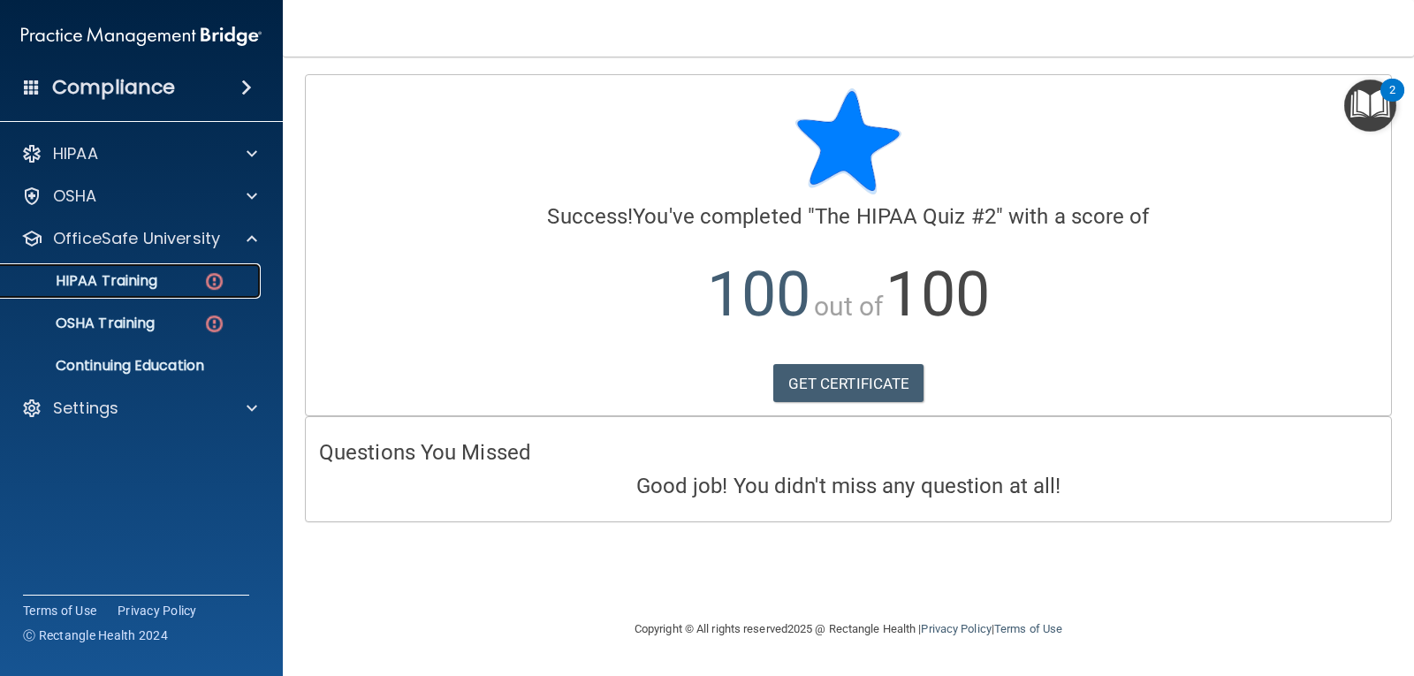
click at [143, 272] on p "HIPAA Training" at bounding box center [84, 281] width 146 height 18
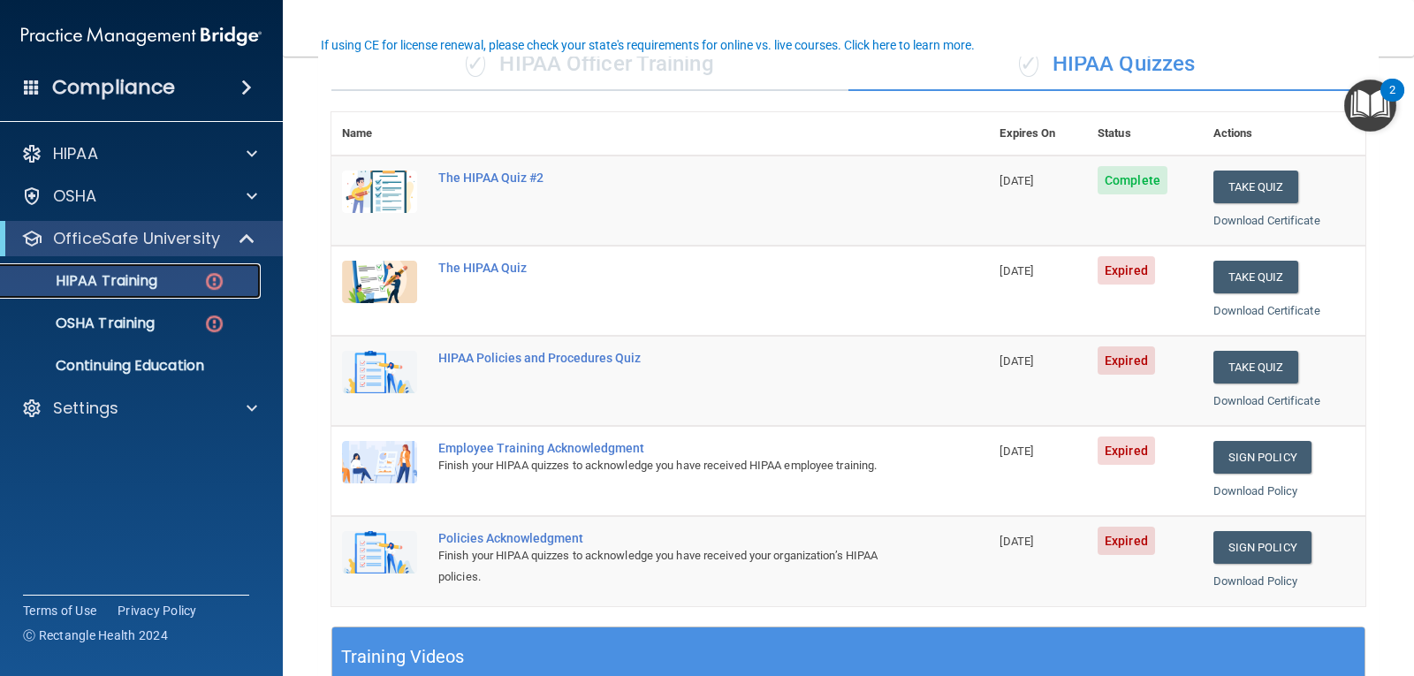
scroll to position [125, 0]
